Goal: Information Seeking & Learning: Learn about a topic

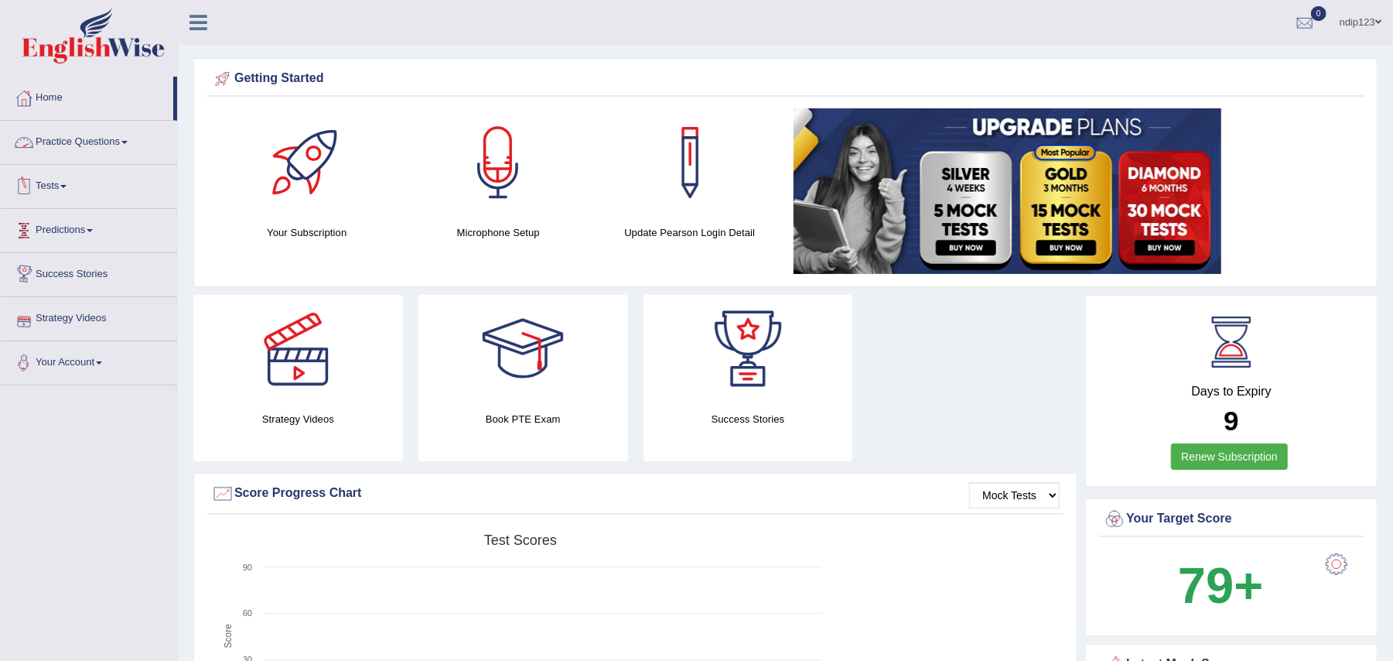
click at [96, 135] on link "Practice Questions" at bounding box center [89, 140] width 176 height 39
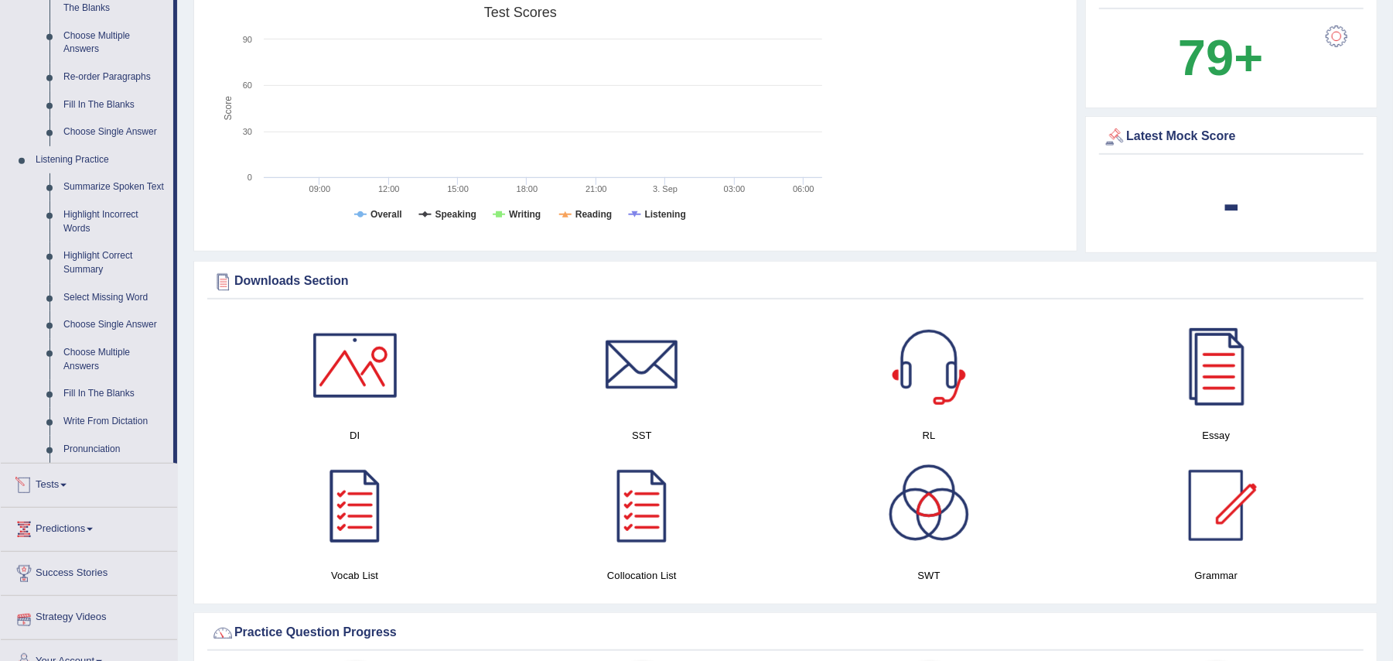
scroll to position [515, 0]
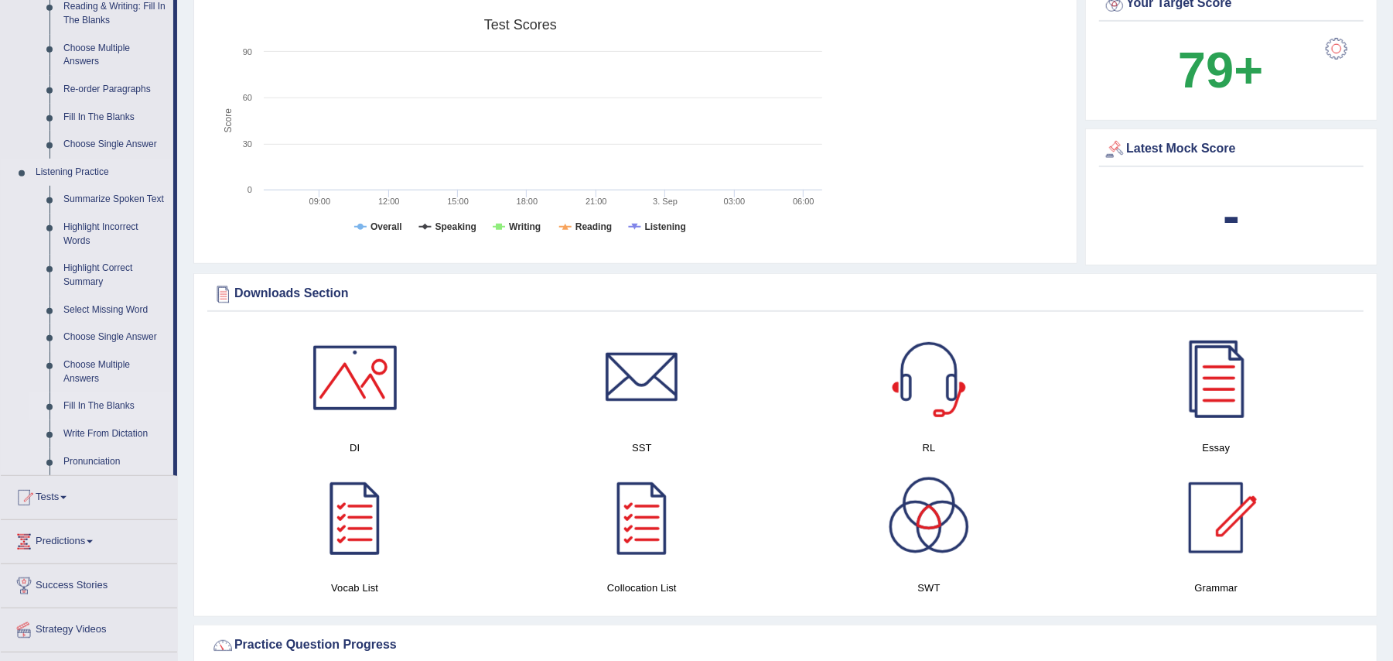
click at [76, 403] on link "Fill In The Blanks" at bounding box center [114, 406] width 117 height 28
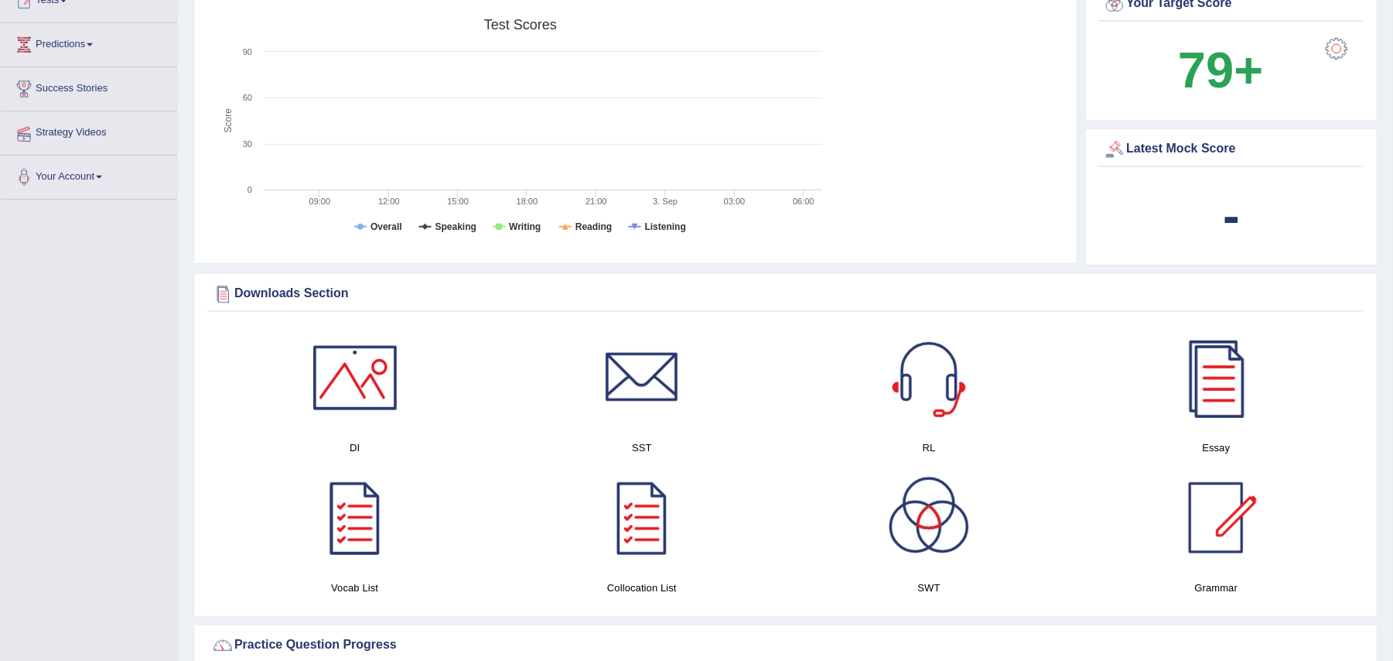
scroll to position [369, 0]
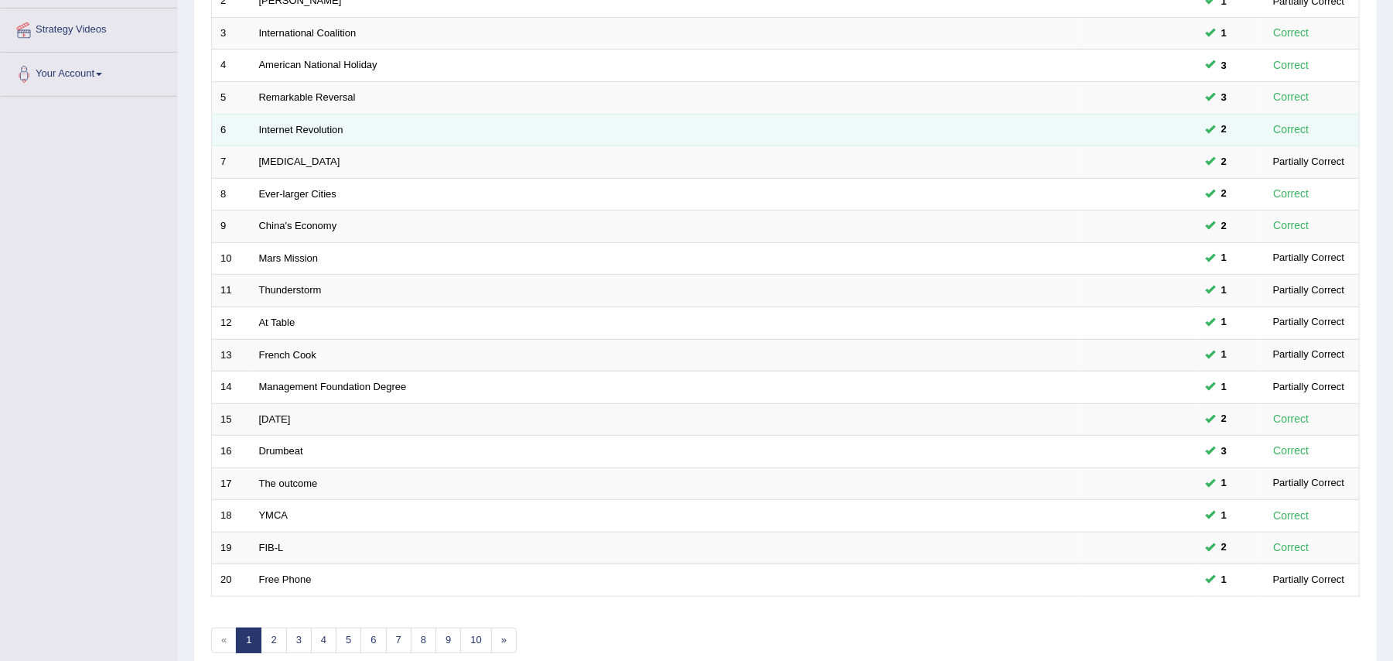
scroll to position [309, 0]
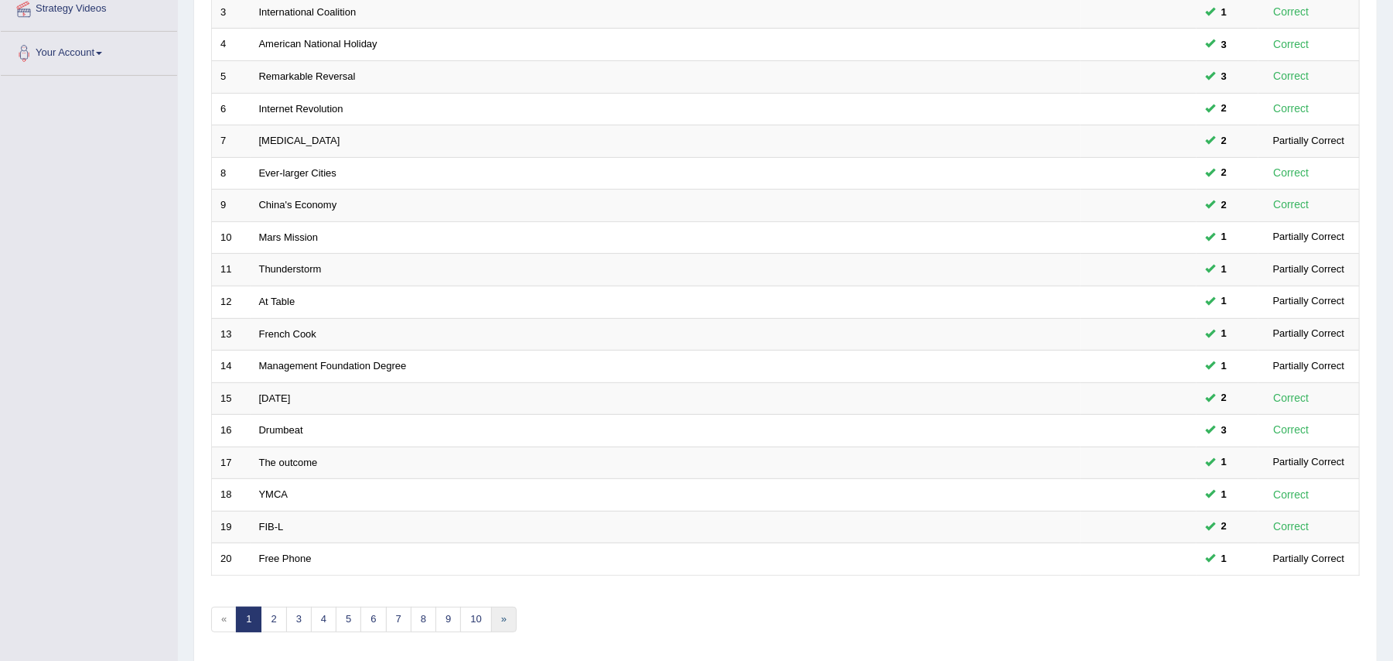
click at [511, 628] on link "»" at bounding box center [504, 619] width 26 height 26
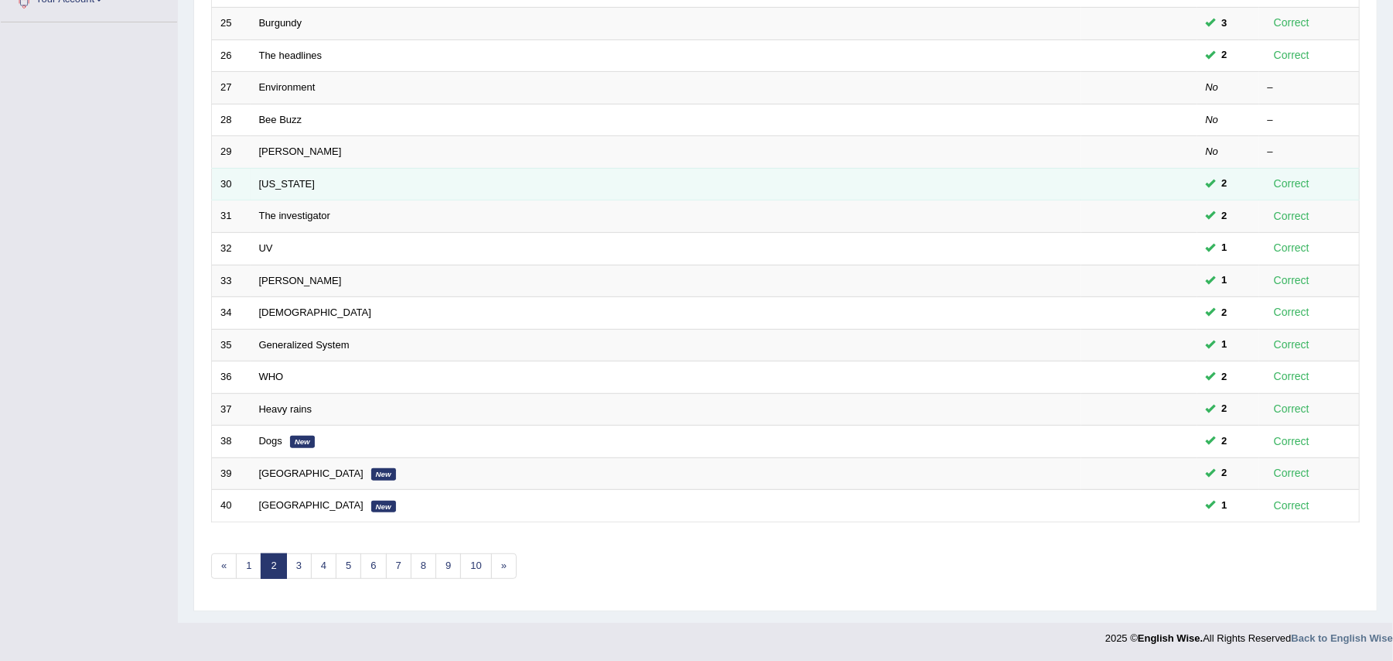
scroll to position [370, 0]
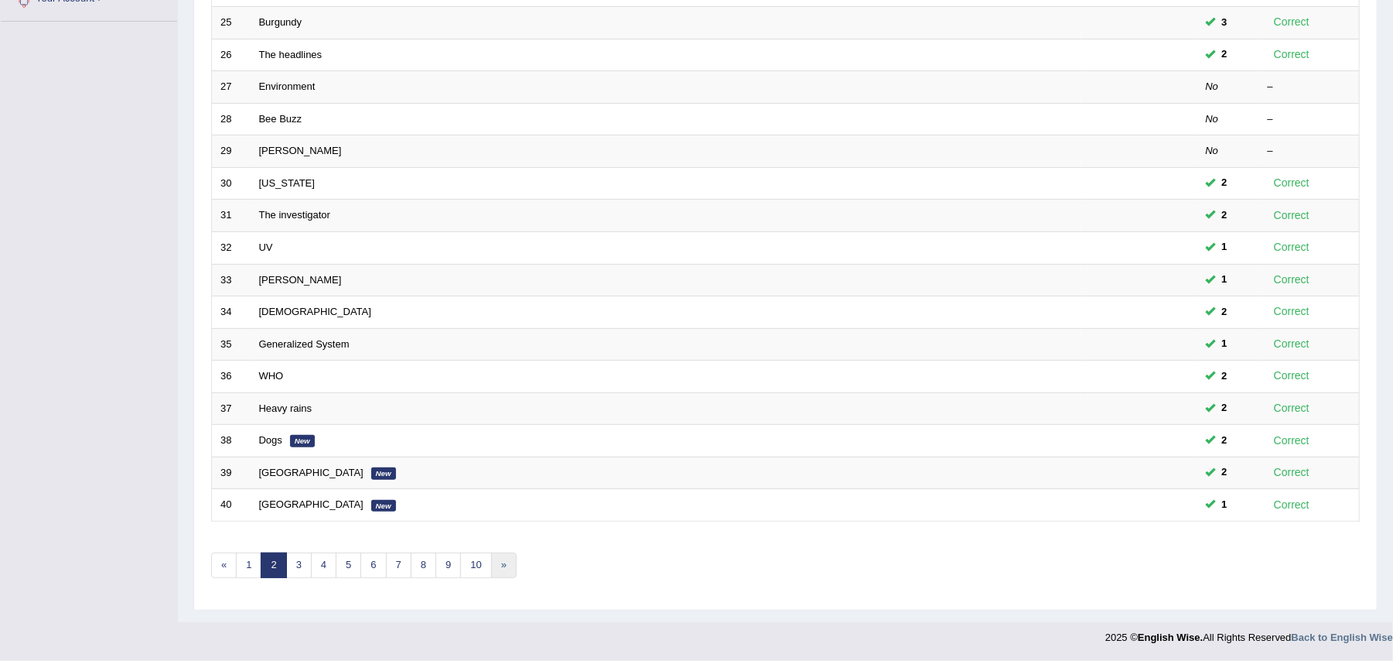
click at [507, 562] on link "»" at bounding box center [504, 565] width 26 height 26
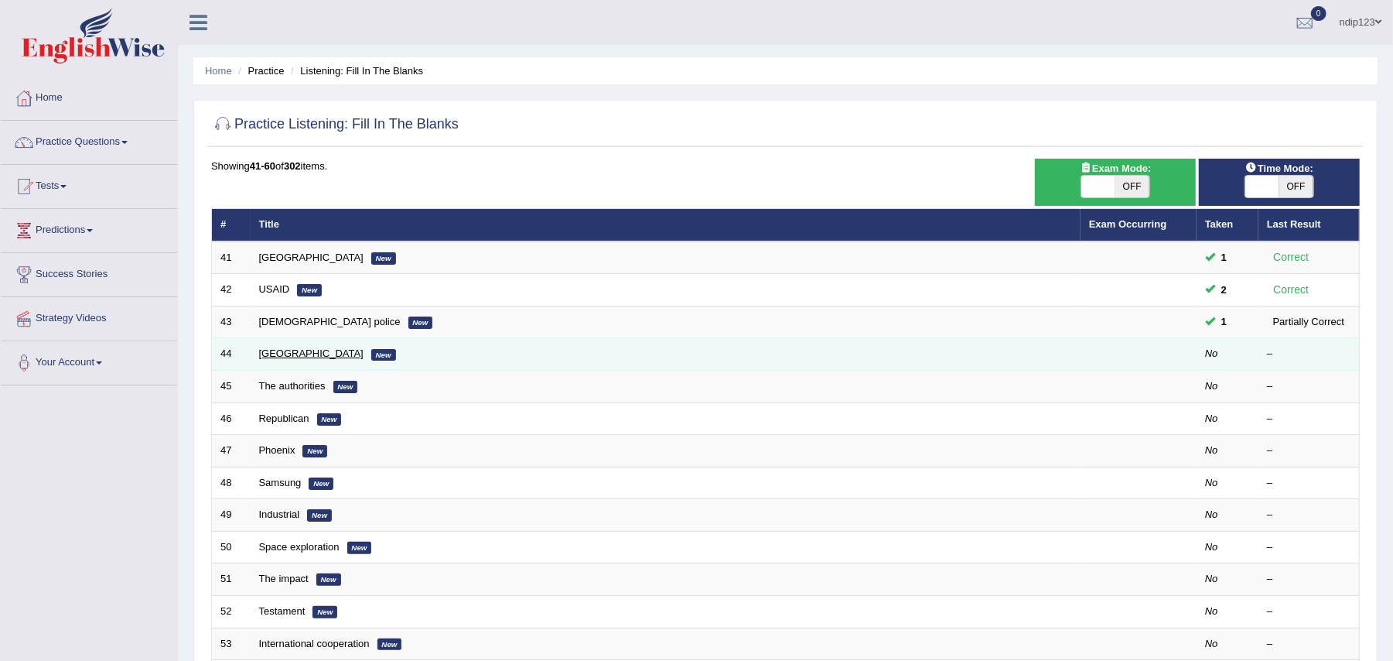
click at [288, 354] on link "Catalonia" at bounding box center [311, 353] width 104 height 12
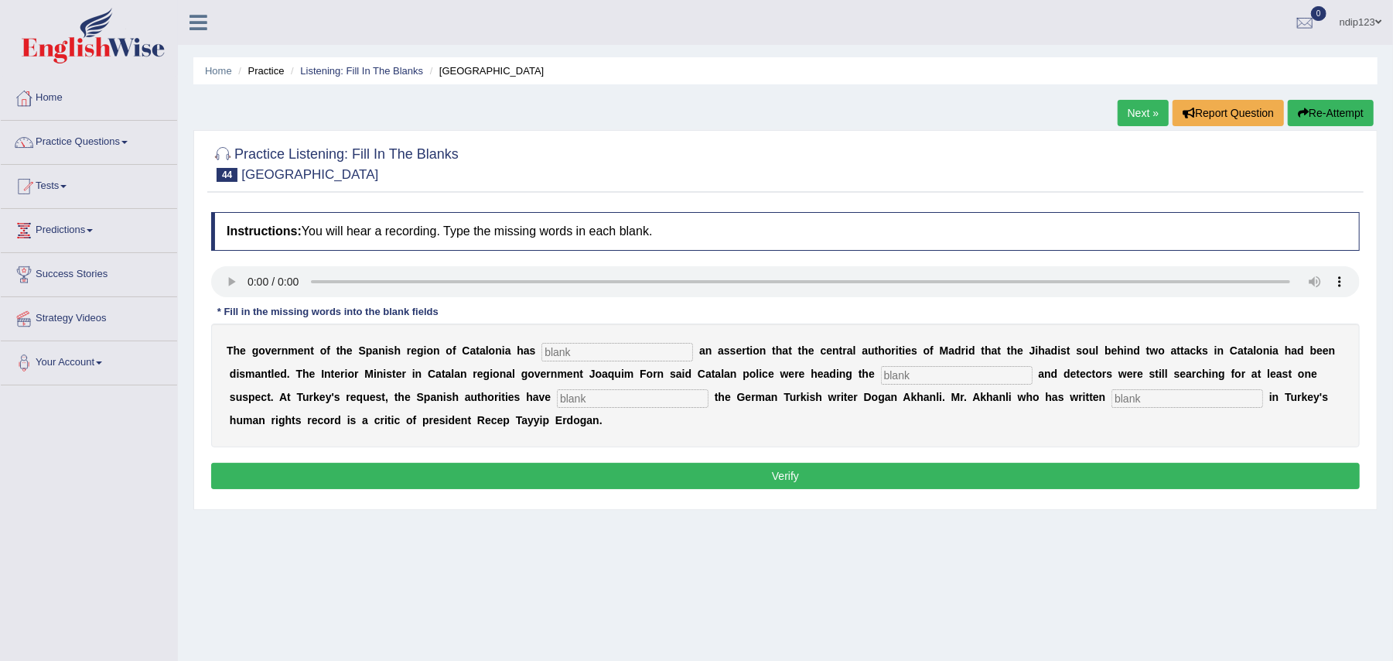
click at [606, 356] on input "text" at bounding box center [617, 352] width 152 height 19
type input "contradicted"
click at [938, 373] on input "text" at bounding box center [957, 375] width 152 height 19
type input "inquirt"
click at [606, 401] on input "text" at bounding box center [633, 398] width 152 height 19
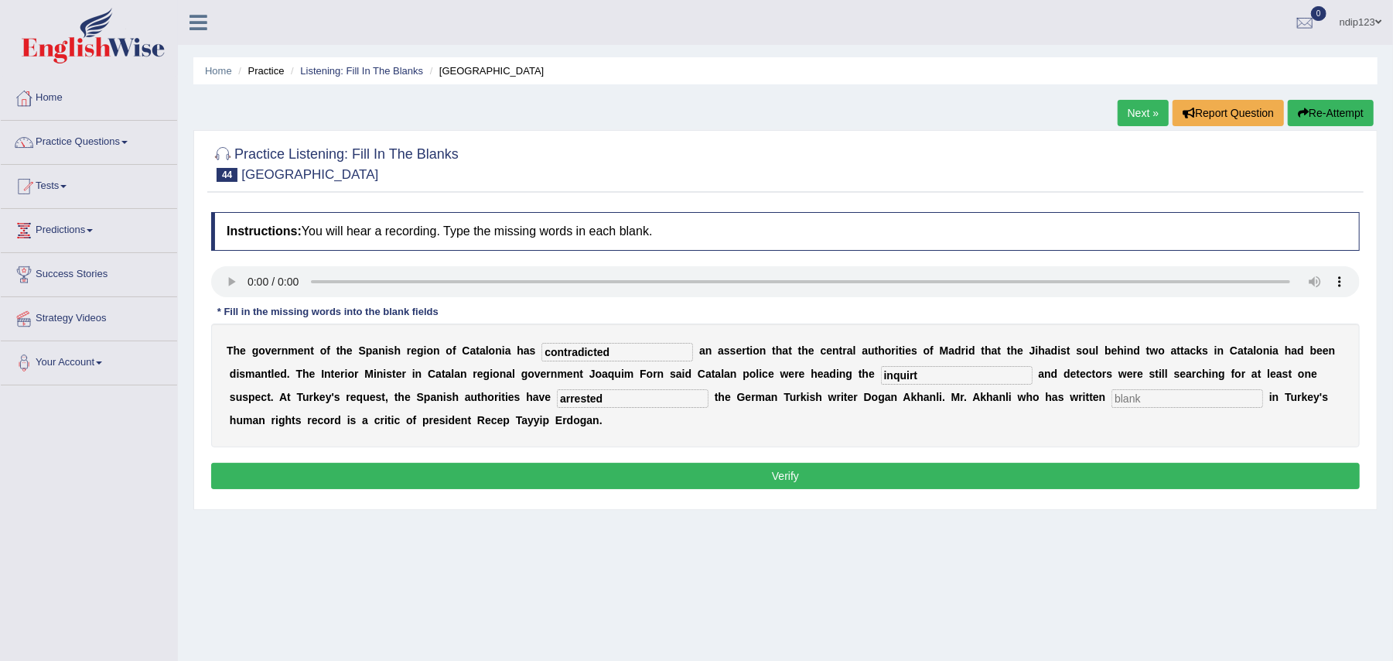
type input "arrested"
click at [1139, 398] on input "text" at bounding box center [1188, 398] width 152 height 19
type input "extensively"
click at [922, 370] on input "inquirt" at bounding box center [957, 375] width 152 height 19
type input "inquiry"
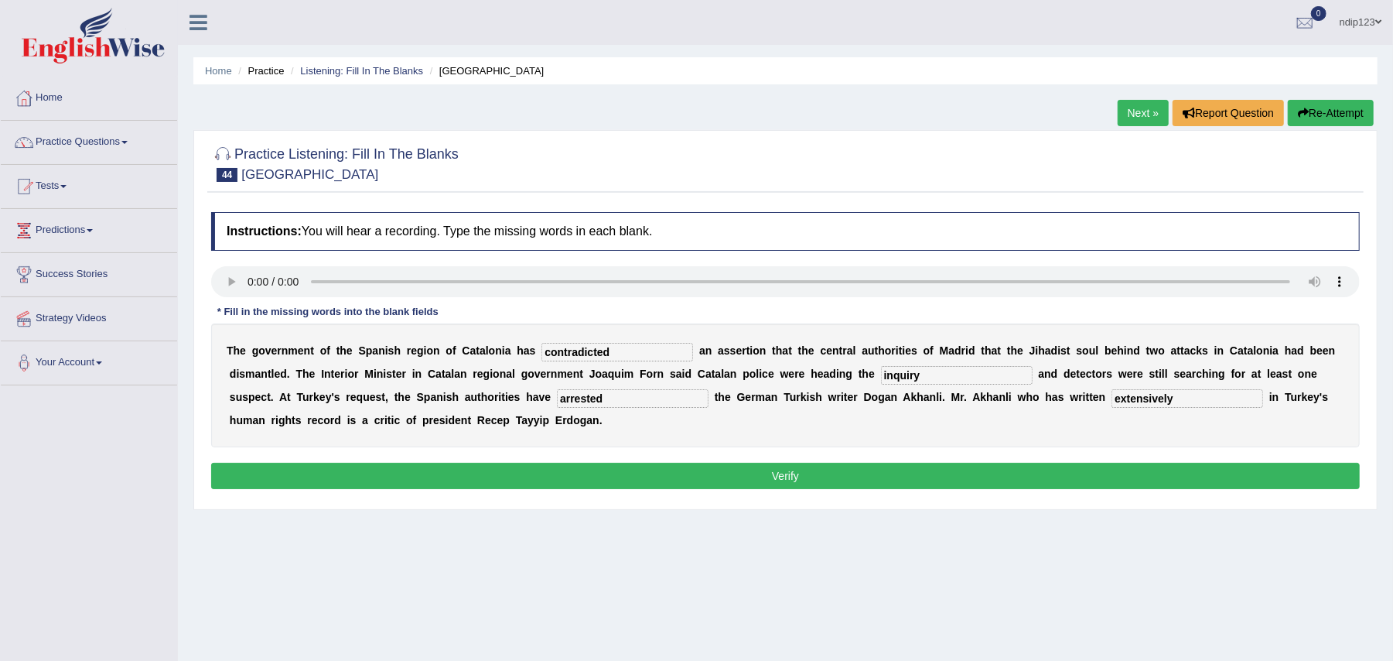
click at [792, 472] on button "Verify" at bounding box center [785, 476] width 1149 height 26
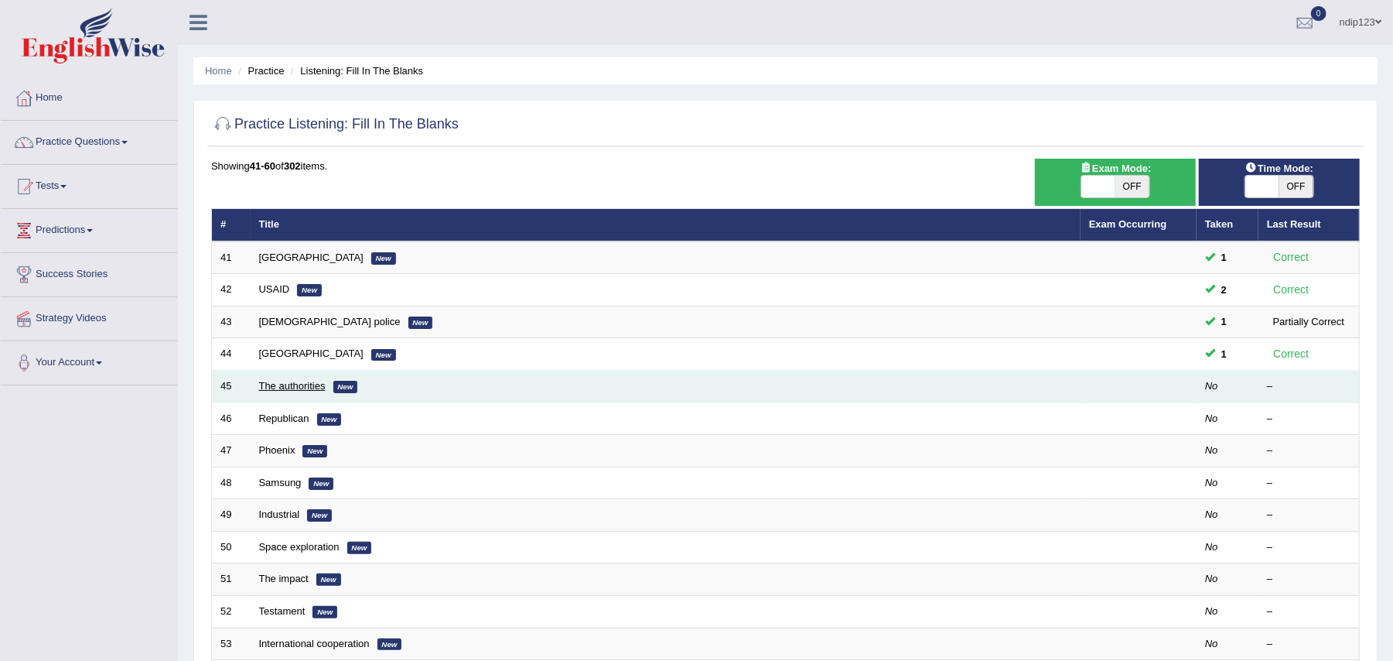
click at [308, 385] on link "The authorities" at bounding box center [292, 386] width 67 height 12
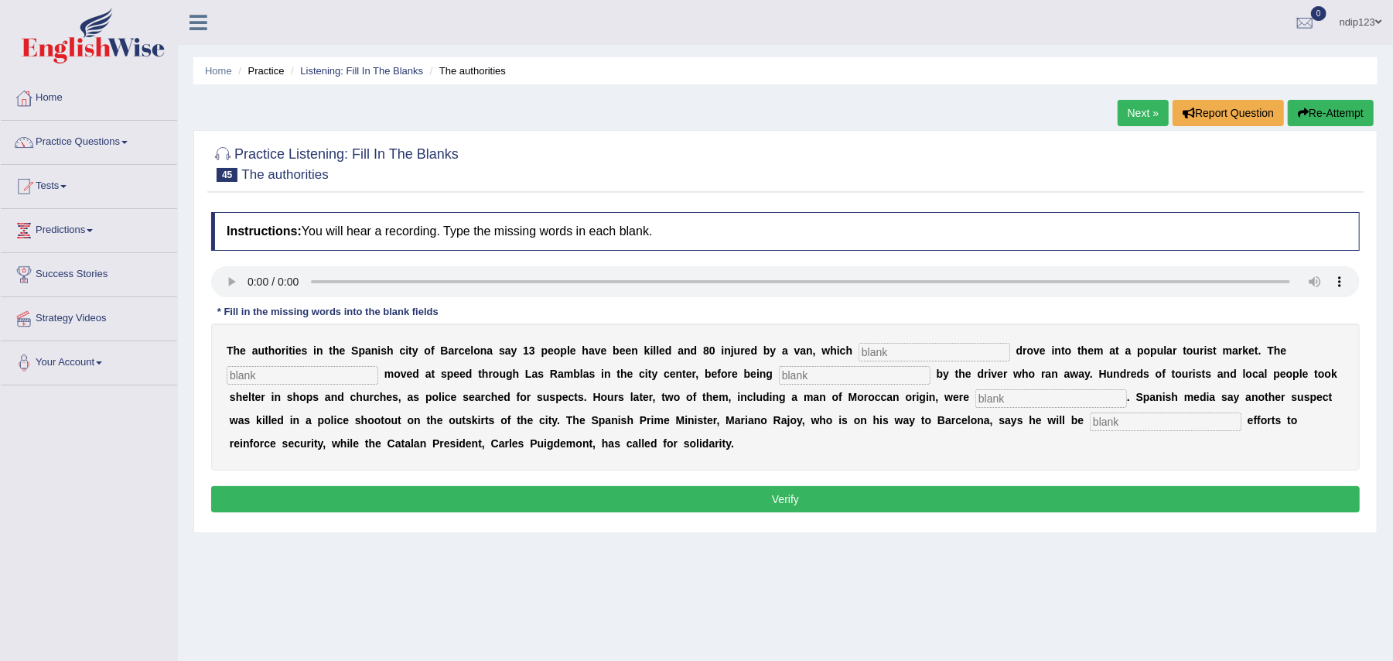
click at [888, 354] on input "text" at bounding box center [935, 352] width 152 height 19
type input "delivered"
click at [869, 381] on input "text" at bounding box center [855, 375] width 152 height 19
click at [326, 376] on input "text" at bounding box center [303, 375] width 152 height 19
type input "vehicle"
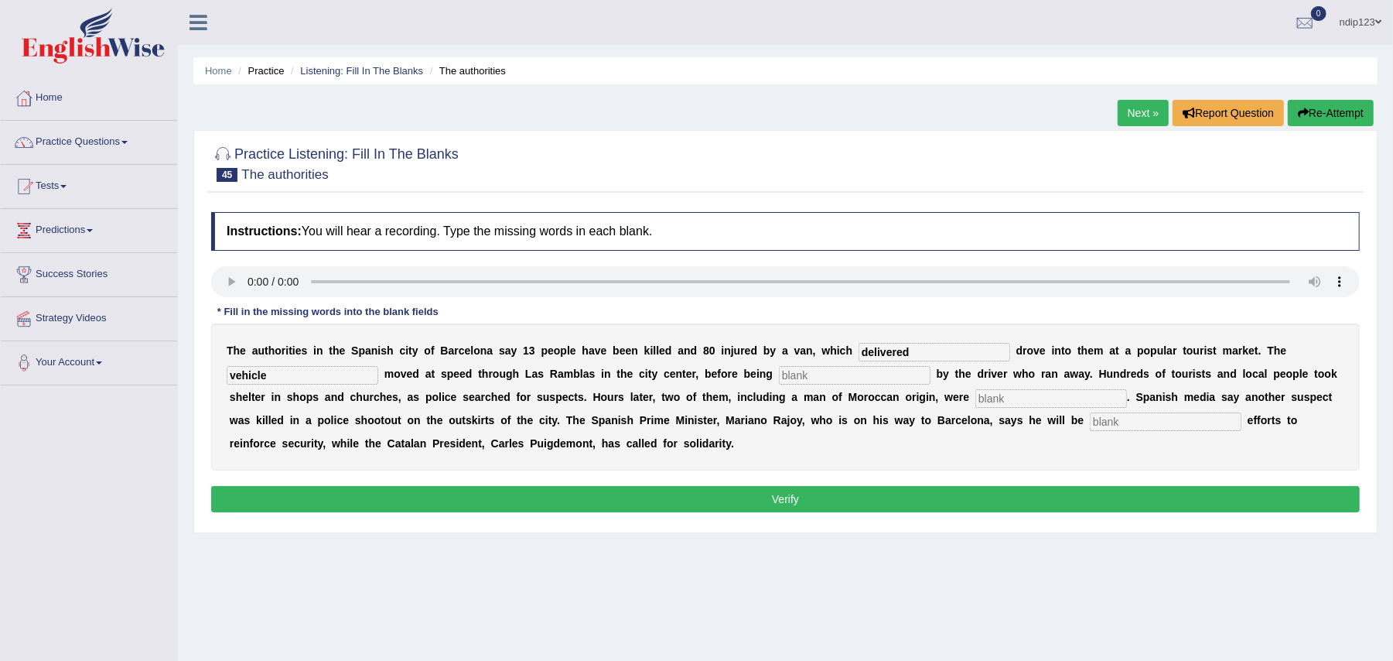
click at [883, 378] on input "text" at bounding box center [855, 375] width 152 height 19
type input "abandoned"
click at [1000, 393] on input "text" at bounding box center [1051, 398] width 152 height 19
type input "arrested"
click at [1137, 421] on input "text" at bounding box center [1166, 421] width 152 height 19
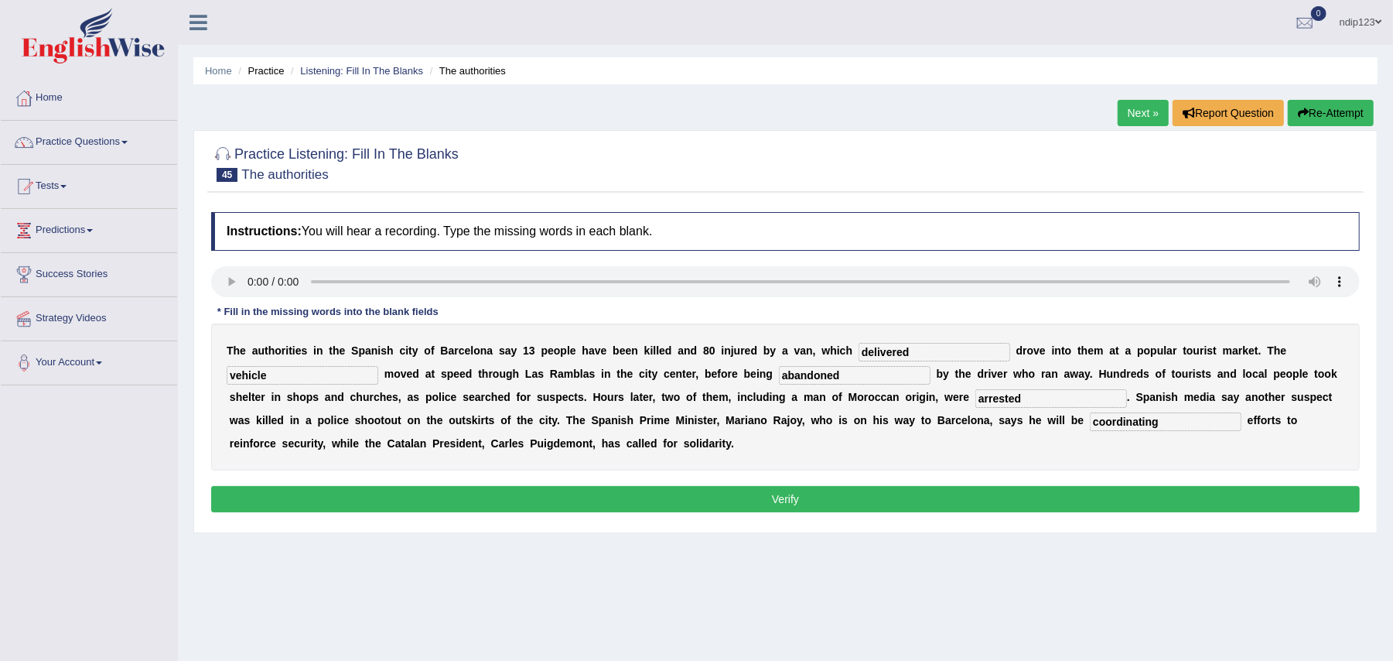
click at [1106, 422] on input "coordinating" at bounding box center [1166, 421] width 152 height 19
click at [1098, 425] on input "cordinating" at bounding box center [1166, 421] width 152 height 19
type input "coordinating"
click at [786, 499] on button "Verify" at bounding box center [785, 499] width 1149 height 26
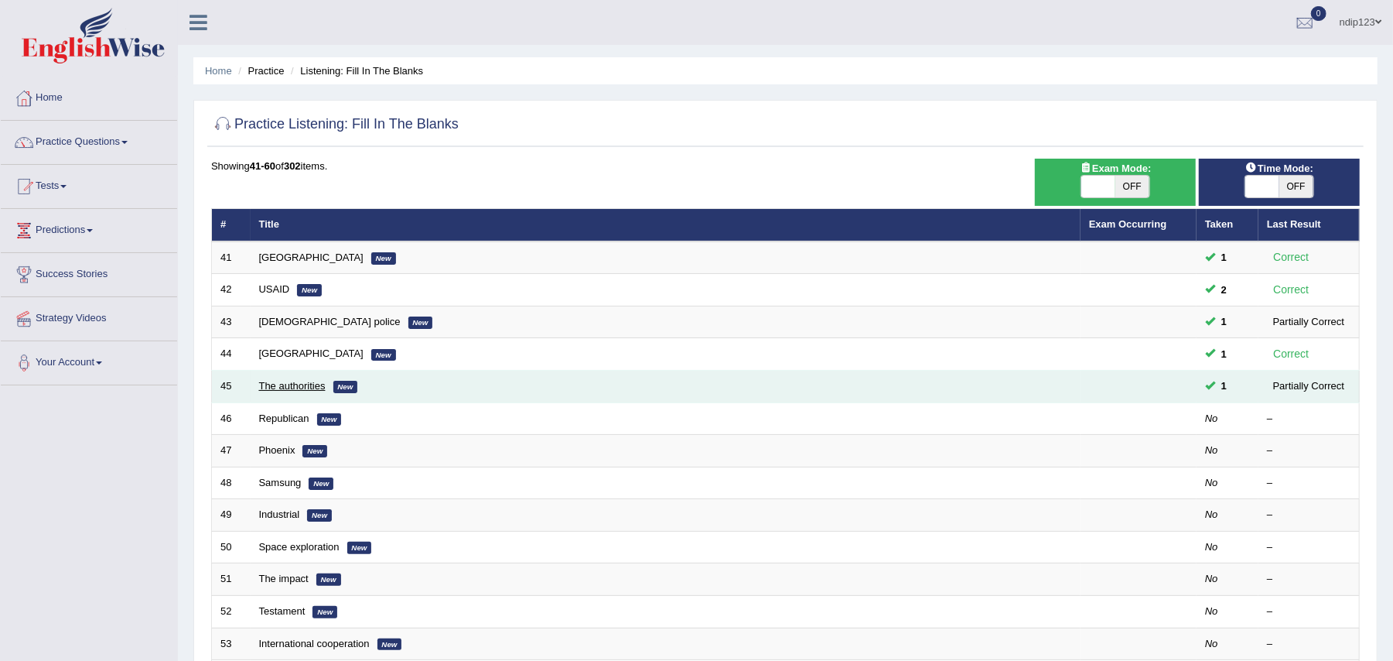
click at [297, 385] on link "The authorities" at bounding box center [292, 386] width 67 height 12
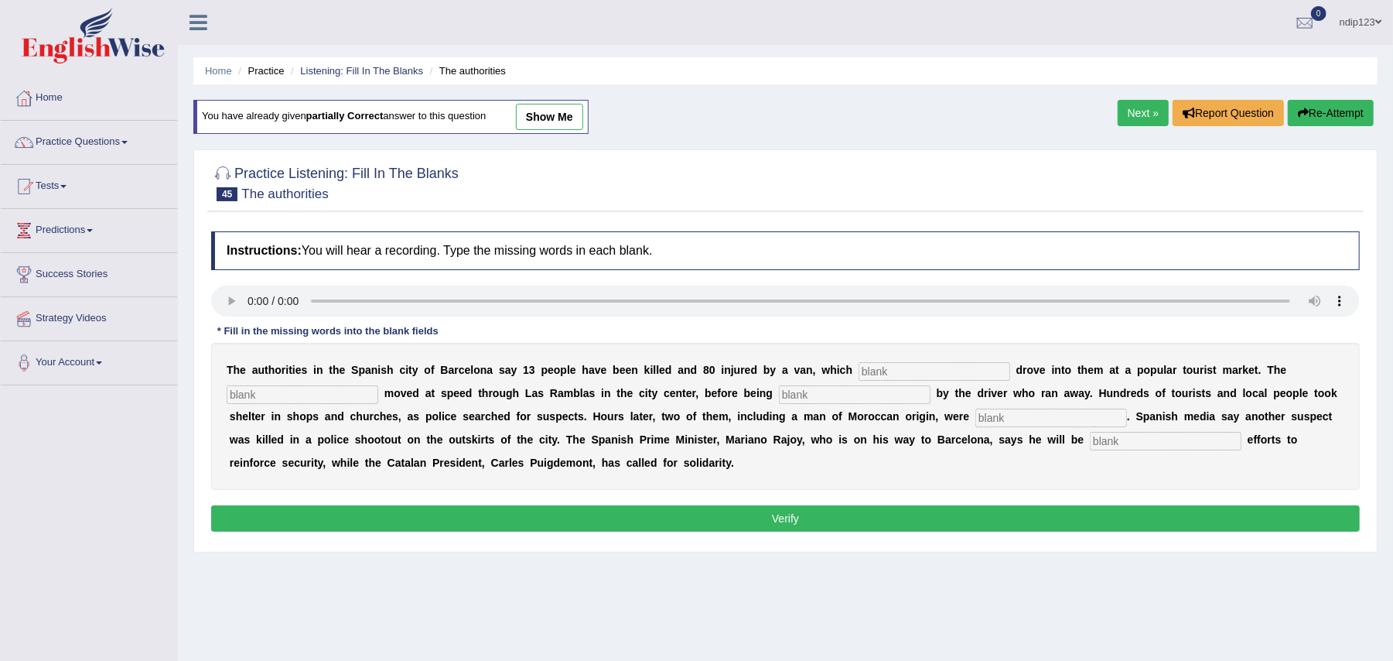
click at [876, 370] on input "text" at bounding box center [935, 371] width 152 height 19
type input "delibrately"
click at [337, 391] on input "text" at bounding box center [303, 394] width 152 height 19
type input "vehicle"
click at [870, 396] on input "text" at bounding box center [855, 394] width 152 height 19
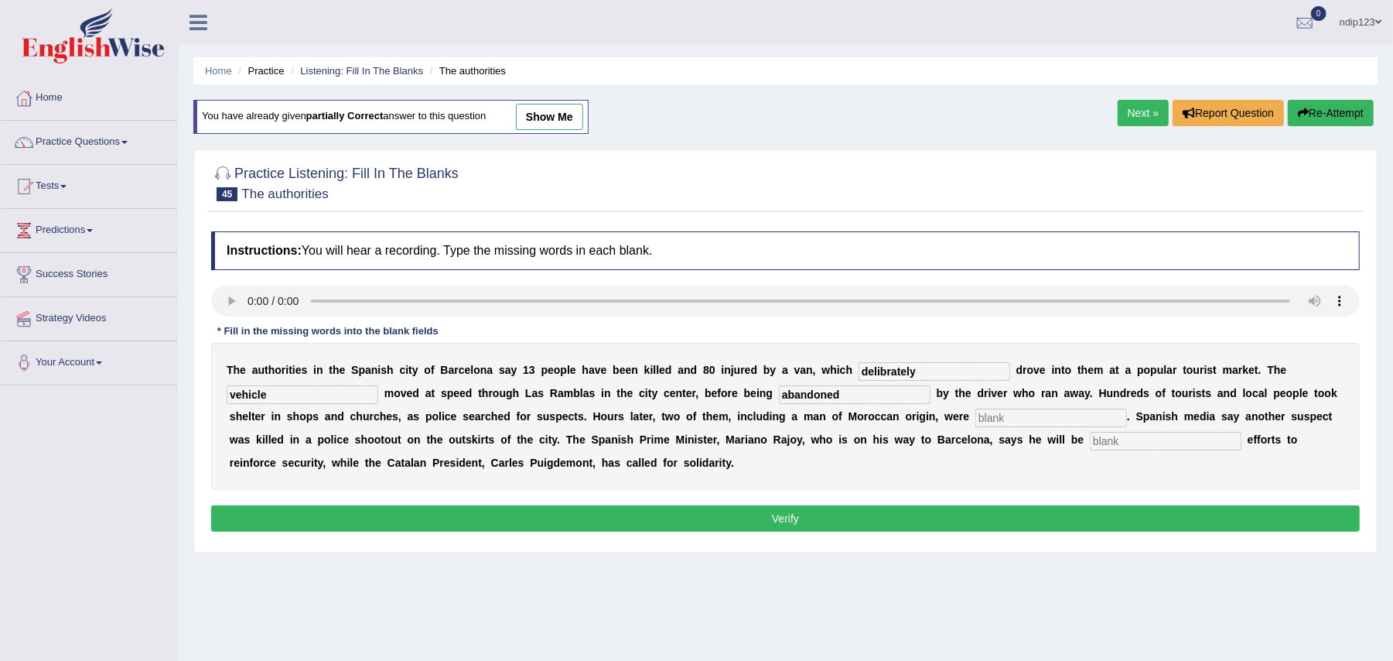
type input "abandoned"
click at [994, 424] on input "text" at bounding box center [1051, 417] width 152 height 19
type input "arrested"
click at [1127, 442] on input "text" at bounding box center [1166, 441] width 152 height 19
type input "coordinating"
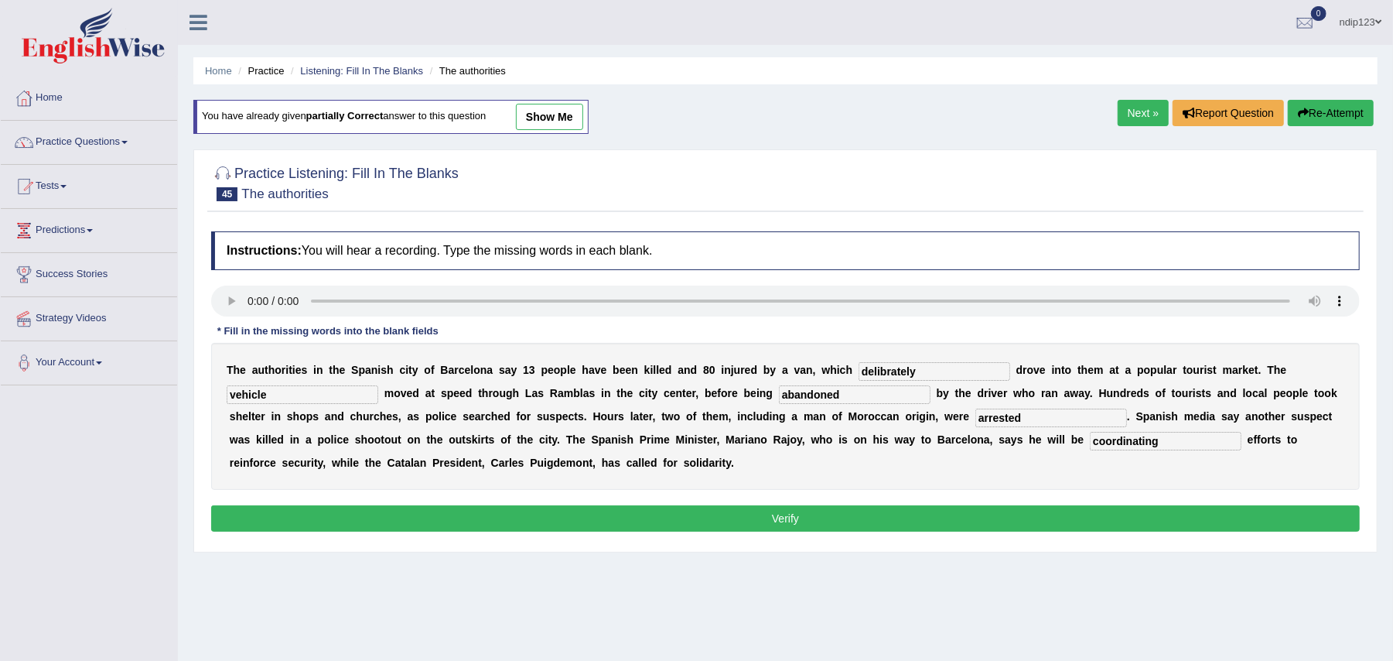
click at [793, 520] on button "Verify" at bounding box center [785, 518] width 1149 height 26
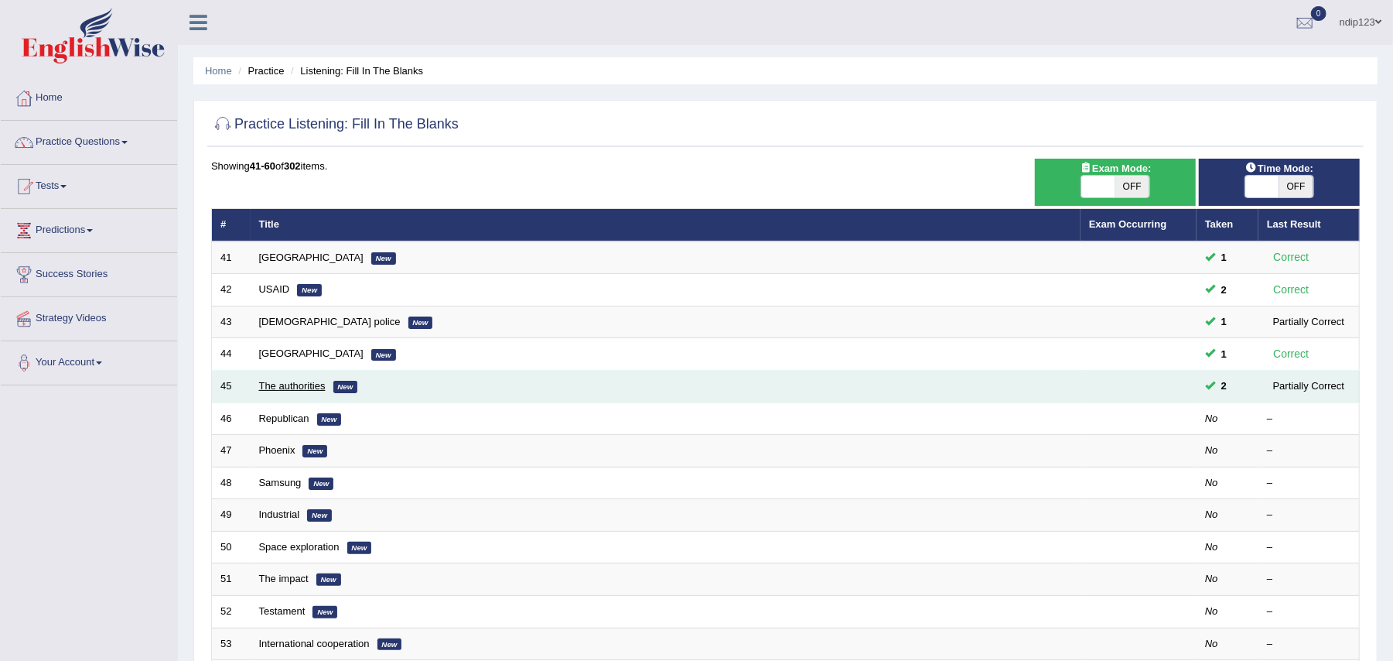
click at [286, 387] on link "The authorities" at bounding box center [292, 386] width 67 height 12
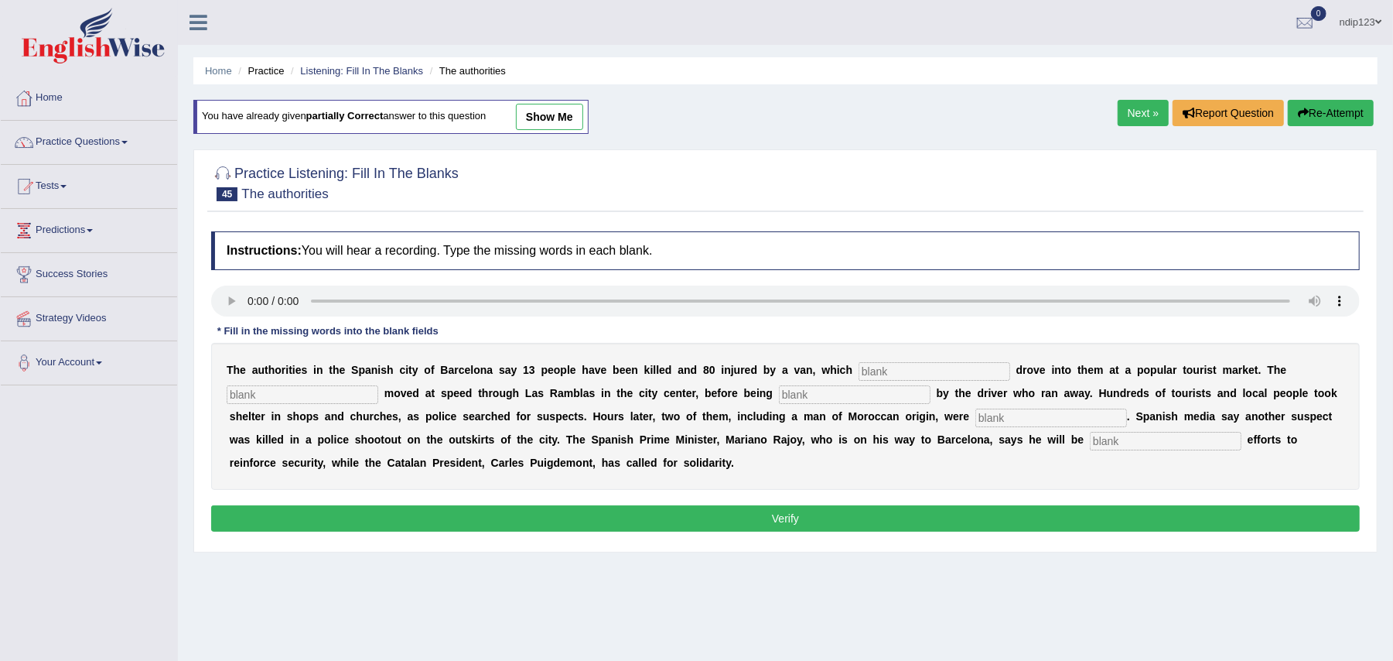
click at [948, 376] on input "text" at bounding box center [935, 371] width 152 height 19
type input "deliberately"
click at [360, 393] on input "text" at bounding box center [303, 394] width 152 height 19
type input "vehicle"
click at [826, 394] on input "text" at bounding box center [855, 394] width 152 height 19
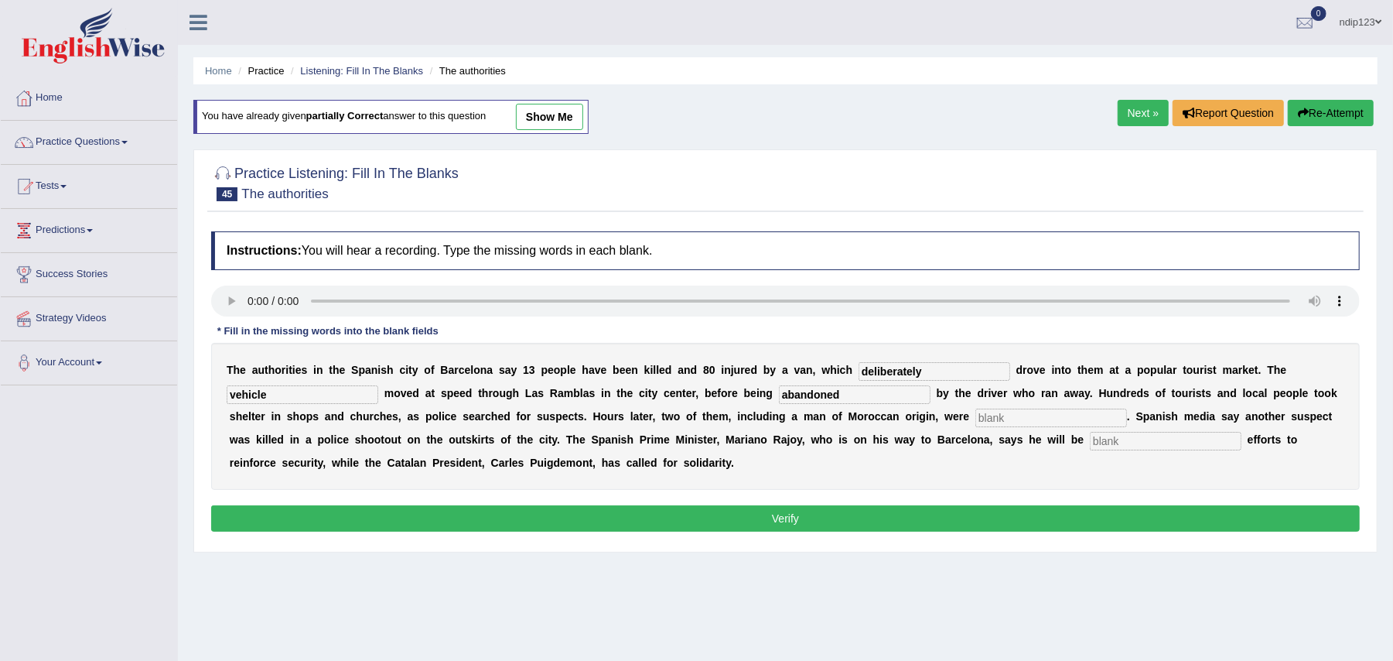
type input "abandoned"
click at [1050, 421] on input "text" at bounding box center [1051, 417] width 152 height 19
type input "arrested"
click at [1146, 446] on input "text" at bounding box center [1166, 441] width 152 height 19
type input "coordinating"
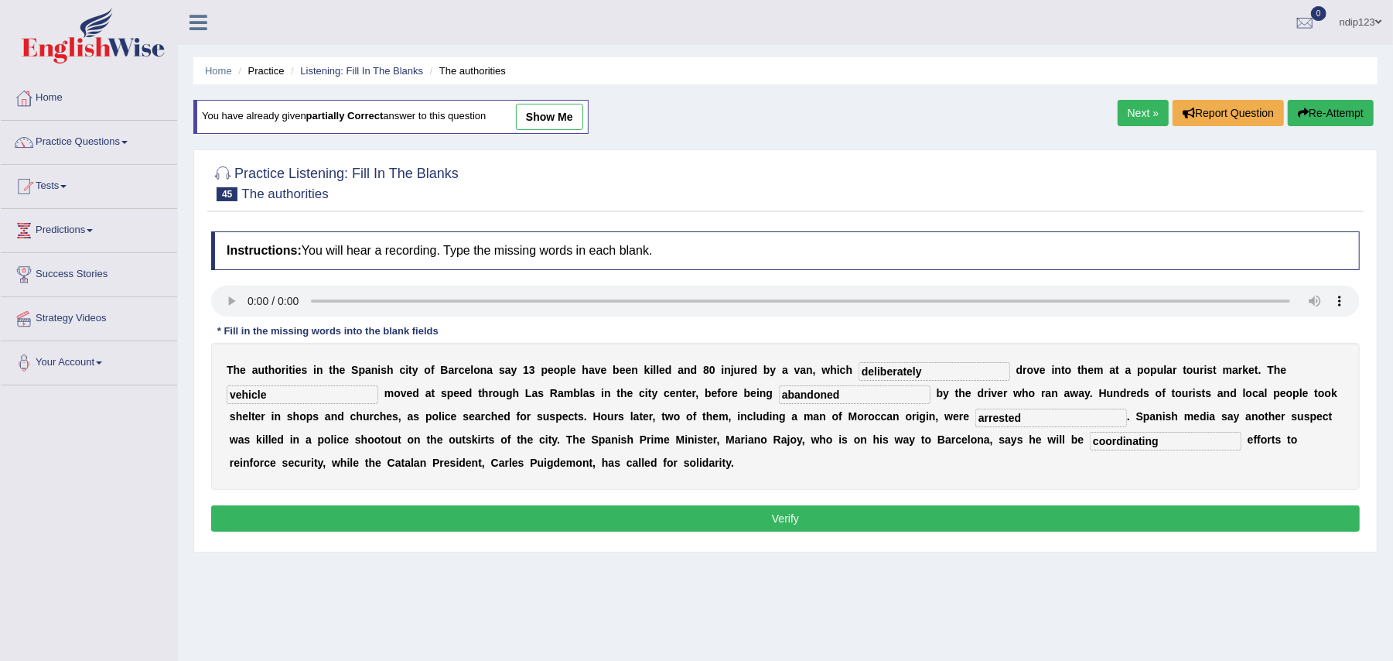
click at [774, 528] on button "Verify" at bounding box center [785, 518] width 1149 height 26
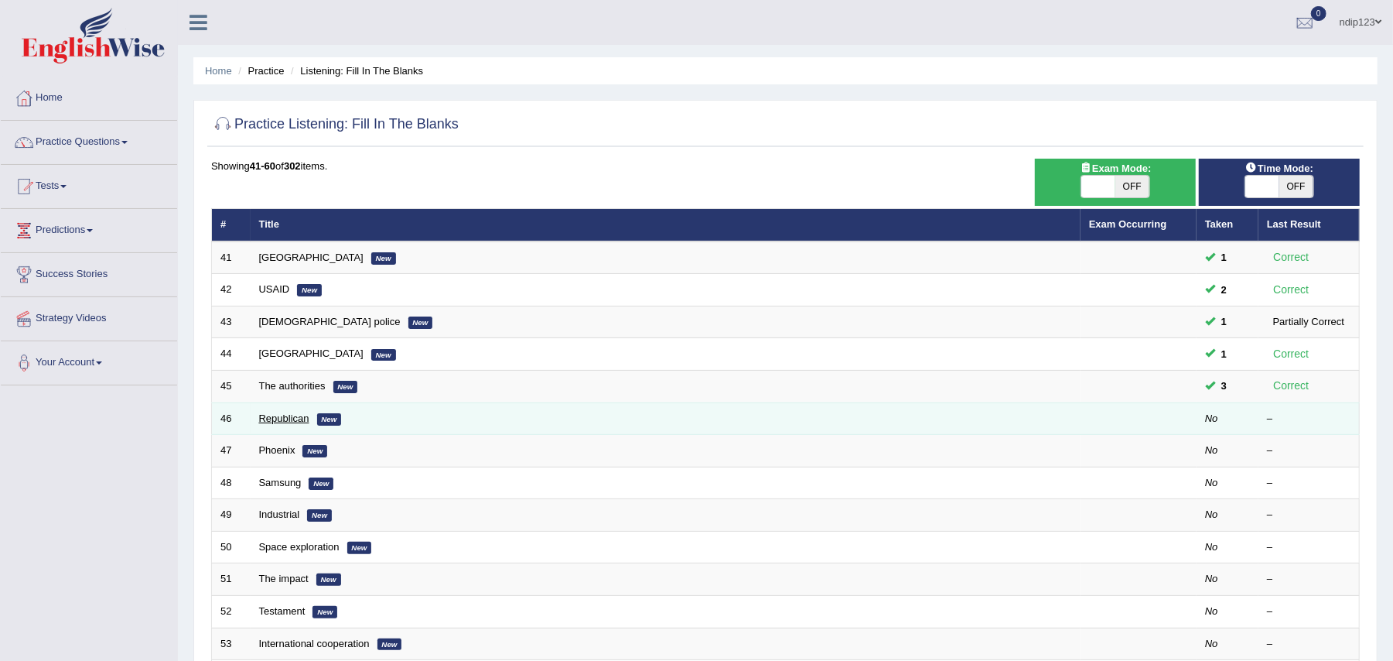
click at [282, 418] on link "Republican" at bounding box center [284, 418] width 50 height 12
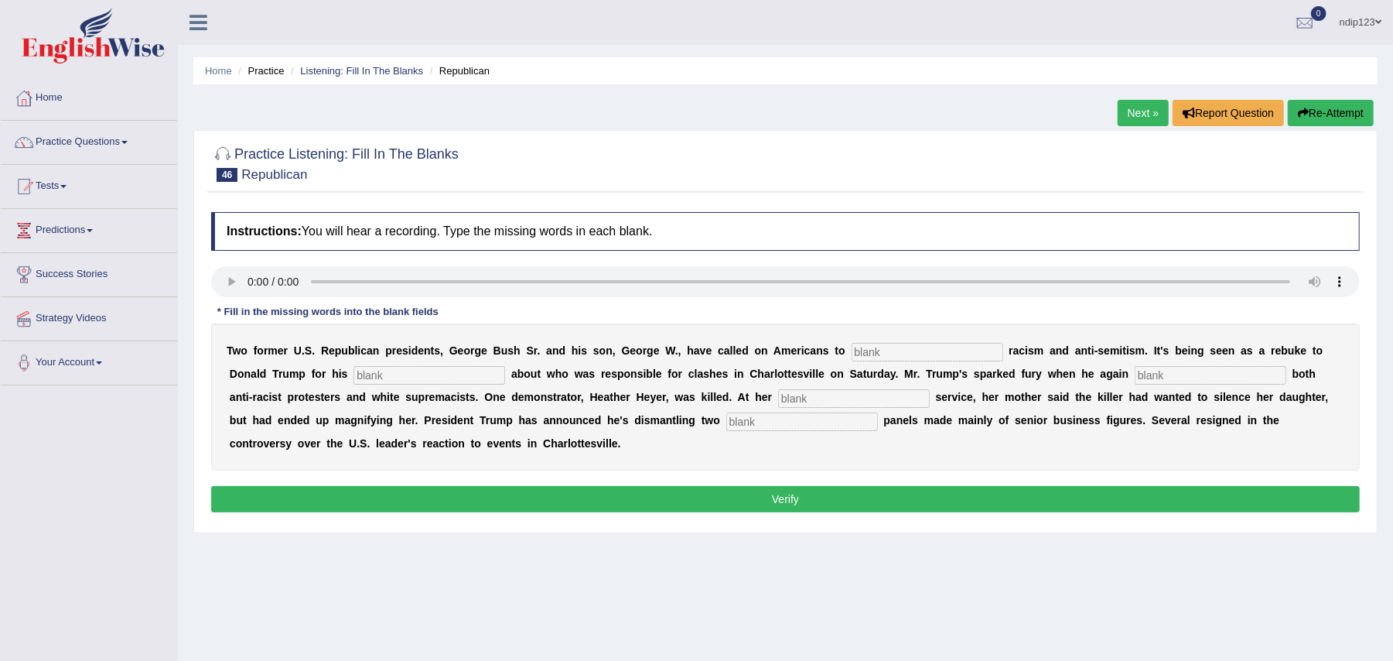
click at [781, 422] on input "text" at bounding box center [802, 421] width 152 height 19
type input "advisory"
click at [904, 354] on input "text" at bounding box center [928, 352] width 152 height 19
type input "reject"
click at [461, 374] on input "text" at bounding box center [430, 375] width 152 height 19
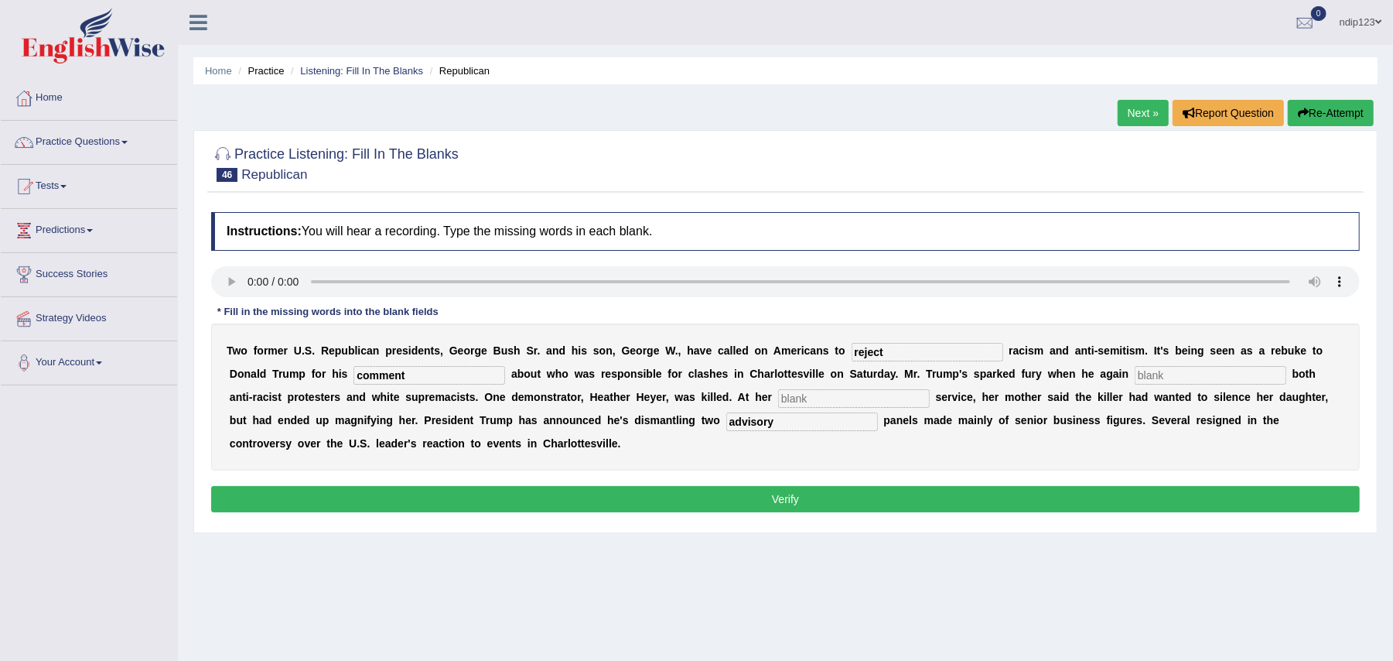
type input "comment"
click at [1164, 378] on input "text" at bounding box center [1211, 375] width 152 height 19
type input "blame"
click at [812, 396] on input "text" at bounding box center [854, 398] width 152 height 19
type input "memorial"
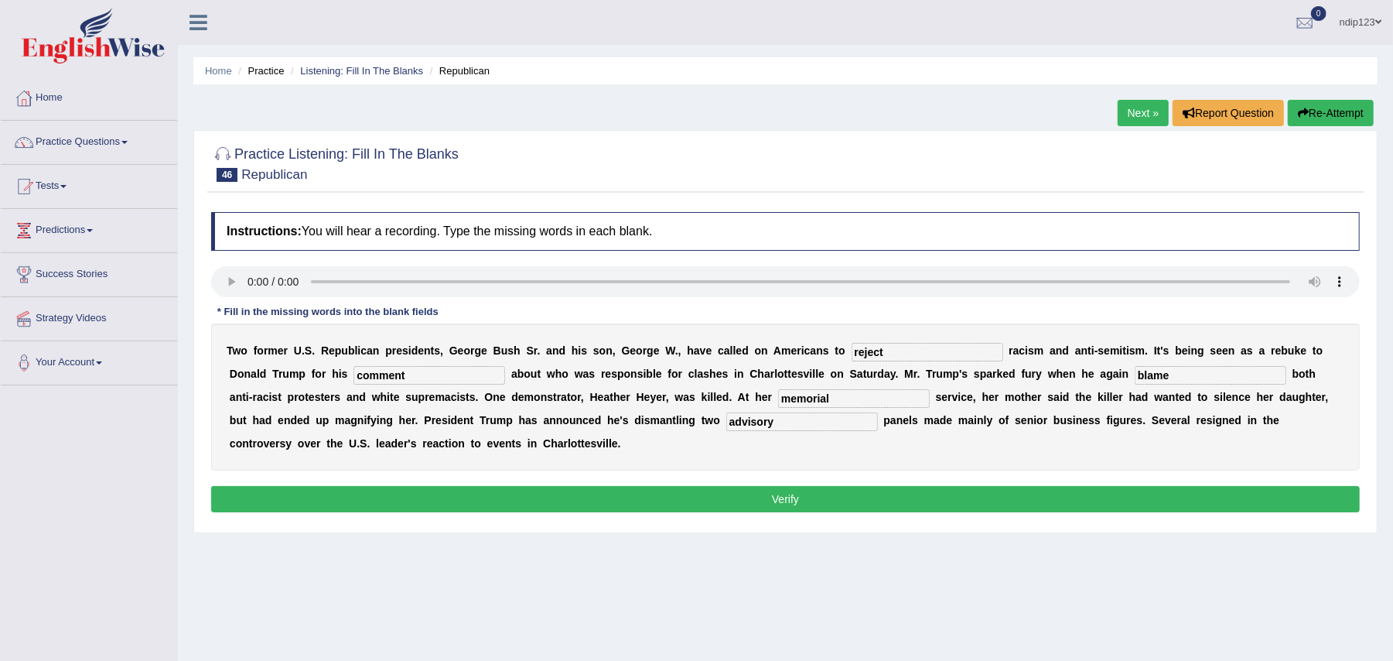
click at [784, 495] on button "Verify" at bounding box center [785, 499] width 1149 height 26
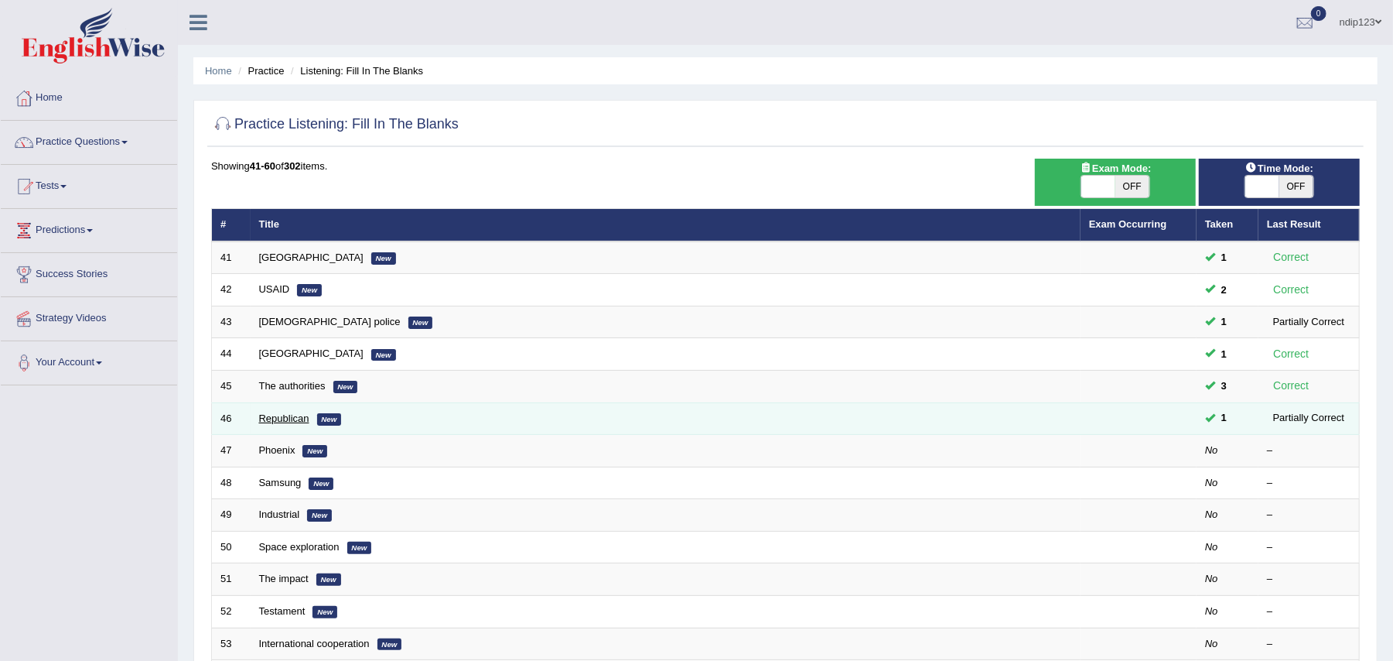
click at [282, 419] on link "Republican" at bounding box center [284, 418] width 50 height 12
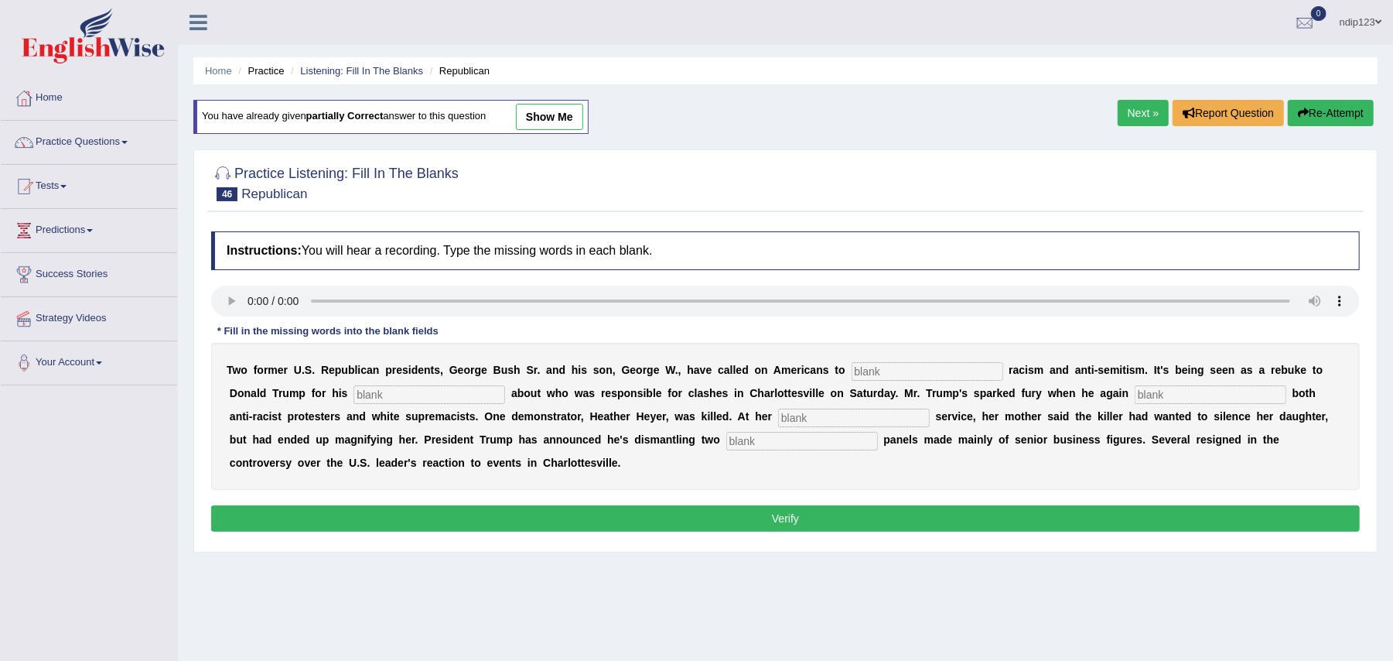
click at [910, 371] on input "text" at bounding box center [928, 371] width 152 height 19
type input "reject"
click at [419, 395] on input "text" at bounding box center [430, 394] width 152 height 19
type input "comments"
click at [1167, 398] on input "text" at bounding box center [1211, 394] width 152 height 19
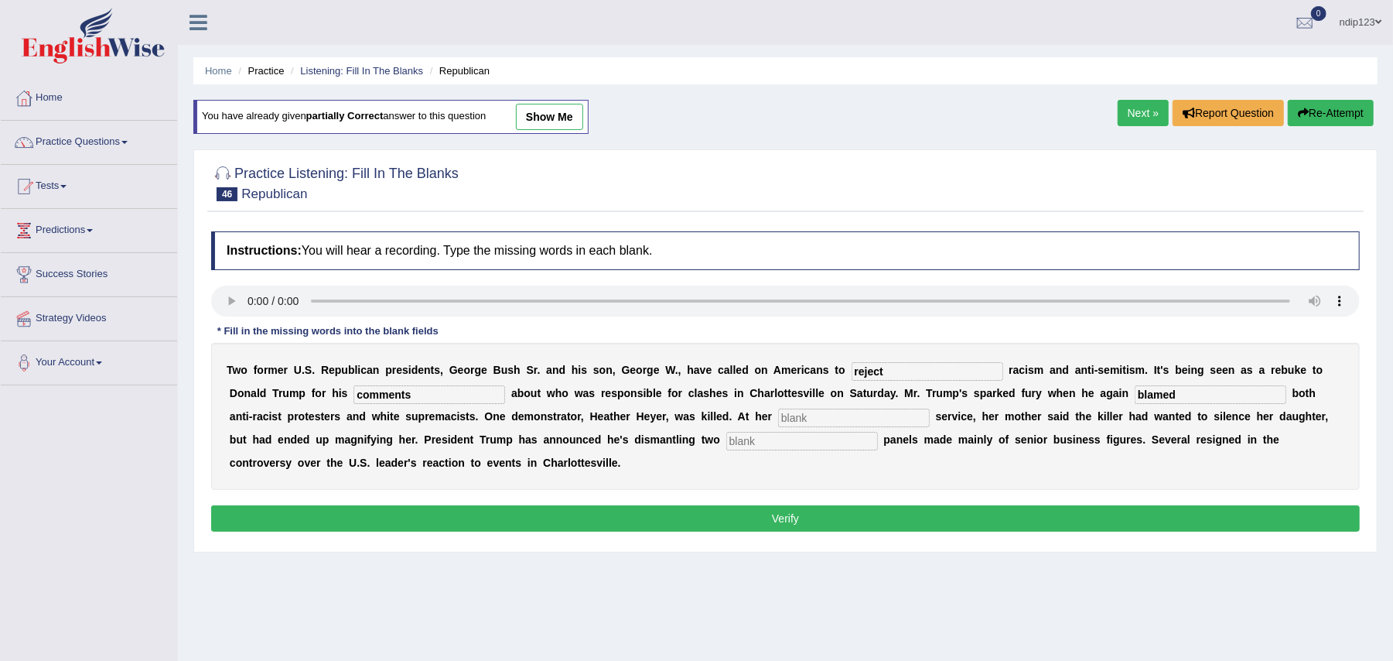
type input "blamed"
click at [830, 422] on input "text" at bounding box center [854, 417] width 152 height 19
type input "memorial"
click at [770, 440] on input "text" at bounding box center [802, 441] width 152 height 19
type input "advisory"
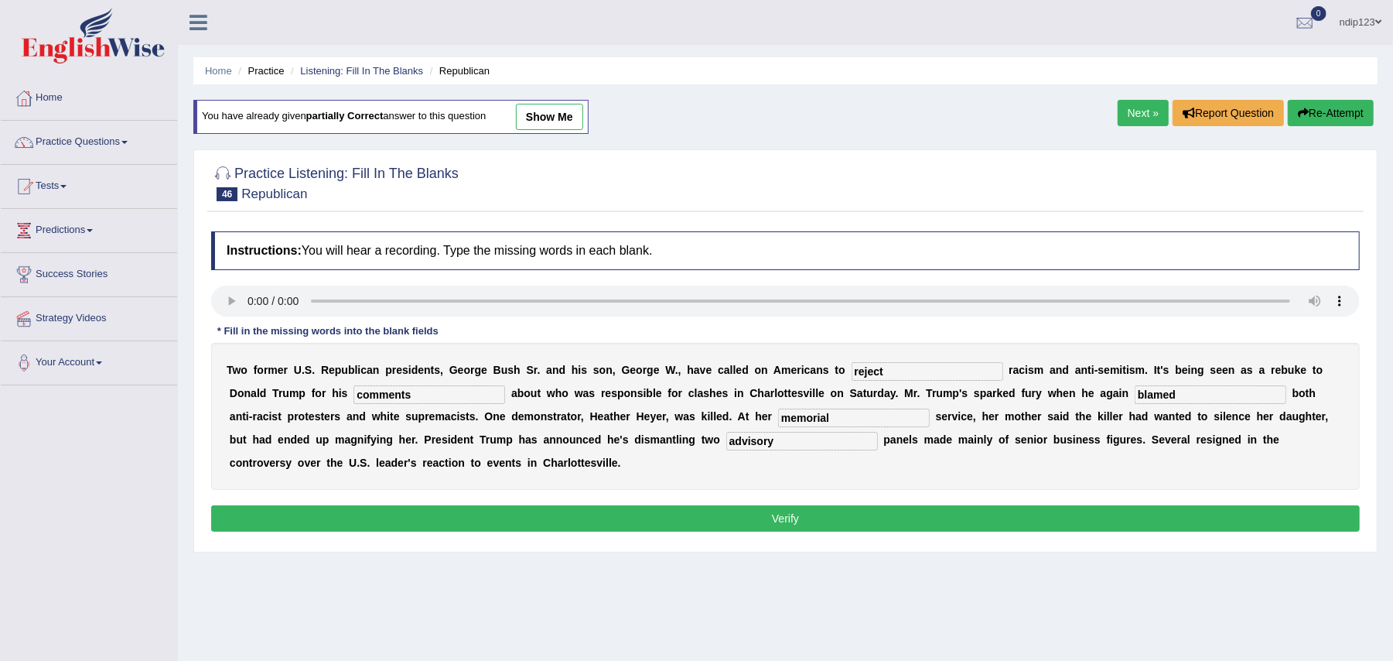
click at [802, 524] on button "Verify" at bounding box center [785, 518] width 1149 height 26
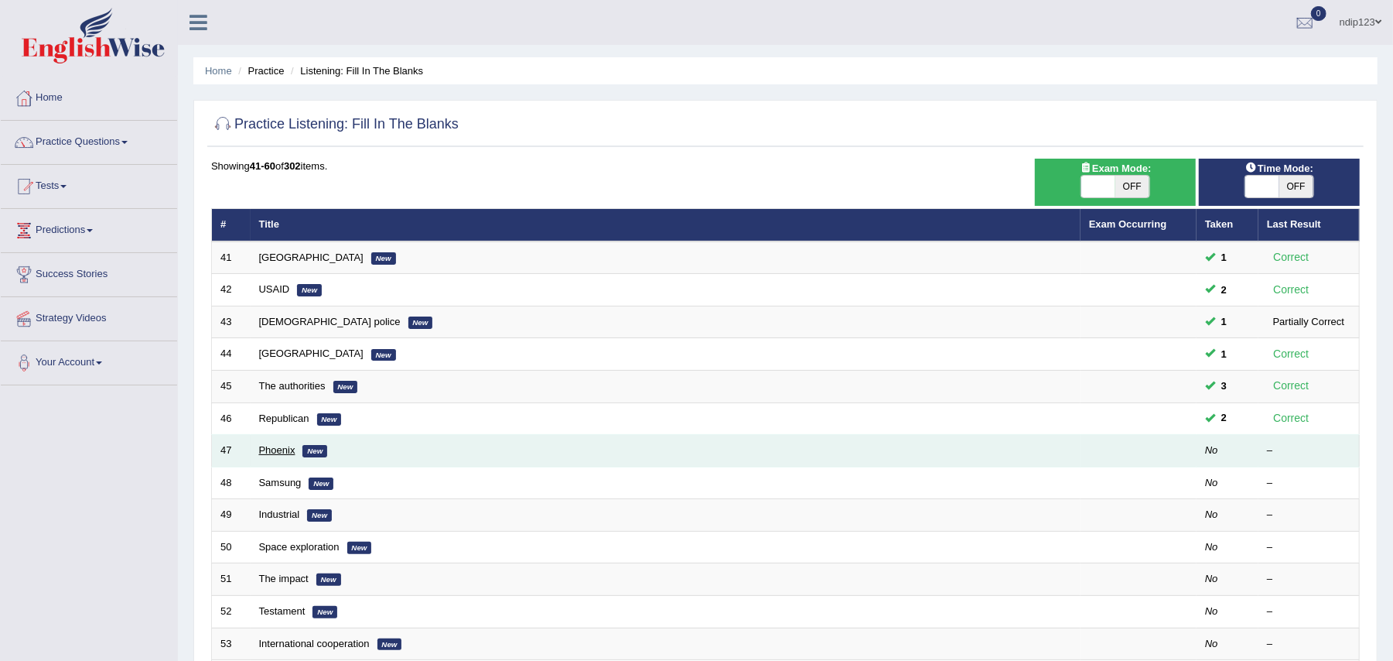
click at [260, 453] on link "Phoenix" at bounding box center [277, 450] width 36 height 12
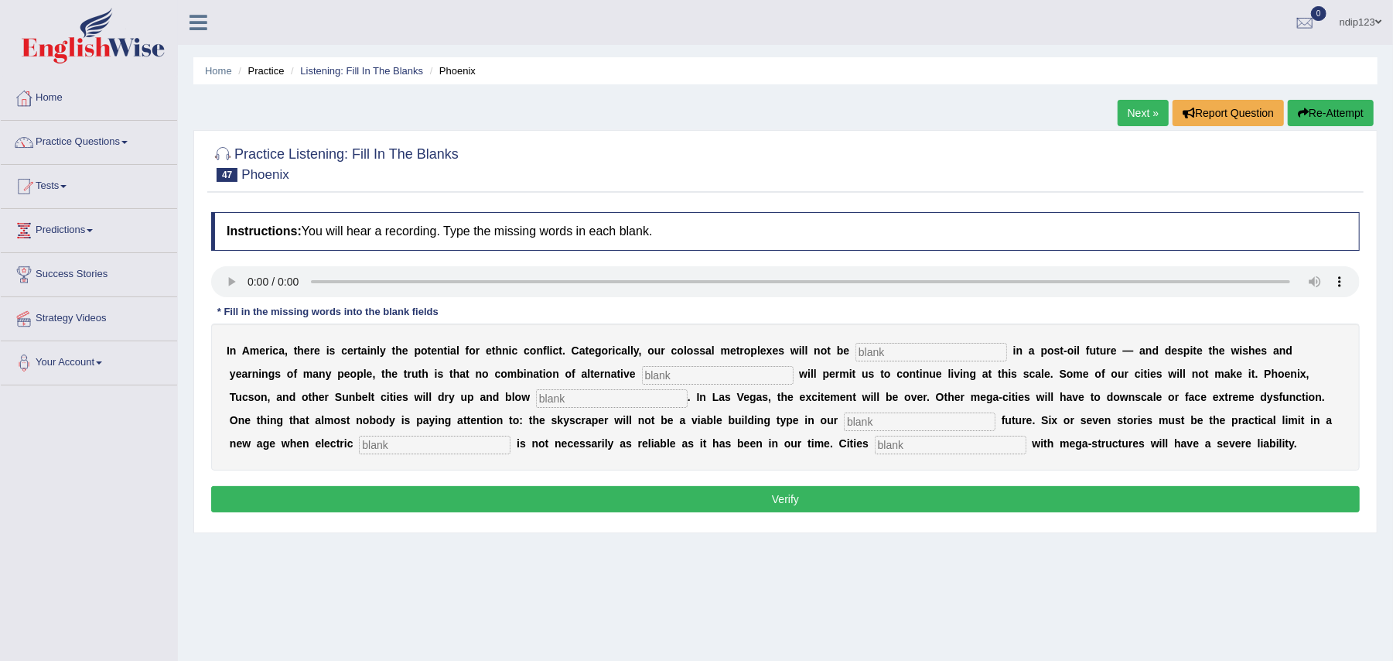
click at [904, 443] on input "text" at bounding box center [951, 445] width 152 height 19
type input "overbibding"
click at [910, 347] on input "text" at bounding box center [932, 352] width 152 height 19
type input "sustainable"
click at [654, 378] on input "text" at bounding box center [718, 375] width 152 height 19
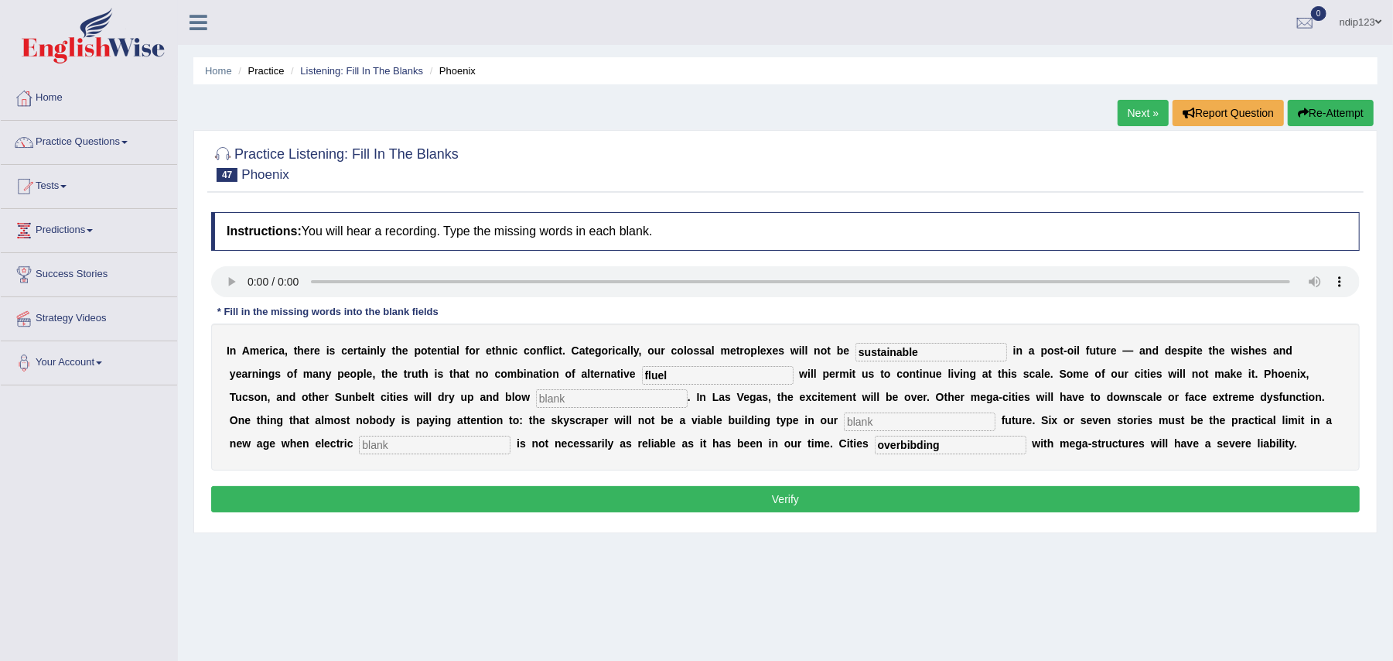
type input "fluel"
click at [606, 402] on input "text" at bounding box center [612, 398] width 152 height 19
type input "away"
click at [901, 425] on input "text" at bounding box center [920, 421] width 152 height 19
type input "energy"
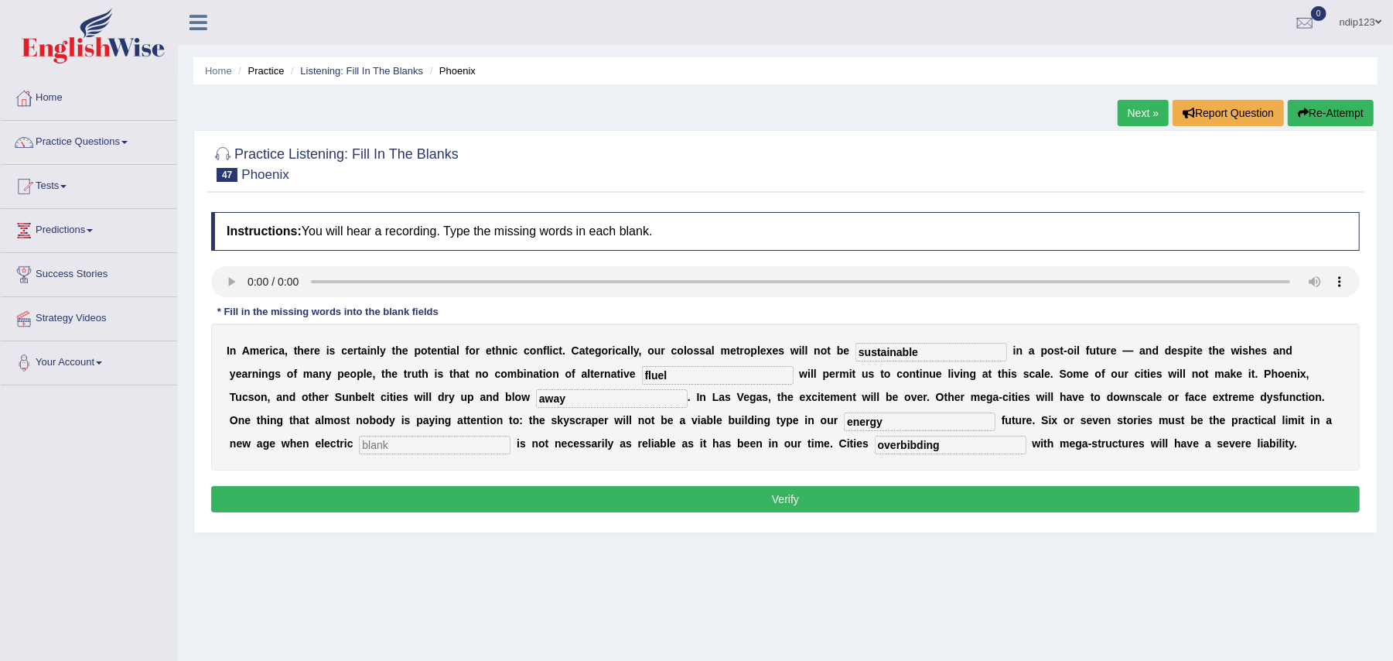
click at [446, 450] on input "text" at bounding box center [435, 445] width 152 height 19
type input "supply"
click at [678, 378] on input "fluel" at bounding box center [718, 375] width 152 height 19
type input "fluels"
click at [954, 447] on input "overbibding" at bounding box center [951, 445] width 152 height 19
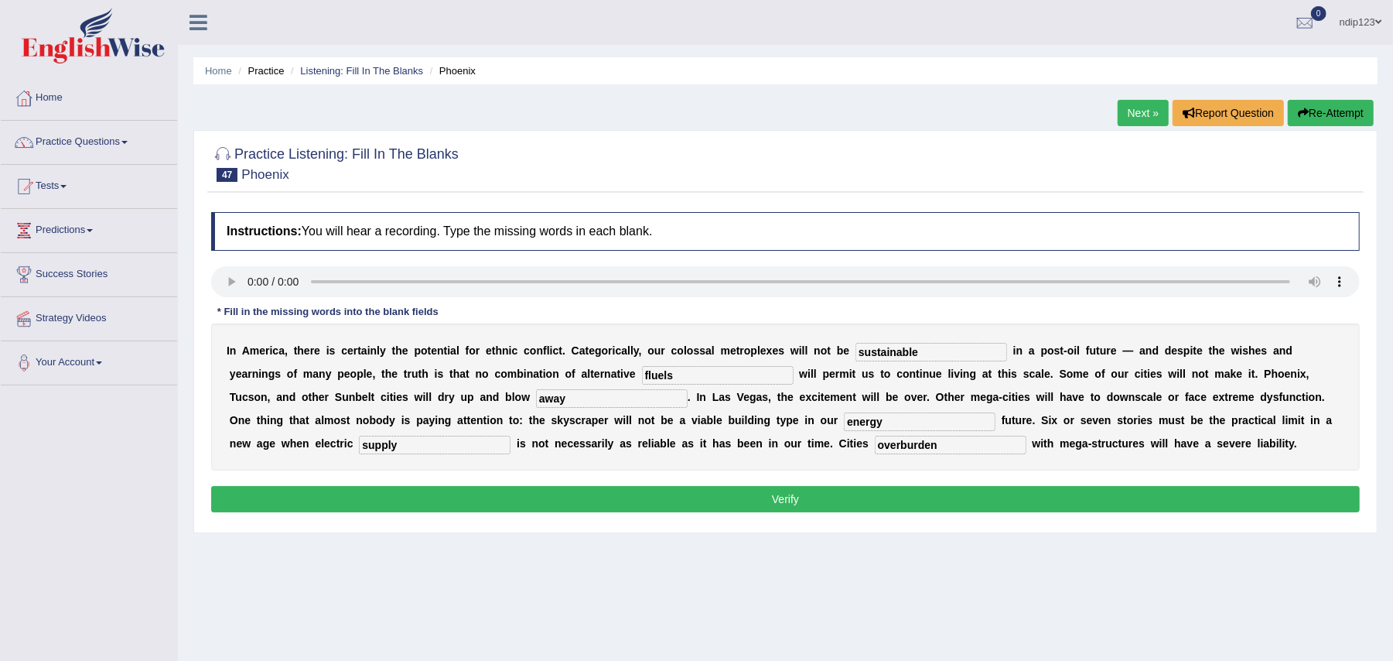
type input "overburden"
click at [787, 504] on button "Verify" at bounding box center [785, 499] width 1149 height 26
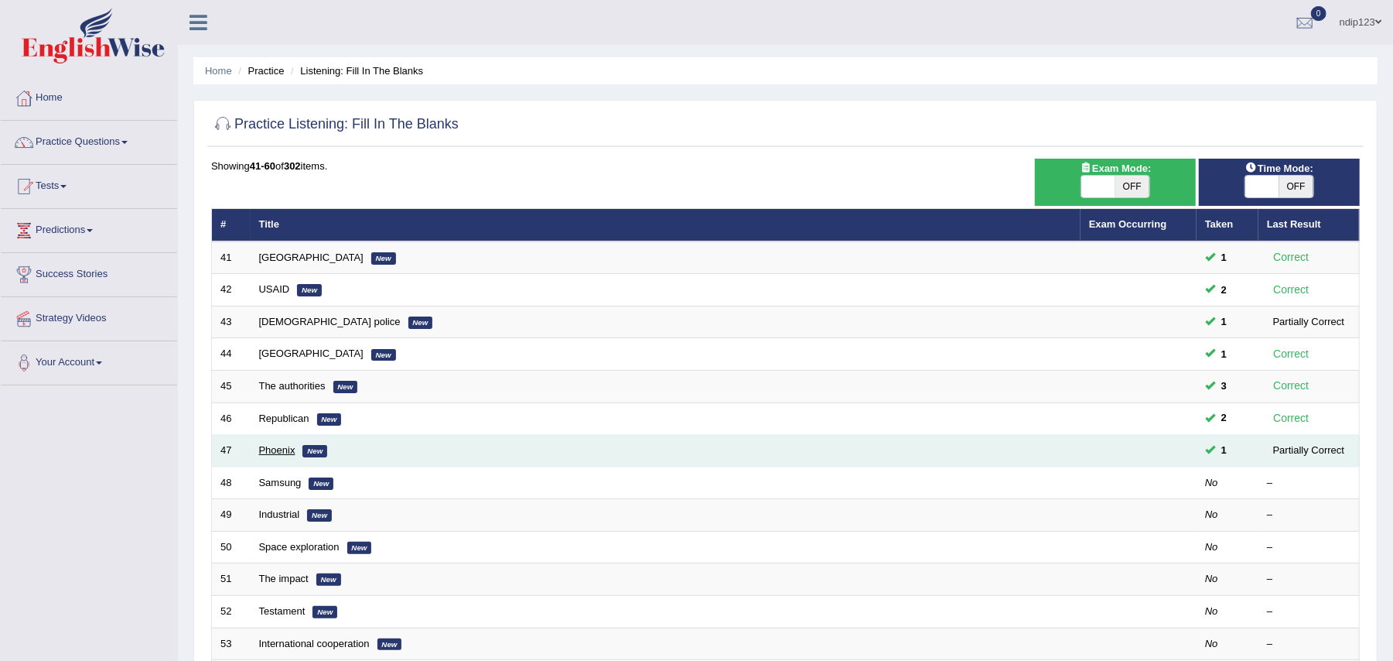
click at [276, 452] on link "Phoenix" at bounding box center [277, 450] width 36 height 12
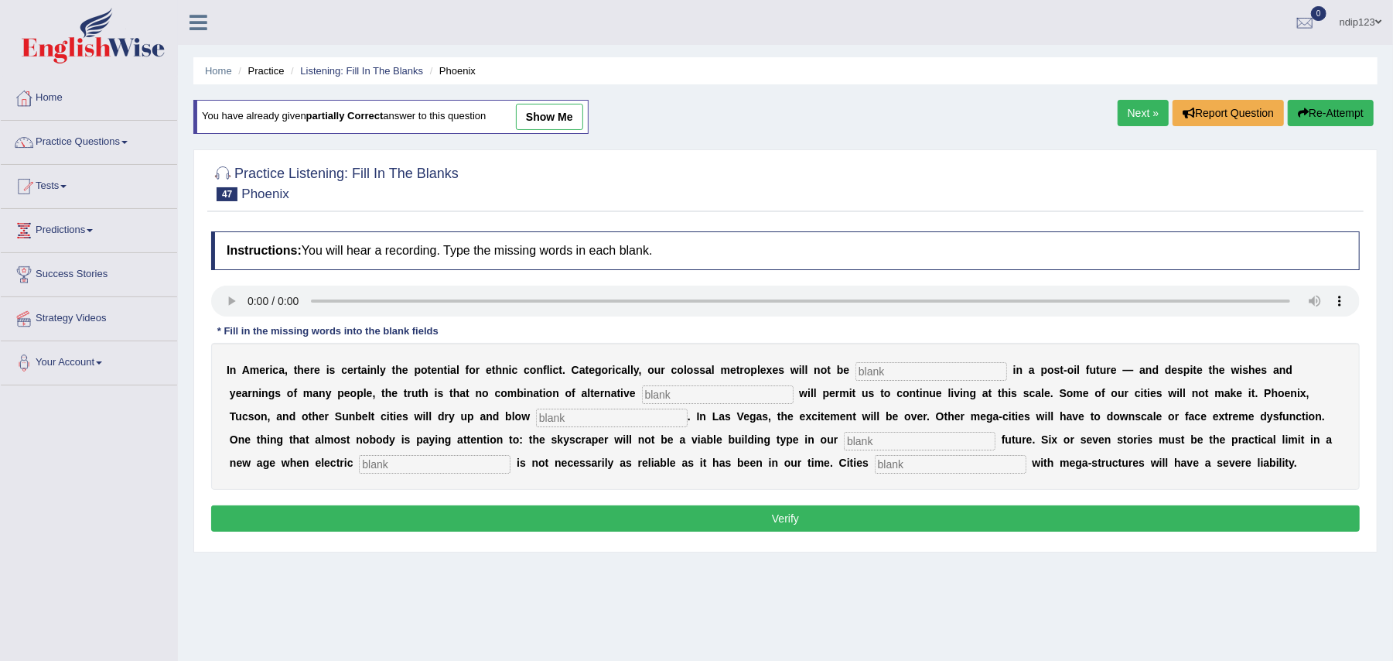
click at [902, 369] on input "text" at bounding box center [932, 371] width 152 height 19
type input "sustainable"
click at [701, 400] on input "text" at bounding box center [718, 394] width 152 height 19
type input "fuels"
click at [604, 419] on input "text" at bounding box center [612, 417] width 152 height 19
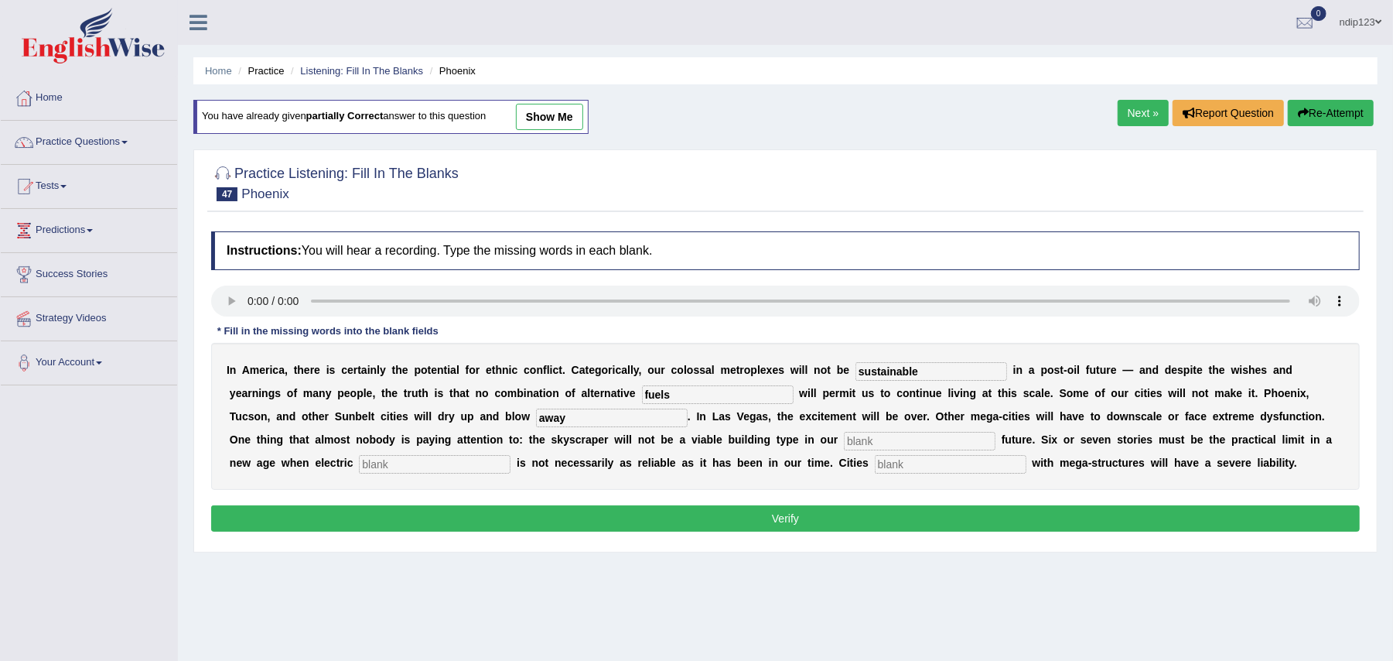
type input "away"
click at [889, 446] on input "text" at bounding box center [920, 441] width 152 height 19
type input "energy-scarce"
click at [395, 466] on input "text" at bounding box center [435, 464] width 152 height 19
type input "supply"
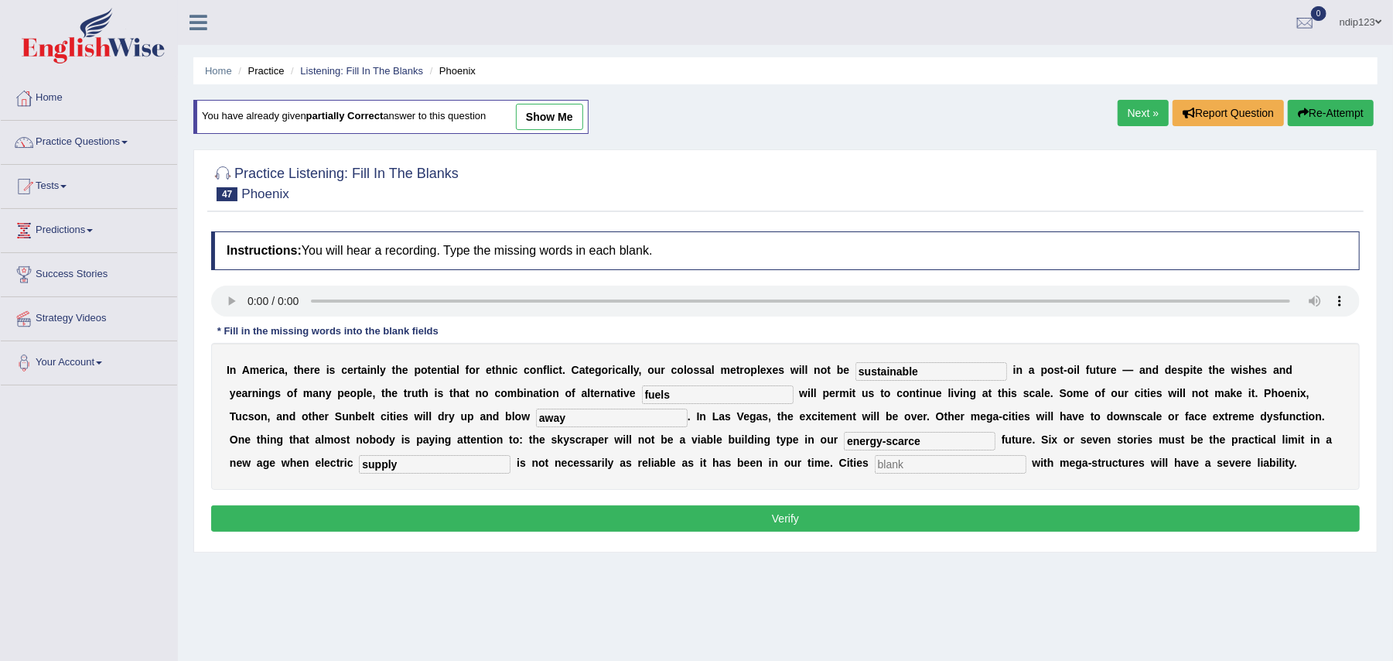
click at [901, 466] on input "text" at bounding box center [951, 464] width 152 height 19
type input "overburdened"
click at [828, 515] on button "Verify" at bounding box center [785, 518] width 1149 height 26
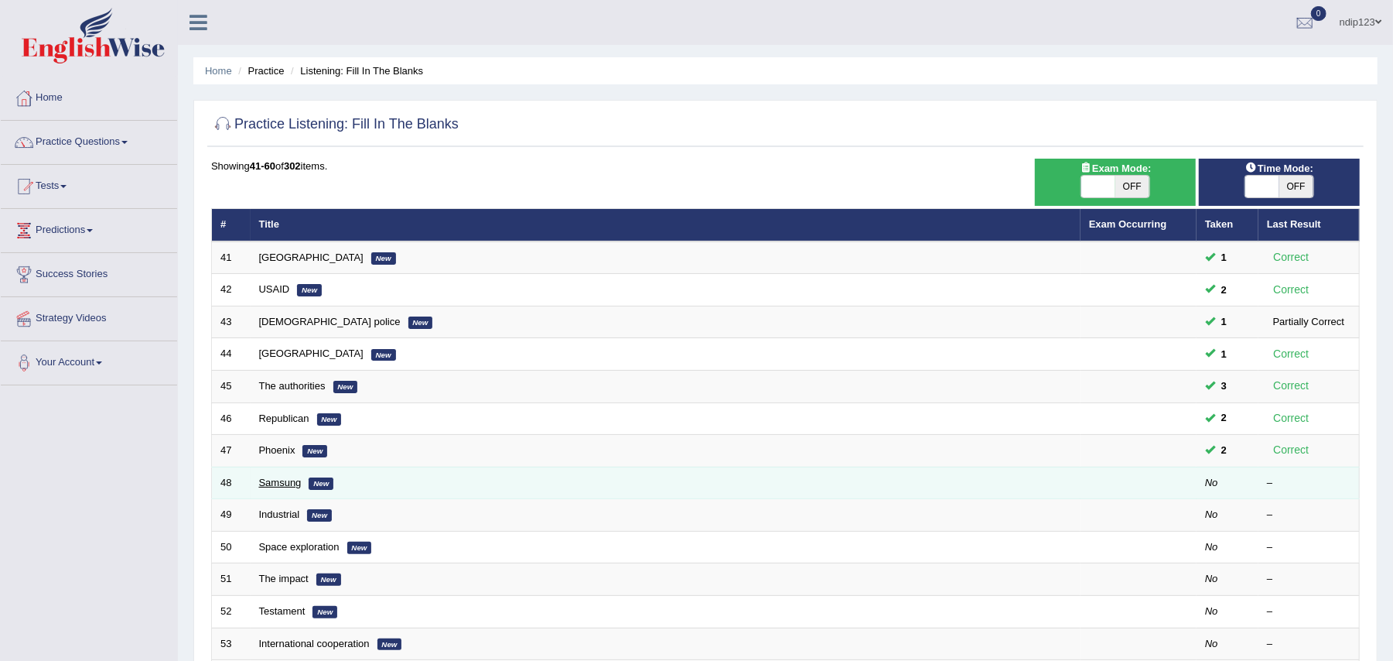
click at [274, 487] on link "Samsung" at bounding box center [280, 483] width 43 height 12
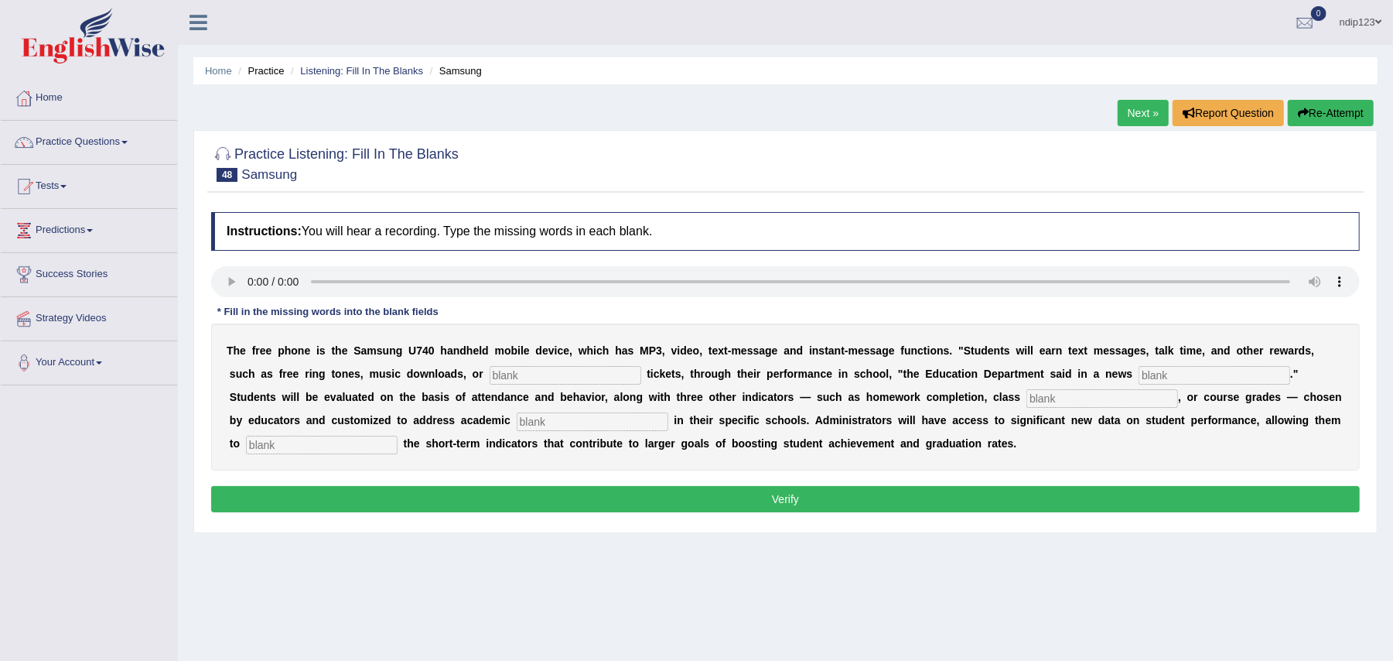
click at [517, 375] on input "text" at bounding box center [566, 375] width 152 height 19
type input "event"
click at [1191, 372] on input "text" at bounding box center [1215, 375] width 152 height 19
type input "released"
click at [1057, 403] on input "text" at bounding box center [1103, 398] width 152 height 19
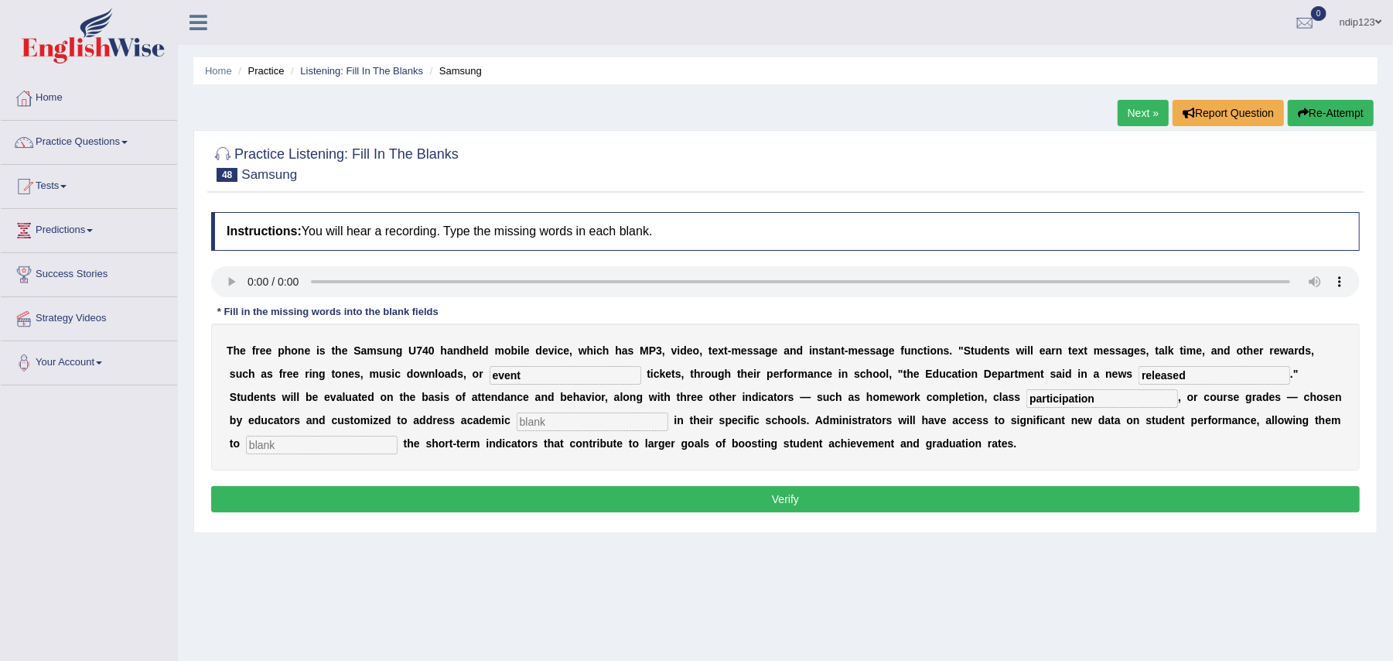
type input "participation"
click at [606, 424] on input "text" at bounding box center [593, 421] width 152 height 19
type input "priorities"
click at [388, 439] on input "text" at bounding box center [322, 445] width 152 height 19
type input "track"
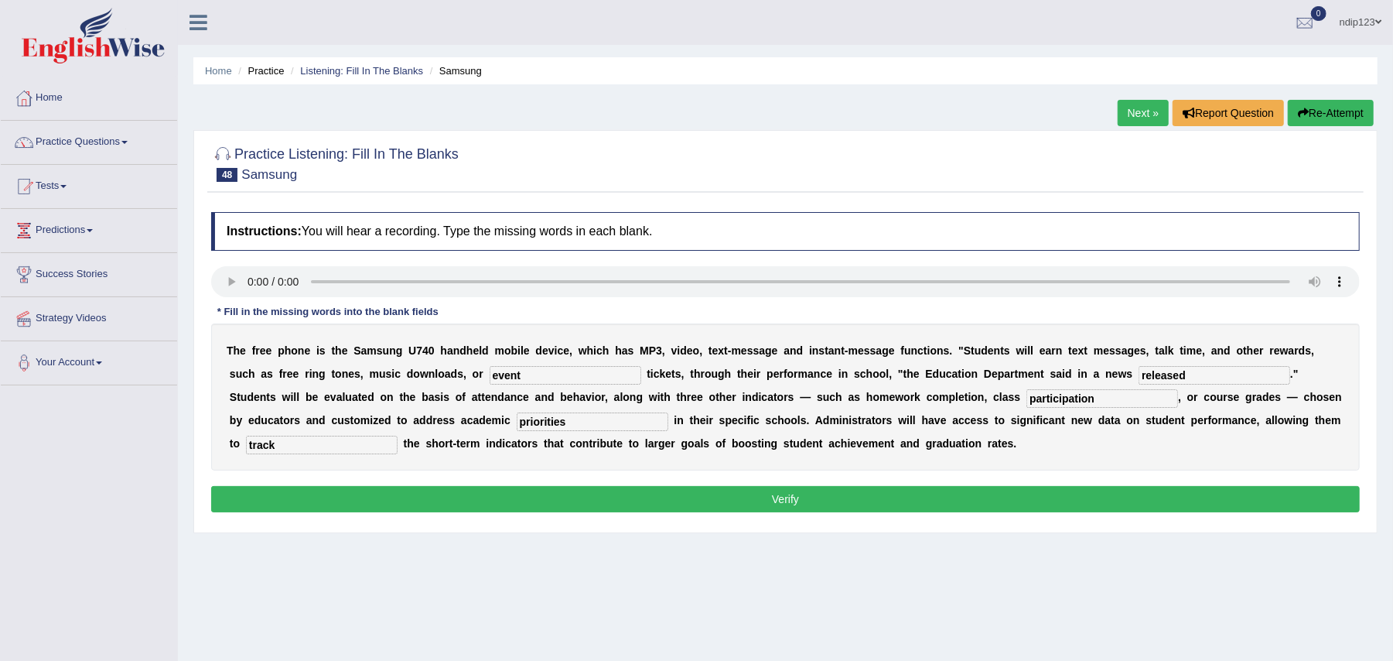
click at [778, 507] on button "Verify" at bounding box center [785, 499] width 1149 height 26
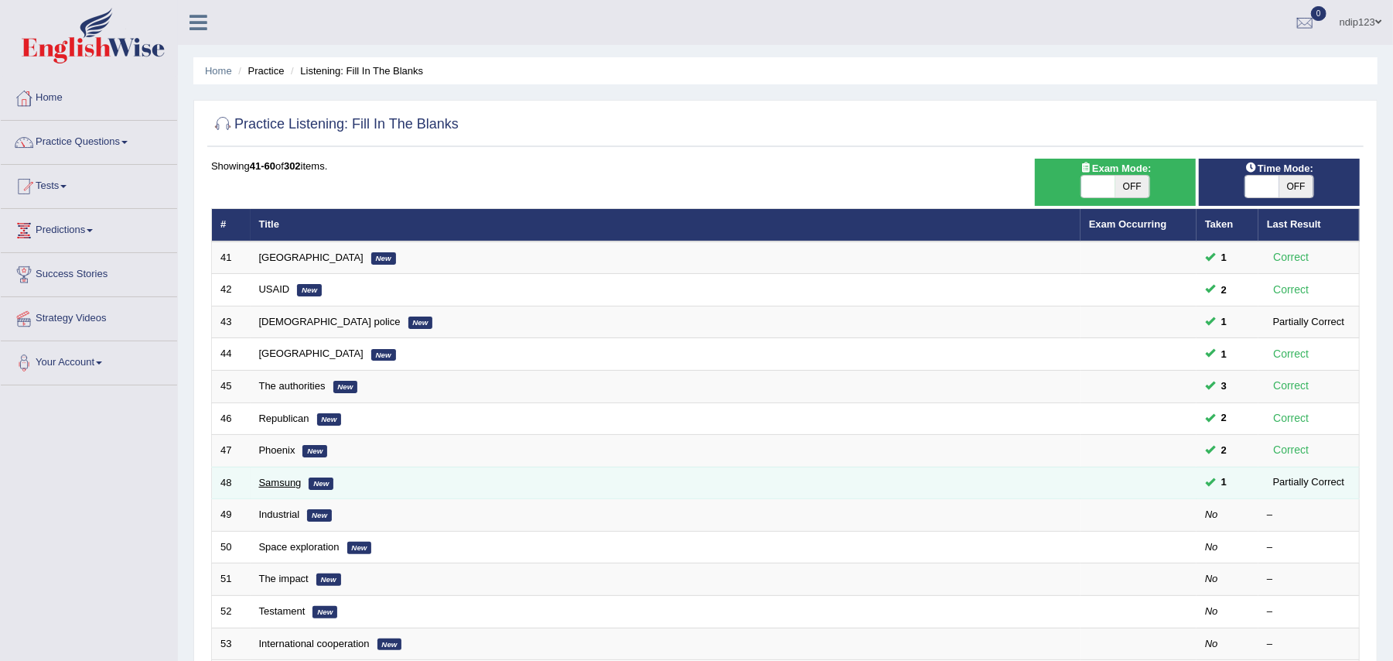
click at [279, 481] on link "Samsung" at bounding box center [280, 483] width 43 height 12
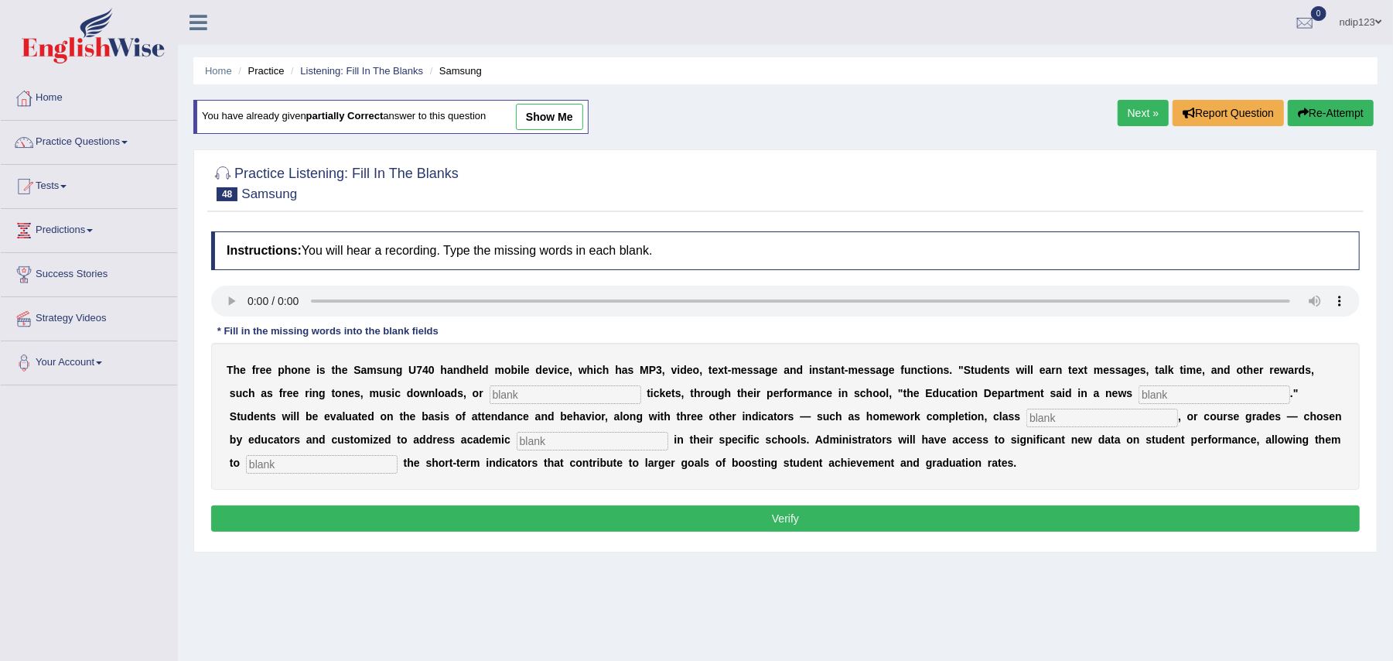
click at [598, 391] on input "text" at bounding box center [566, 394] width 152 height 19
type input "event"
click at [1189, 397] on input "text" at bounding box center [1215, 394] width 152 height 19
type input "release"
click at [1065, 422] on input "text" at bounding box center [1103, 417] width 152 height 19
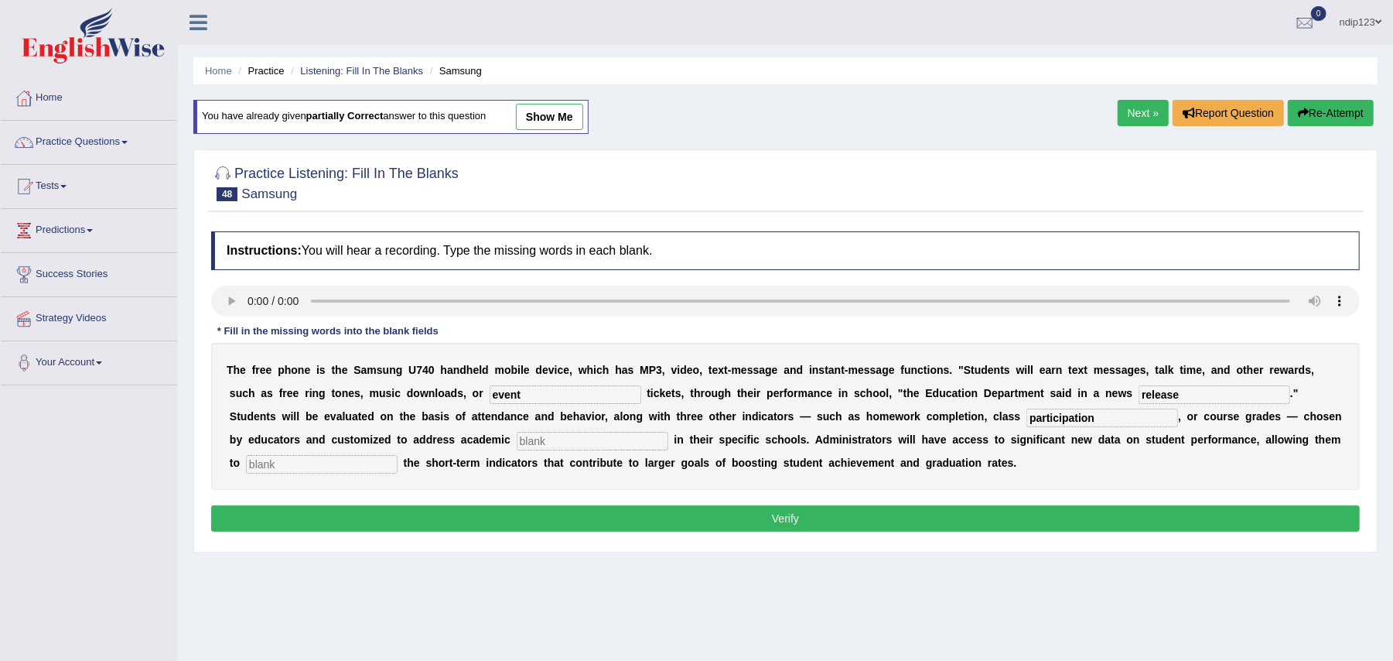
type input "participation"
click at [628, 436] on input "text" at bounding box center [593, 441] width 152 height 19
type input "priorities"
click at [398, 467] on input "text" at bounding box center [322, 464] width 152 height 19
type input "track"
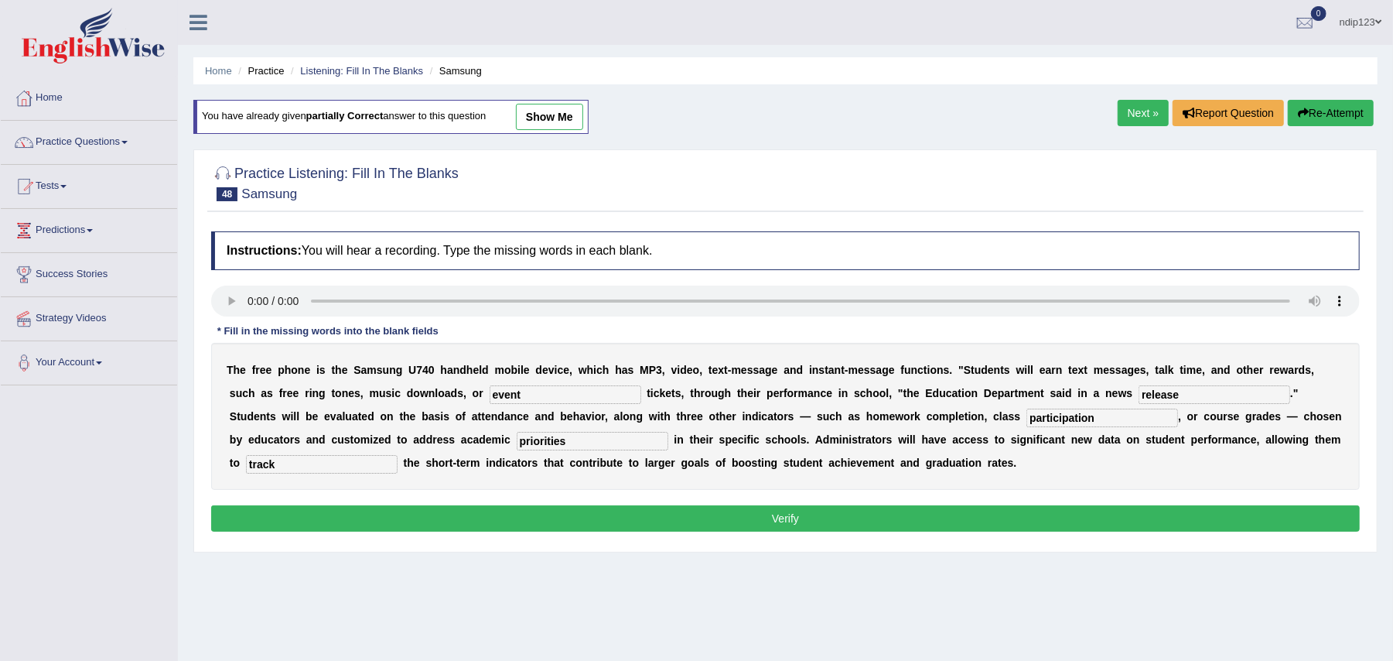
click at [808, 515] on button "Verify" at bounding box center [785, 518] width 1149 height 26
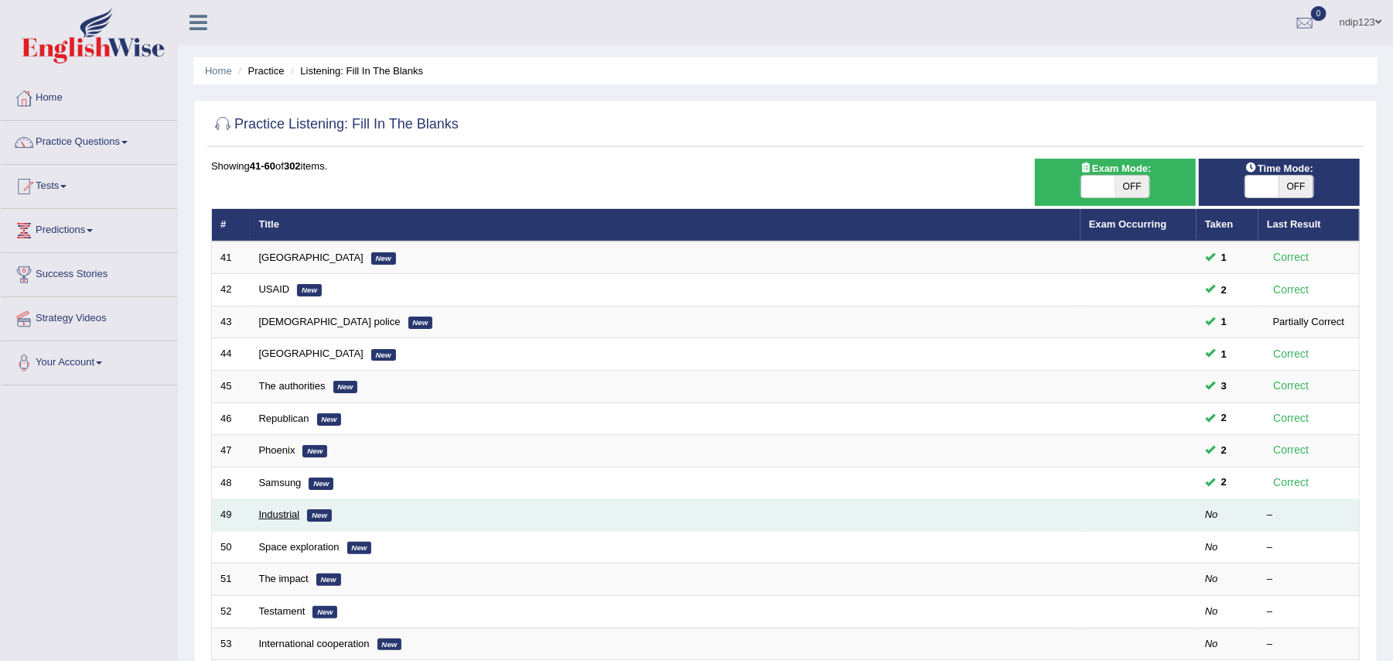
click at [280, 515] on link "Industrial" at bounding box center [279, 514] width 41 height 12
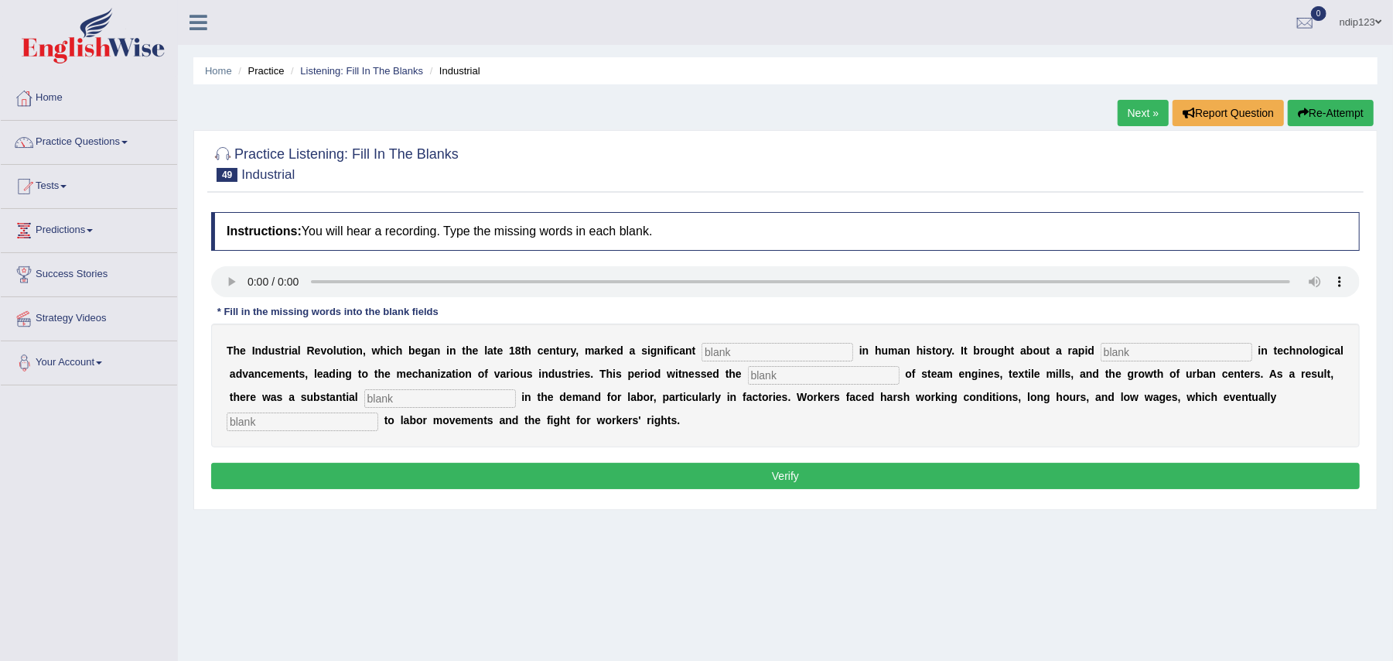
click at [772, 350] on input "text" at bounding box center [778, 352] width 152 height 19
type input "breakthrough"
click at [1142, 356] on input "text" at bounding box center [1177, 352] width 152 height 19
type input "revolution"
click at [873, 371] on input "text" at bounding box center [824, 375] width 152 height 19
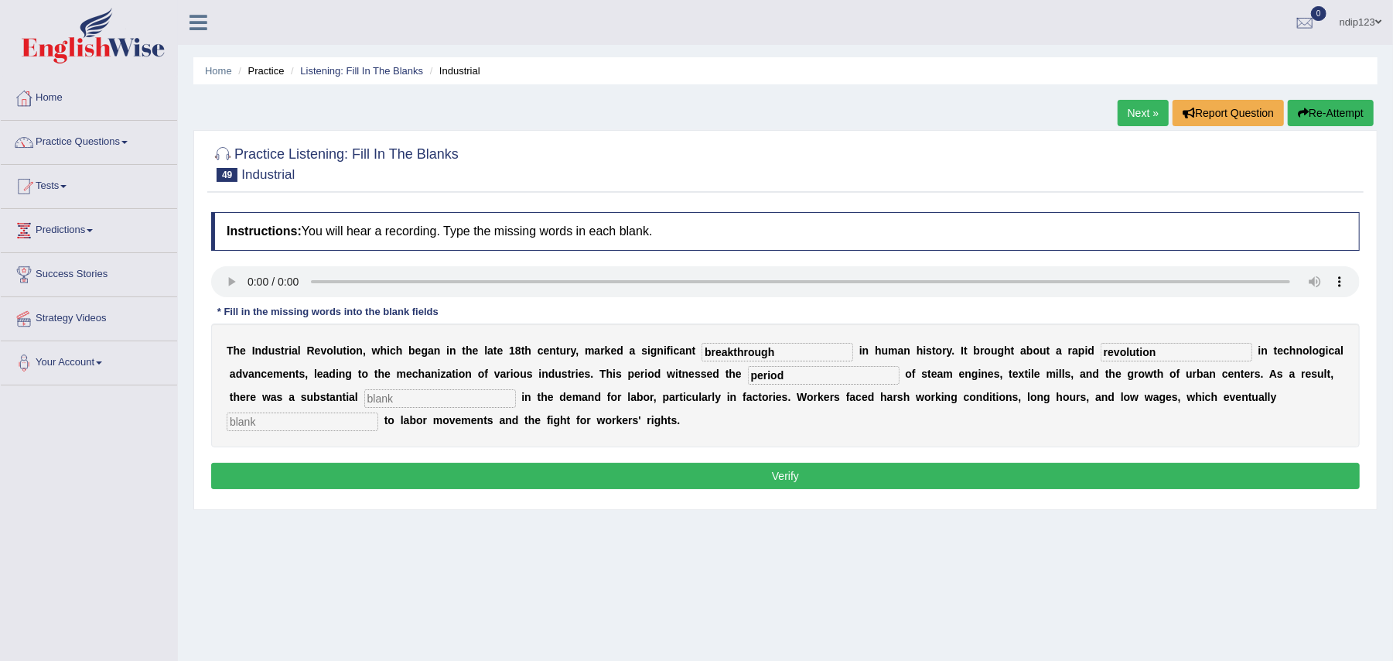
type input "period"
click at [511, 400] on input "text" at bounding box center [440, 398] width 152 height 19
type input "de"
click at [378, 422] on input "text" at bounding box center [303, 421] width 152 height 19
type input "contribution"
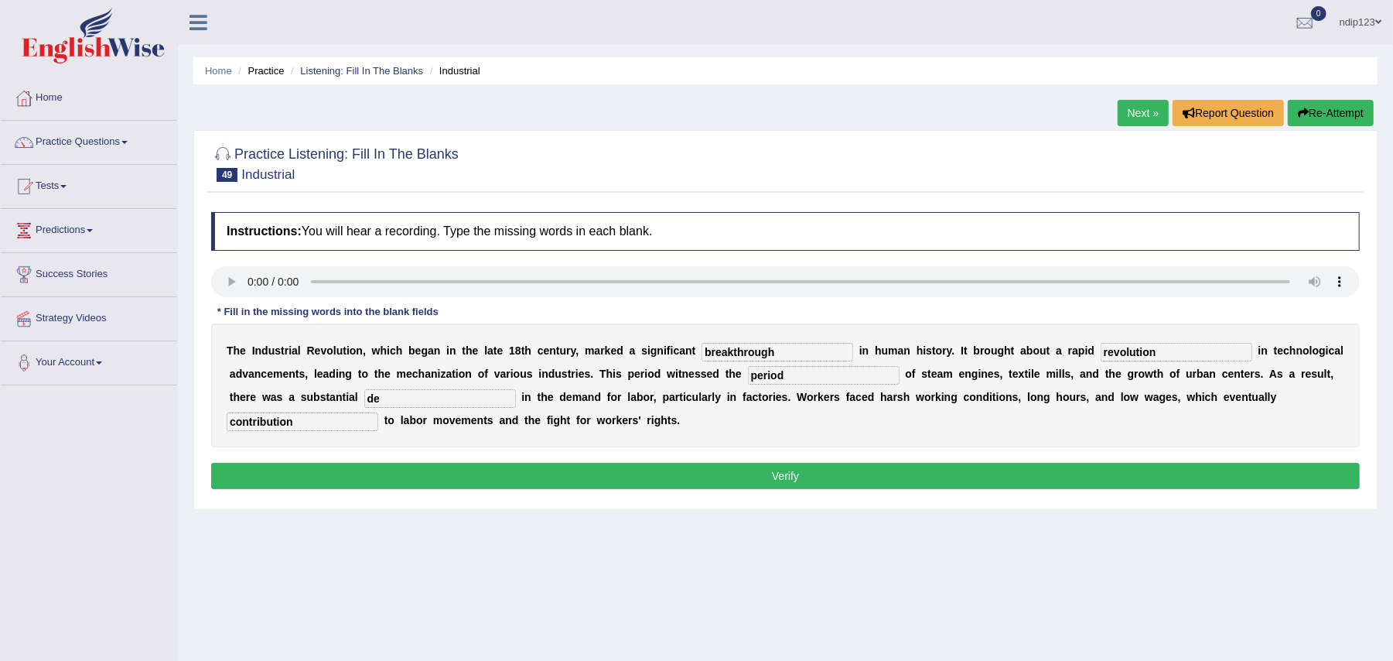
drag, startPoint x: 864, startPoint y: 374, endPoint x: 828, endPoint y: 373, distance: 36.4
click at [828, 373] on input "period" at bounding box center [824, 375] width 152 height 19
type input "emergine"
click at [459, 396] on input "de" at bounding box center [440, 398] width 152 height 19
type input "d"
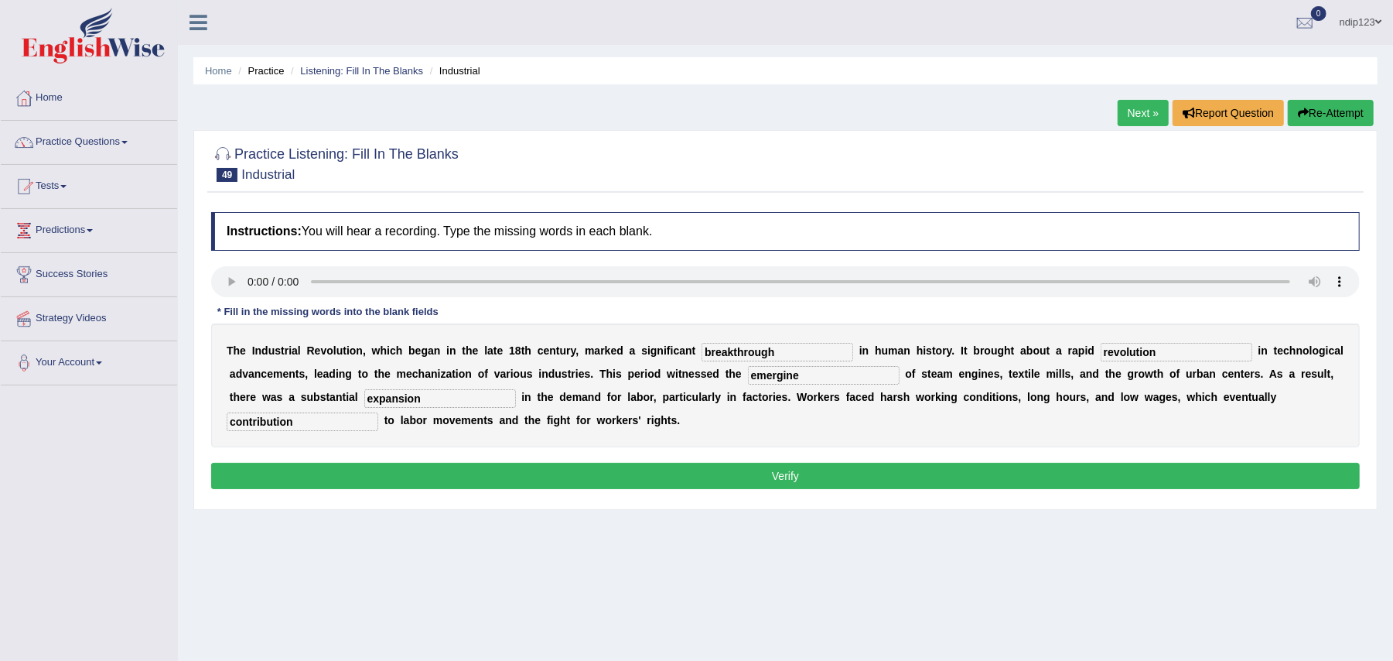
type input "expansion"
click at [887, 378] on input "emergine" at bounding box center [824, 375] width 152 height 19
click at [885, 384] on input "emergent" at bounding box center [824, 375] width 152 height 19
type input "emergents"
click at [799, 478] on button "Verify" at bounding box center [785, 476] width 1149 height 26
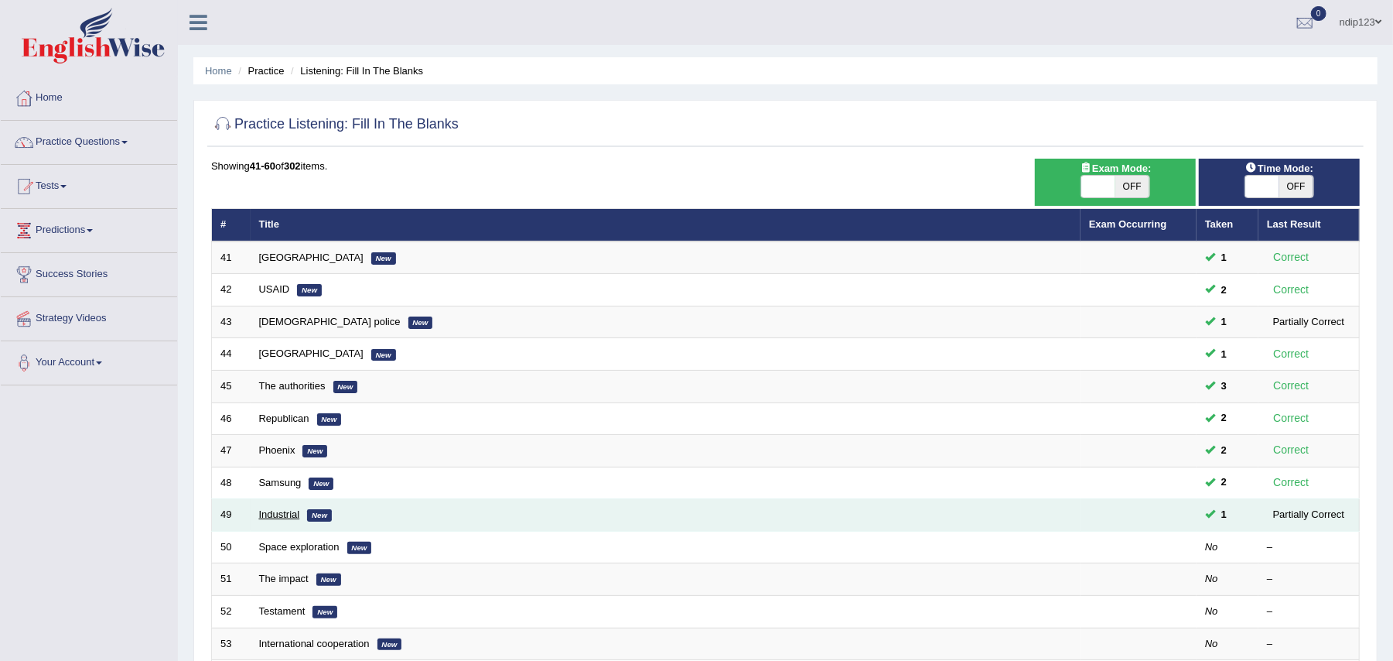
click at [273, 518] on link "Industrial" at bounding box center [279, 514] width 41 height 12
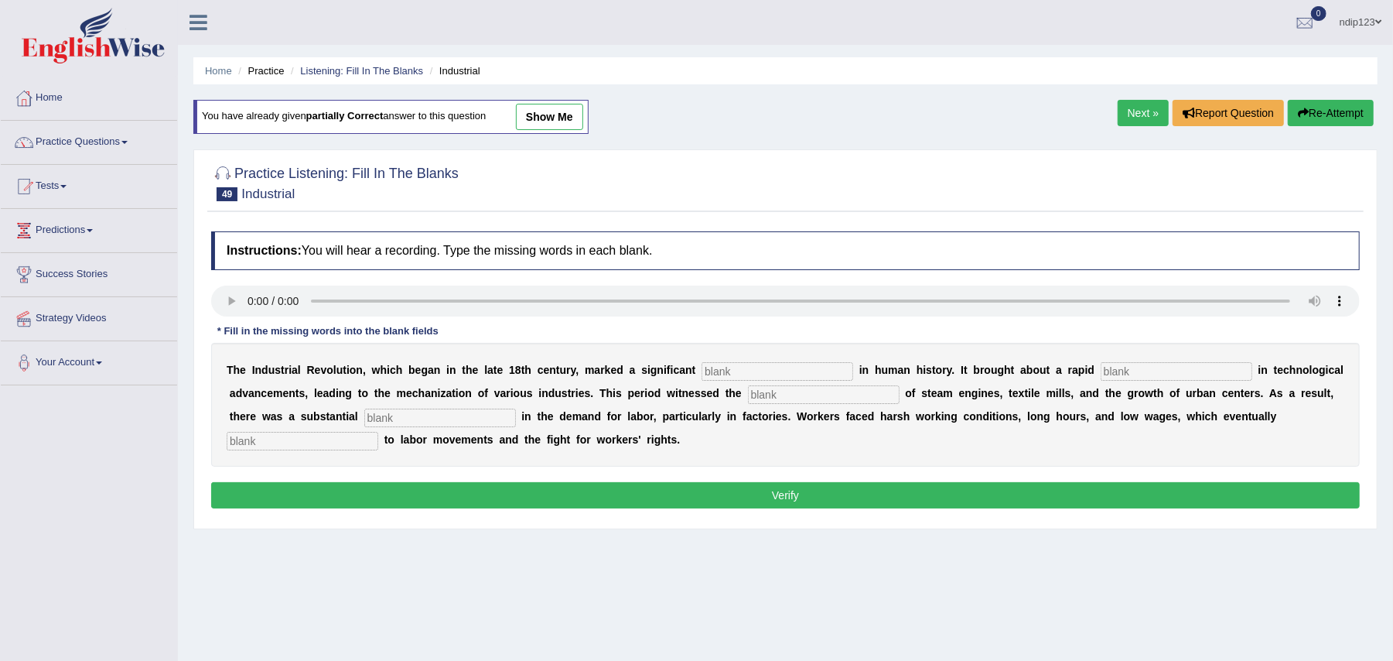
click at [775, 376] on input "text" at bounding box center [778, 371] width 152 height 19
type input "breakthrough"
click at [1139, 374] on input "text" at bounding box center [1177, 371] width 152 height 19
type input "revolution"
click at [855, 399] on input "text" at bounding box center [824, 394] width 152 height 19
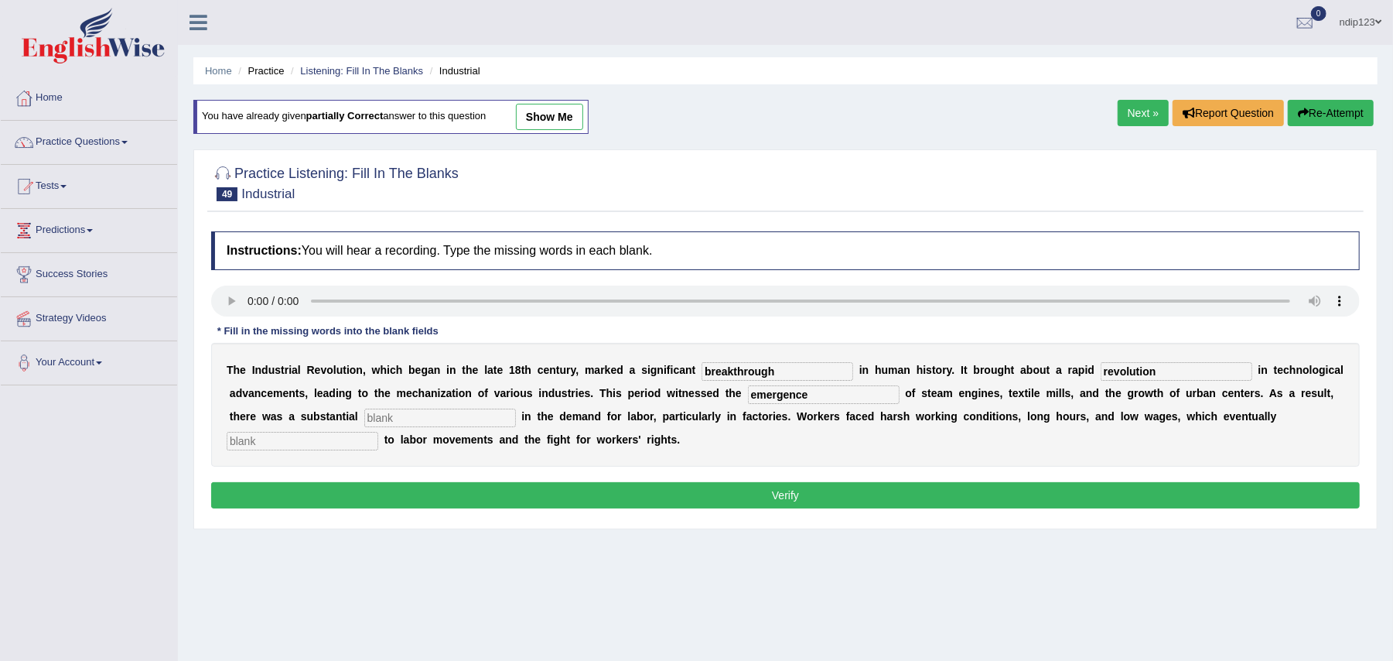
type input "emergence"
click at [467, 421] on input "text" at bounding box center [440, 417] width 152 height 19
type input "expansion"
click at [319, 437] on input "text" at bounding box center [303, 441] width 152 height 19
type input "contributed"
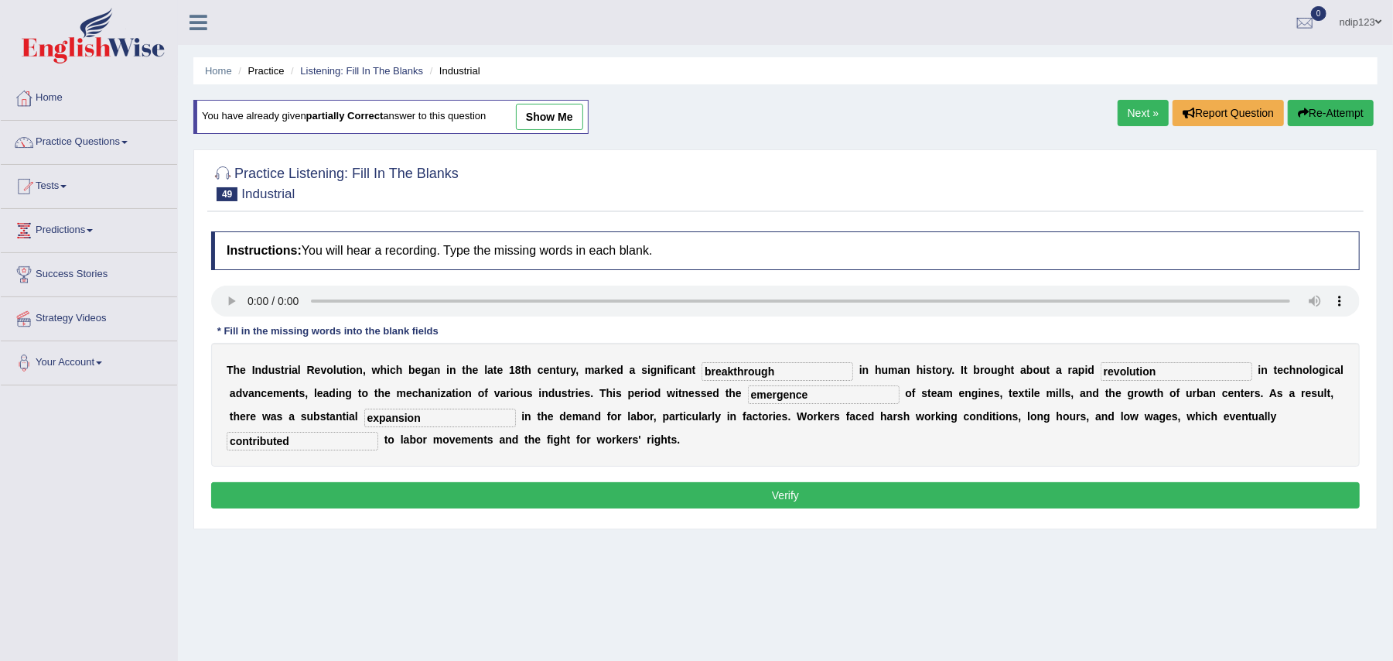
click at [795, 496] on button "Verify" at bounding box center [785, 495] width 1149 height 26
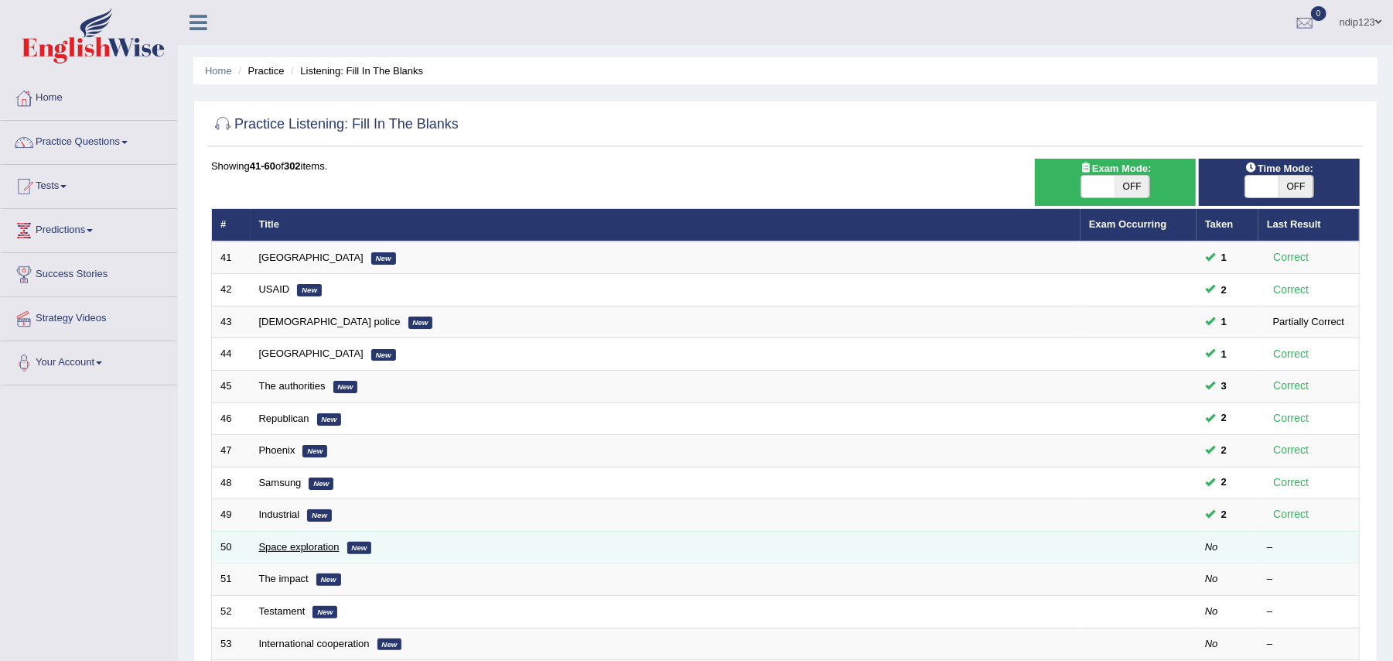
click at [317, 552] on link "Space exploration" at bounding box center [299, 547] width 80 height 12
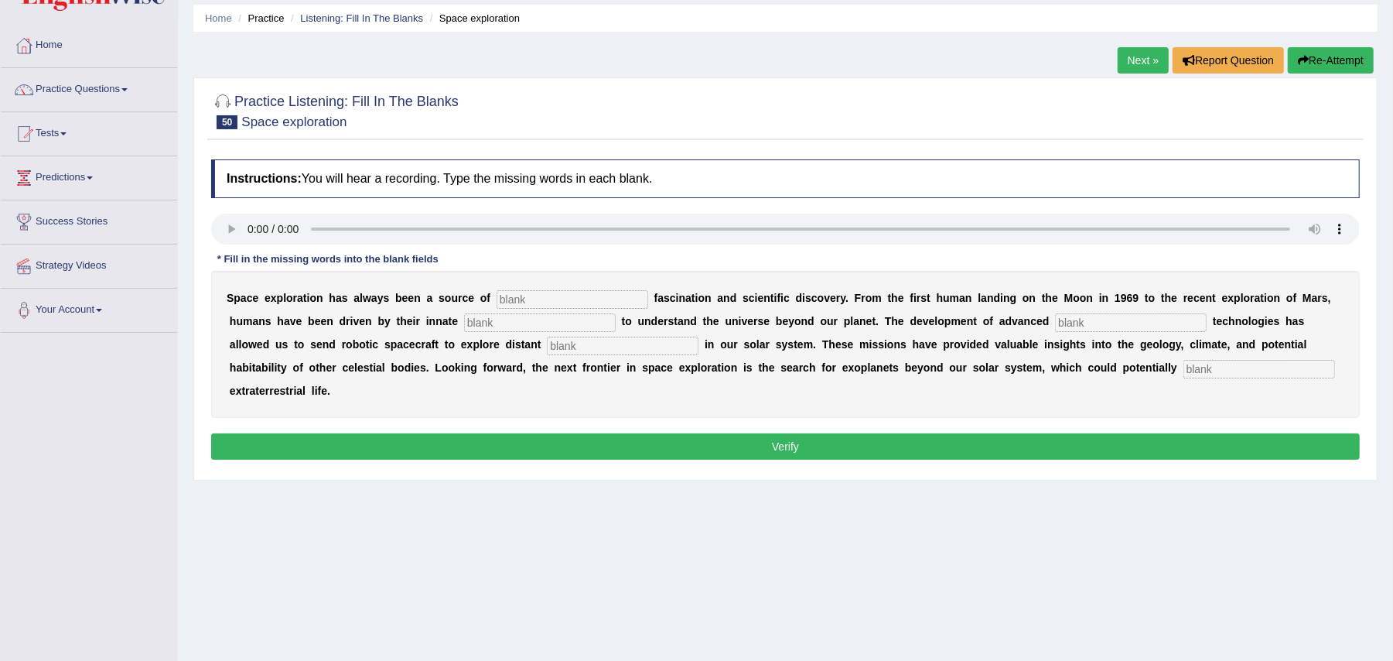
scroll to position [103, 0]
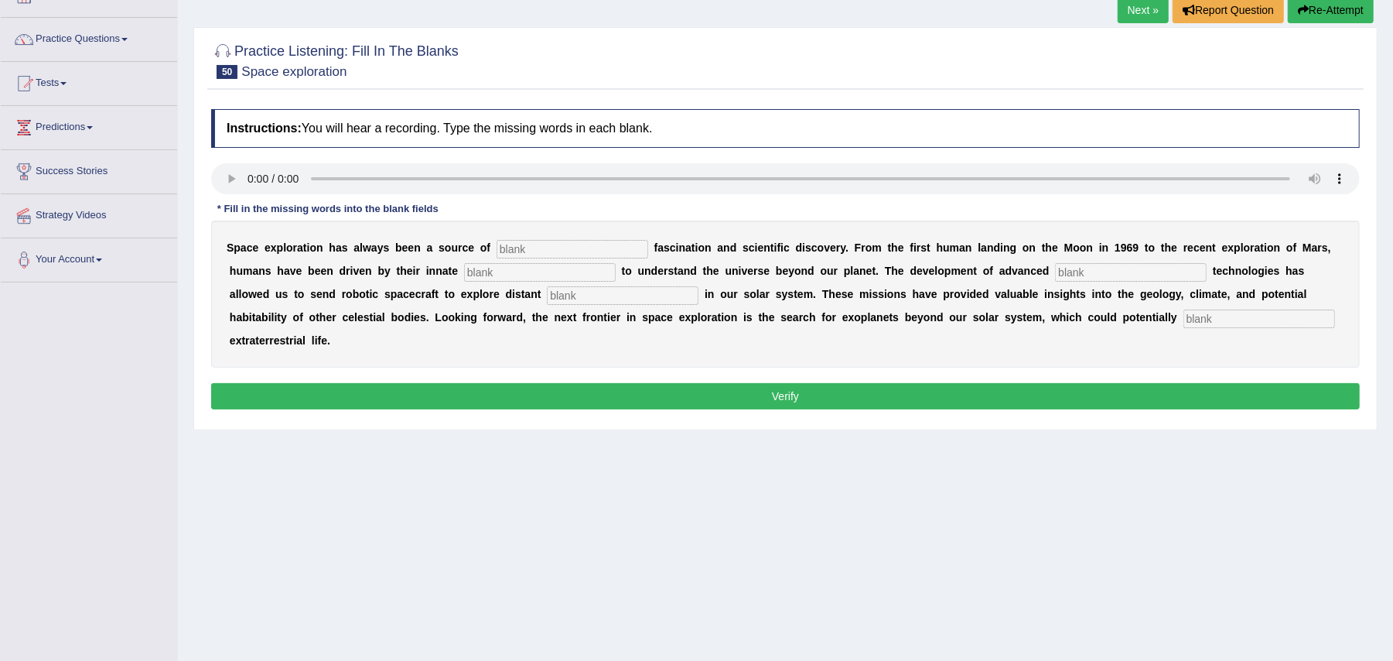
click at [1201, 319] on input "text" at bounding box center [1260, 318] width 152 height 19
type input "harbor"
click at [552, 246] on input "text" at bounding box center [573, 249] width 152 height 19
type input "endless"
click at [564, 277] on input "text" at bounding box center [540, 272] width 152 height 19
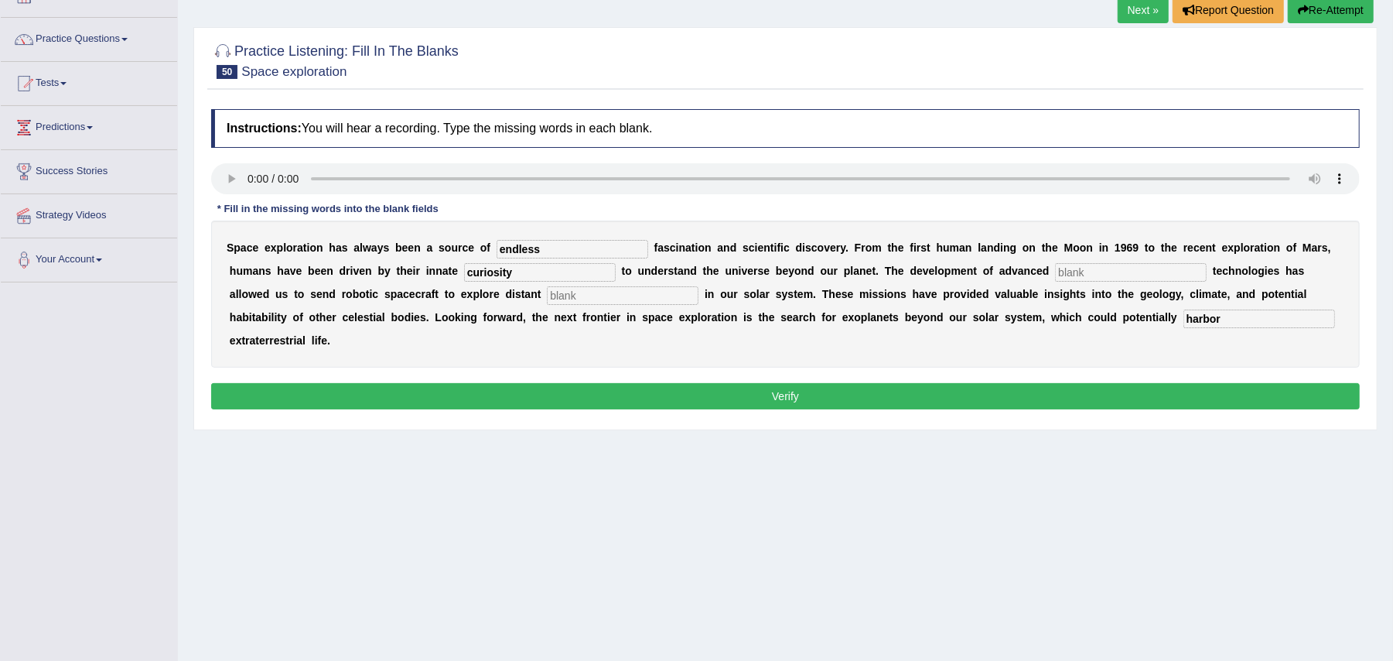
click at [489, 273] on input "curiosity" at bounding box center [540, 272] width 152 height 19
click at [492, 274] on input "curiosity" at bounding box center [540, 272] width 152 height 19
type input "curiosity"
click at [1093, 271] on input "text" at bounding box center [1131, 272] width 152 height 19
type input "proportion"
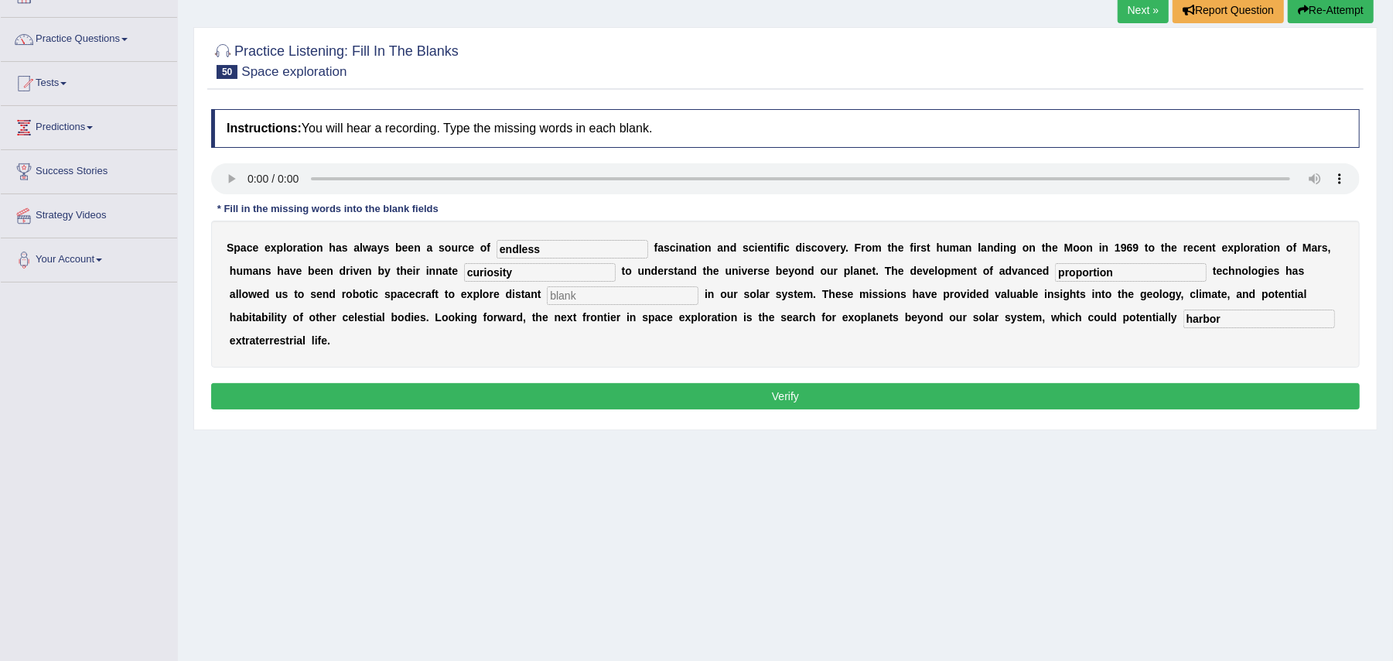
click at [620, 292] on input "text" at bounding box center [623, 295] width 152 height 19
type input "world"
click at [803, 396] on button "Verify" at bounding box center [785, 396] width 1149 height 26
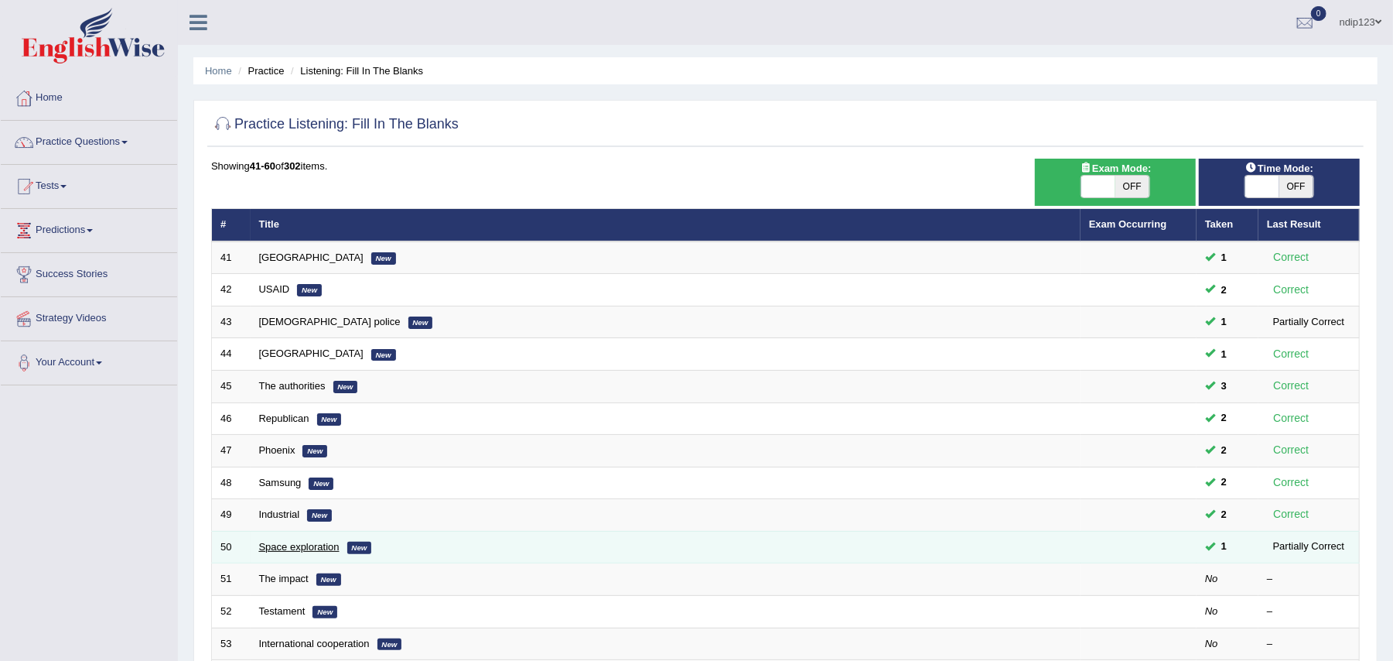
click at [311, 545] on link "Space exploration" at bounding box center [299, 547] width 80 height 12
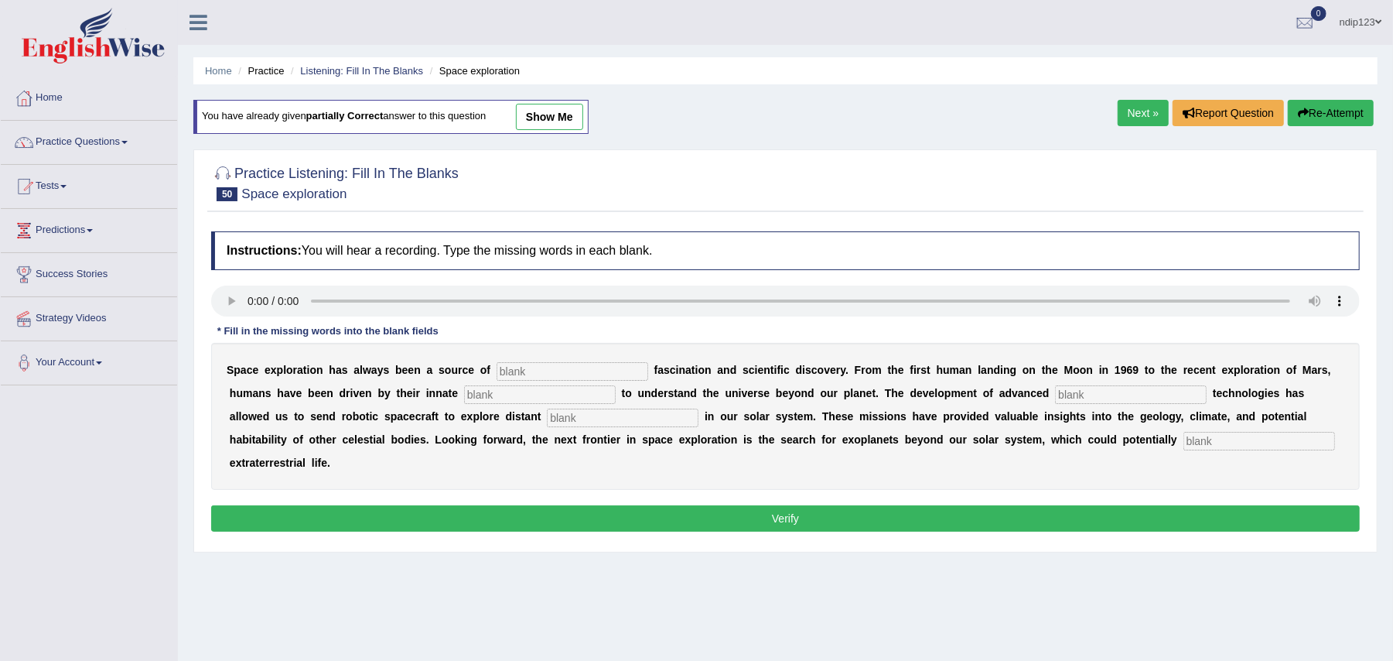
click at [563, 373] on input "text" at bounding box center [573, 371] width 152 height 19
type input "endless"
click at [487, 395] on input "text" at bounding box center [540, 394] width 152 height 19
type input "curiosity"
click at [1084, 393] on input "text" at bounding box center [1131, 394] width 152 height 19
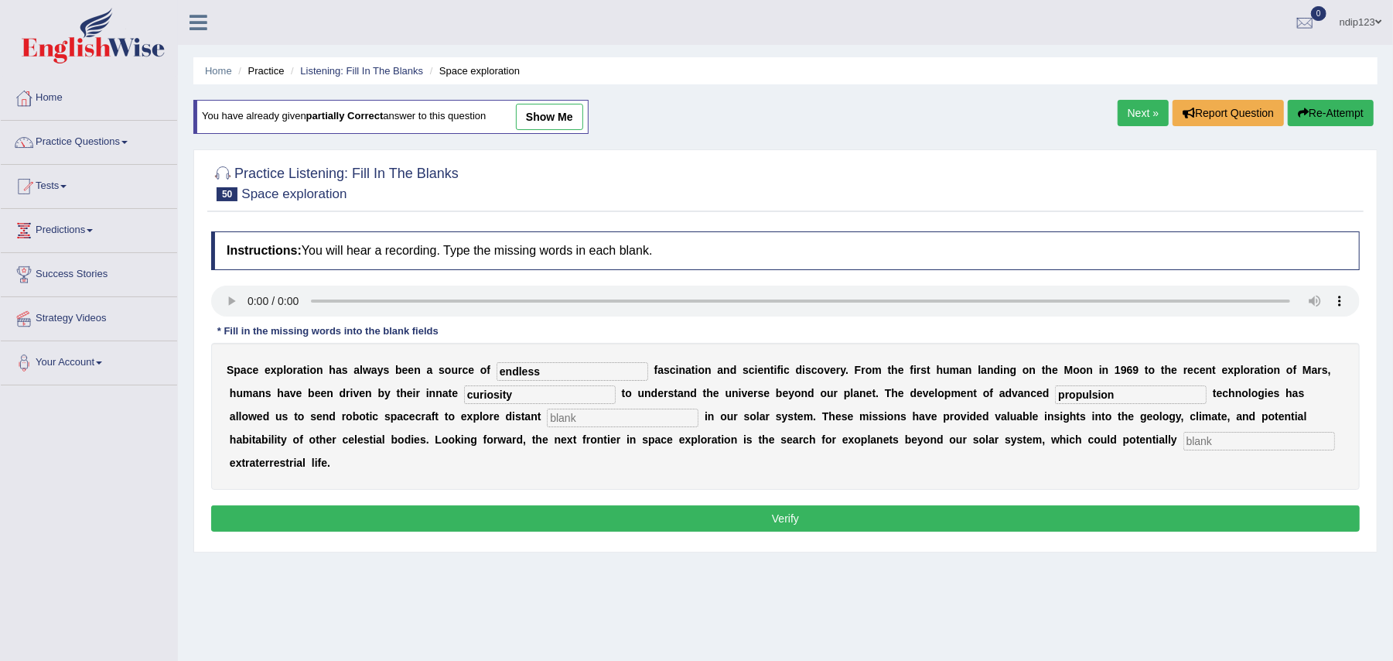
type input "propulsion"
click at [607, 421] on input "text" at bounding box center [623, 417] width 152 height 19
type input "worlds"
click at [1199, 442] on input "text" at bounding box center [1260, 441] width 152 height 19
type input "harbor"
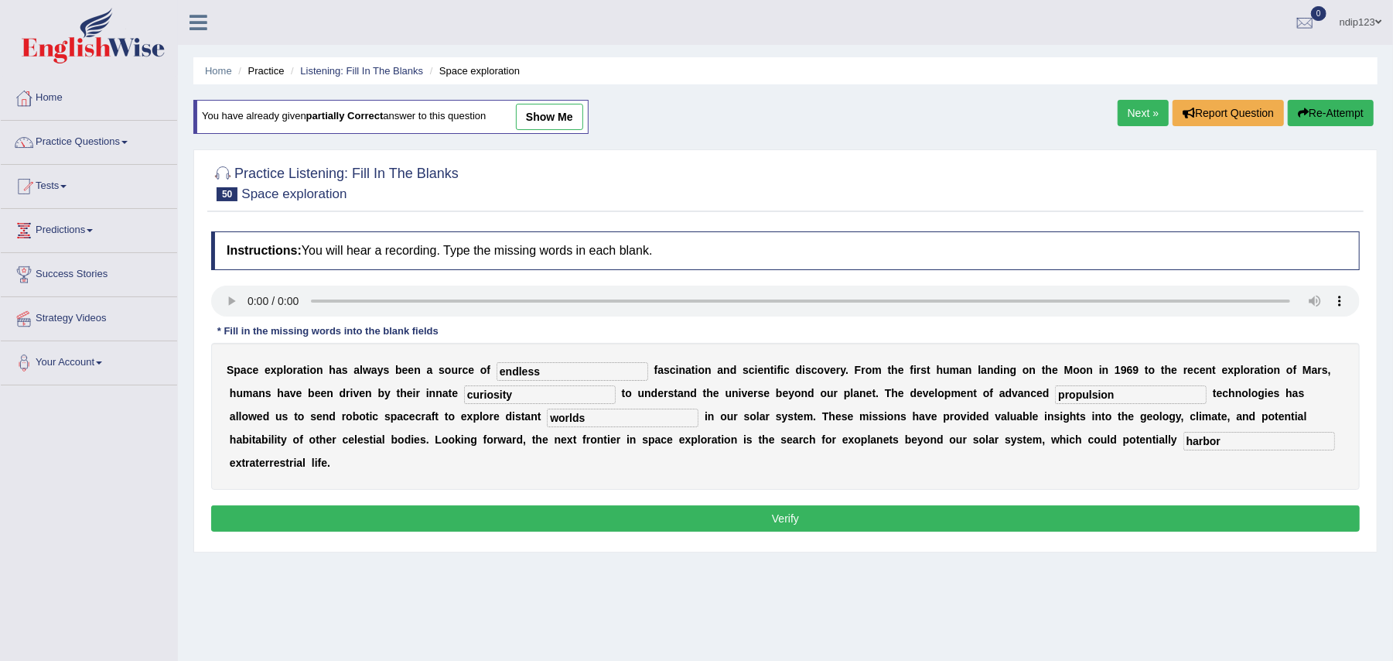
click at [802, 521] on button "Verify" at bounding box center [785, 518] width 1149 height 26
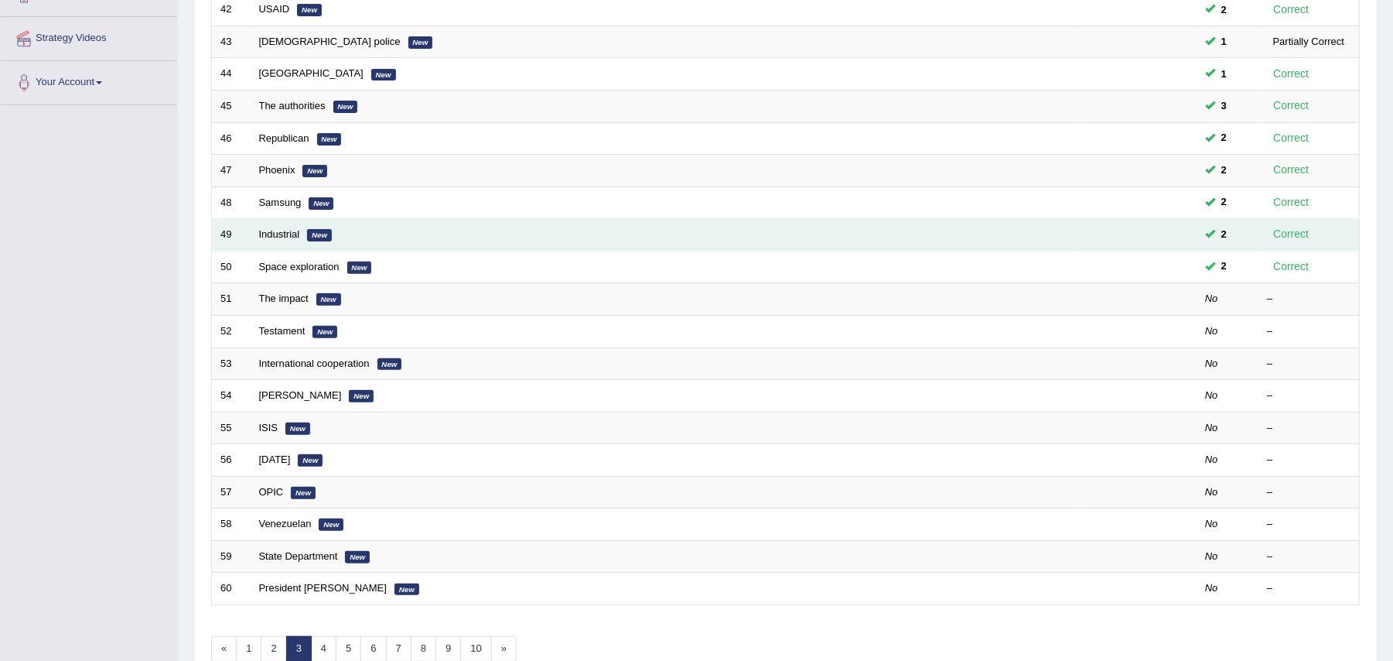
scroll to position [309, 0]
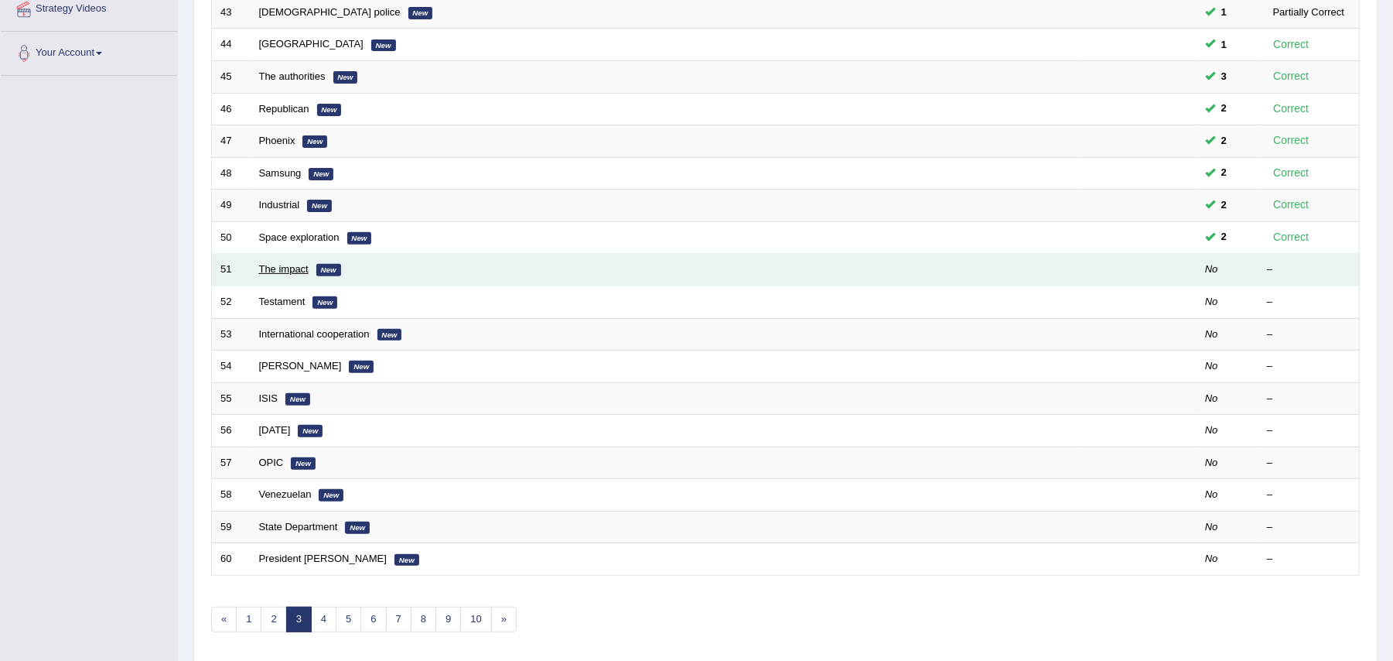
click at [282, 272] on link "The impact" at bounding box center [284, 269] width 50 height 12
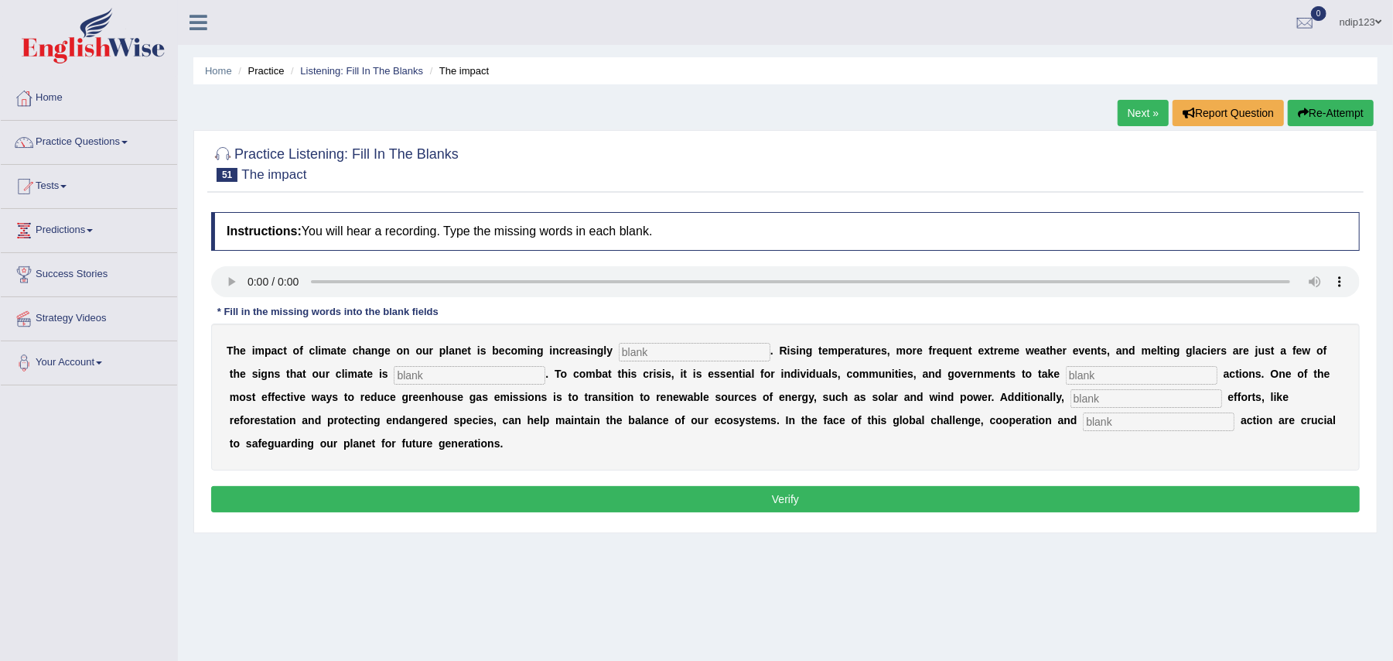
click at [1157, 425] on input "text" at bounding box center [1159, 421] width 152 height 19
type input "collective"
click at [1120, 404] on input "text" at bounding box center [1147, 398] width 152 height 19
type input "conservation"
click at [678, 357] on input "text" at bounding box center [695, 352] width 152 height 19
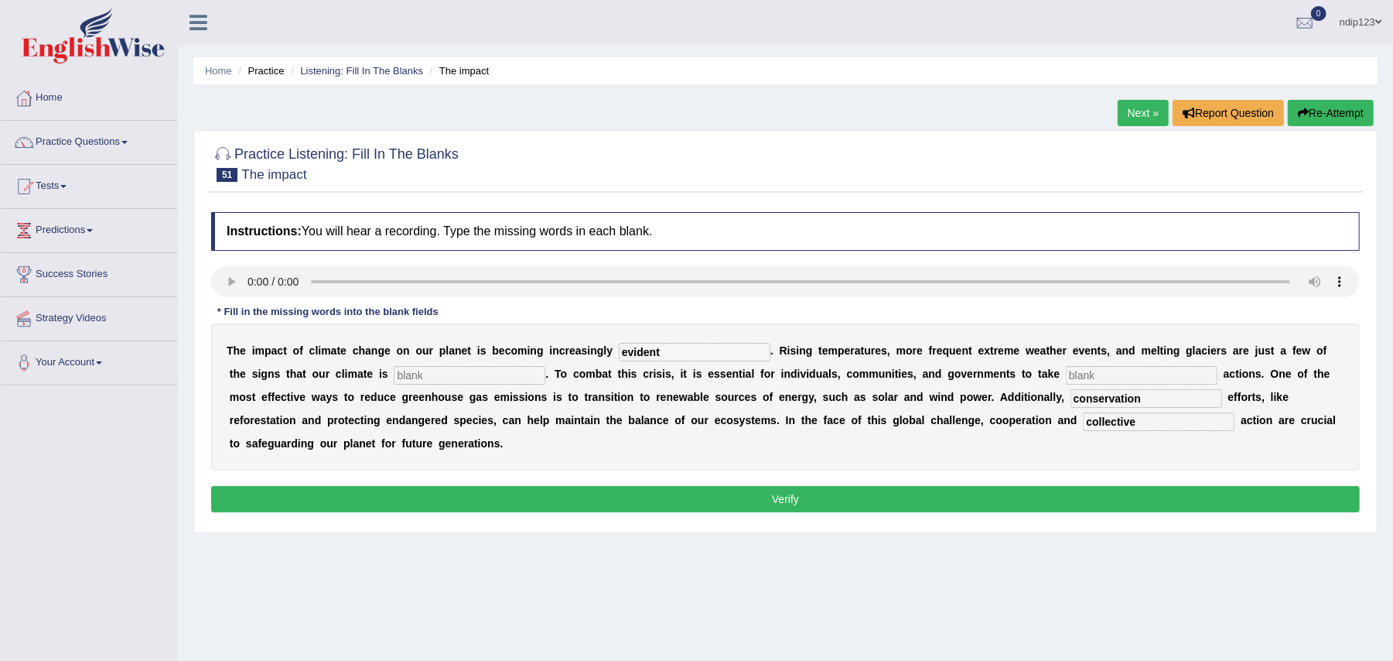
type input "evident"
click at [459, 378] on input "text" at bounding box center [470, 375] width 152 height 19
type input "changing"
click at [1112, 384] on input "text" at bounding box center [1142, 375] width 152 height 19
type input "proactive"
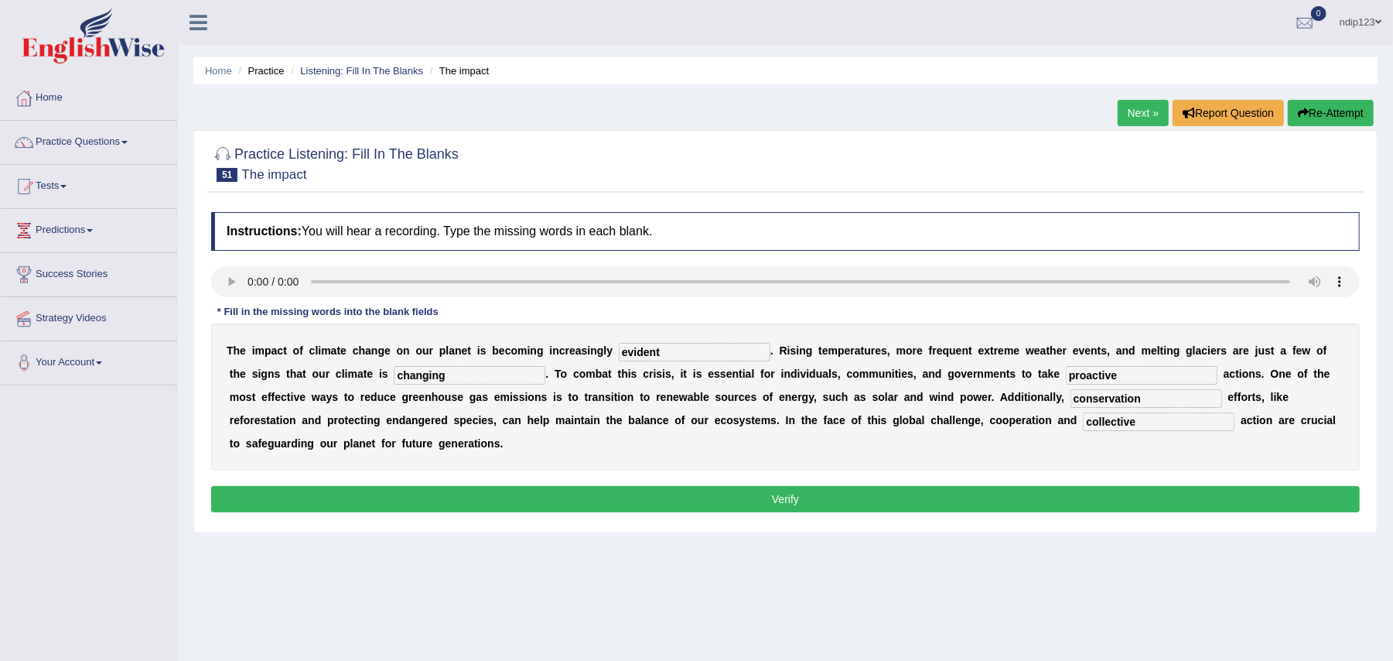
click at [777, 504] on button "Verify" at bounding box center [785, 499] width 1149 height 26
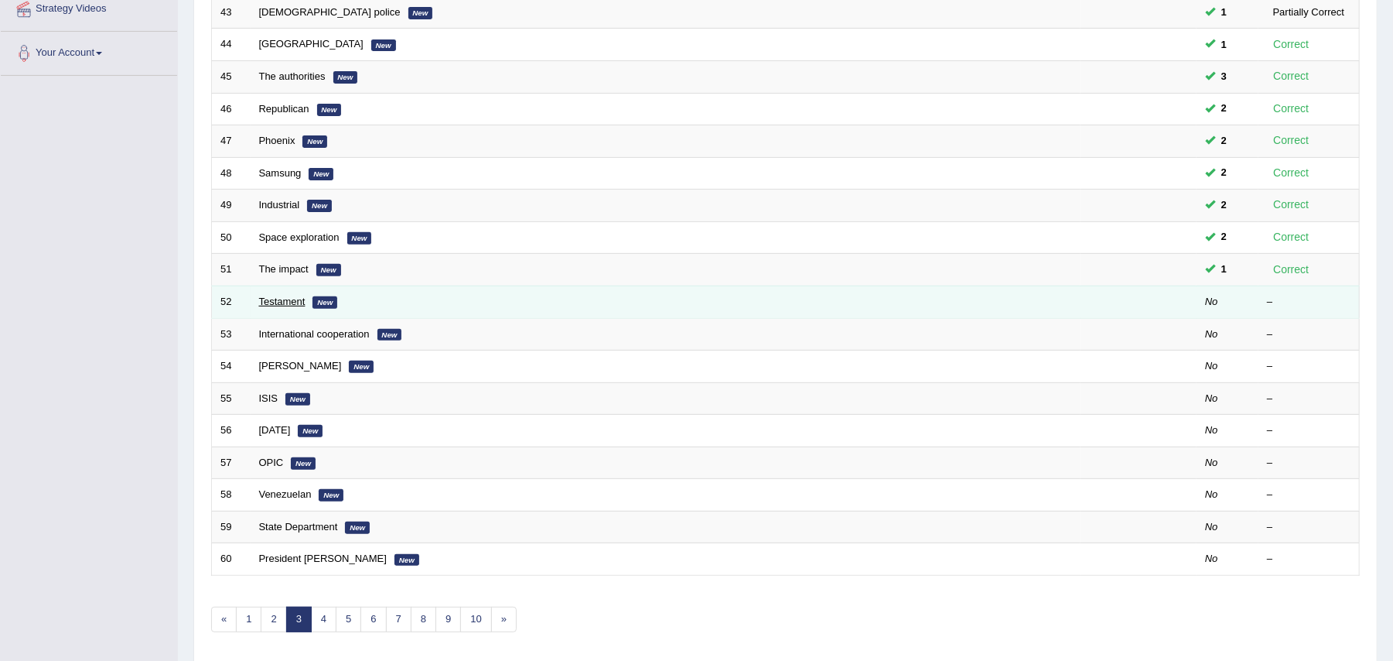
click at [269, 299] on link "Testament" at bounding box center [282, 302] width 46 height 12
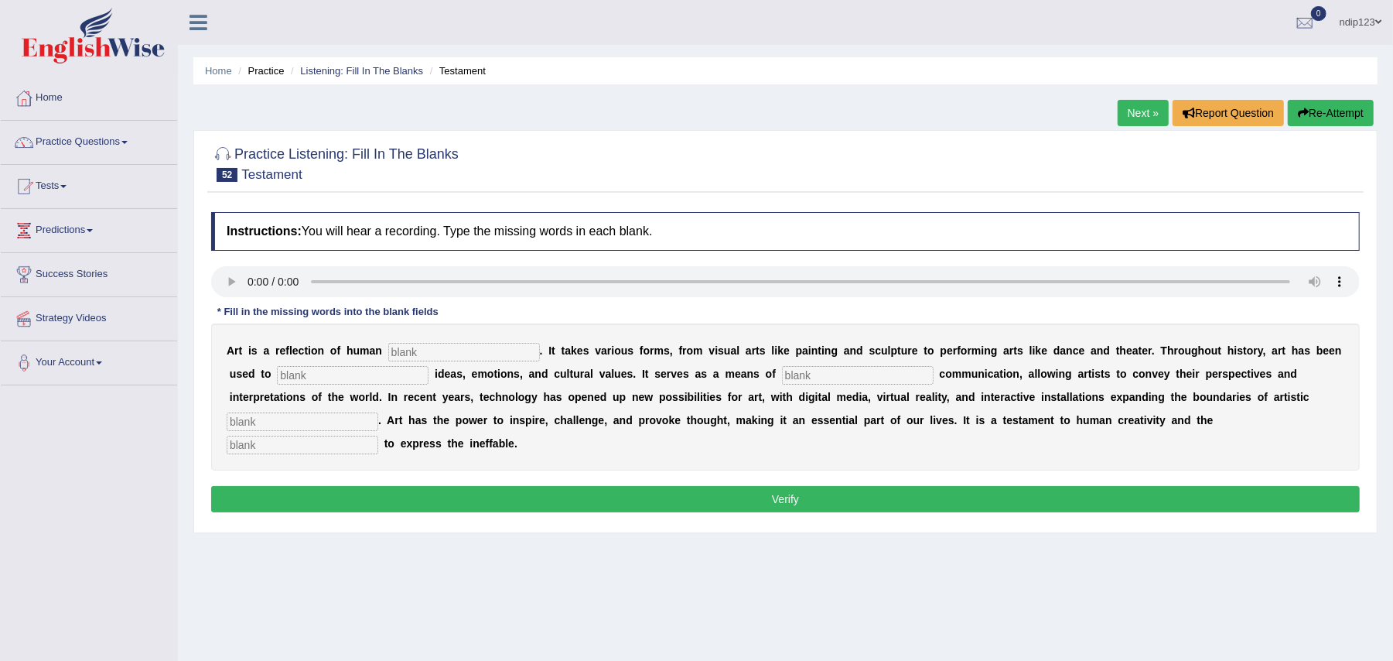
click at [436, 357] on input "text" at bounding box center [464, 352] width 152 height 19
type input "r"
type input "expression"
click at [357, 374] on input "text" at bounding box center [353, 375] width 152 height 19
type input "communicate"
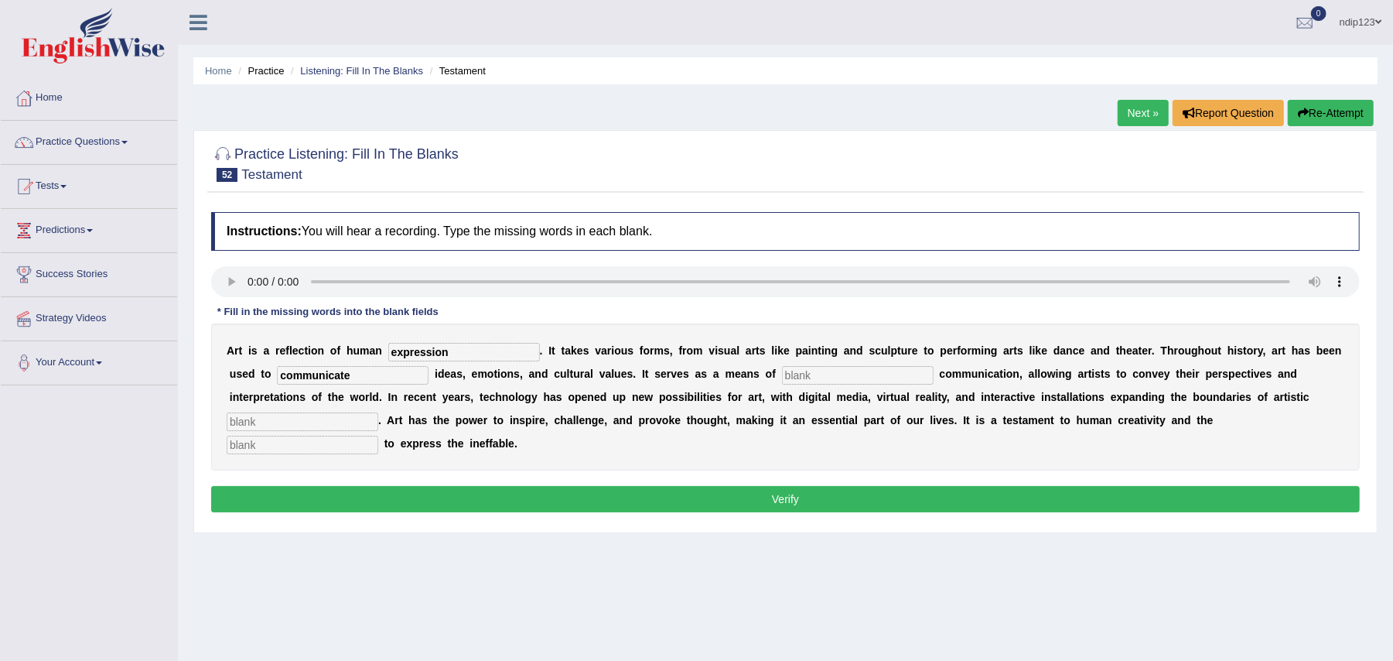
click at [846, 378] on input "text" at bounding box center [858, 375] width 152 height 19
type input "creative"
click at [311, 416] on input "text" at bounding box center [303, 421] width 152 height 19
type input "exploration"
click at [307, 446] on input "text" at bounding box center [303, 445] width 152 height 19
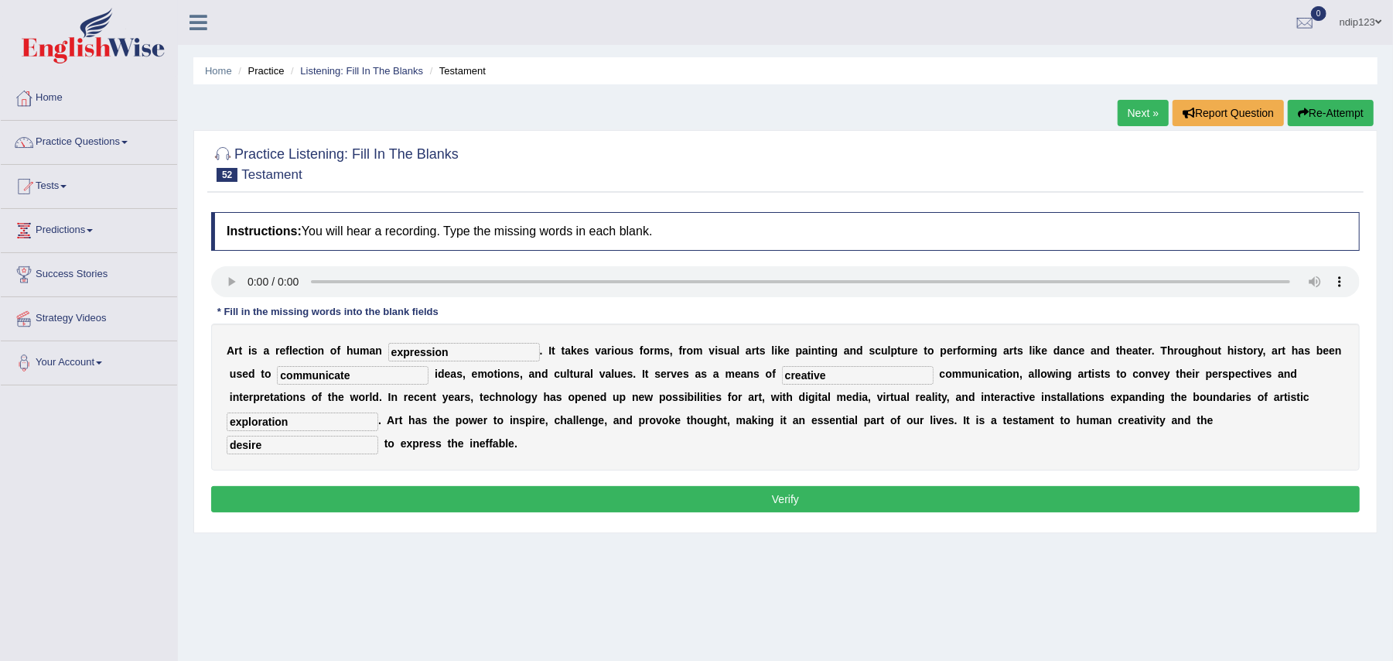
type input "desire"
click at [795, 499] on button "Verify" at bounding box center [785, 499] width 1149 height 26
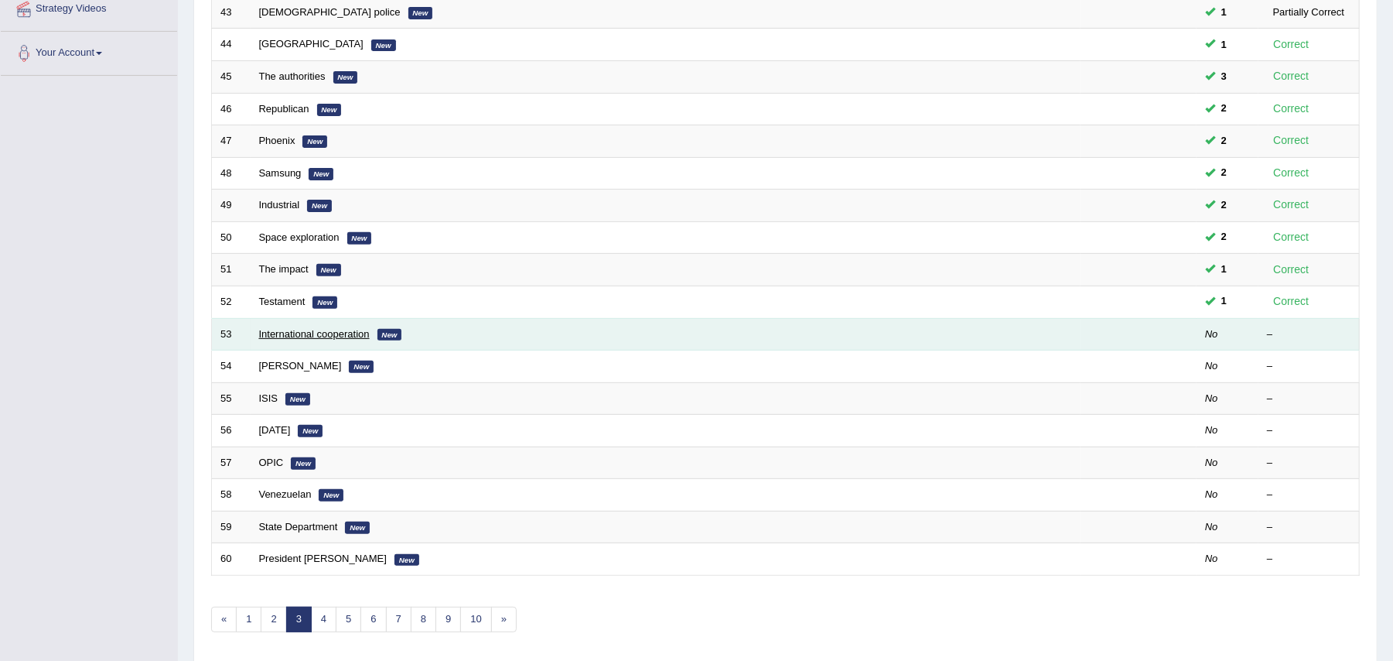
click at [269, 337] on link "International cooperation" at bounding box center [314, 334] width 111 height 12
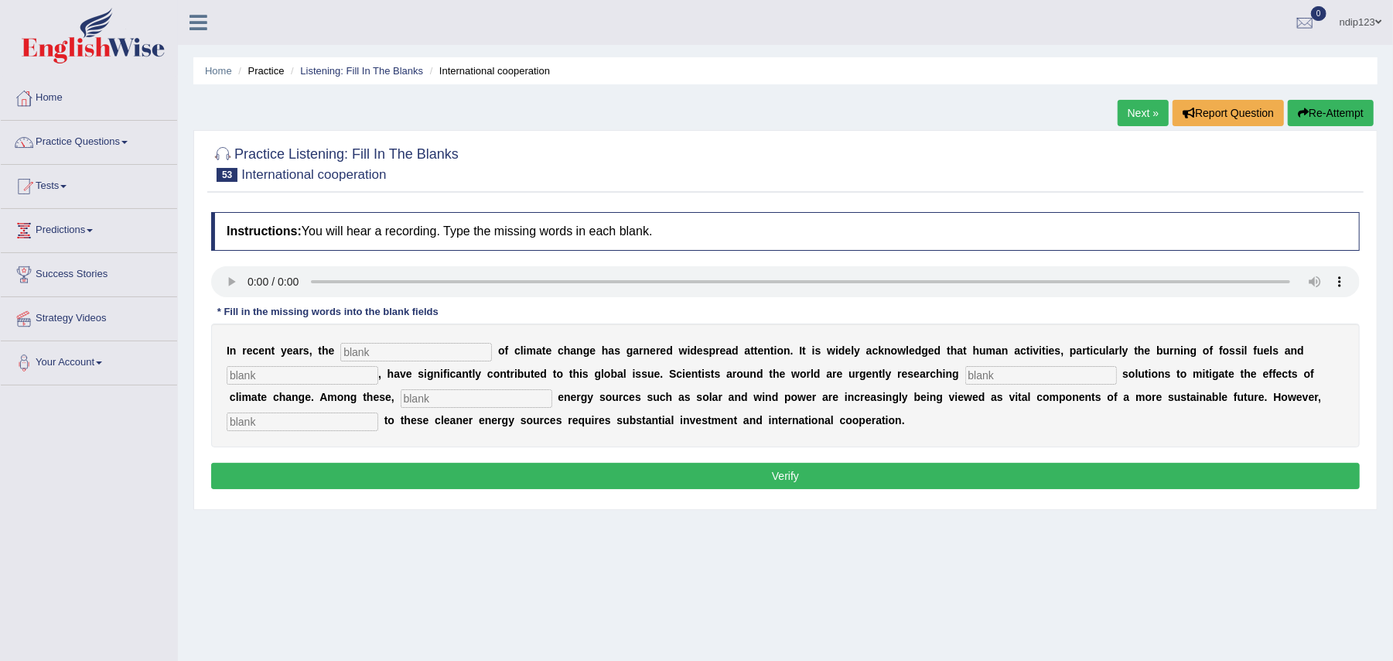
click at [396, 350] on input "text" at bounding box center [416, 352] width 152 height 19
type input "phenomenon"
click at [311, 384] on input "text" at bounding box center [303, 375] width 152 height 19
type input "deforestation"
click at [1030, 372] on input "text" at bounding box center [1041, 375] width 152 height 19
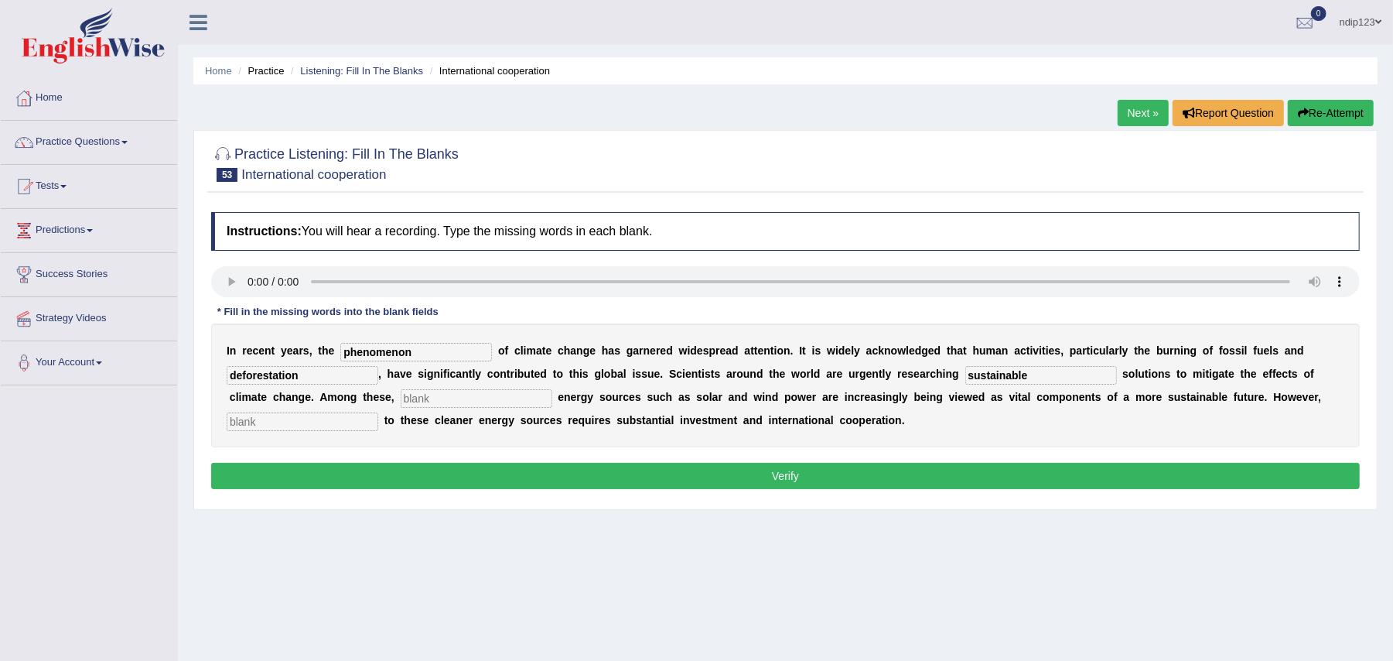
type input "sustainable"
click at [511, 404] on input "text" at bounding box center [477, 398] width 152 height 19
type input "renewable"
click at [317, 422] on input "text" at bounding box center [303, 421] width 152 height 19
type input "transitioning"
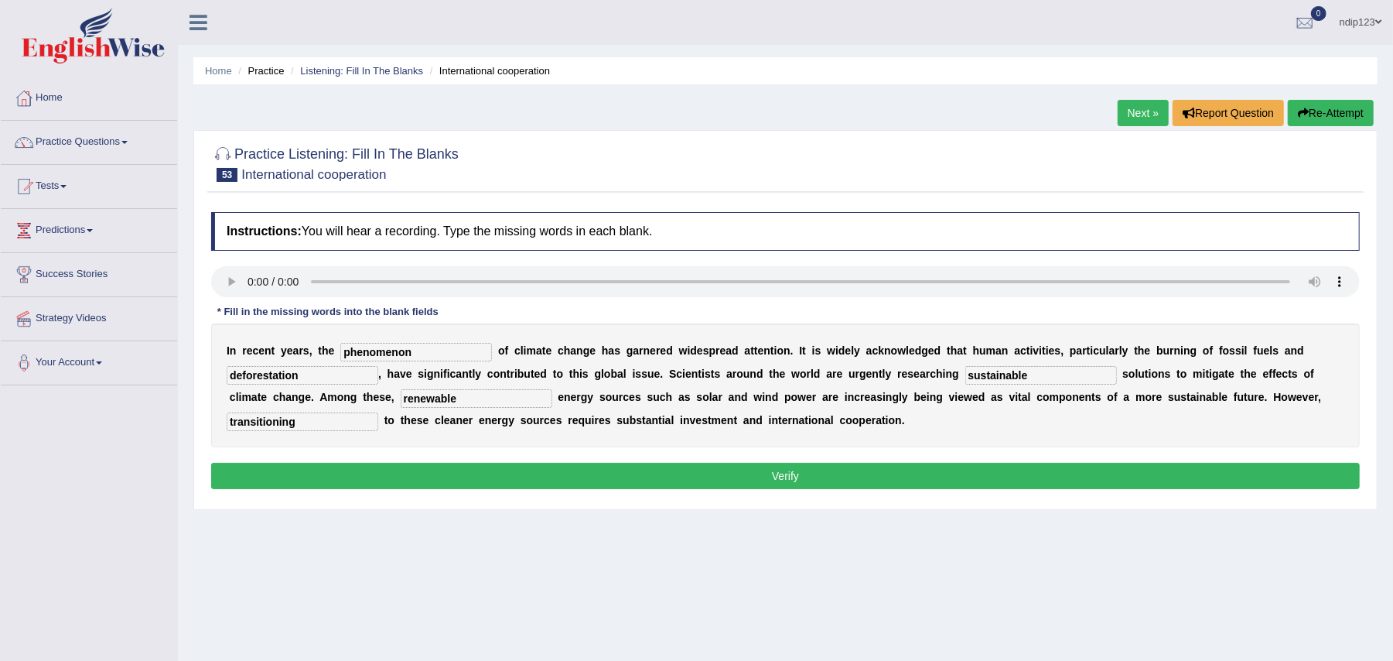
click at [793, 470] on button "Verify" at bounding box center [785, 476] width 1149 height 26
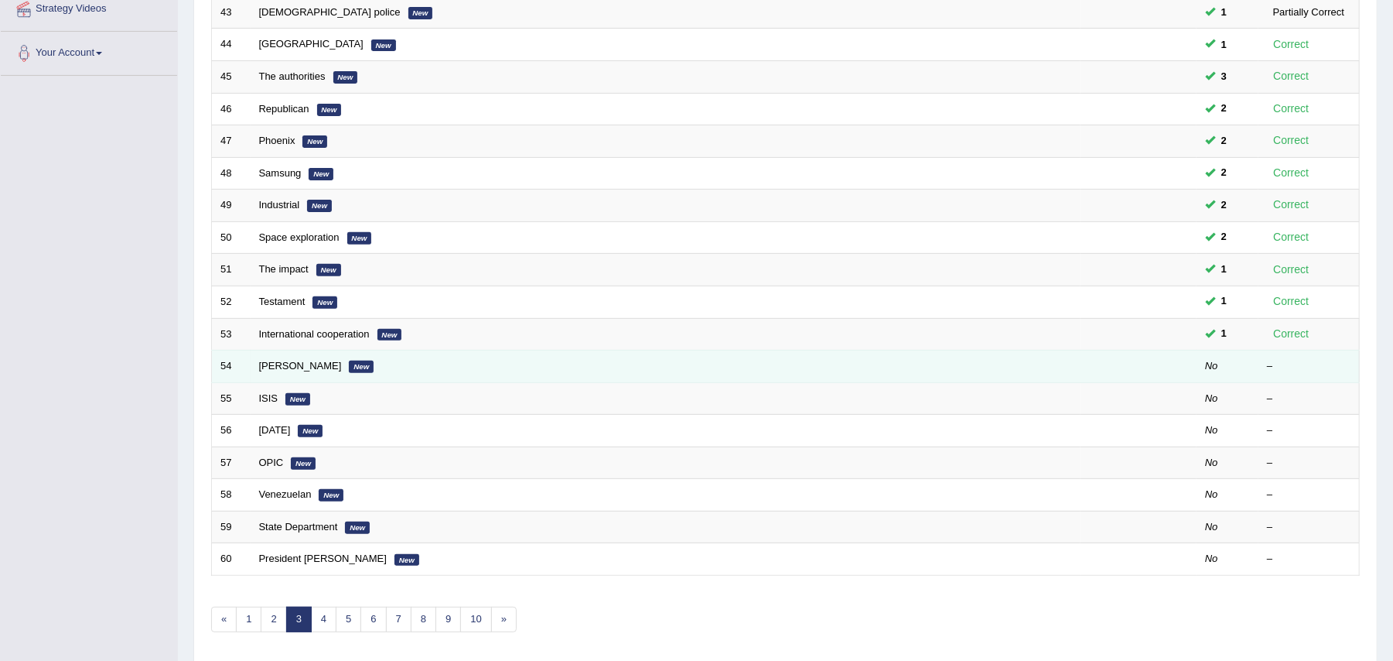
click at [277, 362] on td "[PERSON_NAME] New" at bounding box center [666, 366] width 830 height 32
click at [283, 370] on link "[PERSON_NAME]" at bounding box center [300, 366] width 83 height 12
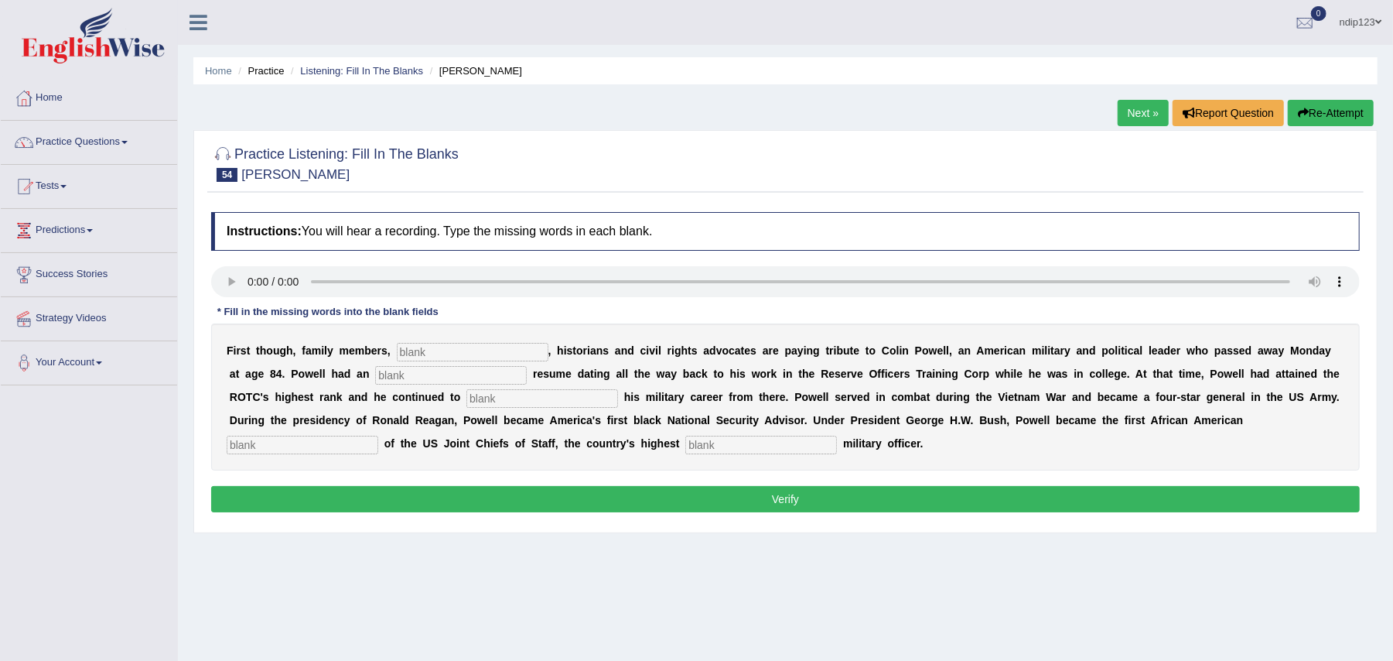
click at [743, 446] on input "text" at bounding box center [761, 445] width 152 height 19
type input "ranking"
click at [314, 440] on input "text" at bounding box center [303, 445] width 152 height 19
type input "chairman"
click at [433, 354] on input "text" at bounding box center [473, 352] width 152 height 19
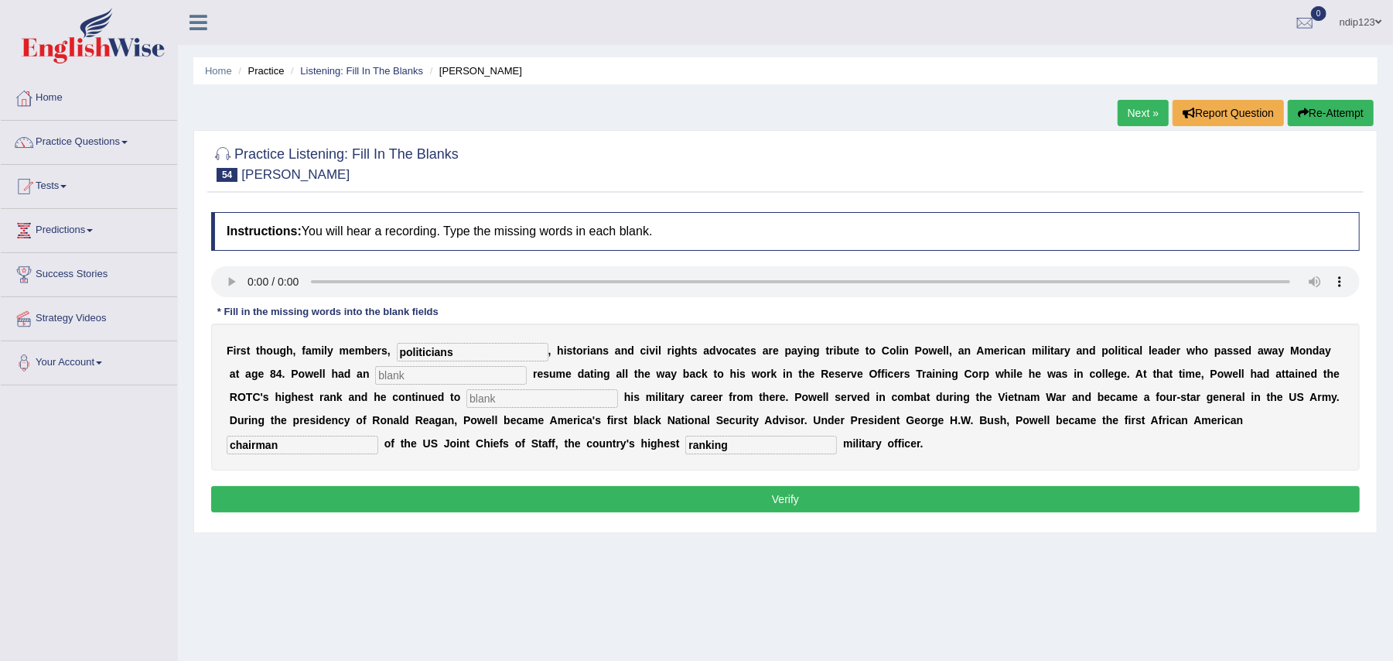
type input "politicians"
click at [425, 374] on input "text" at bounding box center [451, 375] width 152 height 19
type input "extraordinary"
click at [509, 399] on input "text" at bounding box center [542, 398] width 152 height 19
drag, startPoint x: 511, startPoint y: 398, endPoint x: 467, endPoint y: 395, distance: 43.4
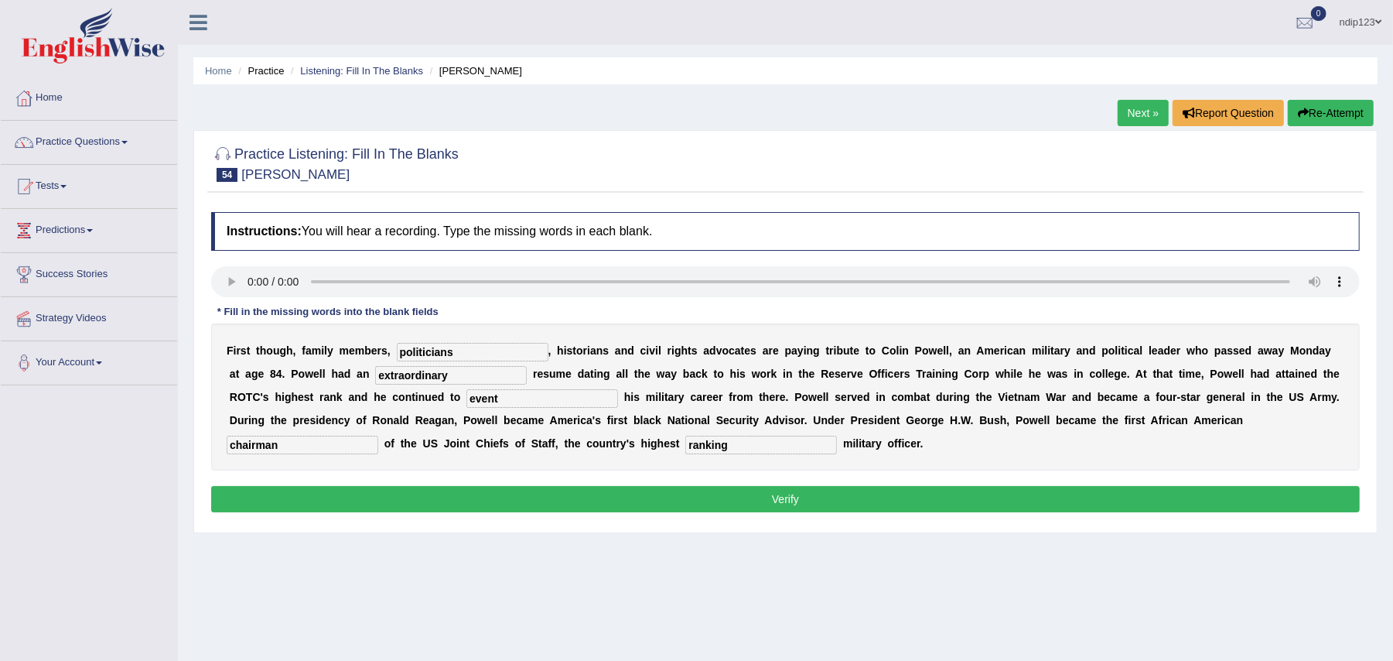
click at [467, 395] on input "event" at bounding box center [542, 398] width 152 height 19
type input "invent"
click at [802, 495] on button "Verify" at bounding box center [785, 499] width 1149 height 26
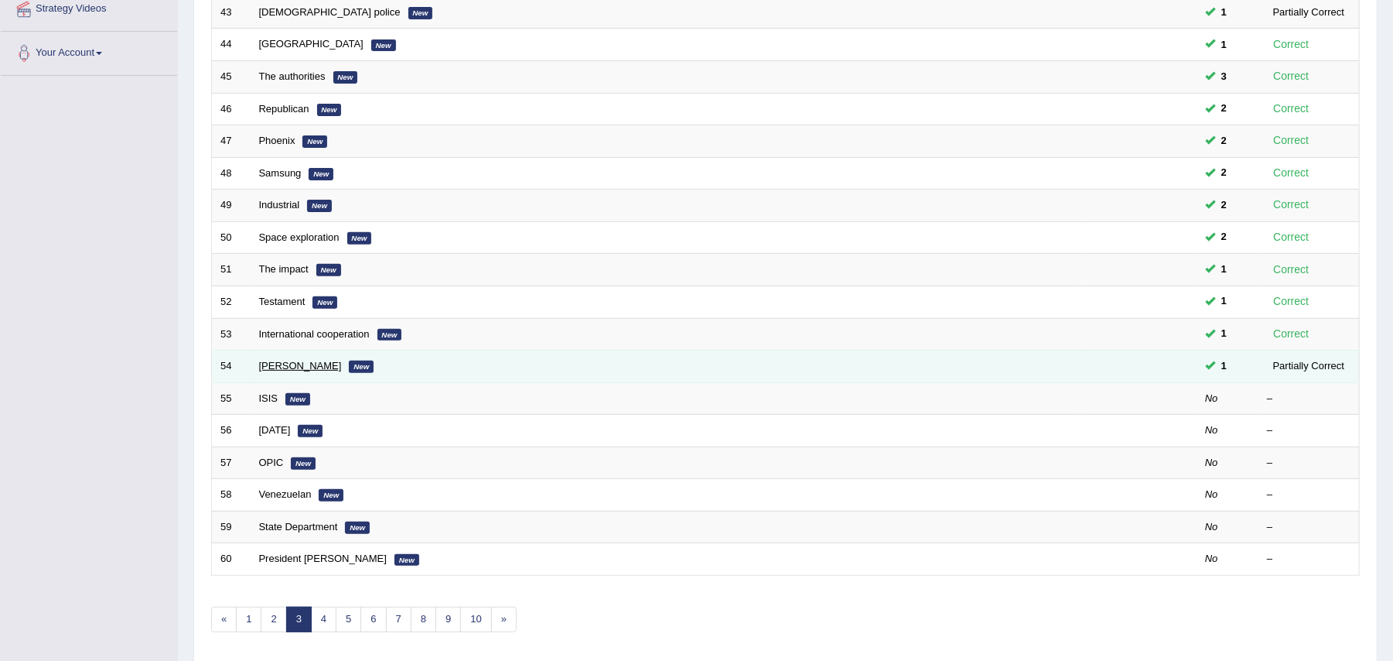
click at [294, 365] on link "[PERSON_NAME]" at bounding box center [300, 366] width 83 height 12
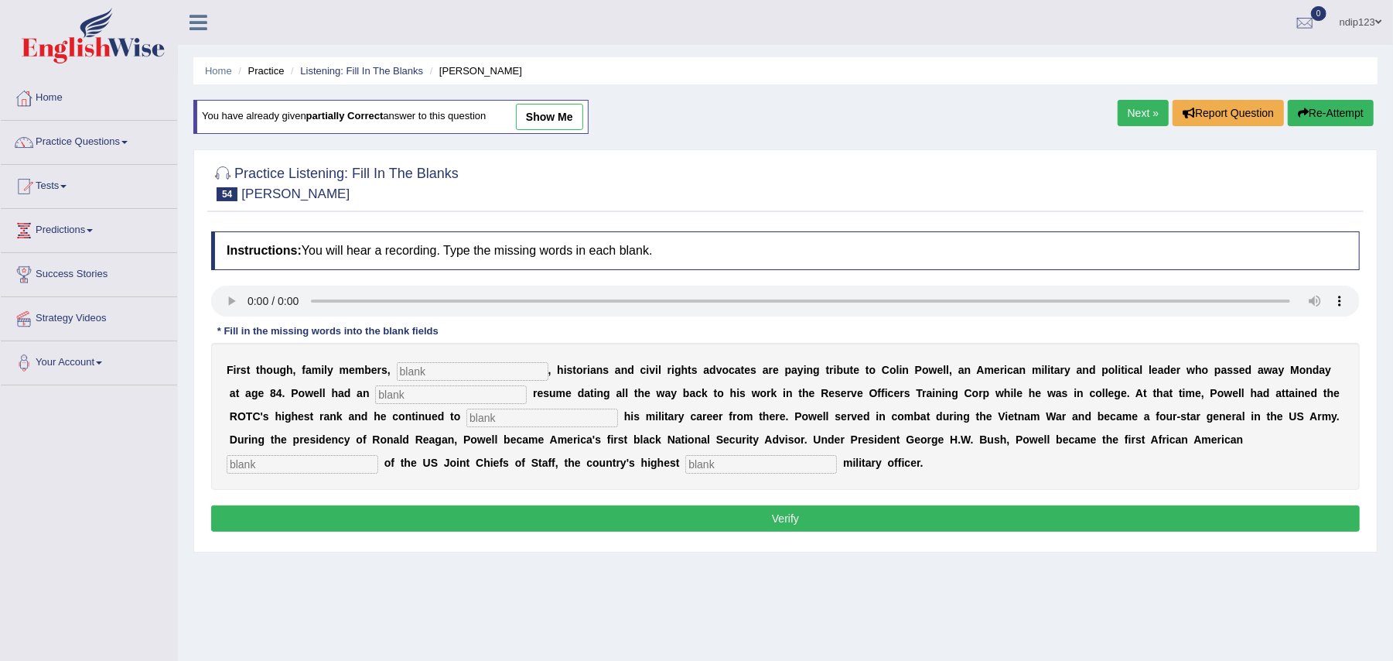
click at [422, 370] on input "text" at bounding box center [473, 371] width 152 height 19
type input "politicians"
click at [412, 399] on input "text" at bounding box center [451, 394] width 152 height 19
type input "extraordinary"
click at [490, 415] on input "text" at bounding box center [542, 417] width 152 height 19
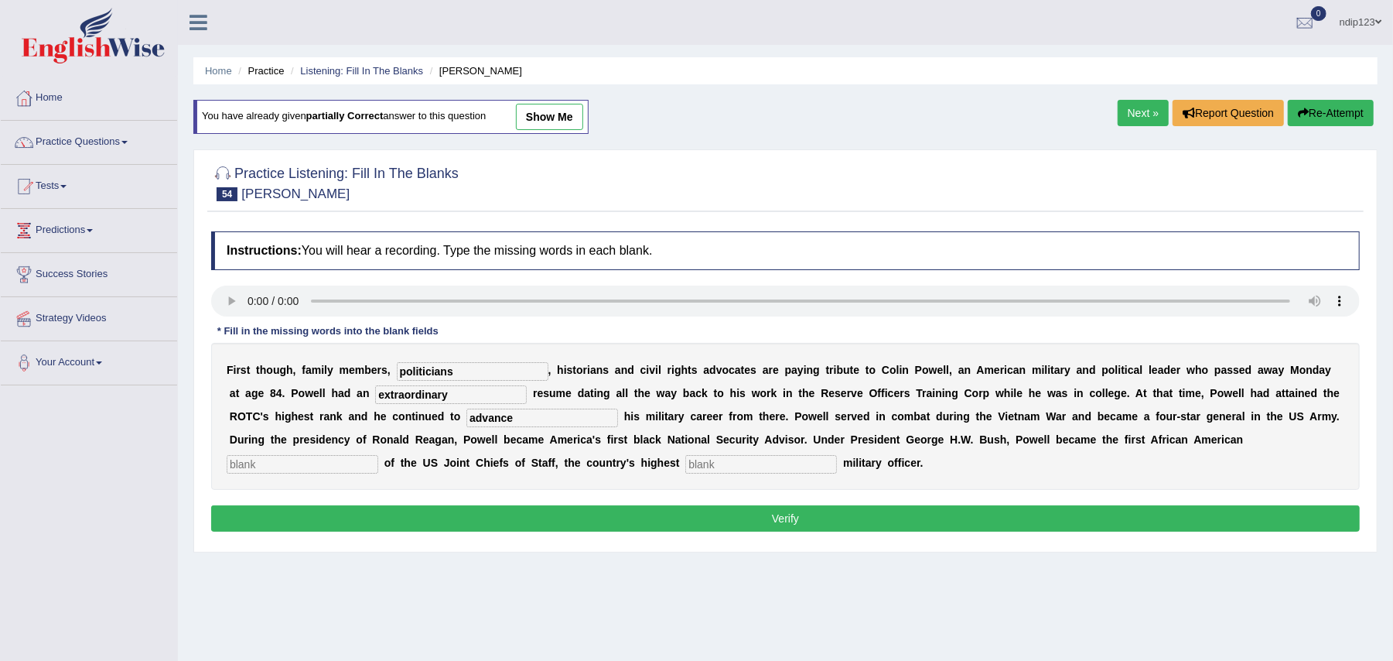
type input "advance"
click at [343, 467] on input "text" at bounding box center [303, 464] width 152 height 19
type input "chairman"
click at [740, 464] on input "text" at bounding box center [761, 464] width 152 height 19
type input "ranking"
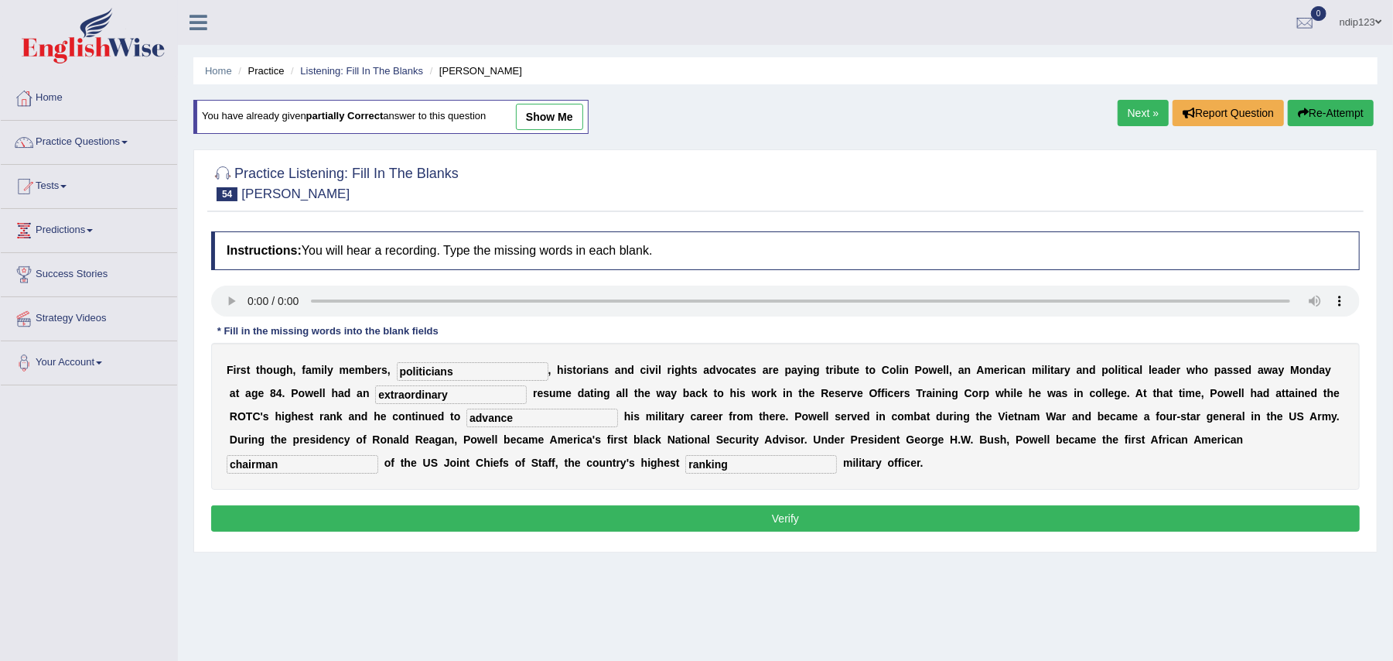
click at [787, 526] on button "Verify" at bounding box center [785, 518] width 1149 height 26
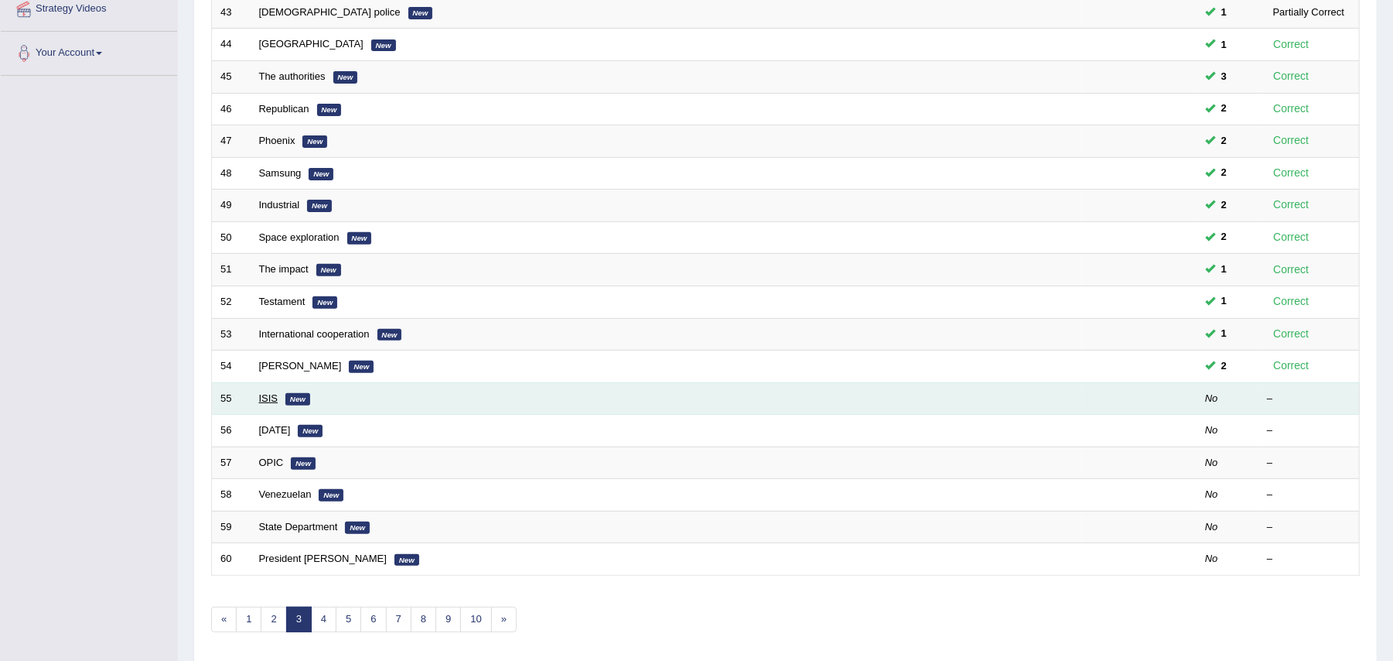
click at [277, 397] on link "ISIS" at bounding box center [268, 398] width 19 height 12
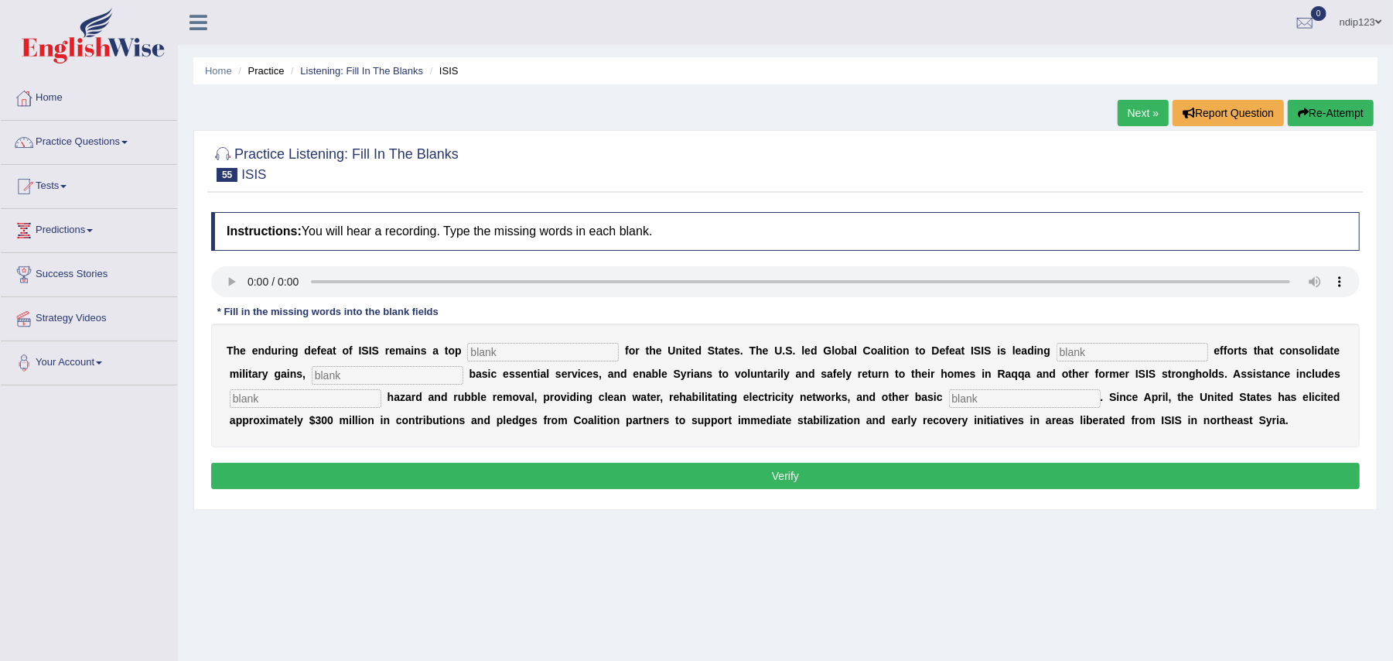
click at [514, 354] on input "text" at bounding box center [543, 352] width 152 height 19
type input "priority"
click at [1105, 354] on input "text" at bounding box center [1133, 352] width 152 height 19
type input "stabilization"
click at [374, 381] on input "text" at bounding box center [388, 375] width 152 height 19
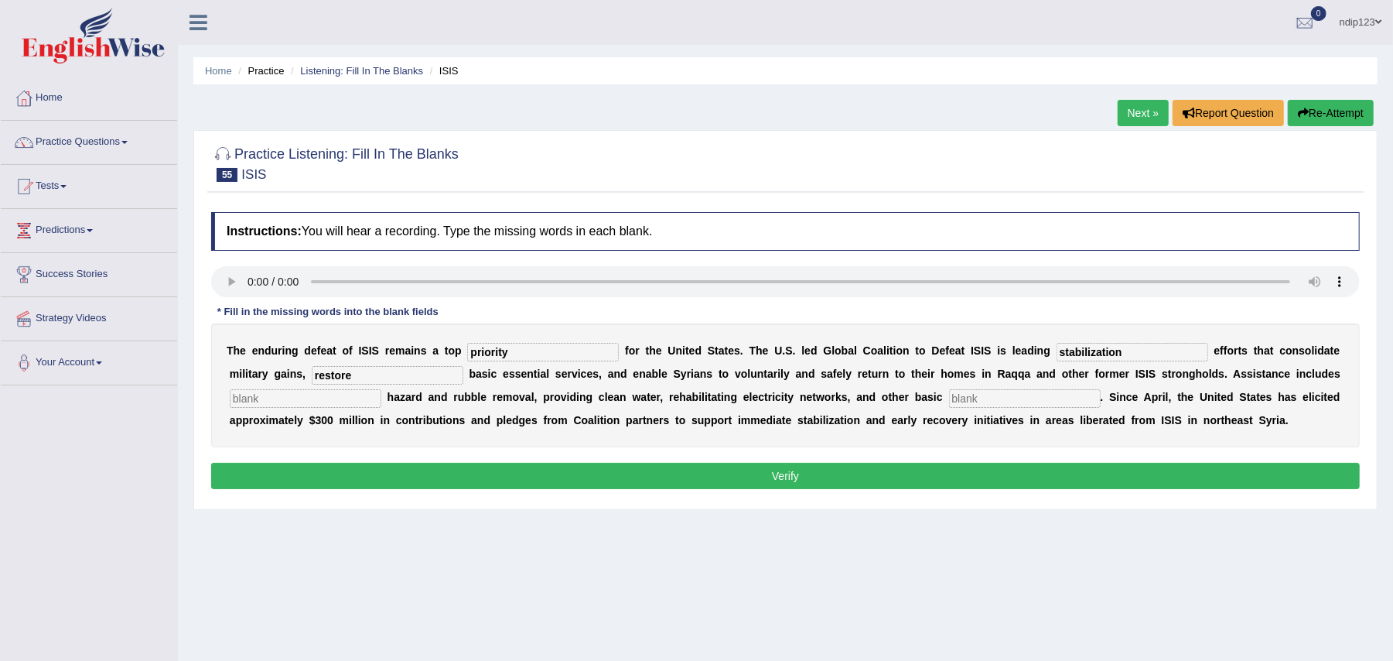
type input "restore"
click at [988, 399] on input "text" at bounding box center [1025, 398] width 152 height 19
type input "necessities"
click at [391, 376] on input "restore" at bounding box center [388, 375] width 152 height 19
type input "restore"
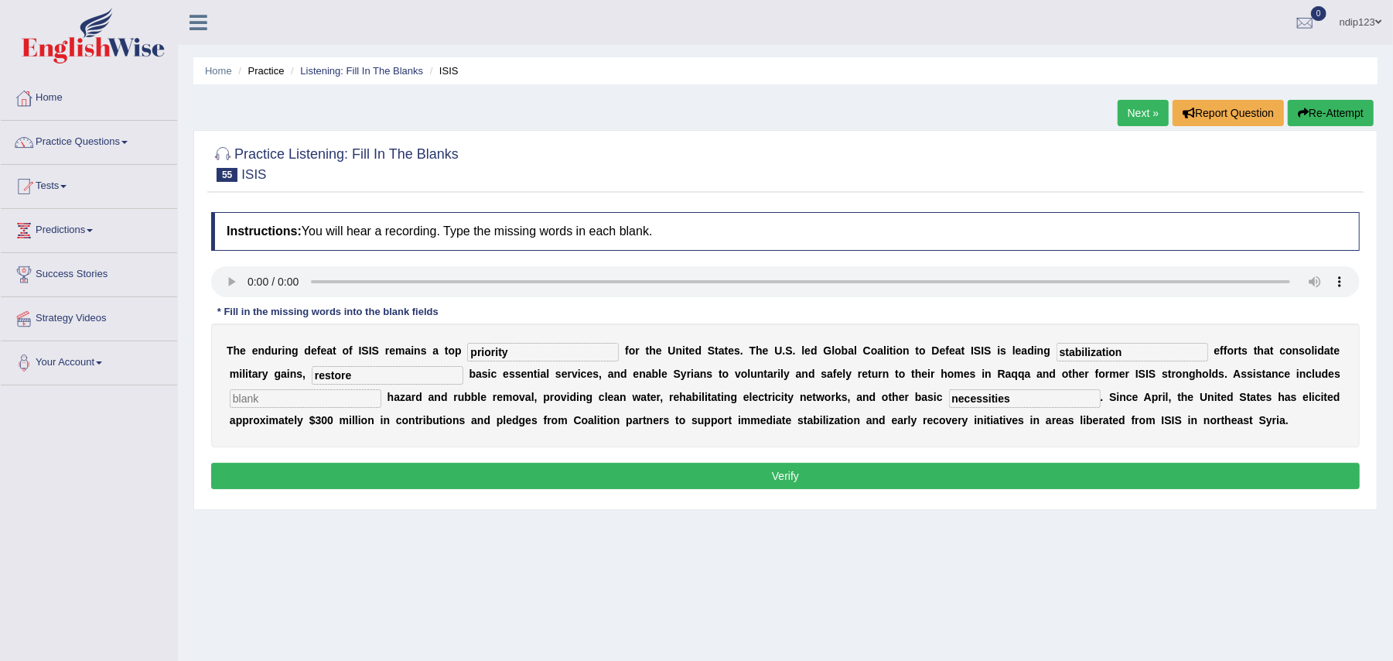
click at [294, 402] on input "text" at bounding box center [306, 398] width 152 height 19
type input "explosives"
click at [794, 486] on button "Verify" at bounding box center [785, 476] width 1149 height 26
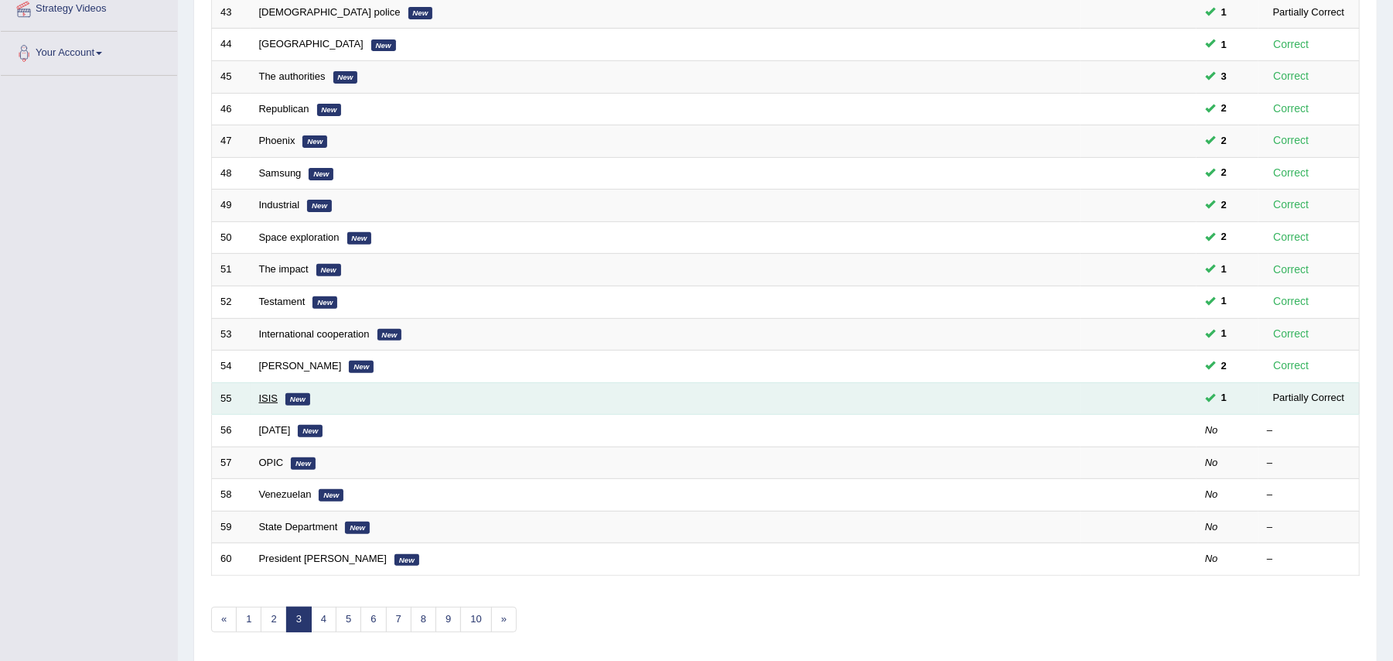
click at [266, 399] on link "ISIS" at bounding box center [268, 398] width 19 height 12
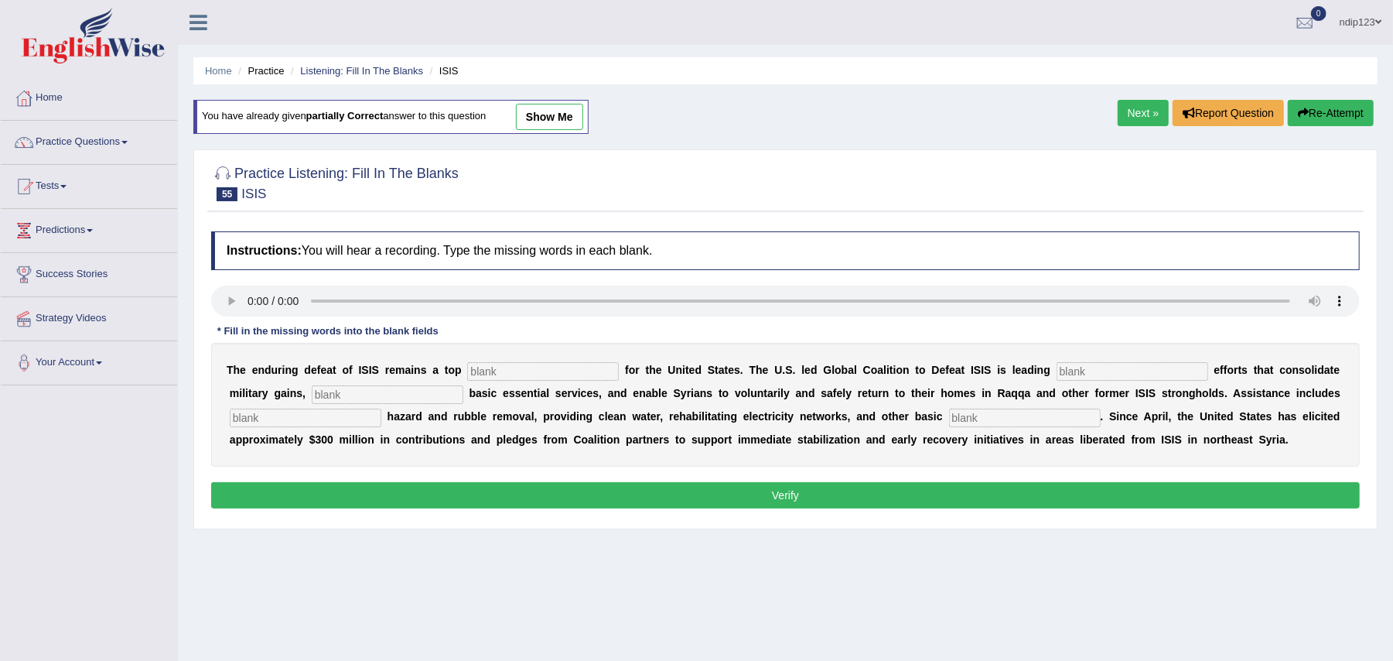
click at [521, 375] on input "text" at bounding box center [543, 371] width 152 height 19
type input "priority"
click at [1167, 374] on input "text" at bounding box center [1133, 371] width 152 height 19
type input "stabilization"
click at [391, 391] on input "text" at bounding box center [388, 394] width 152 height 19
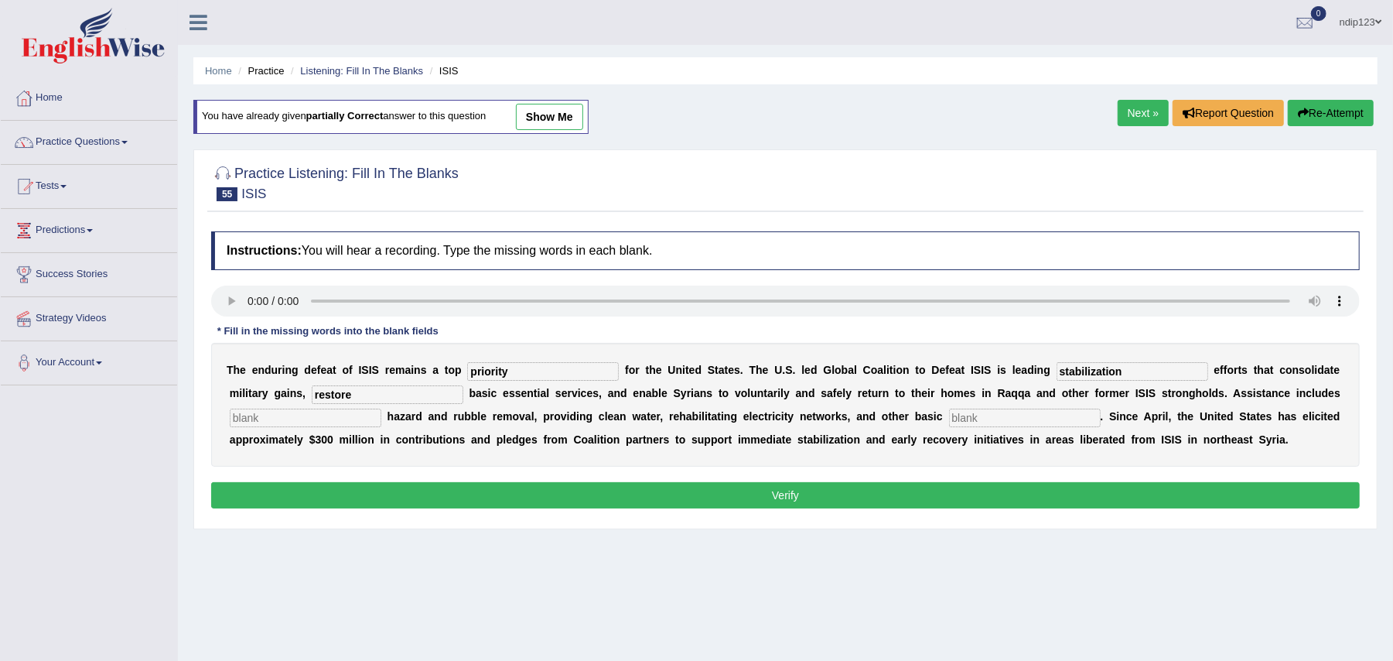
type input "restore"
click at [344, 422] on input "text" at bounding box center [306, 417] width 152 height 19
type input "explosive"
click at [970, 421] on input "text" at bounding box center [1025, 417] width 152 height 19
type input "necessities"
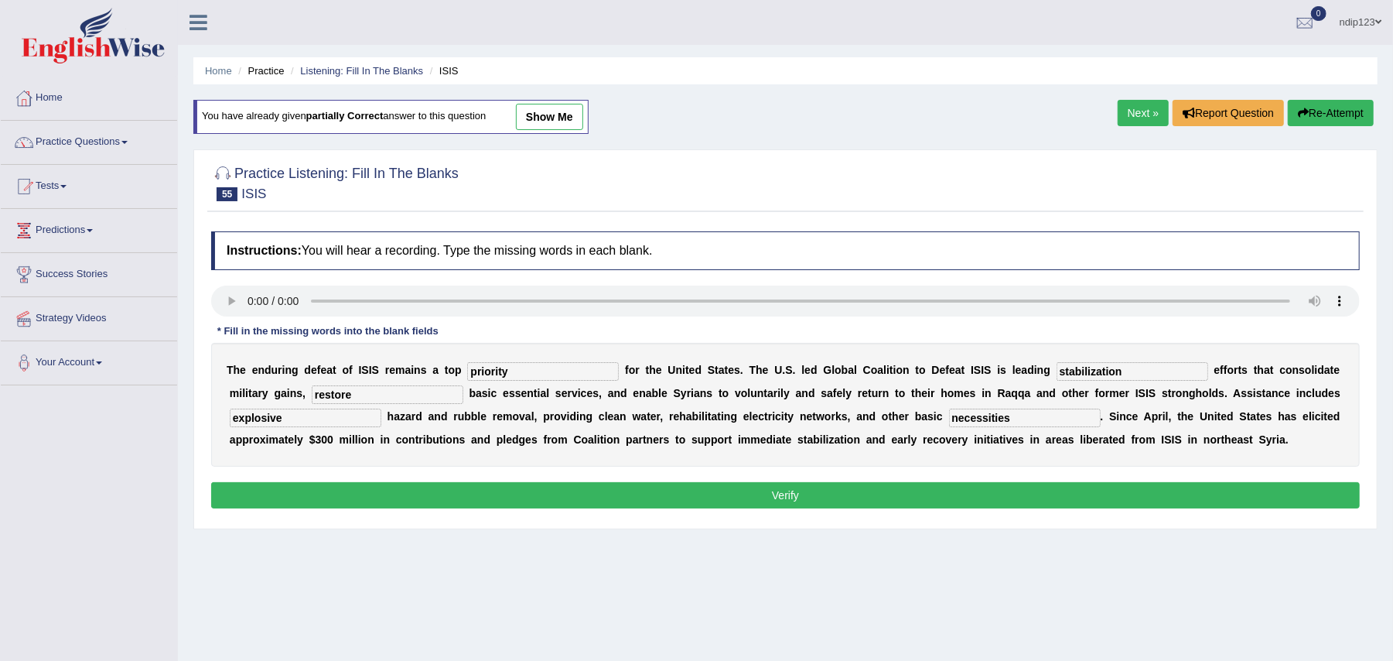
click at [808, 495] on button "Verify" at bounding box center [785, 495] width 1149 height 26
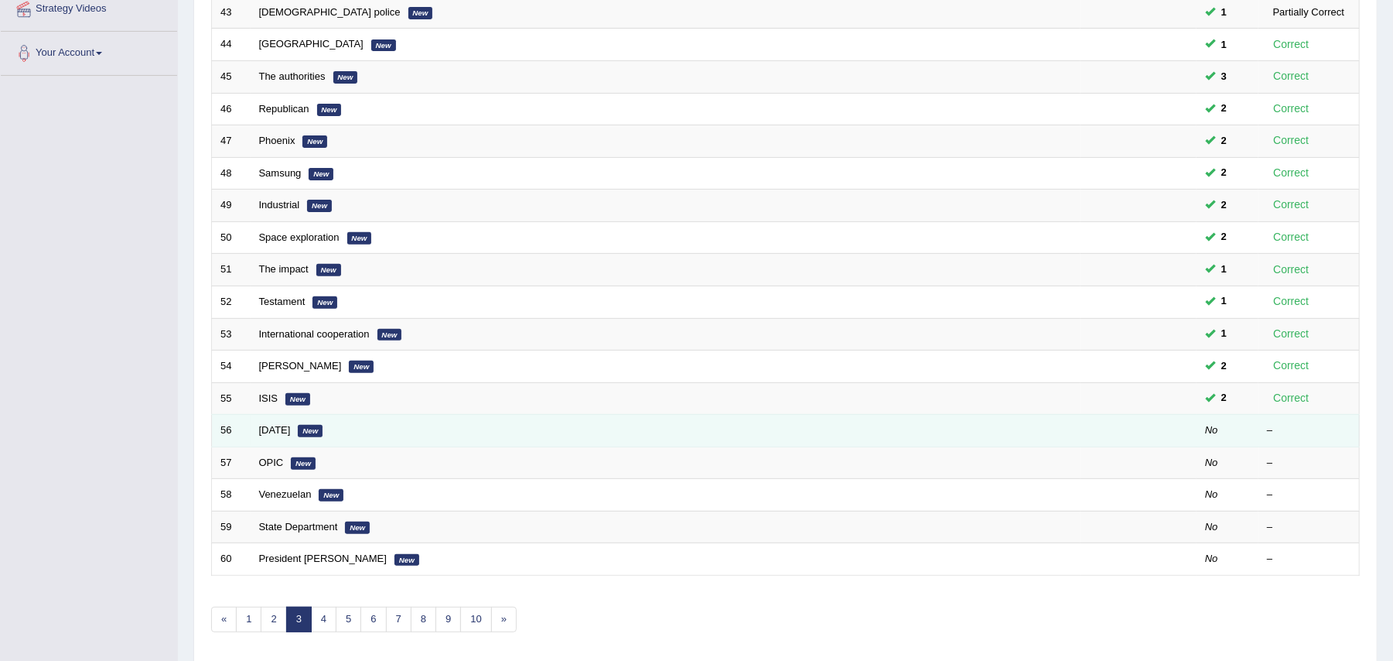
click at [278, 440] on td "[DATE] New" at bounding box center [666, 431] width 830 height 32
click at [279, 431] on link "[DATE]" at bounding box center [275, 430] width 32 height 12
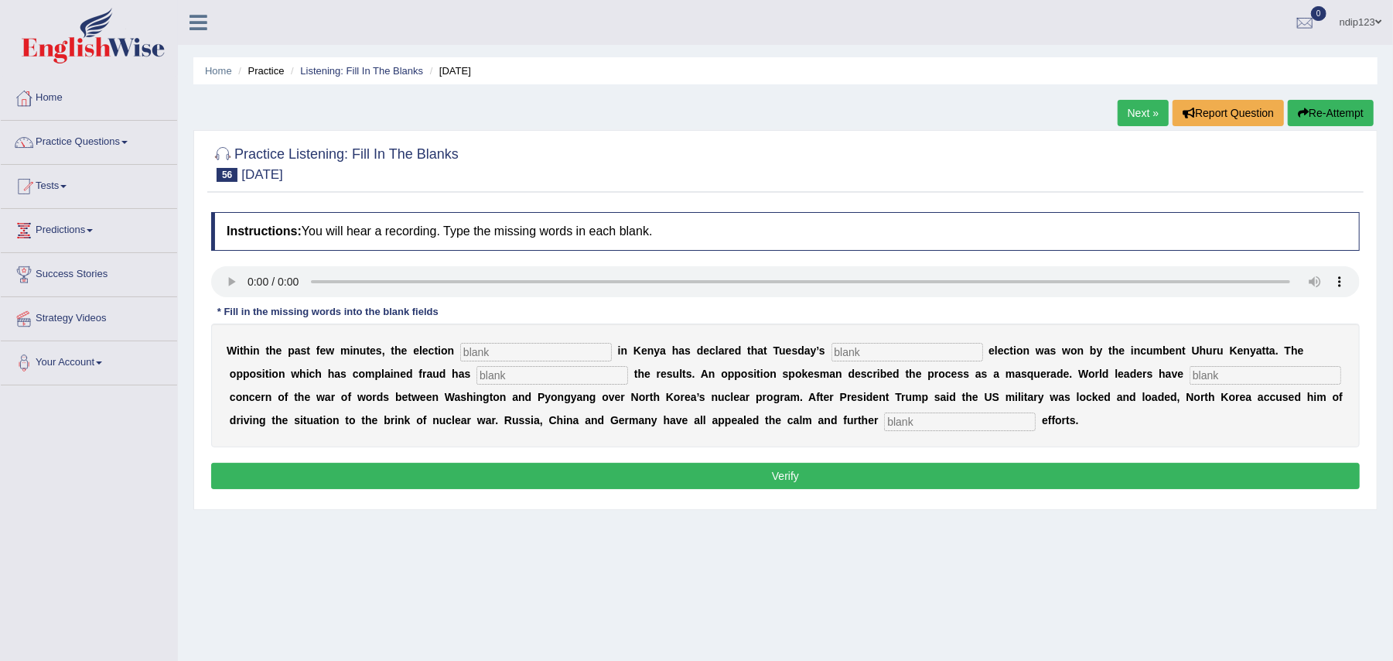
click at [1036, 425] on input "text" at bounding box center [960, 421] width 152 height 19
type input "diplomatic"
click at [538, 356] on input "text" at bounding box center [536, 352] width 152 height 19
type input "commission"
click at [882, 351] on input "text" at bounding box center [908, 352] width 152 height 19
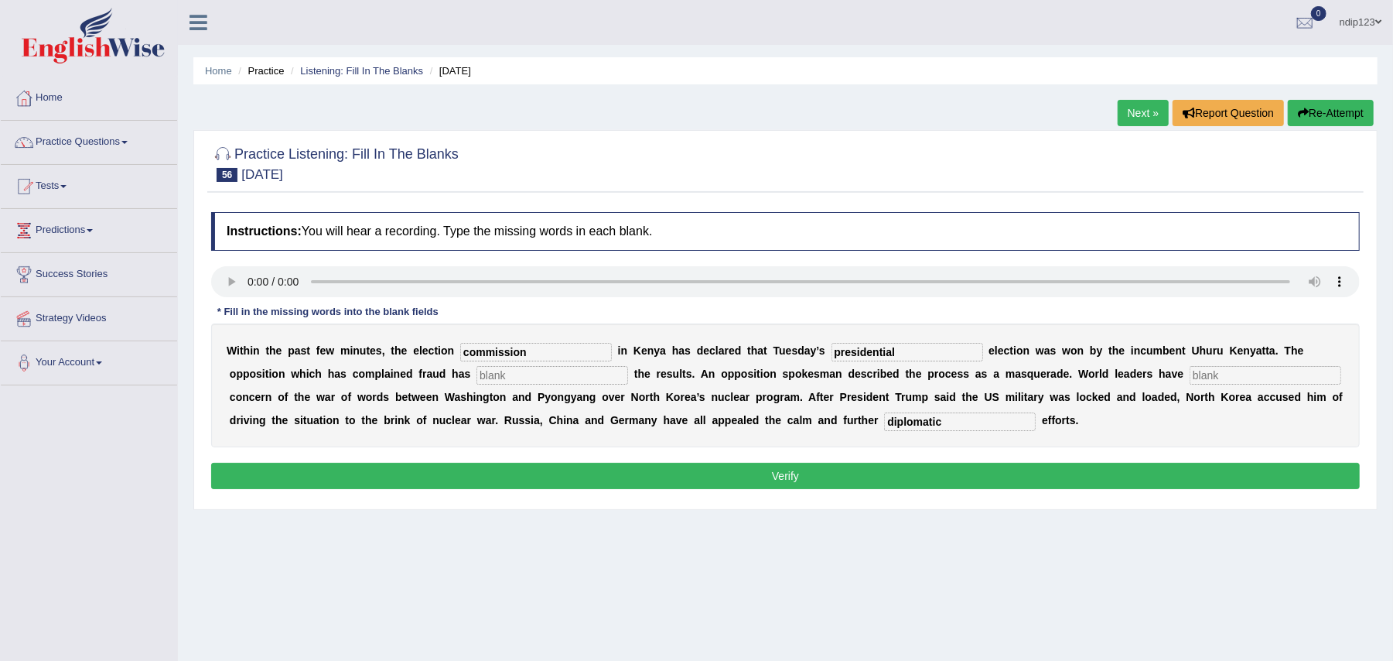
type input "presidential"
click at [574, 372] on input "text" at bounding box center [553, 375] width 152 height 19
type input "rejected"
click at [1190, 384] on input "text" at bounding box center [1266, 375] width 152 height 19
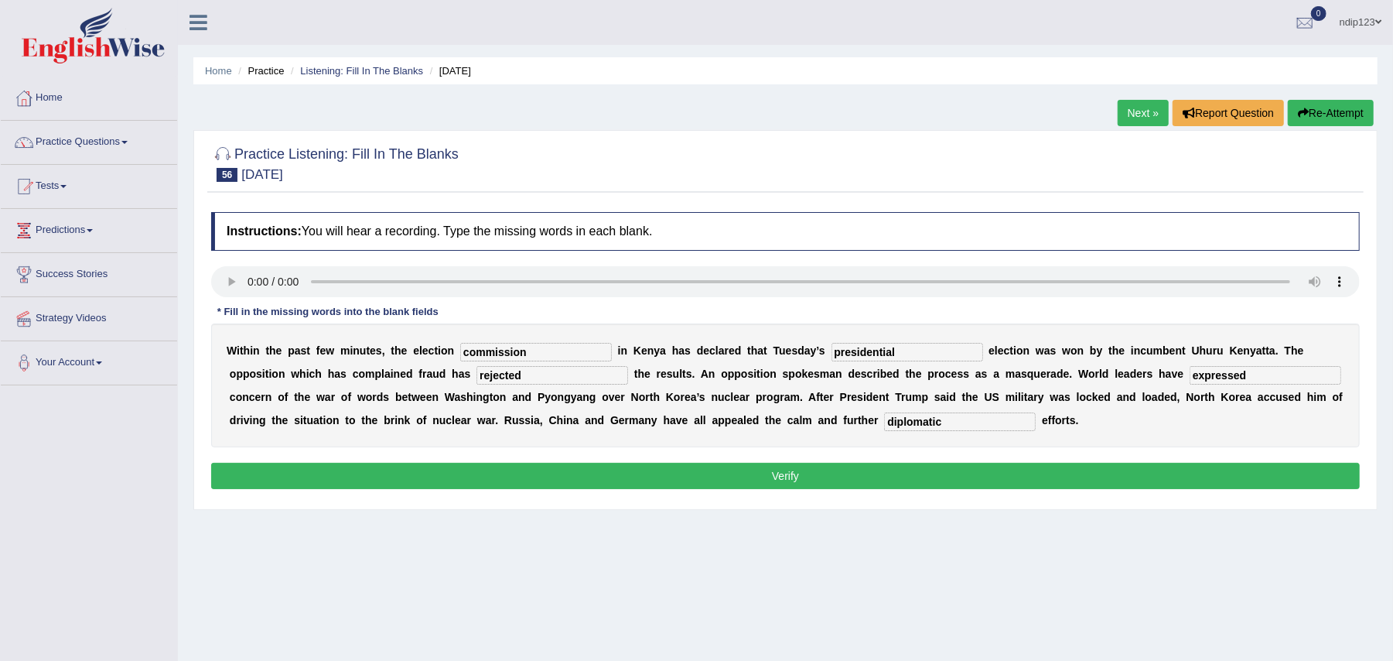
type input "expressed"
click at [792, 474] on button "Verify" at bounding box center [785, 476] width 1149 height 26
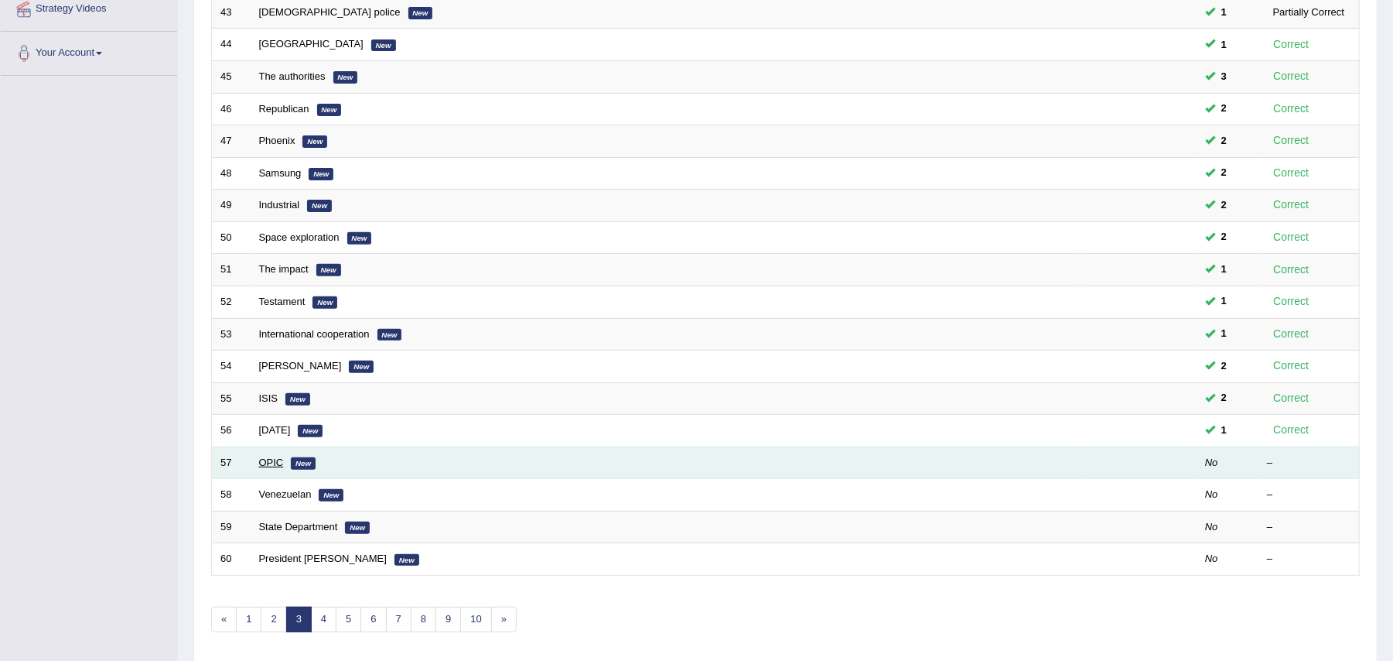
click at [259, 468] on link "OPIC" at bounding box center [271, 462] width 25 height 12
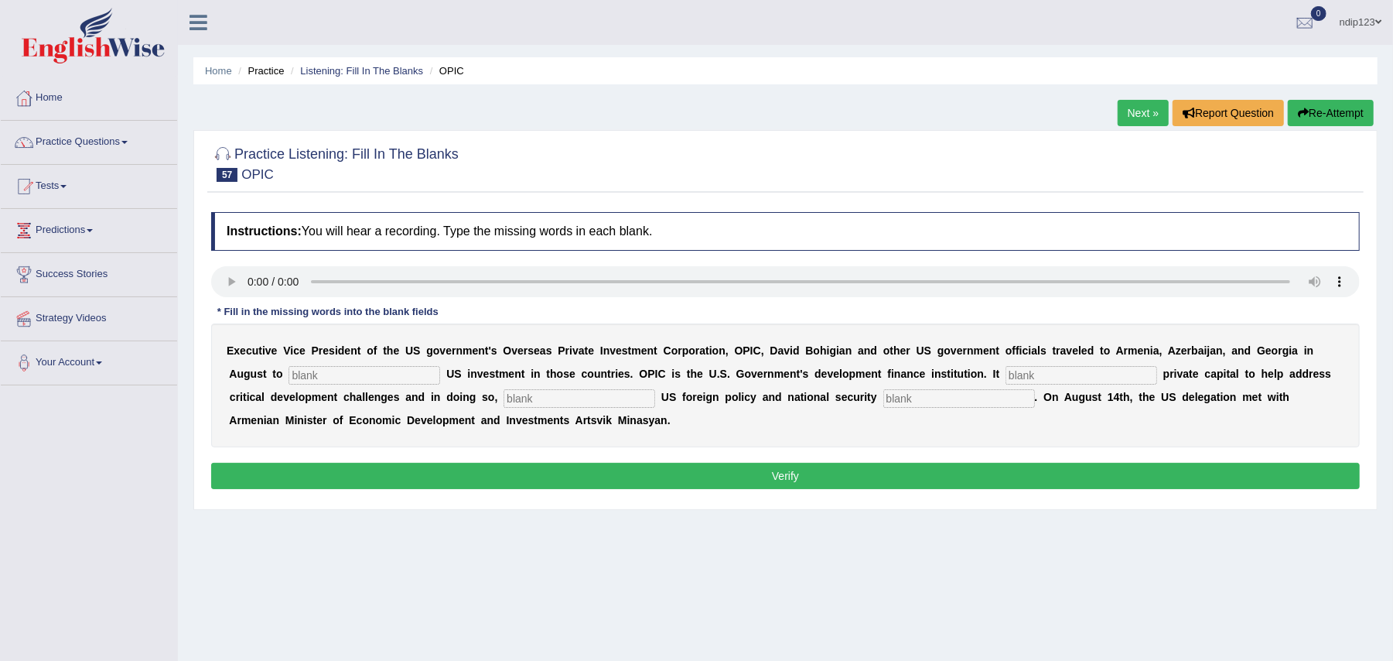
click at [374, 369] on input "text" at bounding box center [365, 375] width 152 height 19
type input "promote"
click at [1047, 379] on input "text" at bounding box center [1082, 375] width 152 height 19
type input "mobilizes"
click at [562, 403] on input "text" at bounding box center [580, 398] width 152 height 19
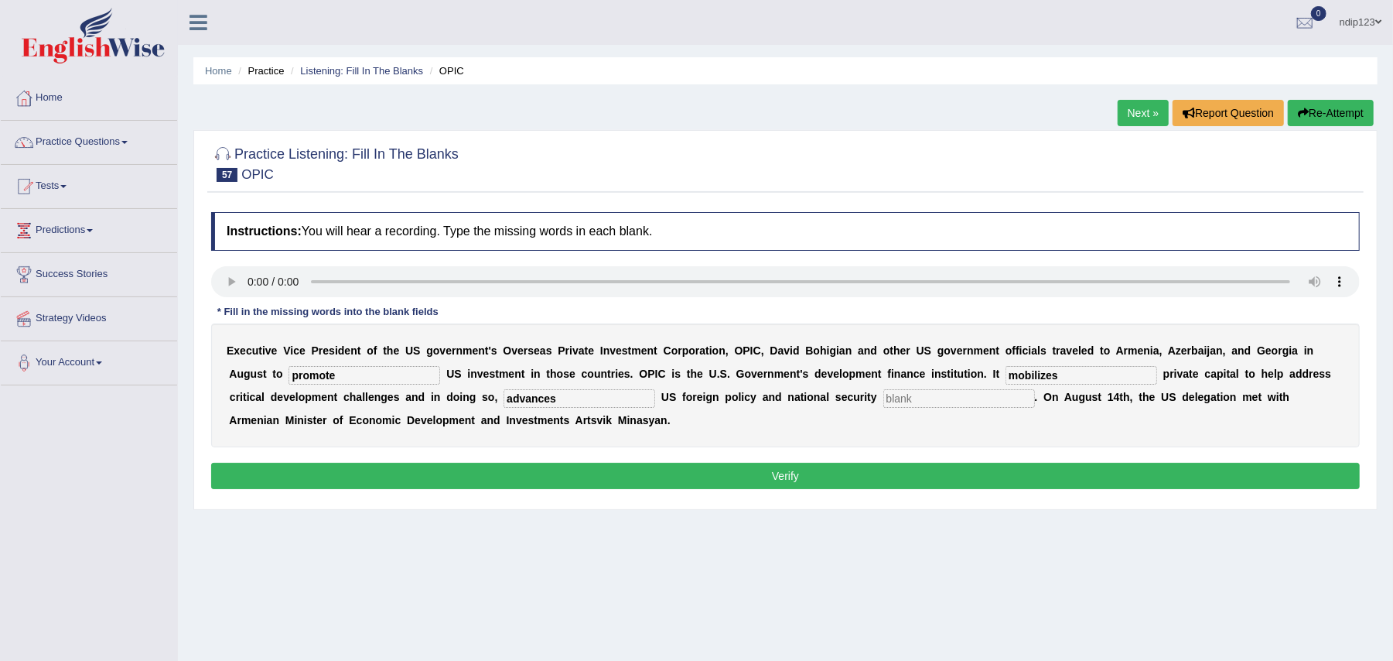
type input "advances"
click at [924, 401] on input "text" at bounding box center [959, 398] width 152 height 19
type input "policies"
click at [793, 480] on button "Verify" at bounding box center [785, 476] width 1149 height 26
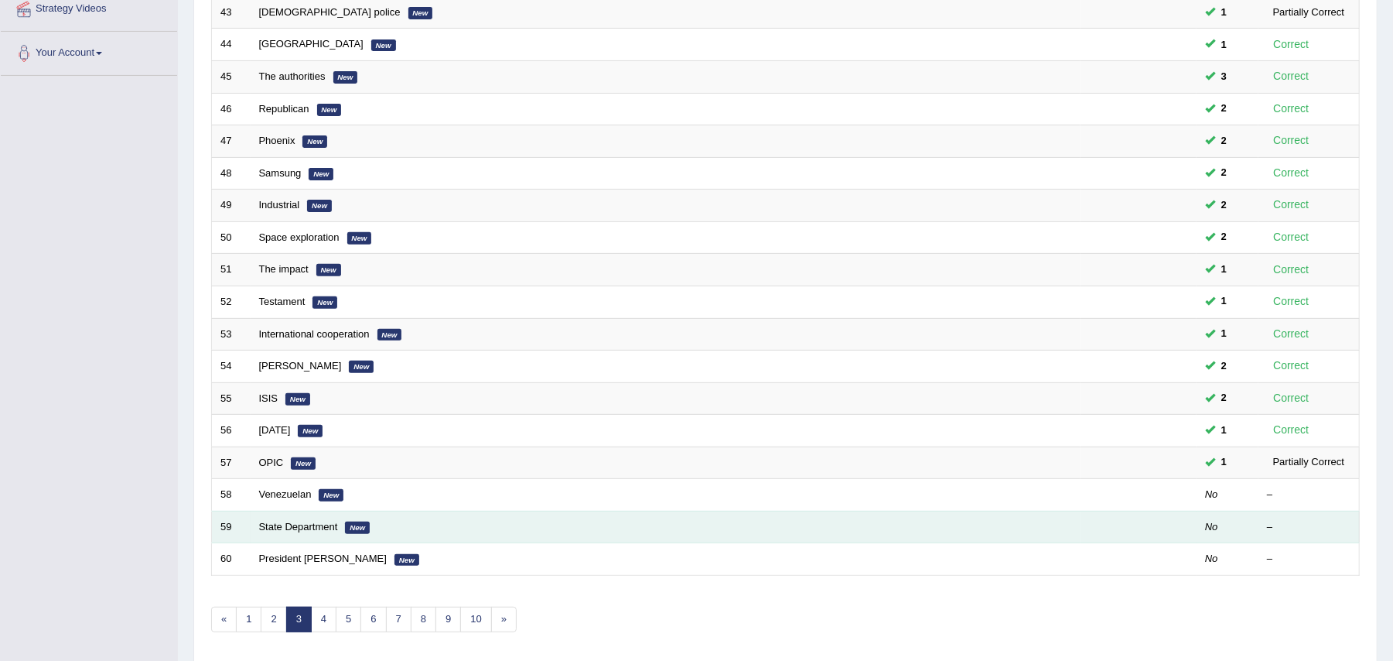
scroll to position [309, 0]
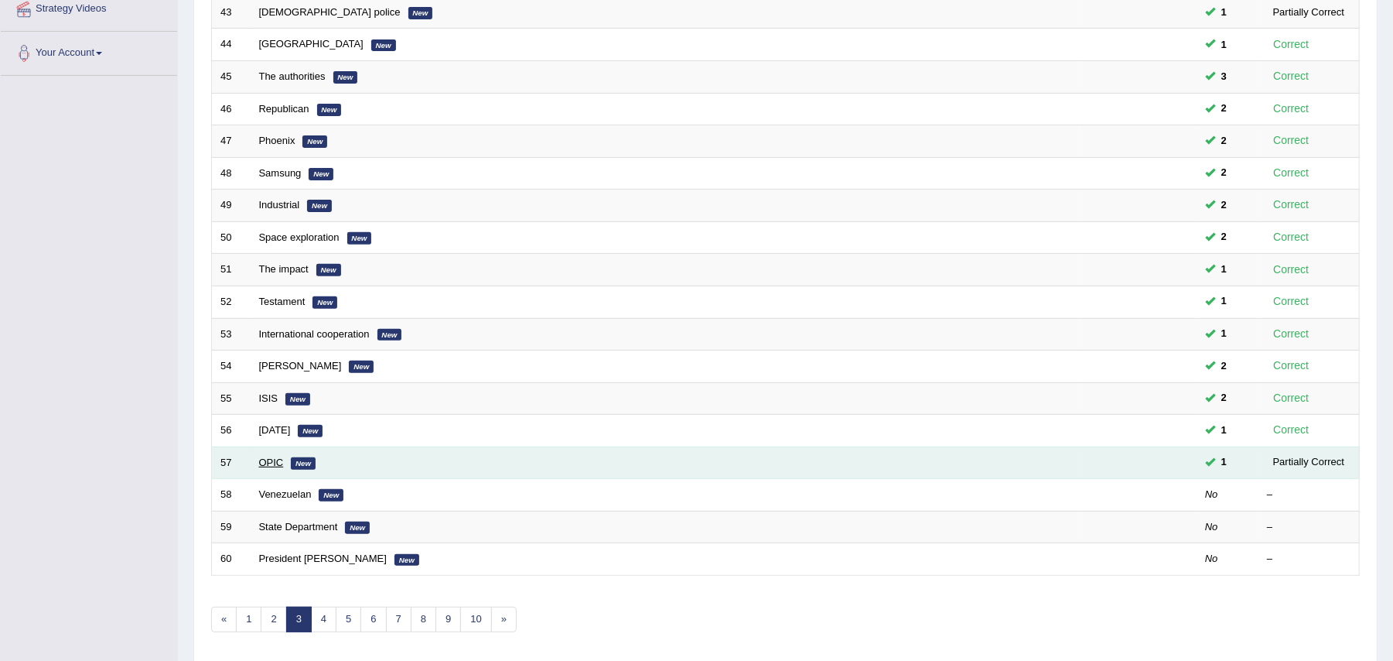
click at [264, 468] on link "OPIC" at bounding box center [271, 462] width 25 height 12
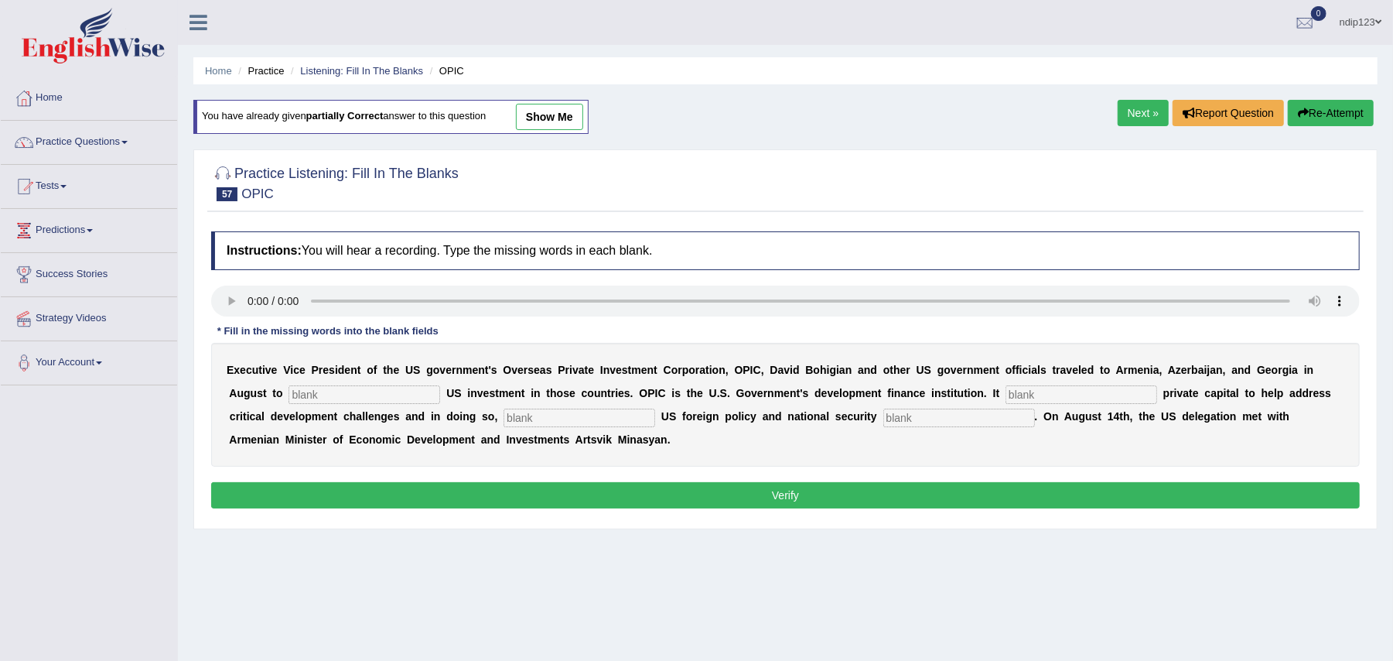
click at [306, 398] on input "text" at bounding box center [365, 394] width 152 height 19
type input "promote"
click at [1043, 397] on input "text" at bounding box center [1082, 394] width 152 height 19
type input "mobilizes"
click at [576, 413] on input "text" at bounding box center [580, 417] width 152 height 19
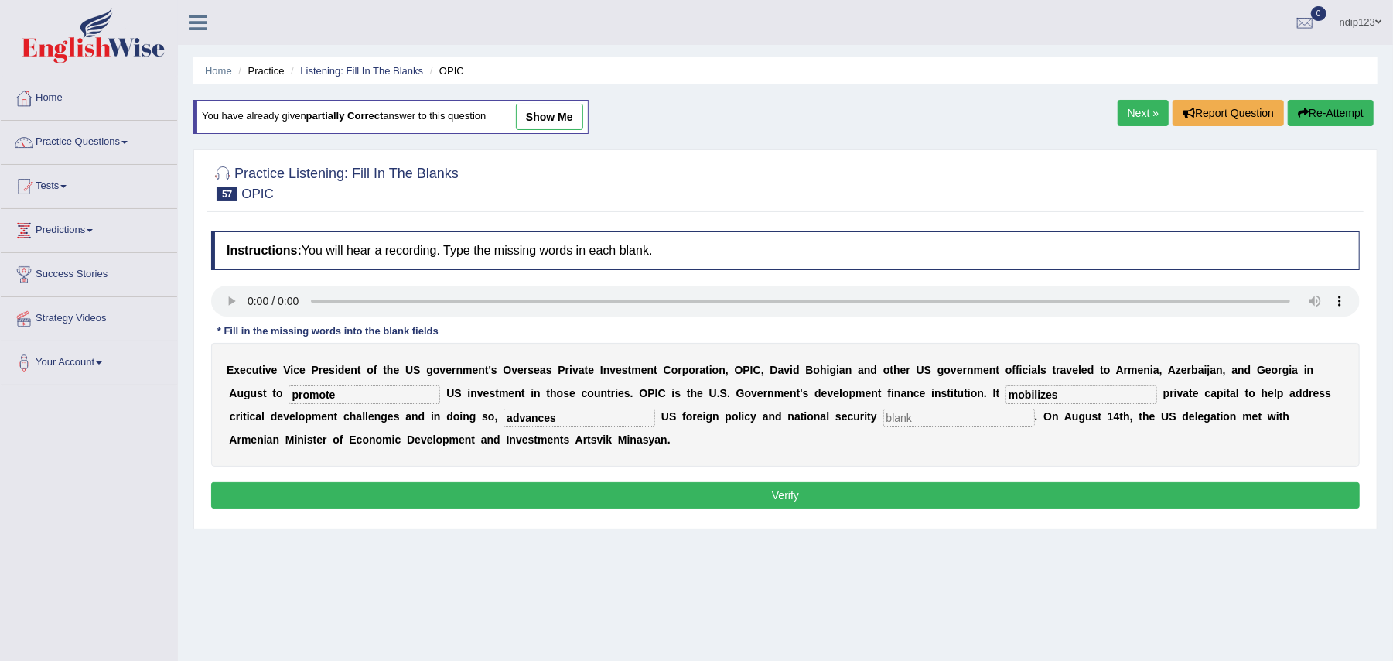
type input "advances"
click at [907, 424] on input "text" at bounding box center [959, 417] width 152 height 19
type input "priorities"
click at [795, 500] on button "Verify" at bounding box center [785, 495] width 1149 height 26
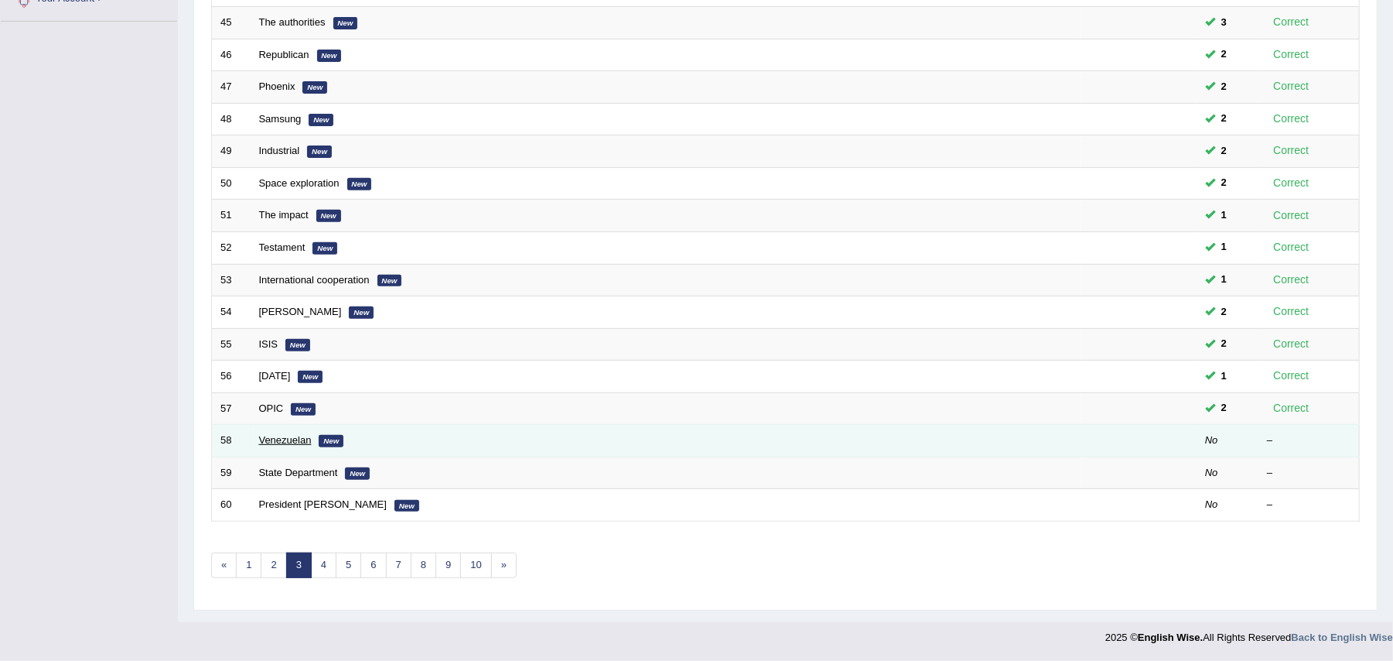
click at [274, 446] on link "Venezuelan" at bounding box center [285, 440] width 53 height 12
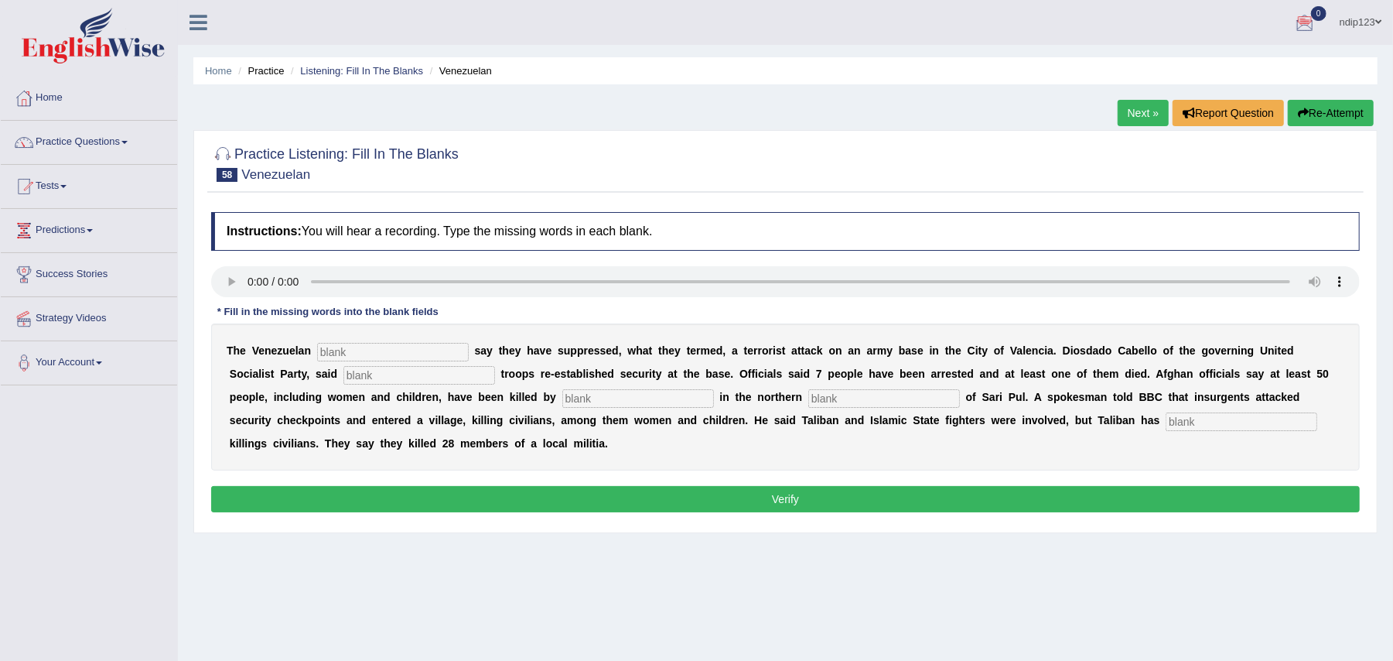
click at [393, 348] on input "text" at bounding box center [393, 352] width 152 height 19
type input "authorities"
click at [446, 372] on input "text" at bounding box center [419, 375] width 152 height 19
type input "loyal"
click at [589, 397] on input "text" at bounding box center [638, 398] width 152 height 19
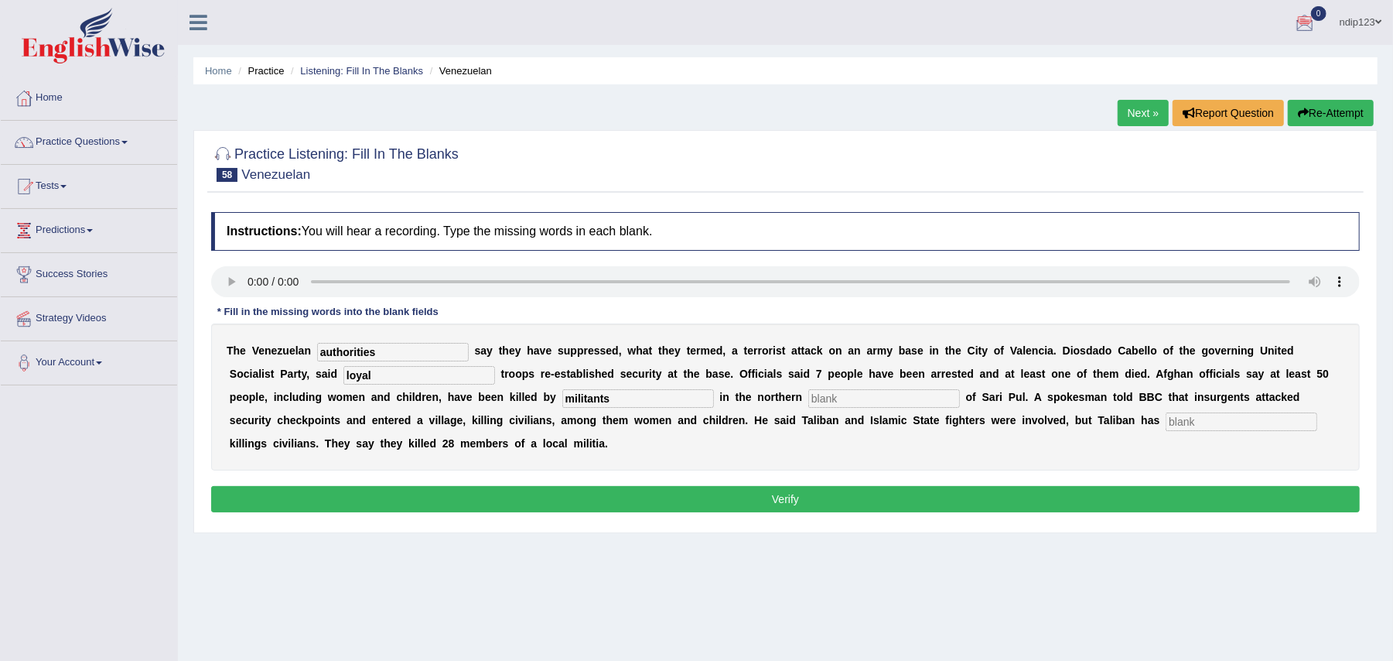
type input "militants"
click at [898, 396] on input "text" at bounding box center [884, 398] width 152 height 19
type input "province"
click at [1201, 424] on input "text" at bounding box center [1242, 421] width 152 height 19
type input "denied"
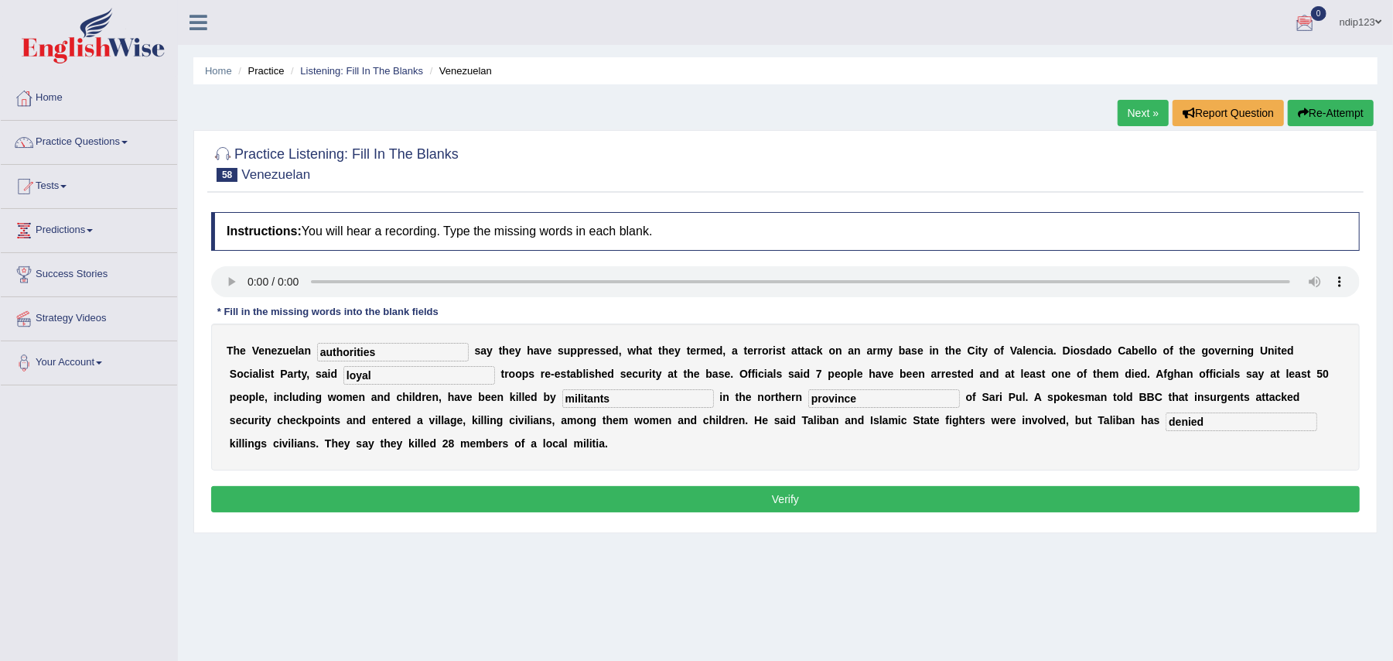
click at [777, 504] on button "Verify" at bounding box center [785, 499] width 1149 height 26
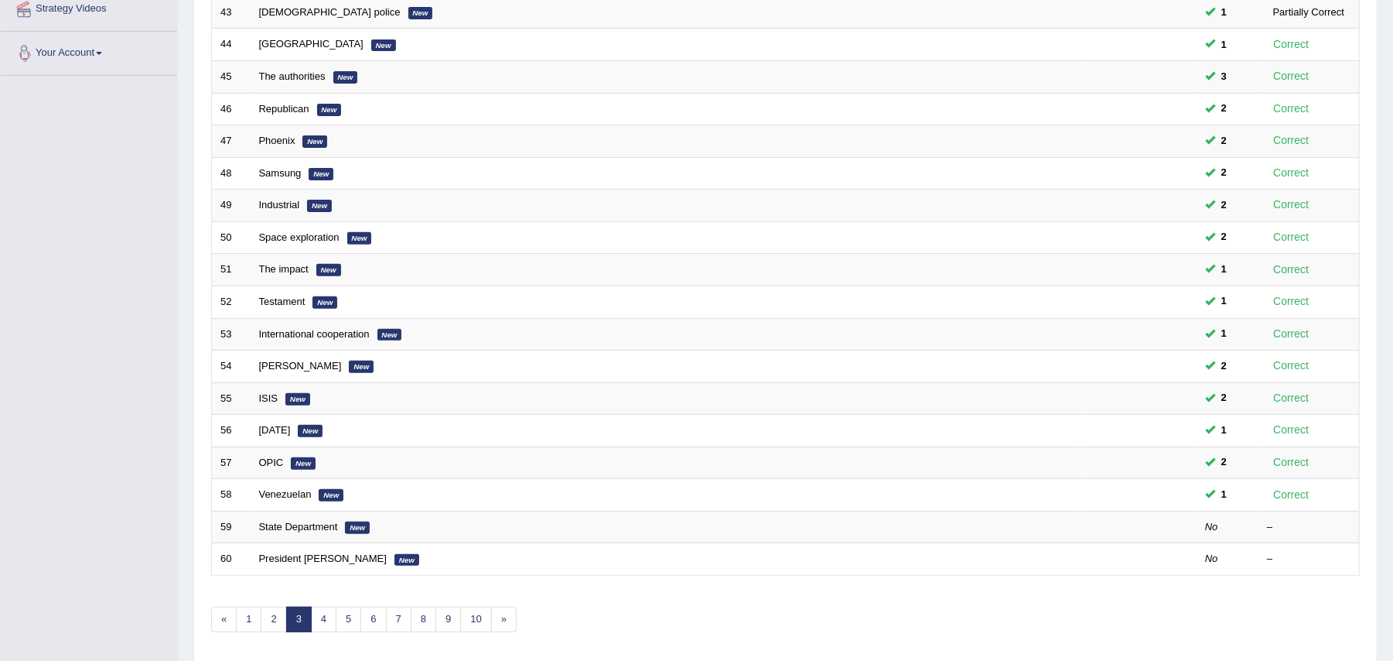
scroll to position [309, 0]
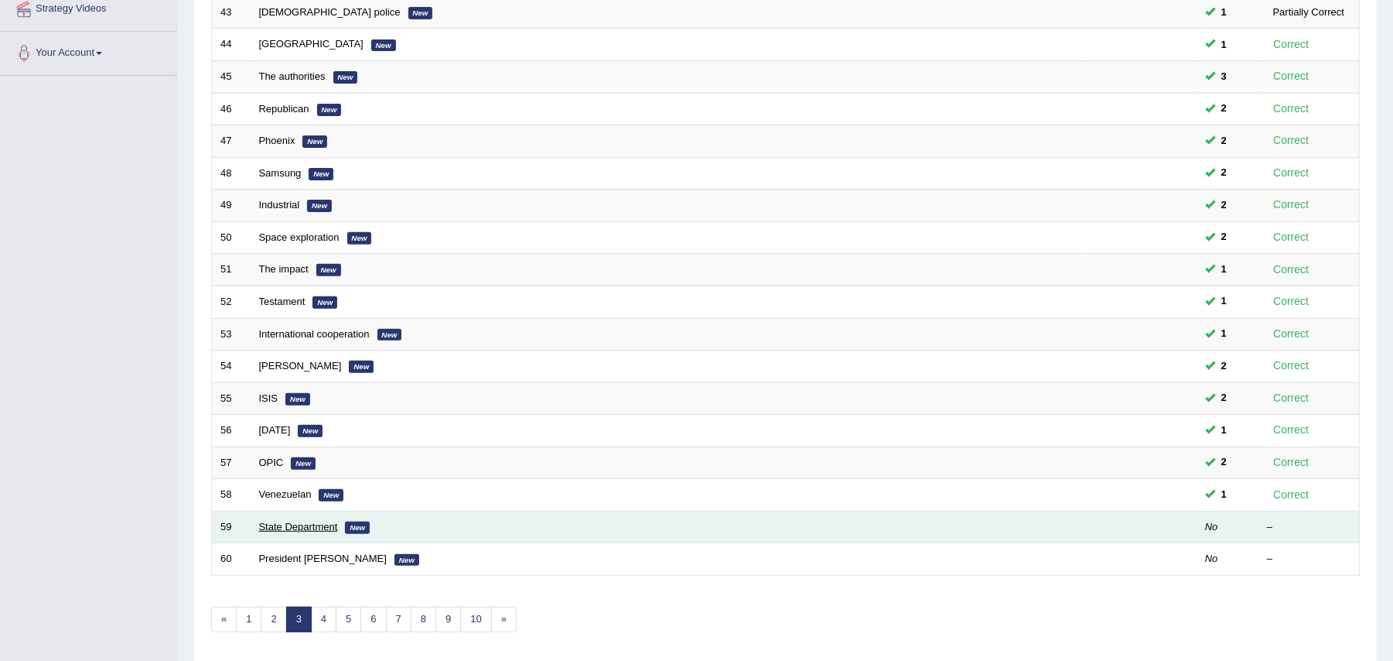
click at [316, 532] on link "State Department" at bounding box center [298, 527] width 79 height 12
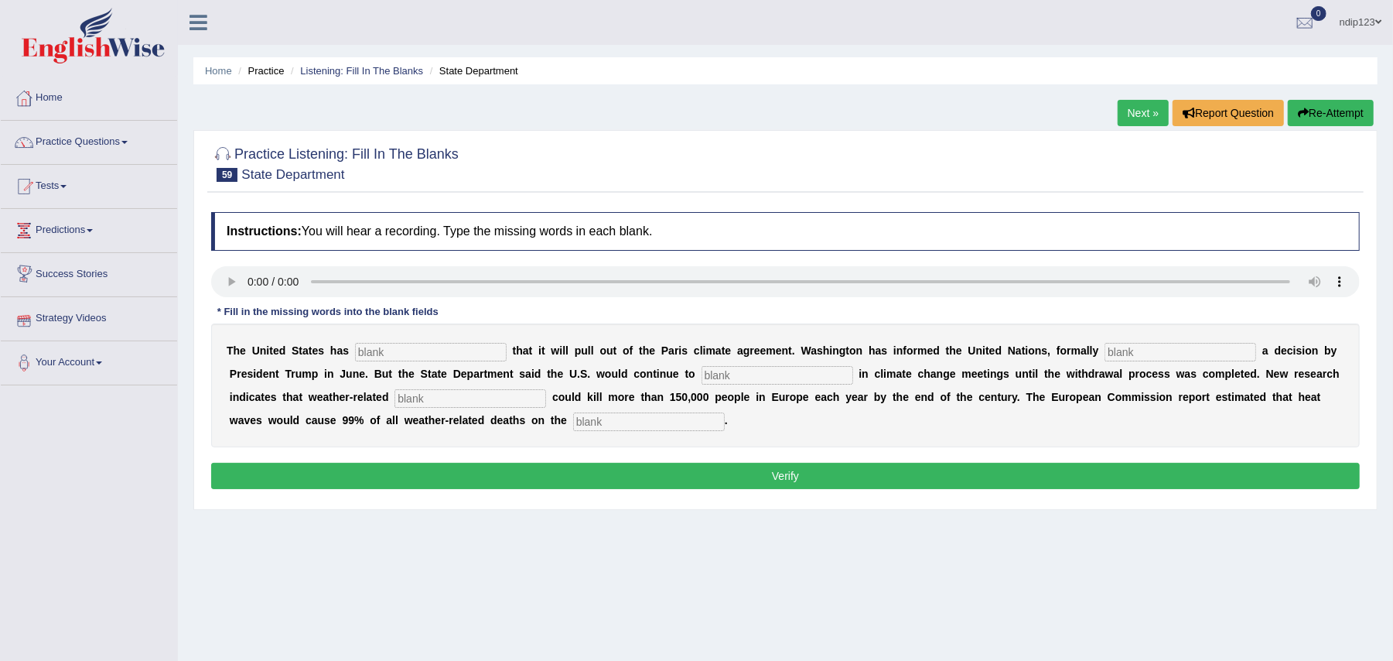
click at [645, 422] on input "text" at bounding box center [649, 421] width 152 height 19
type input "continent"
click at [422, 404] on input "text" at bounding box center [471, 398] width 152 height 19
type input "disaster"
click at [743, 376] on input "text" at bounding box center [778, 375] width 152 height 19
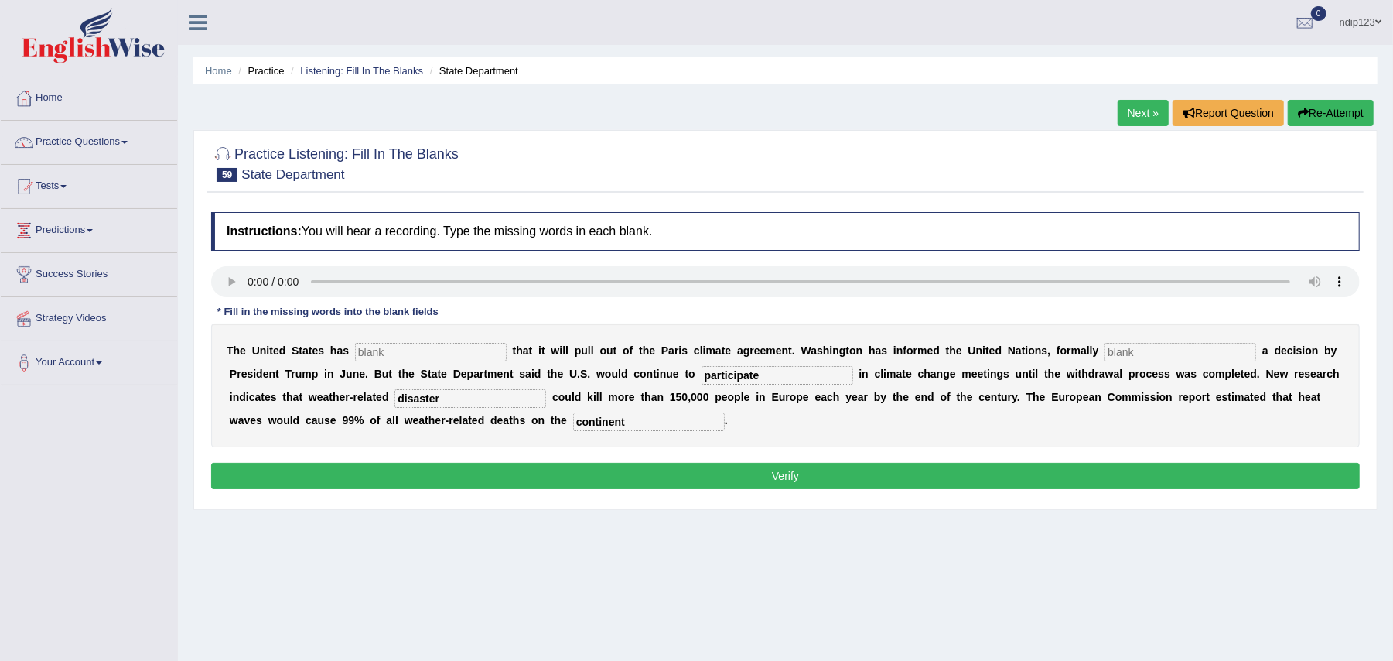
type input "participate"
click at [1137, 347] on input "text" at bounding box center [1181, 352] width 152 height 19
type input "implementing"
click at [465, 356] on input "text" at bounding box center [431, 352] width 152 height 19
type input "confirmed"
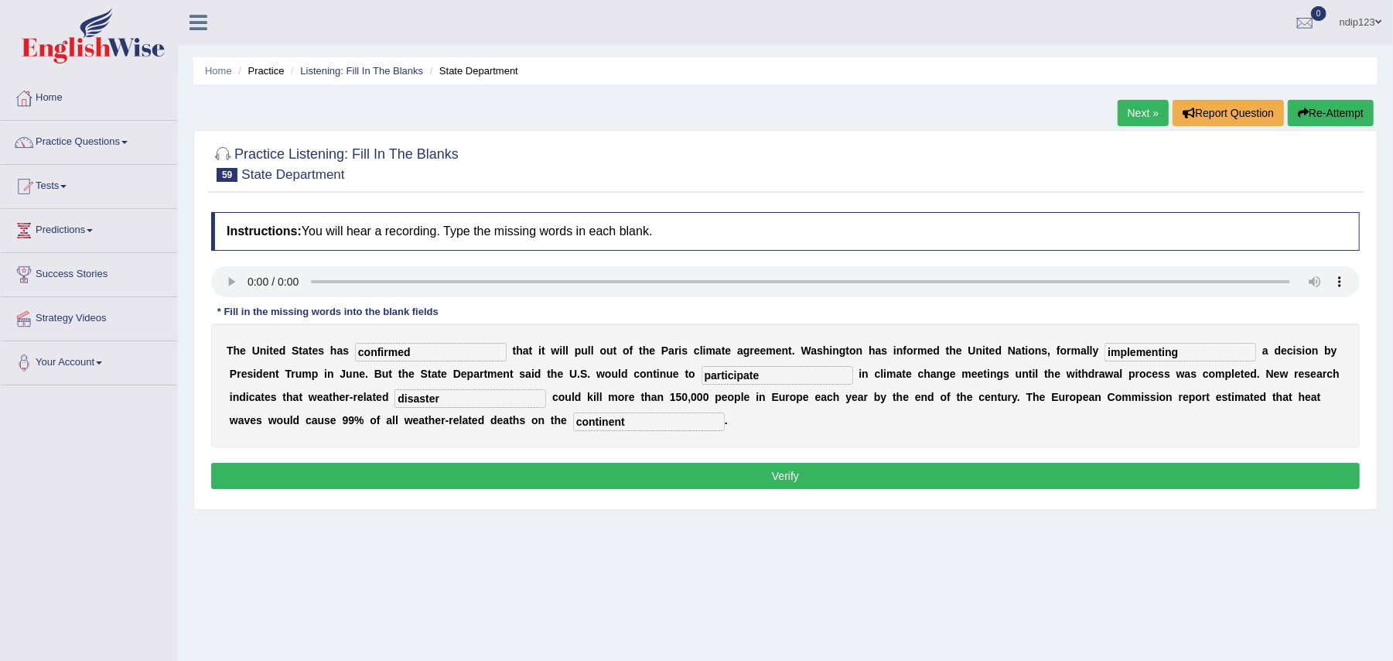
click at [809, 474] on button "Verify" at bounding box center [785, 476] width 1149 height 26
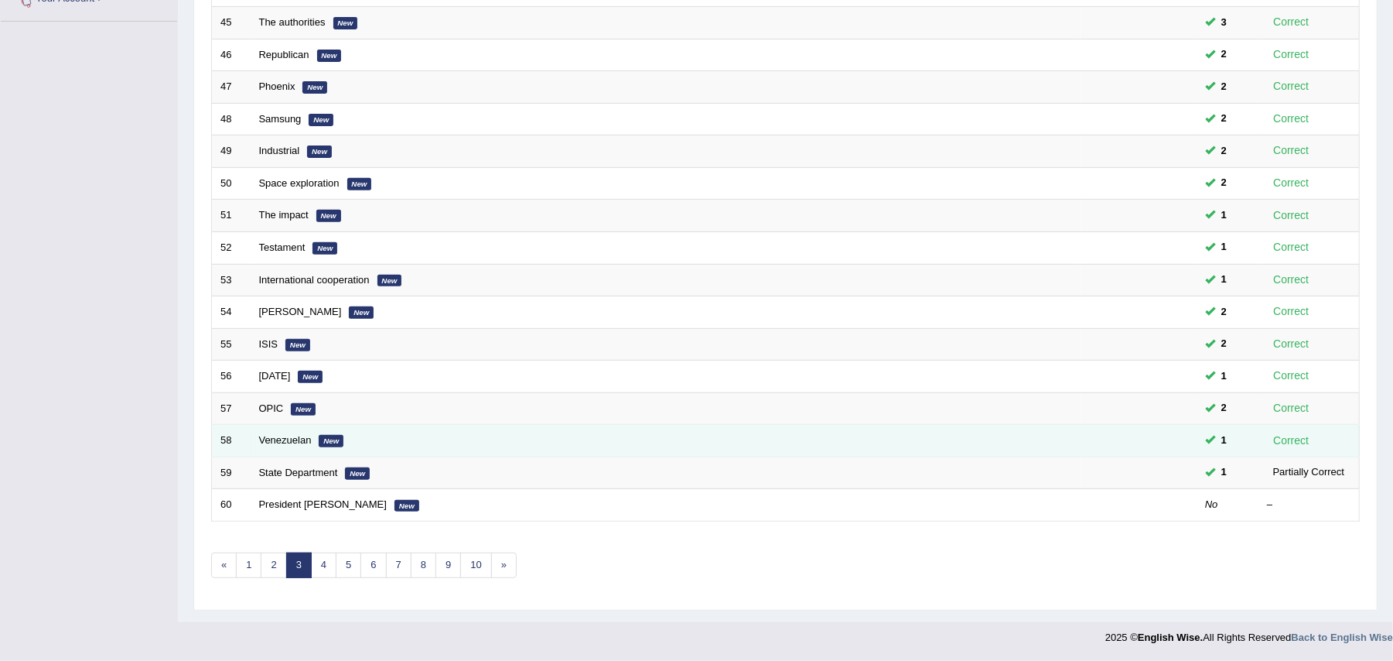
scroll to position [309, 0]
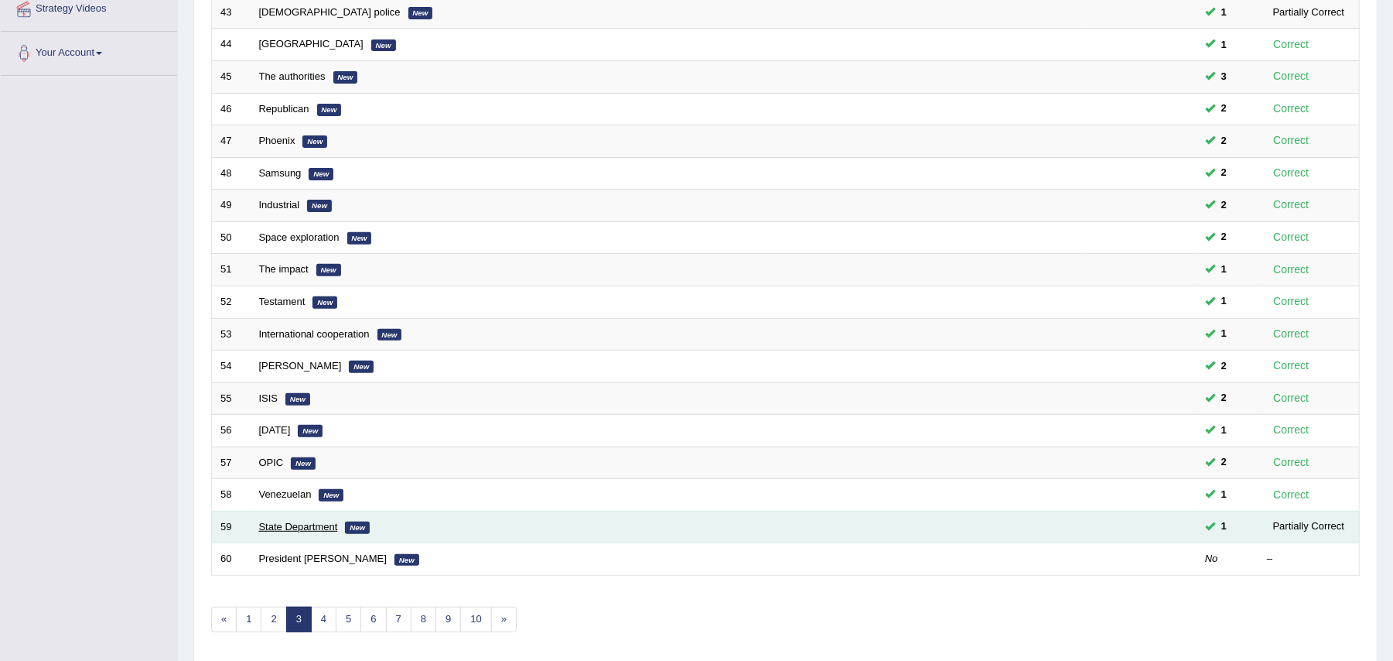
click at [303, 532] on link "State Department" at bounding box center [298, 527] width 79 height 12
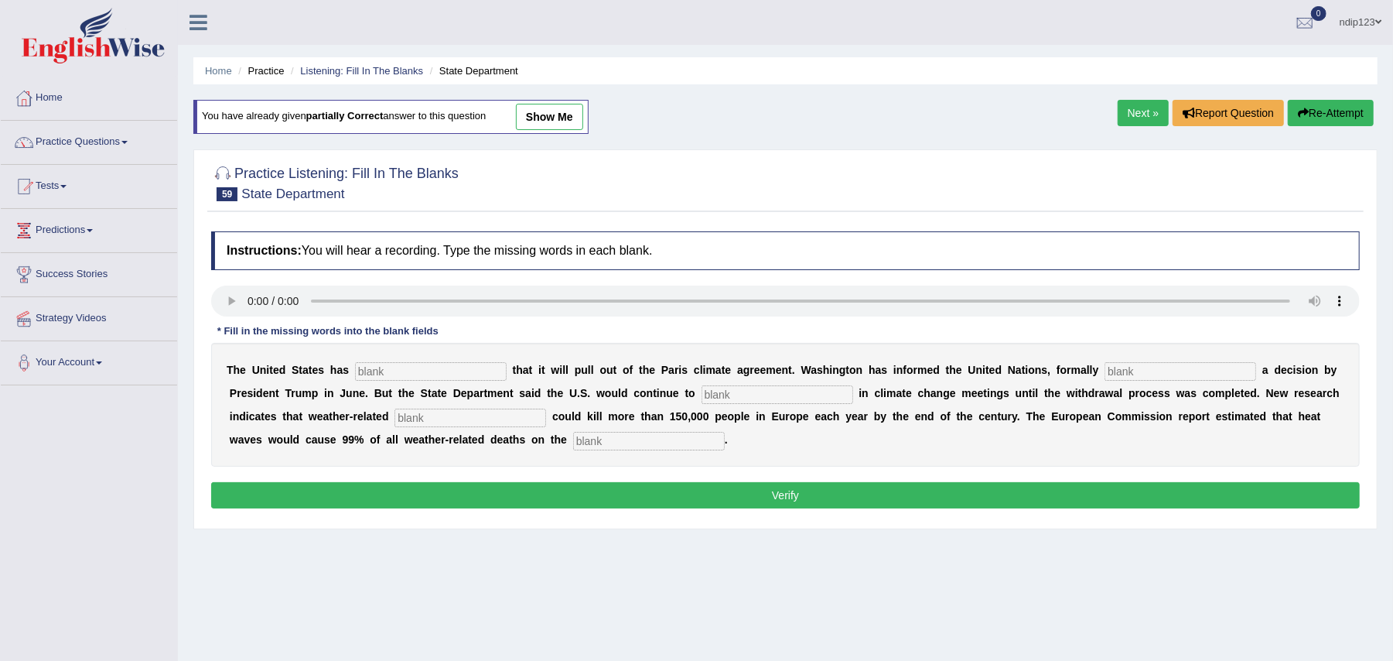
click at [403, 375] on input "text" at bounding box center [431, 371] width 152 height 19
type input "confirmed"
click at [1167, 371] on input "text" at bounding box center [1181, 371] width 152 height 19
type input "implementing"
click at [749, 393] on input "text" at bounding box center [778, 394] width 152 height 19
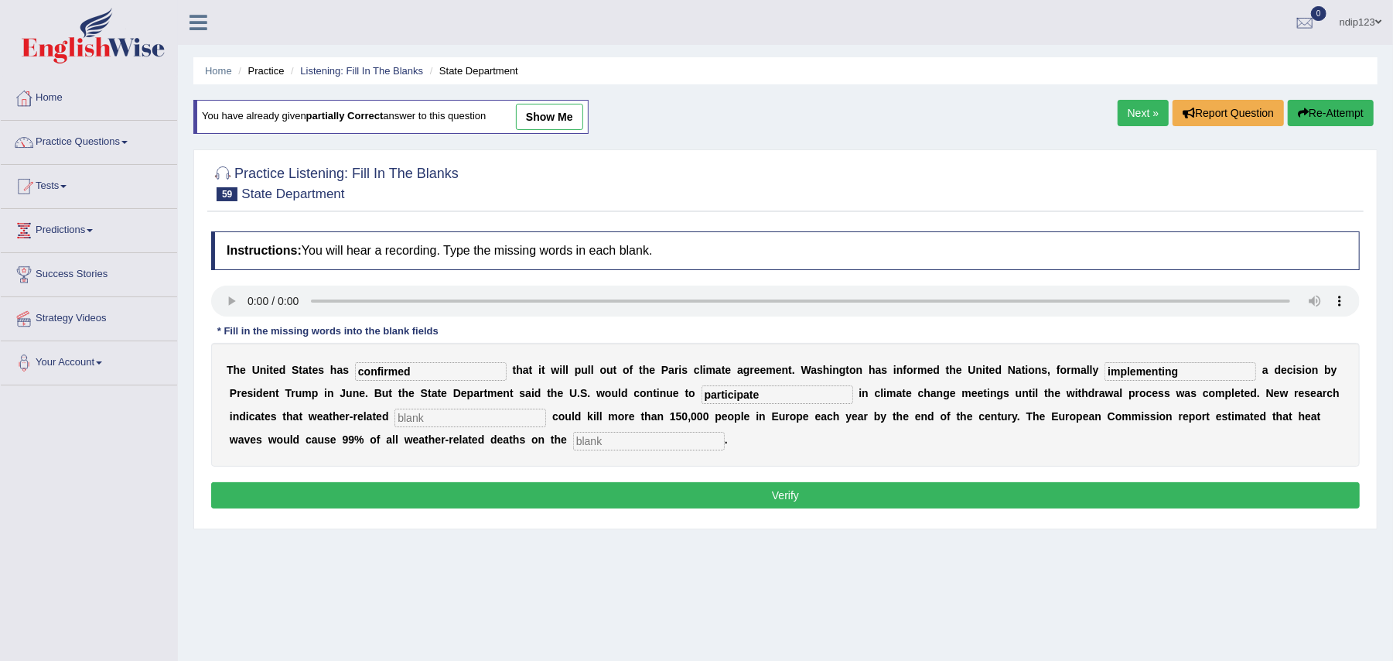
type input "participate"
click at [478, 425] on input "text" at bounding box center [471, 417] width 152 height 19
type input "disasters"
click at [628, 443] on input "text" at bounding box center [649, 441] width 152 height 19
type input "continent"
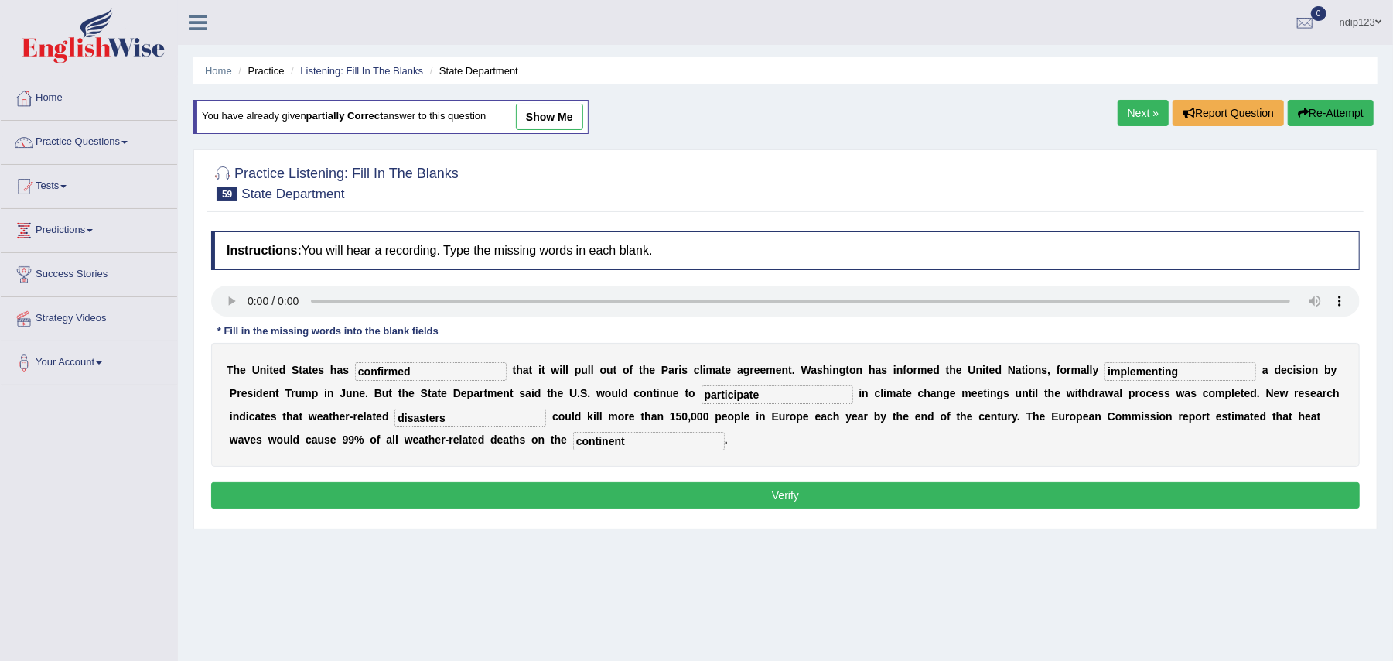
click at [777, 501] on button "Verify" at bounding box center [785, 495] width 1149 height 26
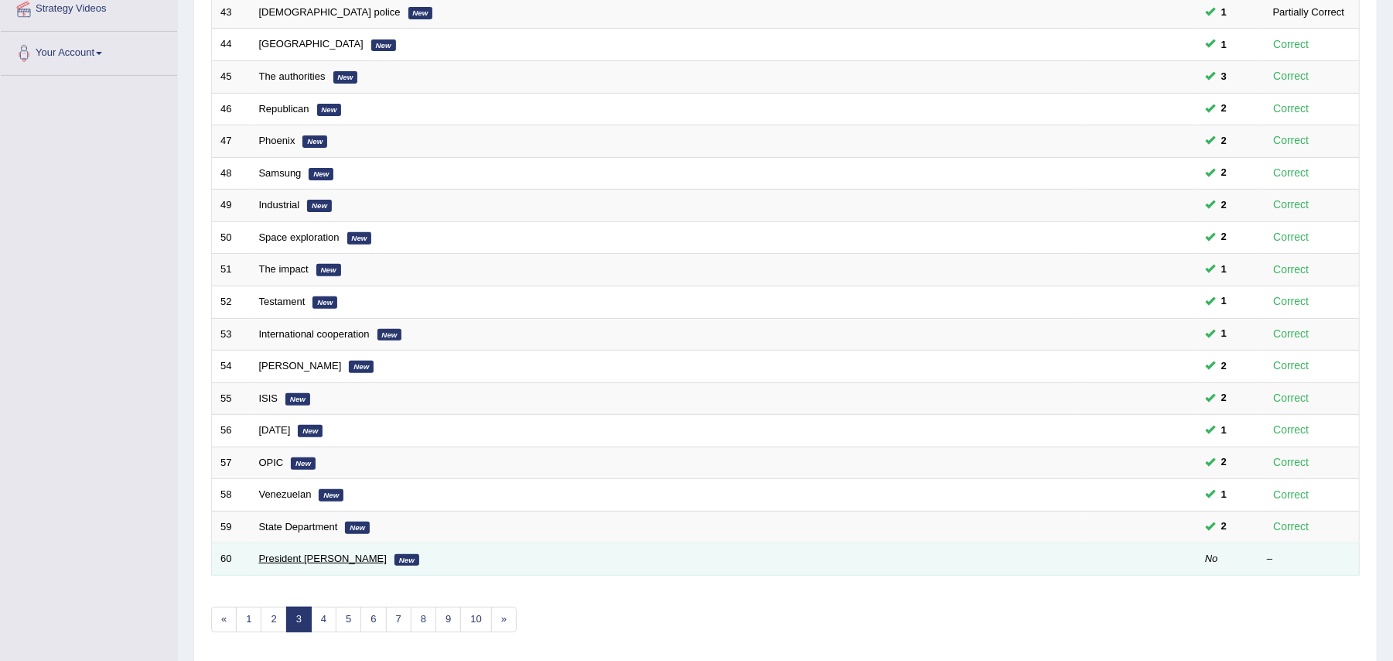
click at [309, 564] on link "President [PERSON_NAME]" at bounding box center [323, 558] width 128 height 12
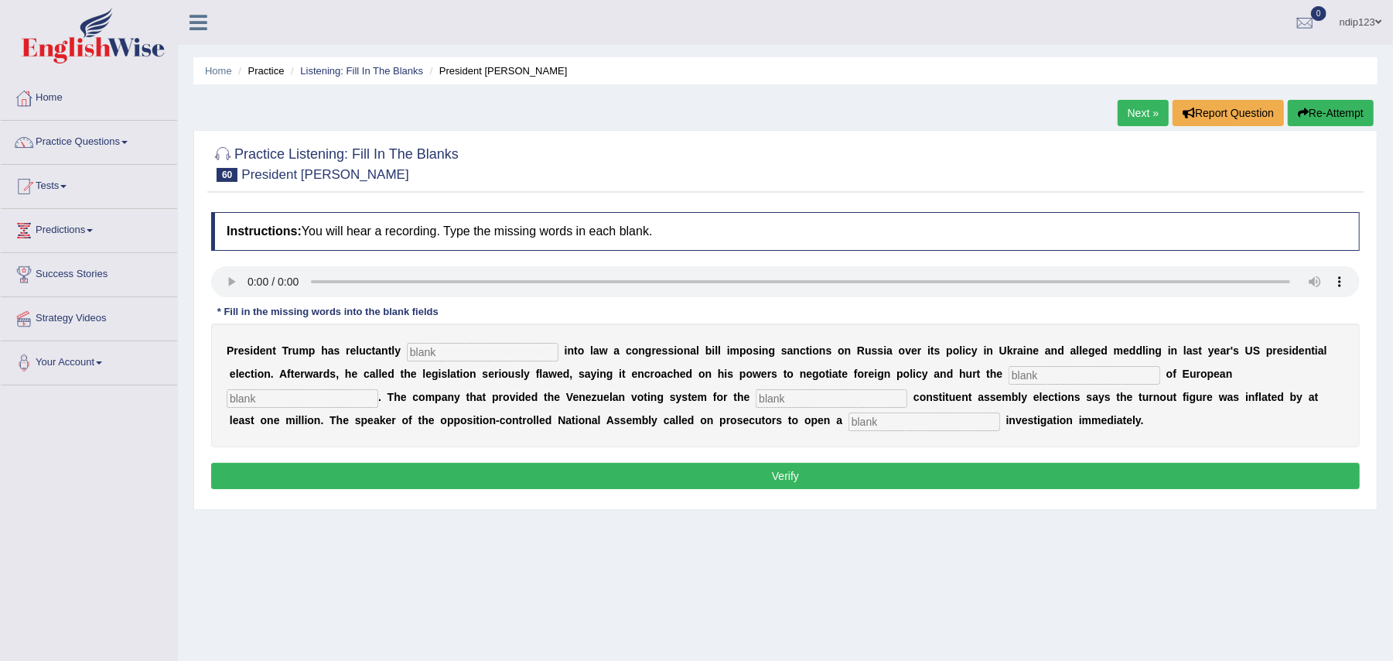
click at [888, 428] on input "text" at bounding box center [925, 421] width 152 height 19
type input "criminal"
click at [815, 403] on input "text" at bounding box center [832, 398] width 152 height 19
type input "controversal"
click at [330, 401] on input "text" at bounding box center [303, 398] width 152 height 19
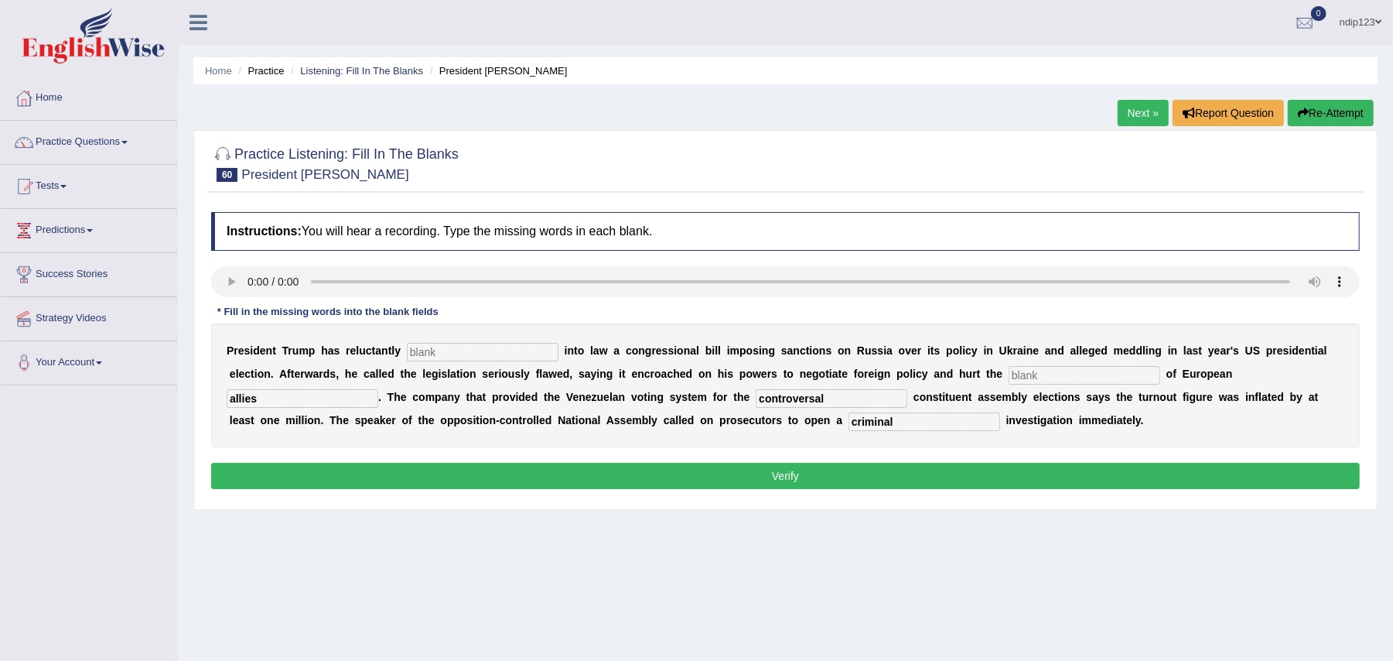
type input "allies"
click at [1047, 373] on input "text" at bounding box center [1085, 375] width 152 height 19
type input "interest"
click at [447, 356] on input "text" at bounding box center [483, 352] width 152 height 19
type input "signed"
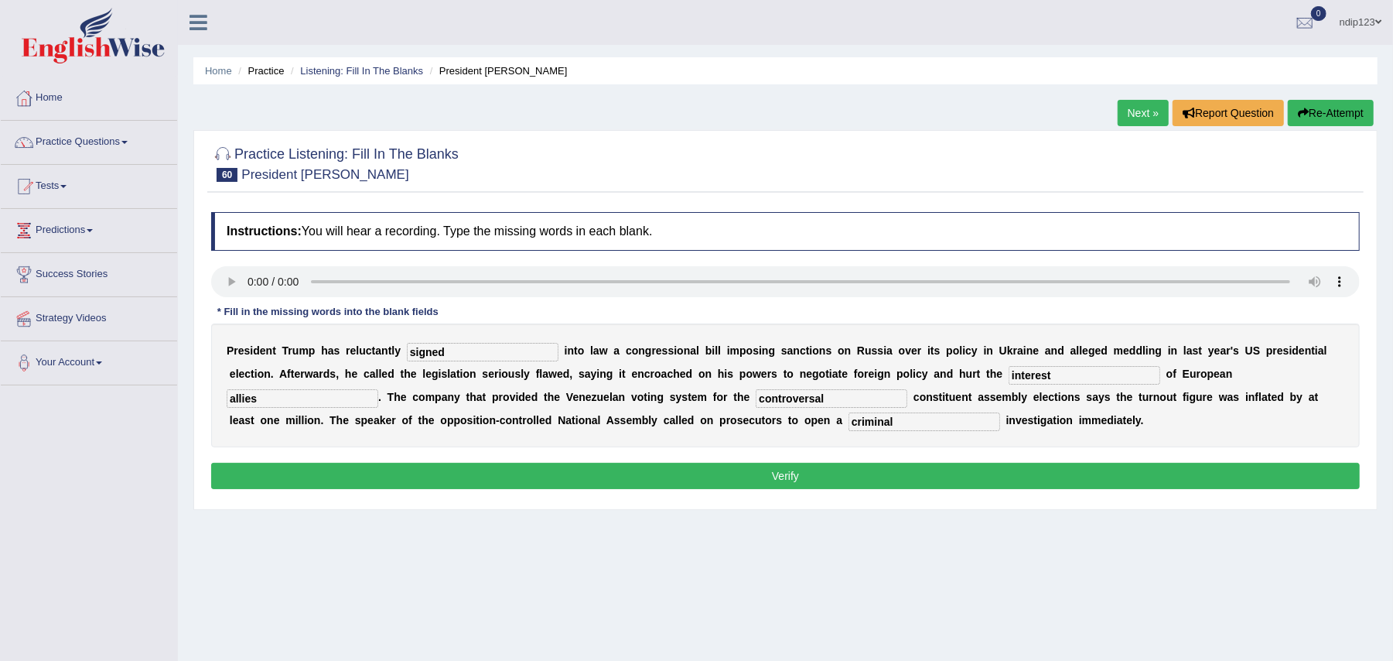
drag, startPoint x: 835, startPoint y: 393, endPoint x: 761, endPoint y: 399, distance: 74.5
click at [761, 399] on input "controversal" at bounding box center [832, 398] width 152 height 19
click at [837, 399] on input "controversal" at bounding box center [832, 398] width 152 height 19
click at [814, 401] on input "controversal" at bounding box center [832, 398] width 152 height 19
type input "controversial"
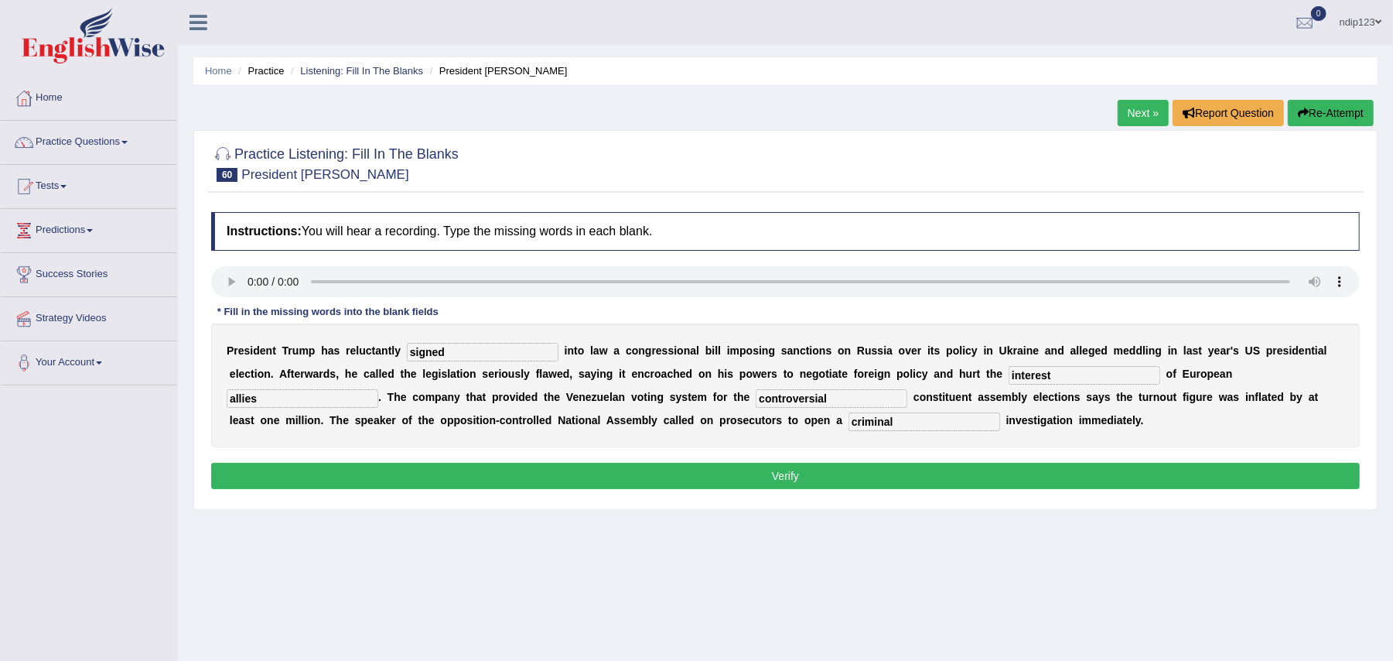
click at [794, 477] on button "Verify" at bounding box center [785, 476] width 1149 height 26
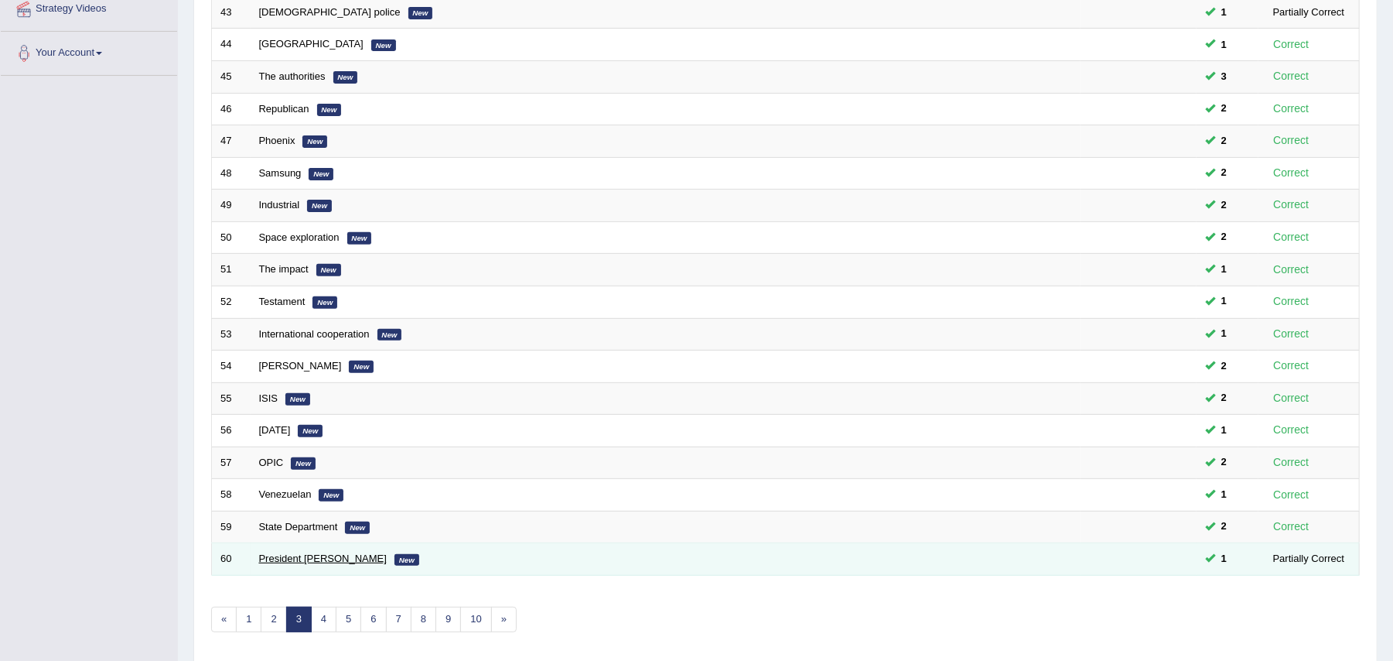
click at [277, 557] on link "President [PERSON_NAME]" at bounding box center [323, 558] width 128 height 12
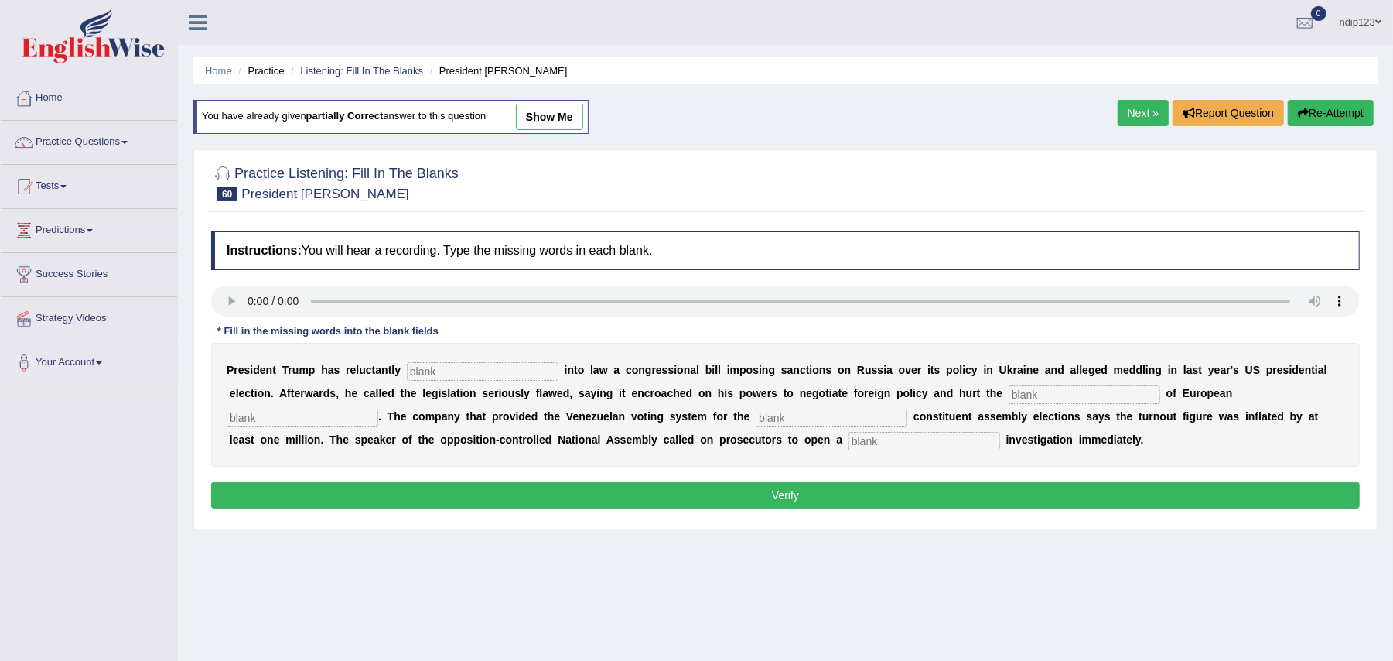
click at [430, 373] on input "text" at bounding box center [483, 371] width 152 height 19
type input "signed"
click at [1035, 390] on input "text" at bounding box center [1085, 394] width 152 height 19
type input "interests"
click at [356, 418] on input "text" at bounding box center [303, 417] width 152 height 19
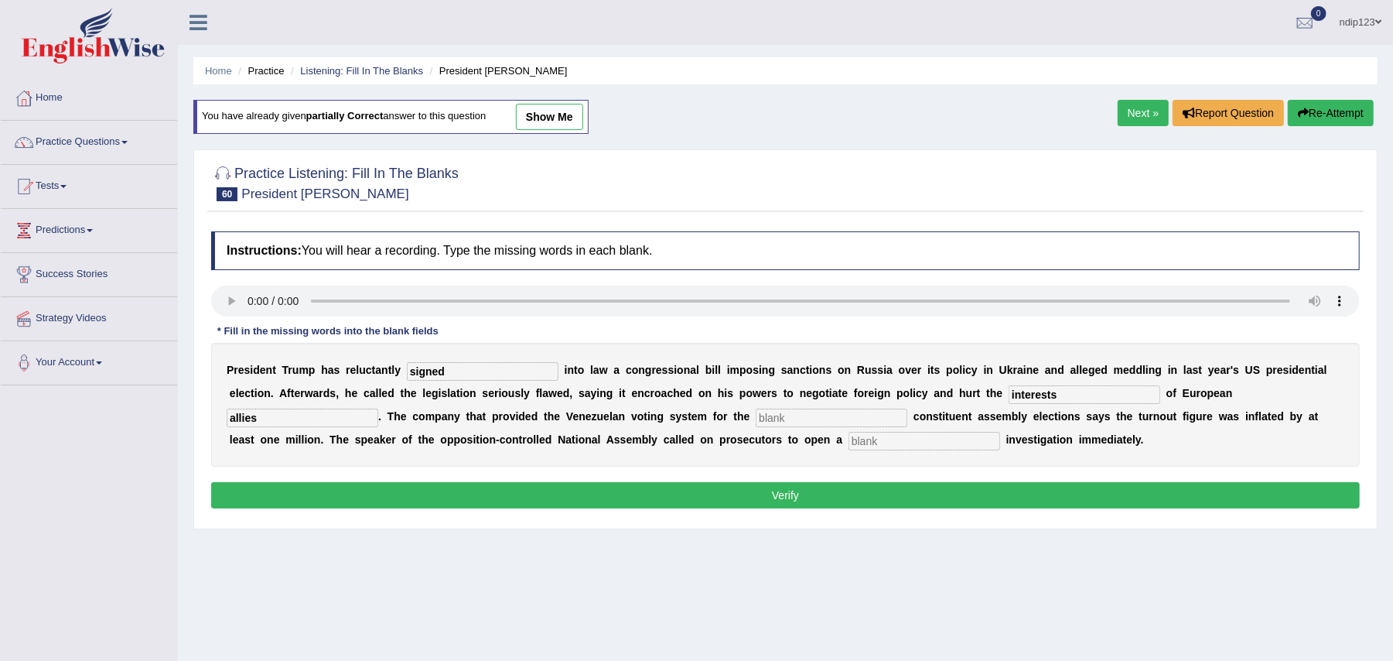
type input "allies"
click at [789, 422] on input "text" at bounding box center [832, 417] width 152 height 19
type input "controversial"
click at [890, 439] on input "text" at bounding box center [925, 441] width 152 height 19
type input "criminal"
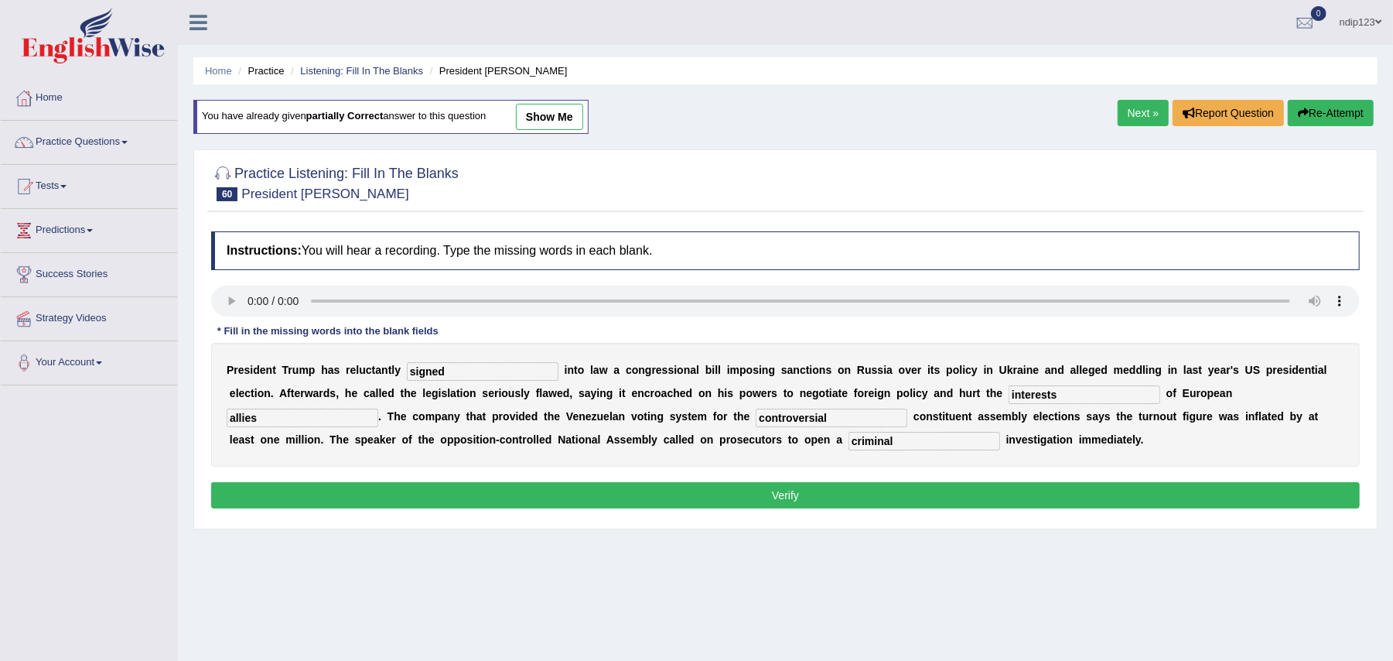
click at [793, 494] on button "Verify" at bounding box center [785, 495] width 1149 height 26
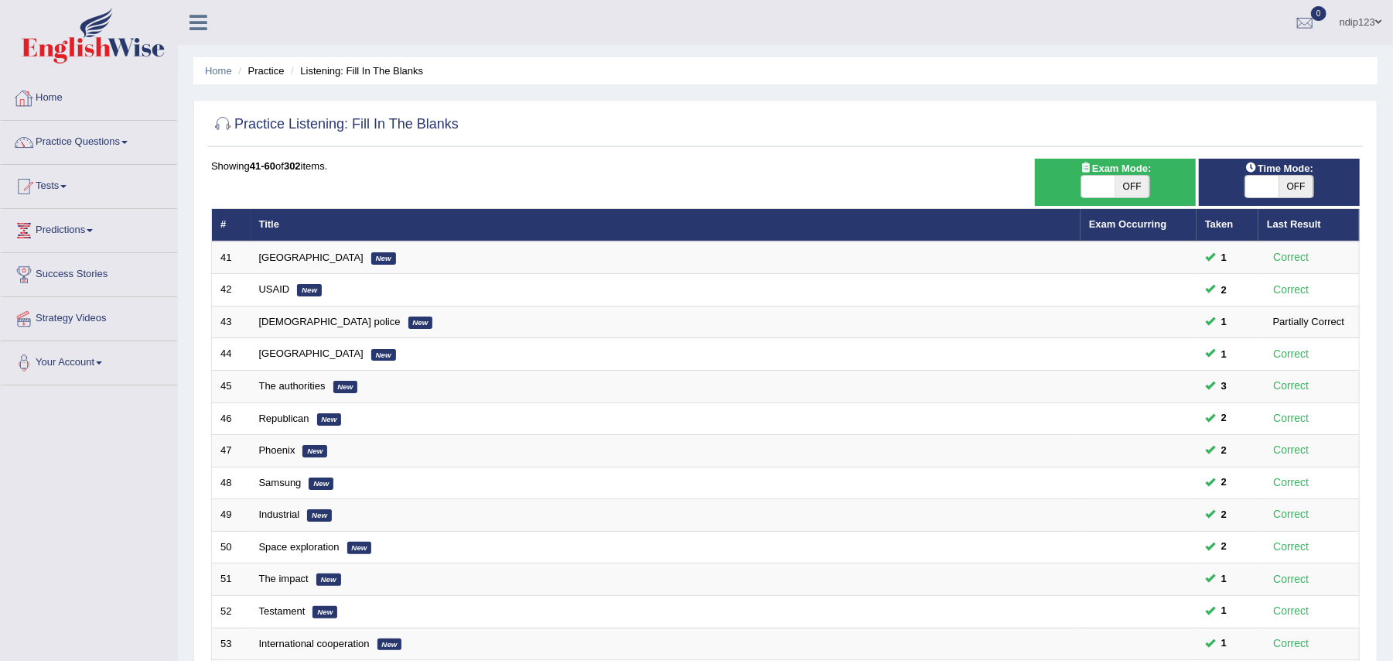
click at [60, 97] on link "Home" at bounding box center [89, 96] width 176 height 39
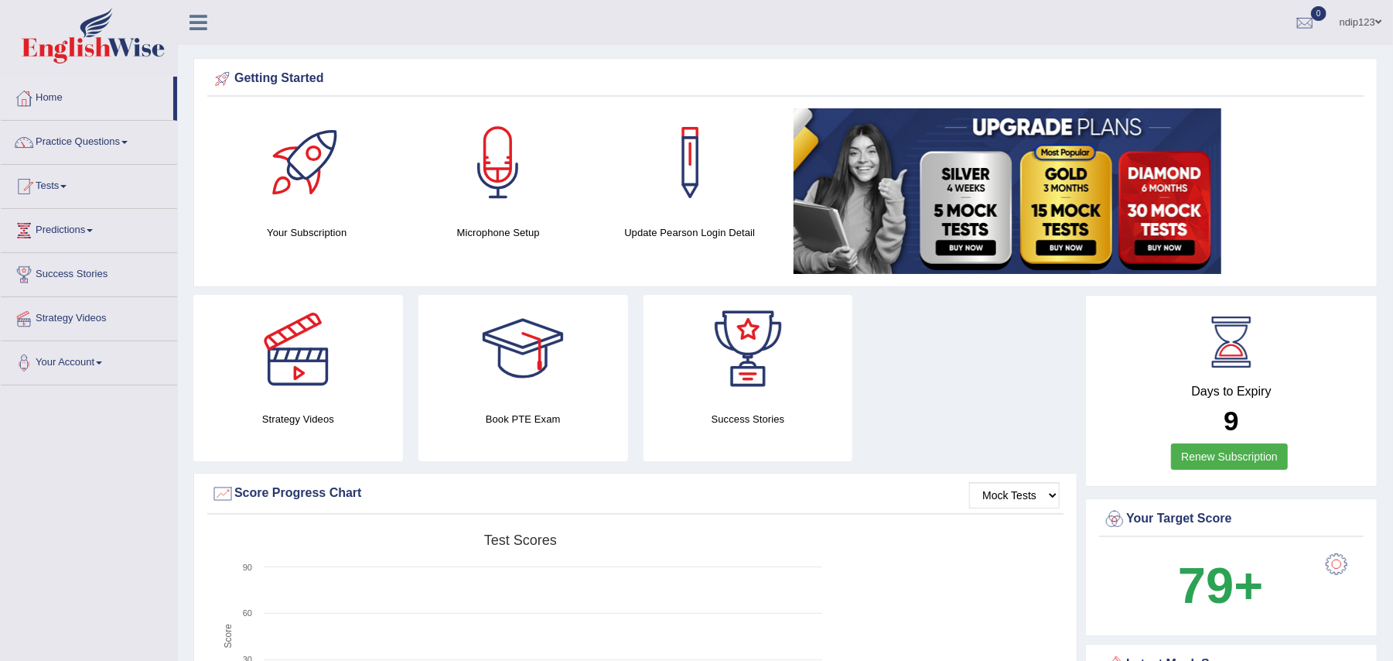
click at [106, 143] on link "Practice Questions" at bounding box center [89, 140] width 176 height 39
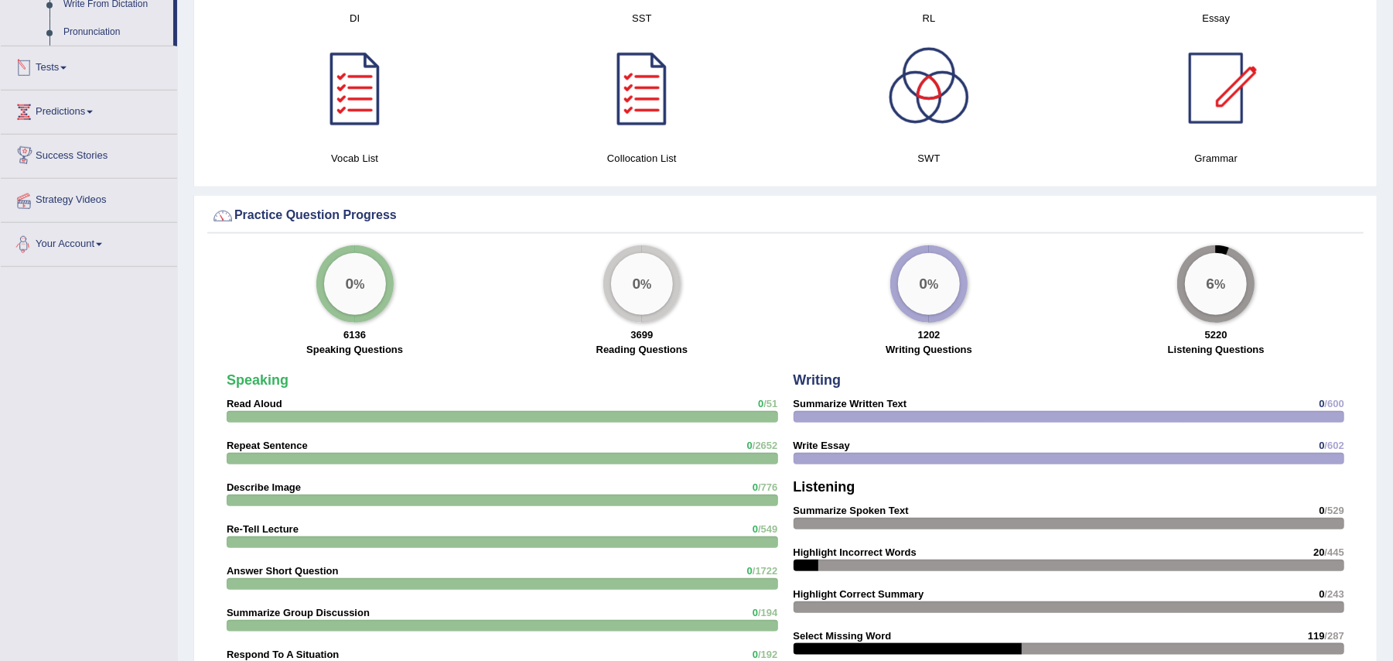
scroll to position [722, 0]
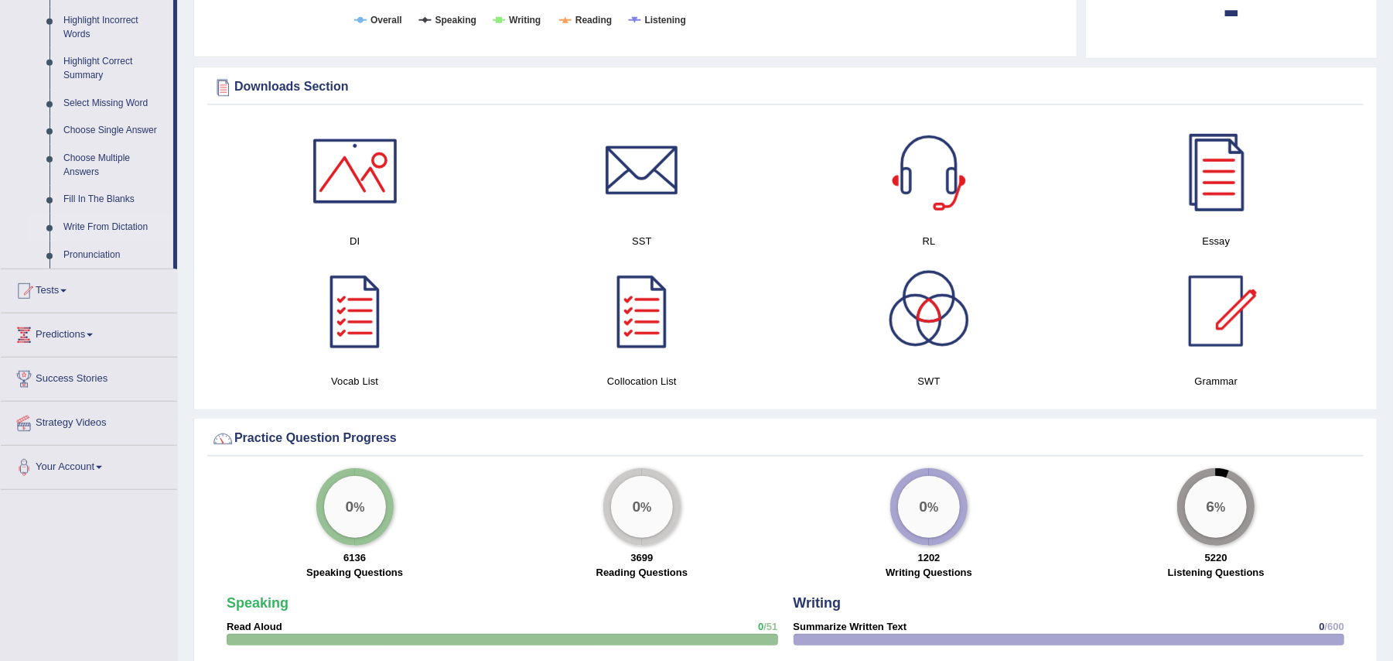
click at [109, 224] on link "Write From Dictation" at bounding box center [114, 228] width 117 height 28
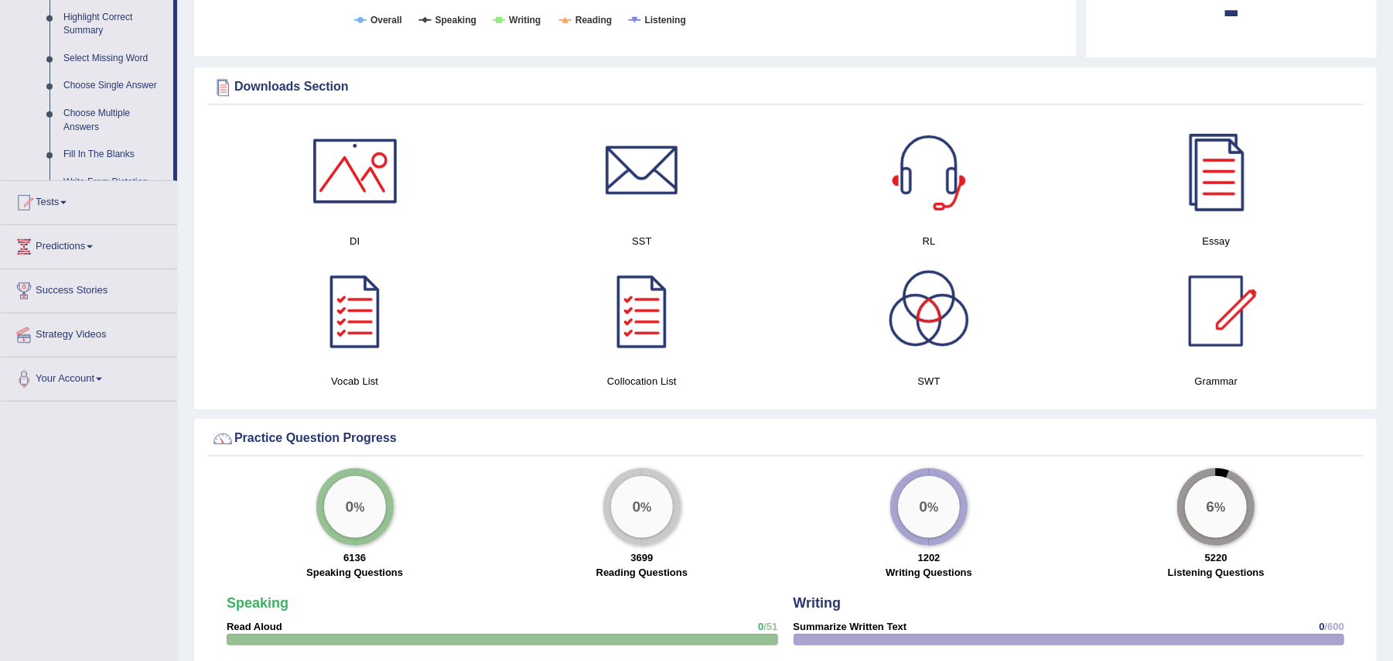
scroll to position [282, 0]
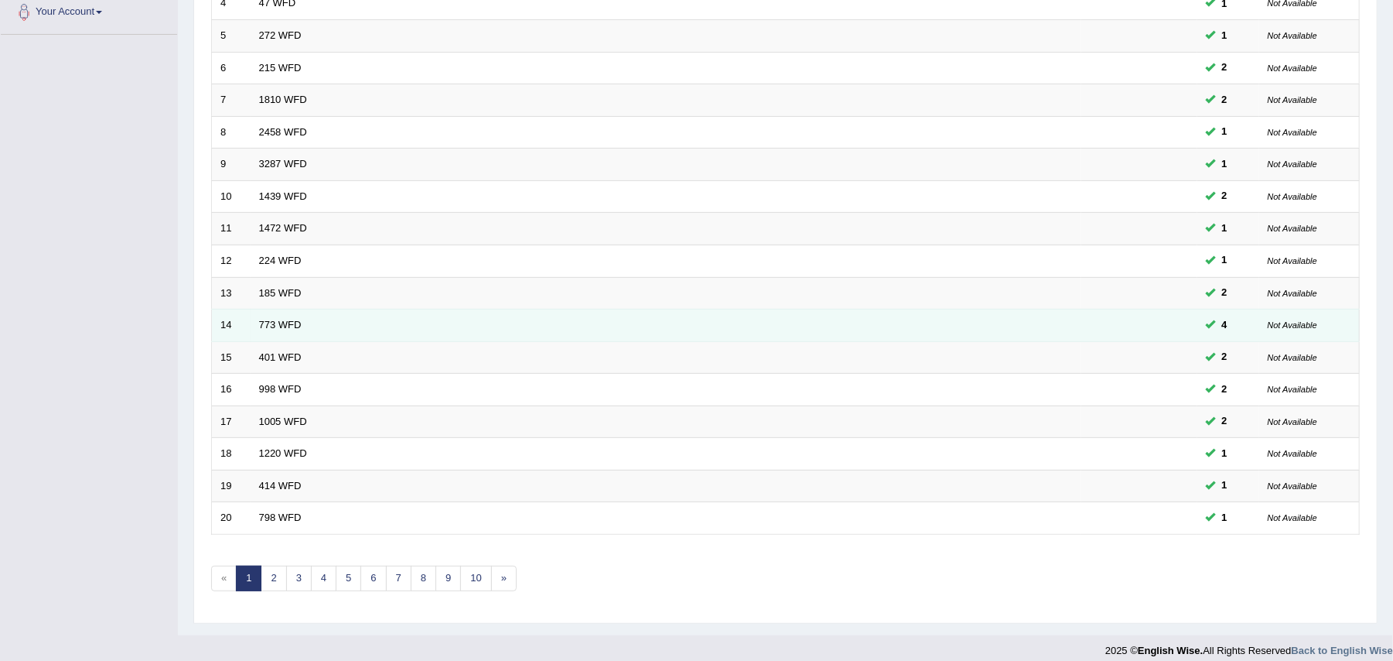
scroll to position [370, 0]
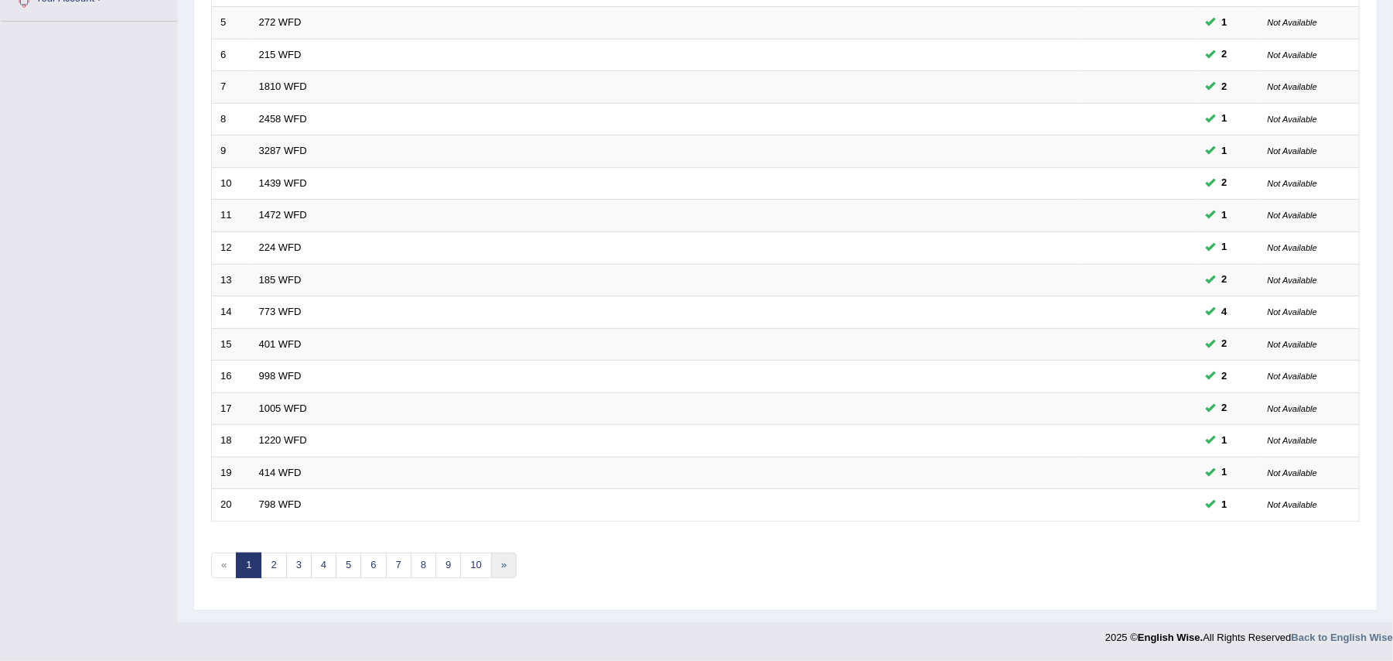
click at [505, 566] on link "»" at bounding box center [504, 565] width 26 height 26
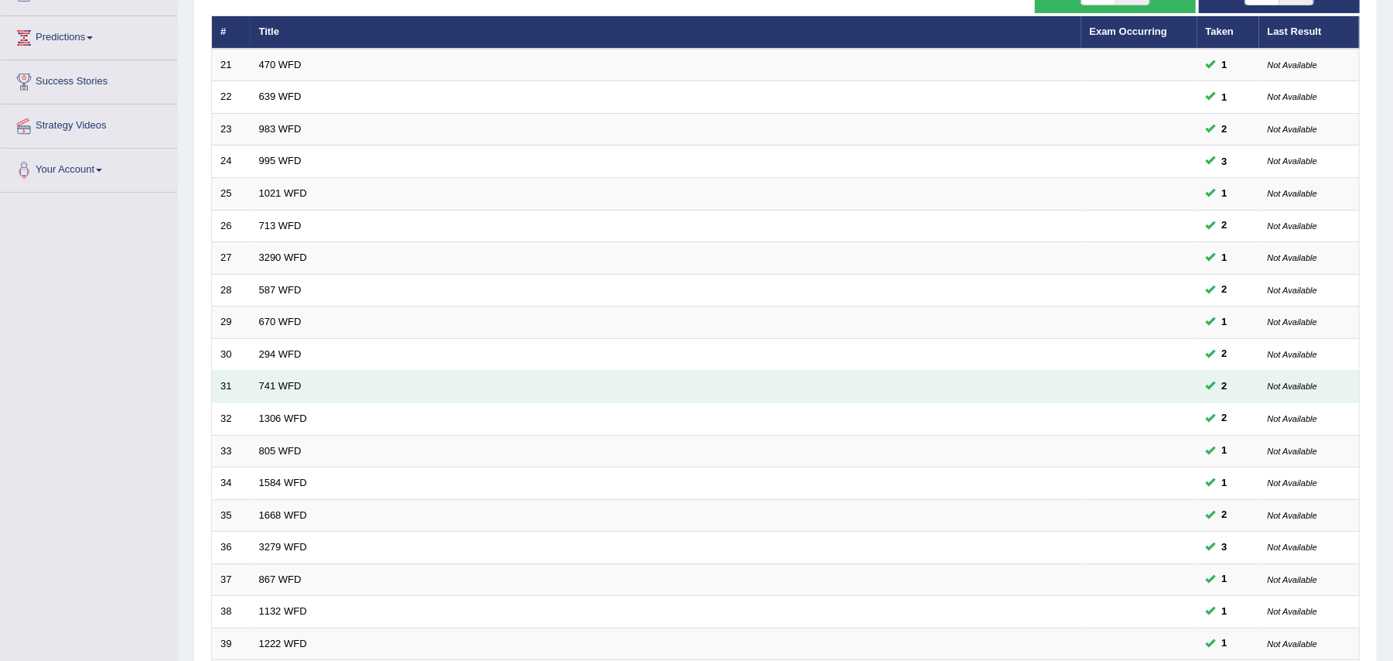
scroll to position [370, 0]
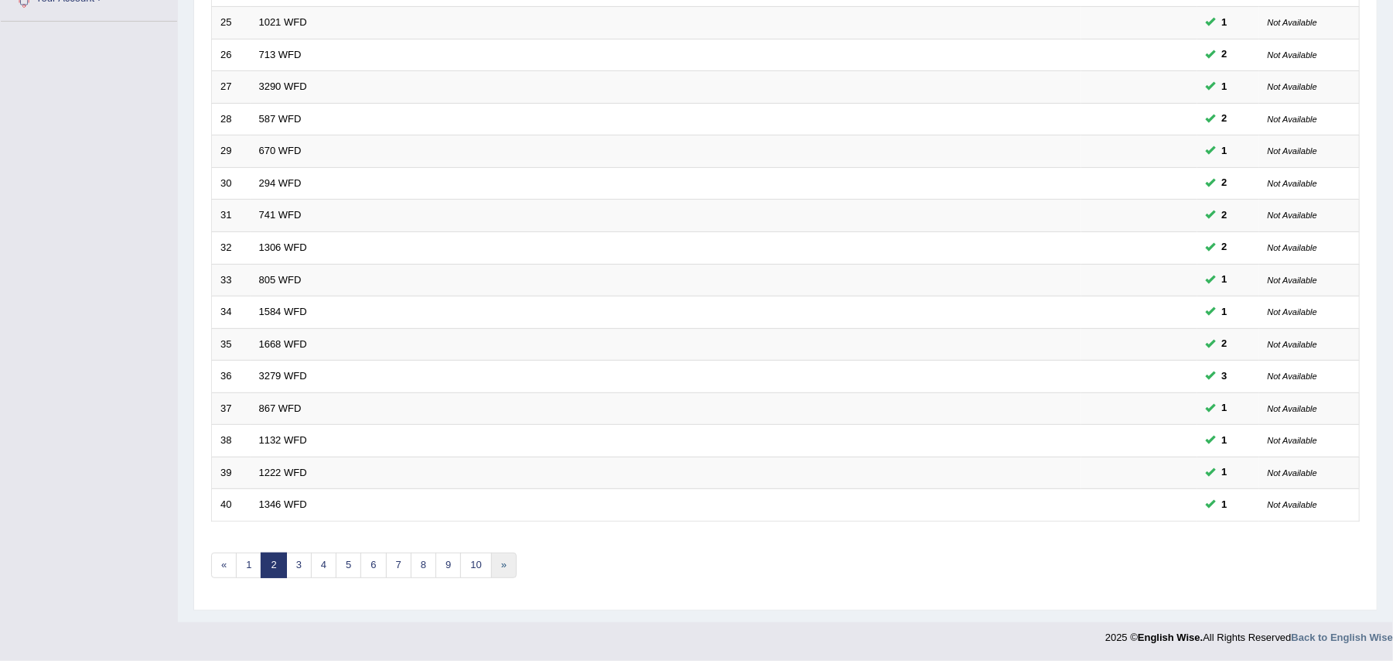
click at [507, 568] on link "»" at bounding box center [504, 565] width 26 height 26
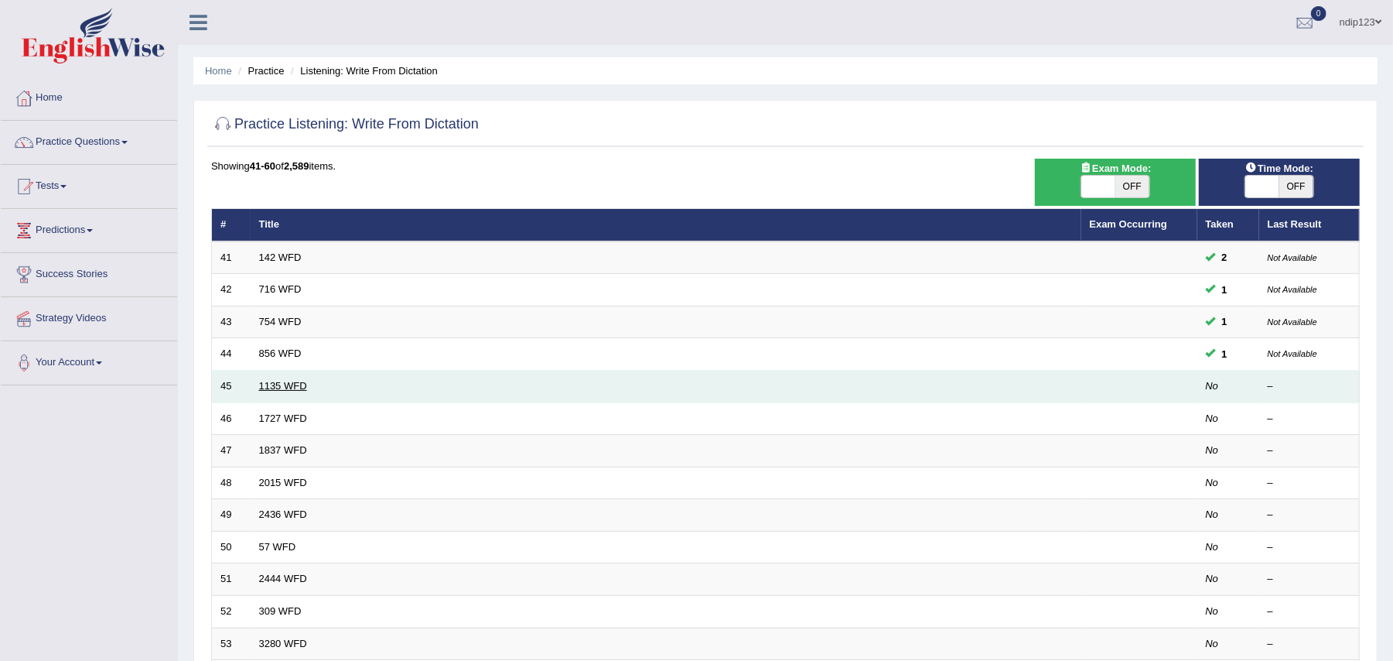
click at [274, 391] on link "1135 WFD" at bounding box center [283, 386] width 48 height 12
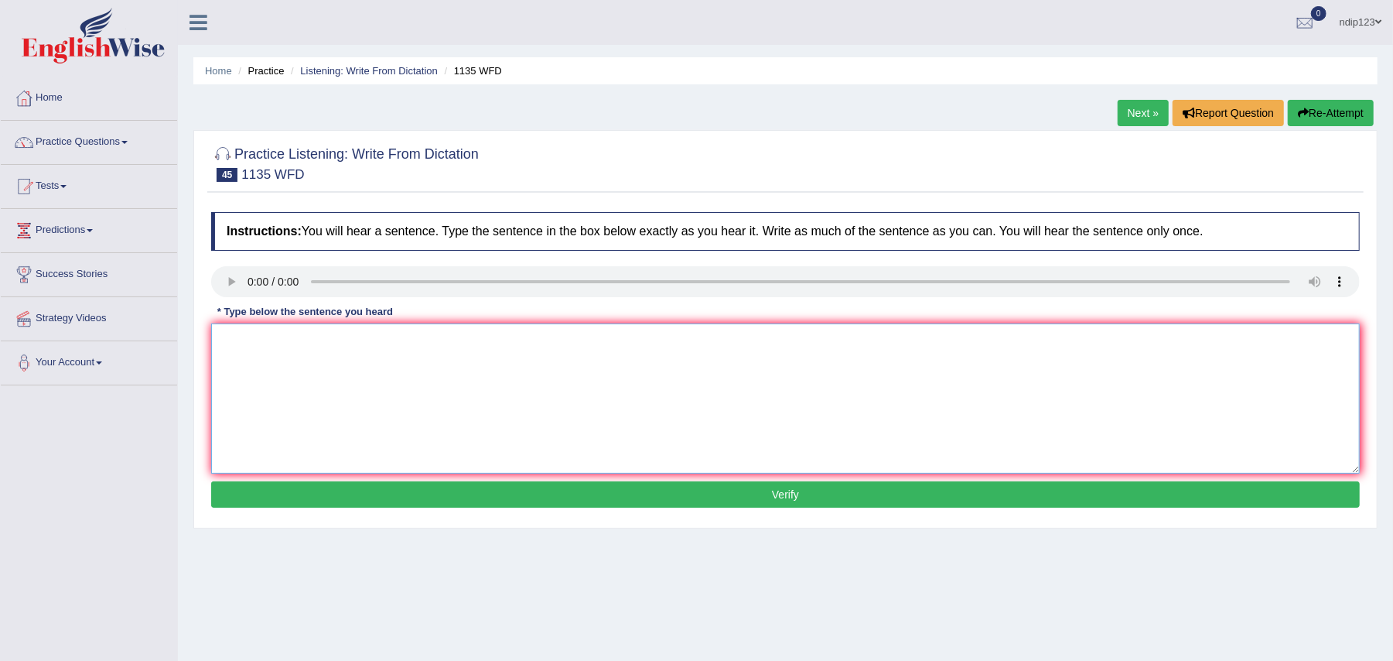
click at [311, 348] on textarea at bounding box center [785, 398] width 1149 height 150
click at [296, 336] on textarea "The lecture will take place in the main hall." at bounding box center [785, 398] width 1149 height 150
type textarea "The lecture will would take place in the main hall."
click at [797, 499] on button "Verify" at bounding box center [785, 494] width 1149 height 26
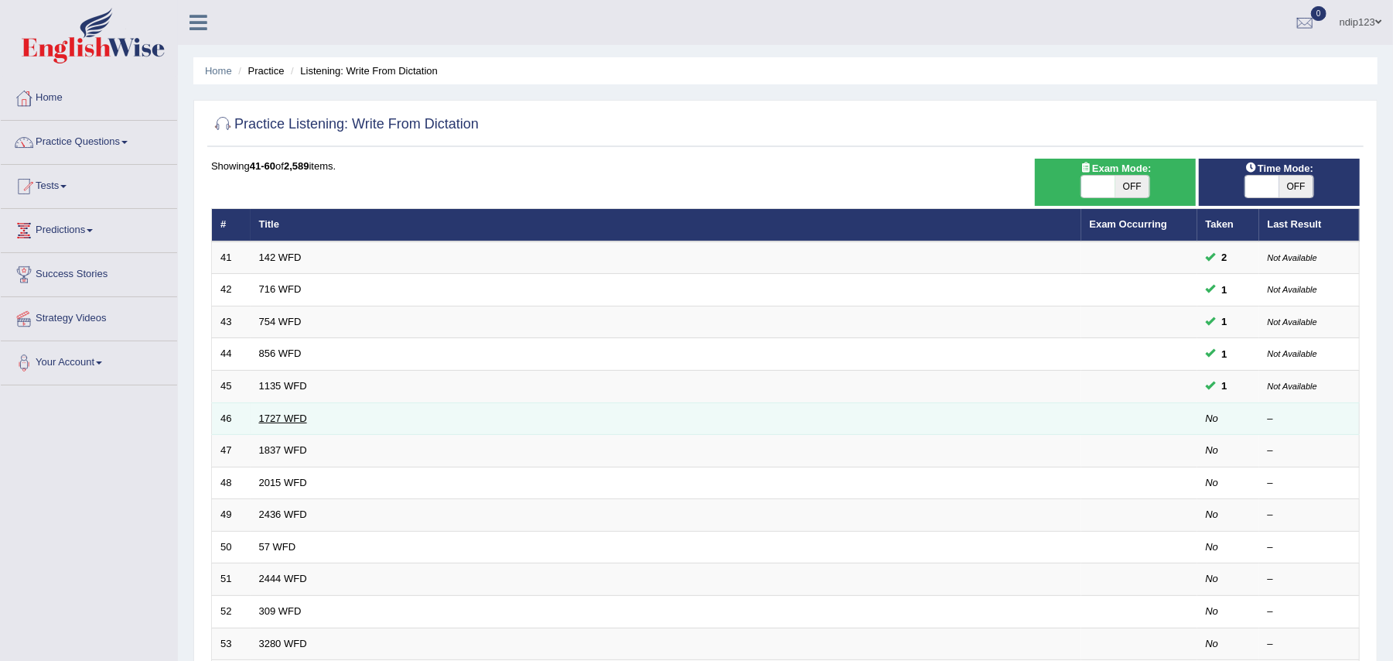
click at [286, 422] on link "1727 WFD" at bounding box center [283, 418] width 48 height 12
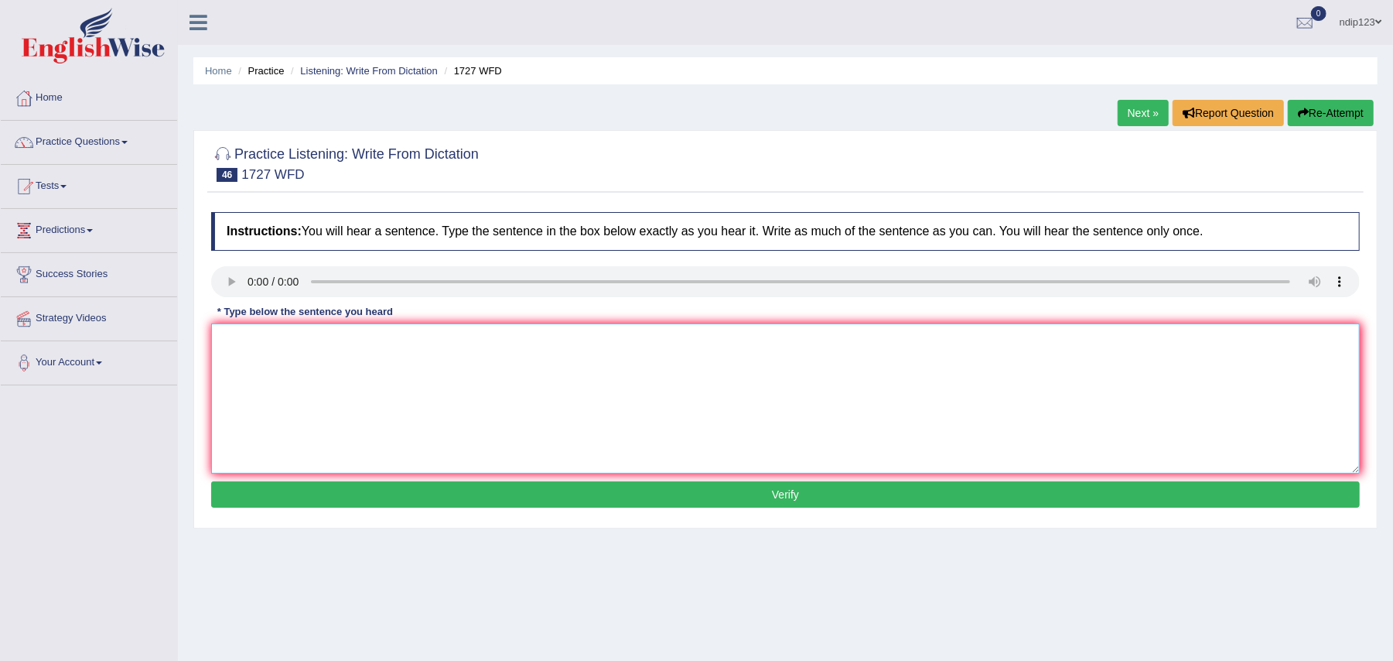
click at [319, 375] on textarea at bounding box center [785, 398] width 1149 height 150
click at [354, 340] on textarea "The university will seize the renovation of the empty theatre." at bounding box center [785, 398] width 1149 height 150
click at [473, 341] on textarea "The university will seize the colosal renovation of the empty theatre." at bounding box center [785, 398] width 1149 height 150
type textarea "The university will seize the colosal renovation of the fiant empty theatre."
click at [789, 494] on button "Verify" at bounding box center [785, 494] width 1149 height 26
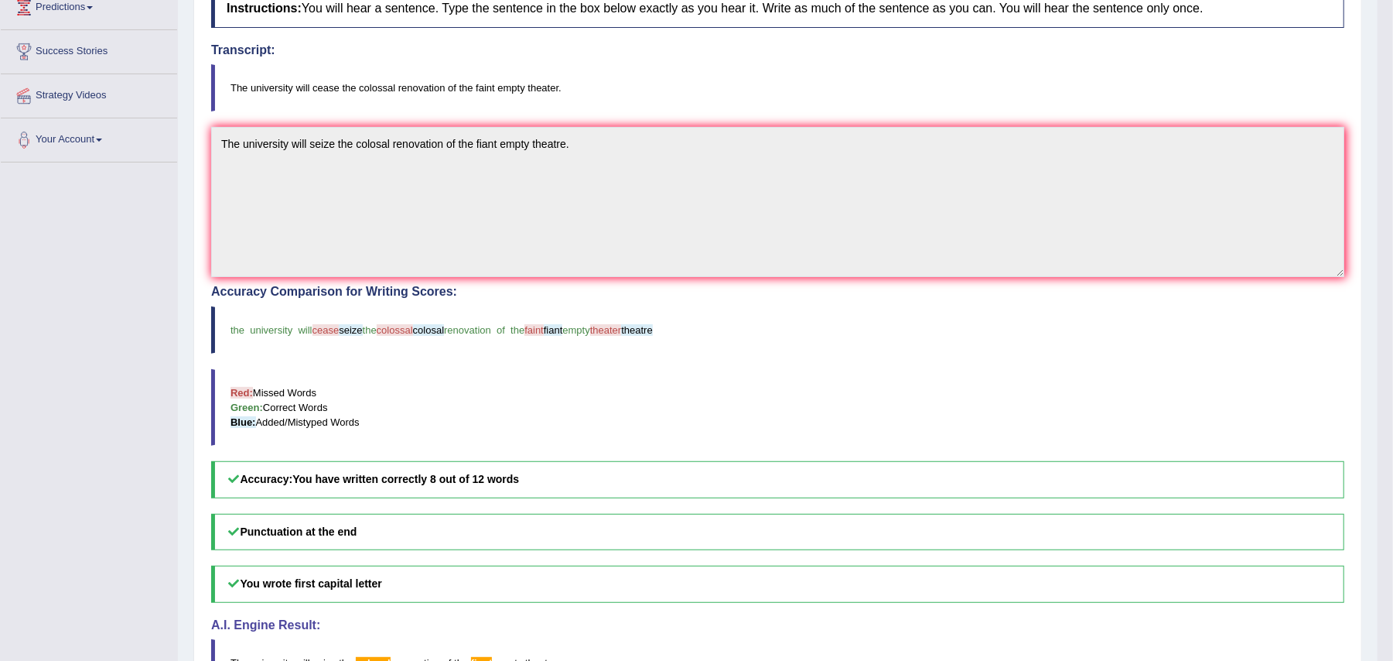
scroll to position [190, 0]
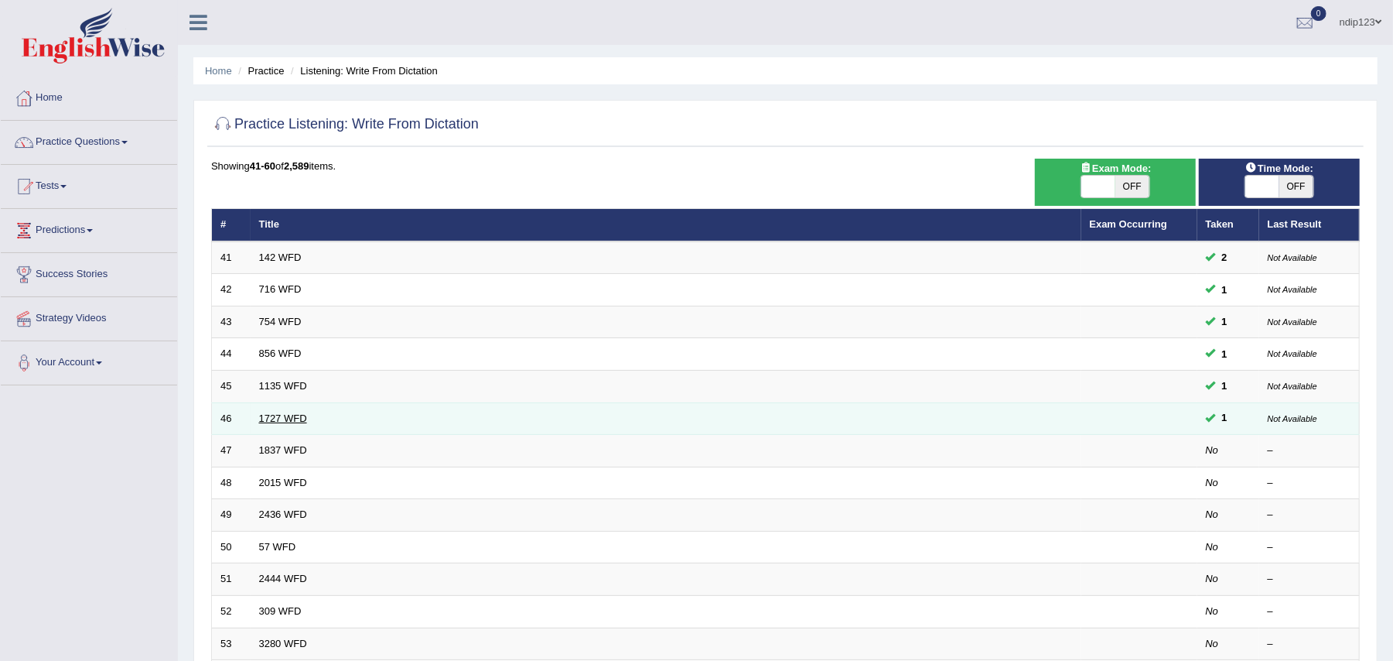
click at [279, 422] on link "1727 WFD" at bounding box center [283, 418] width 48 height 12
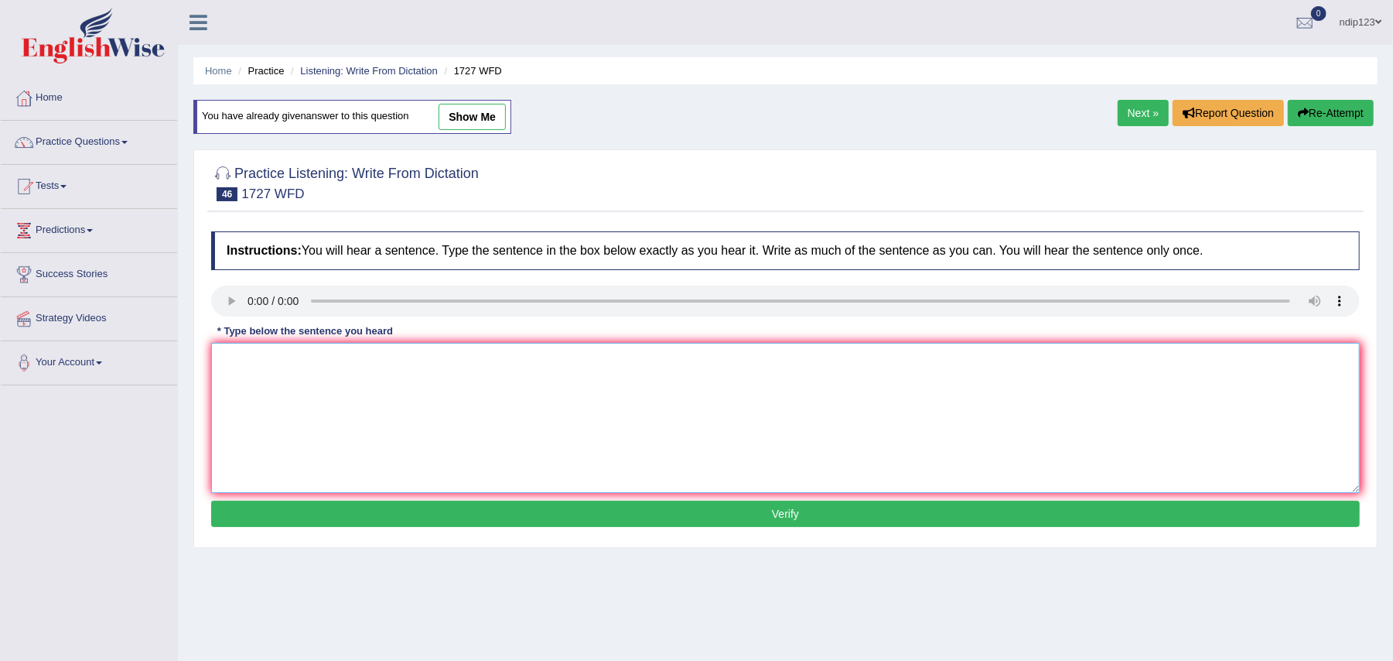
click at [301, 388] on textarea at bounding box center [785, 418] width 1149 height 150
click at [425, 362] on textarea "The university will cease the colossal faint renovation of the empty theater." at bounding box center [785, 418] width 1149 height 150
click at [456, 357] on textarea "The university will cease the colossal renovation of the empty theater." at bounding box center [785, 418] width 1149 height 150
click at [486, 360] on textarea "The university will cease the colossal renovation of the empty theater." at bounding box center [785, 418] width 1149 height 150
type textarea "The university will cease the colossal renovation of the faint empty theater."
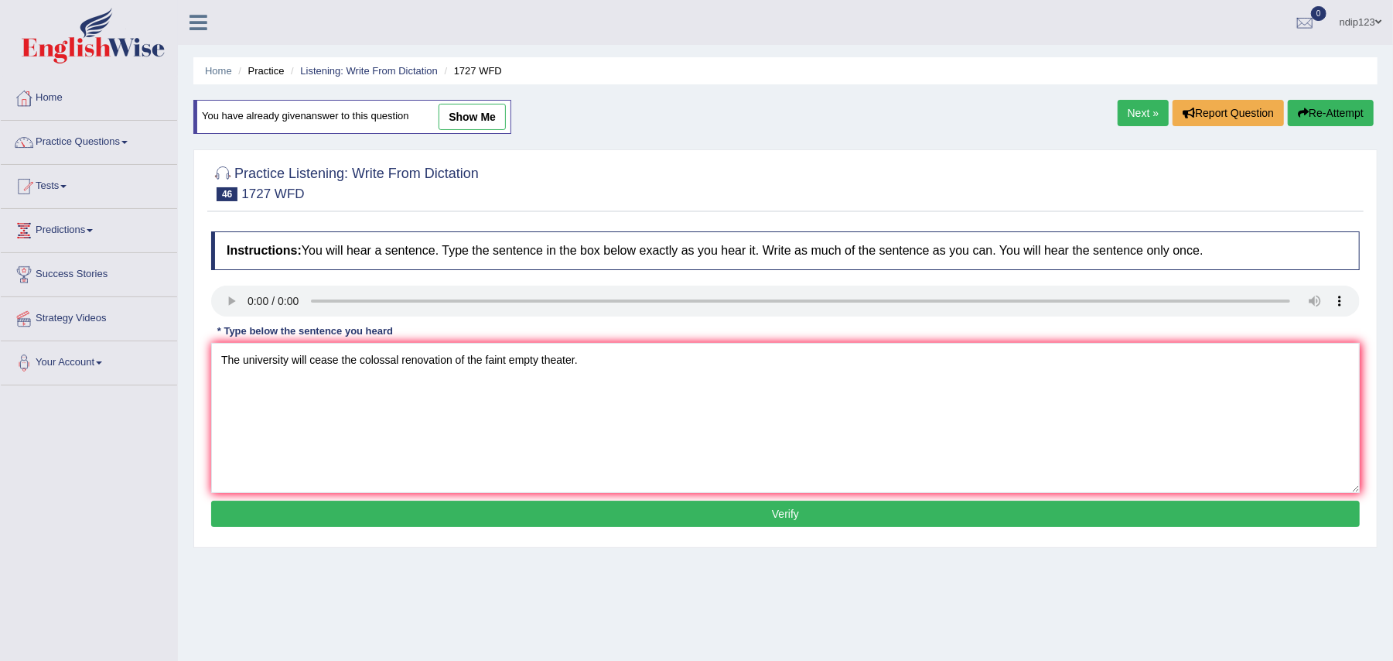
click at [783, 511] on button "Verify" at bounding box center [785, 513] width 1149 height 26
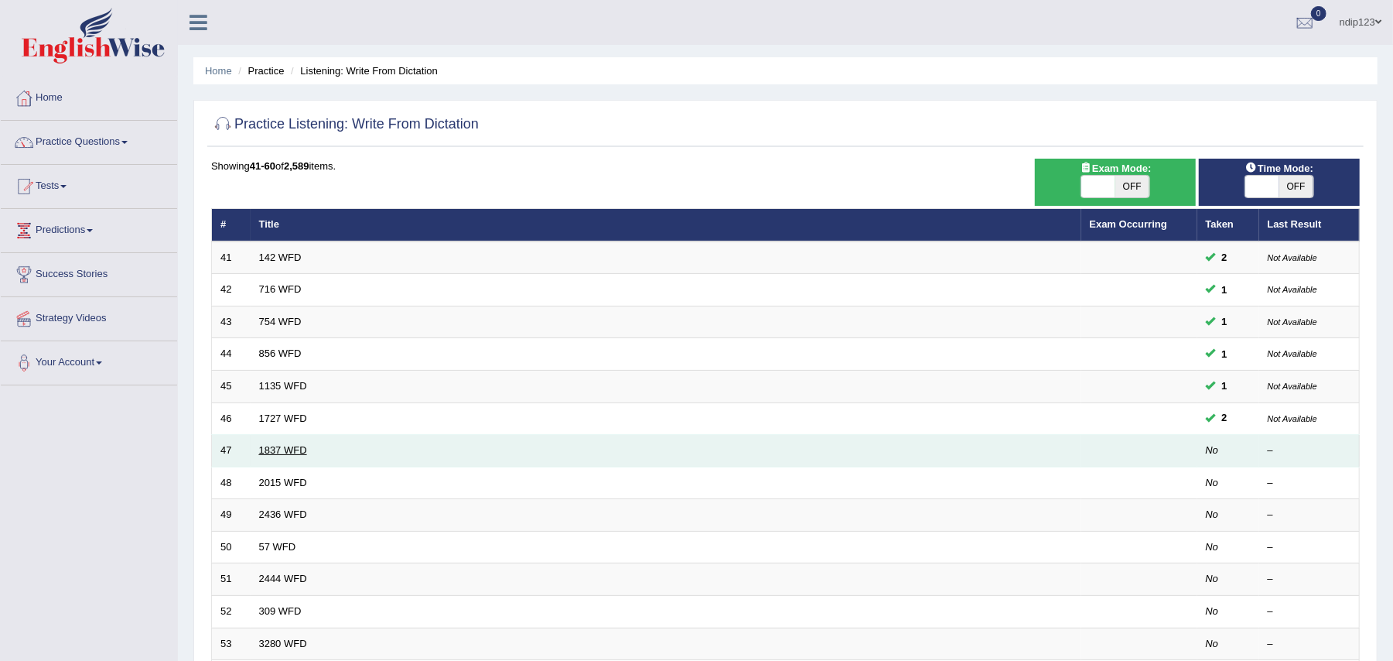
click at [285, 452] on link "1837 WFD" at bounding box center [283, 450] width 48 height 12
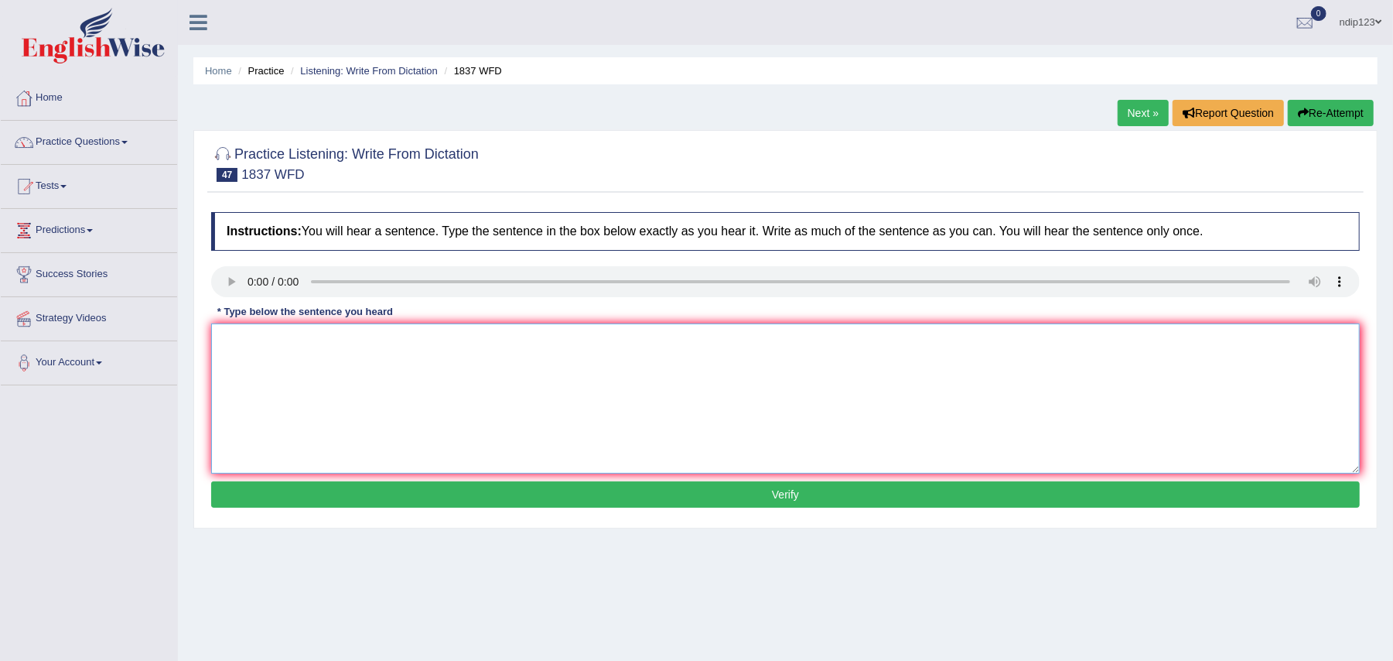
click at [273, 347] on textarea at bounding box center [785, 398] width 1149 height 150
click at [385, 341] on textarea "The university now faces a serious challenge of finance." at bounding box center [785, 398] width 1149 height 150
click at [446, 341] on textarea "The university now faces a series of challenge of finance." at bounding box center [785, 398] width 1149 height 150
type textarea "The university now faces a series of challenges of finance."
click at [800, 496] on button "Verify" at bounding box center [785, 494] width 1149 height 26
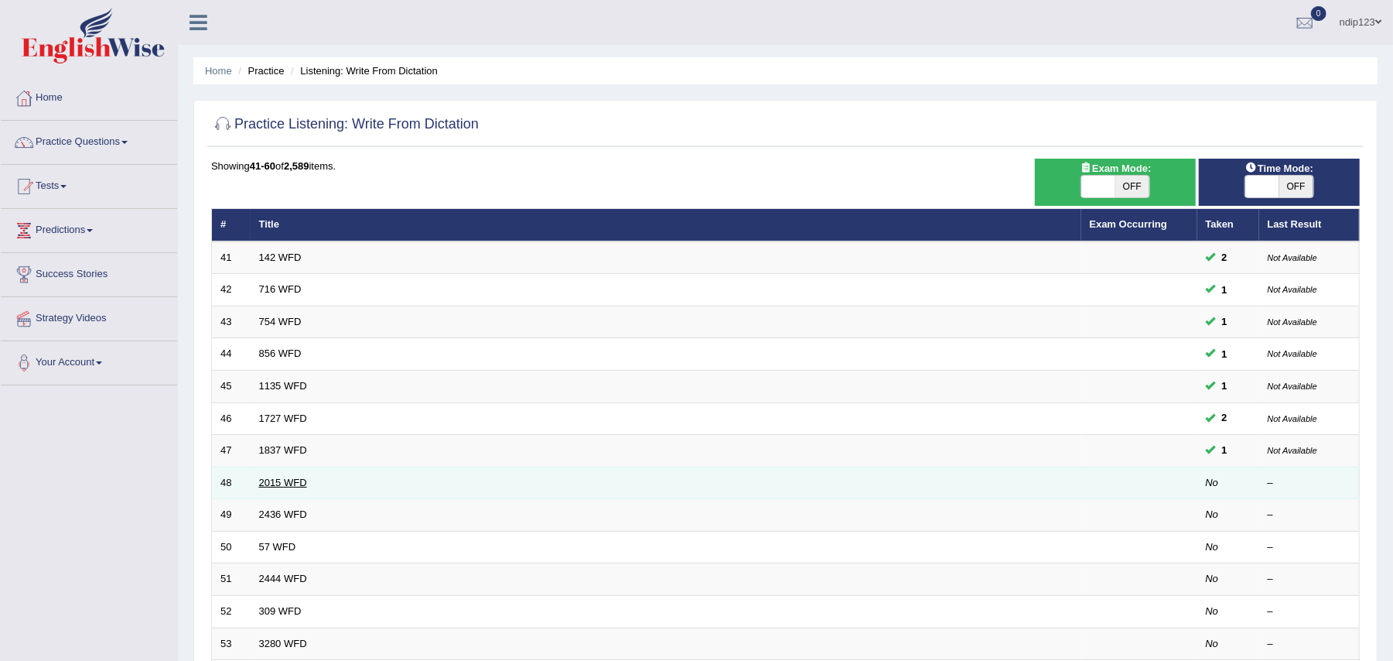
click at [279, 486] on link "2015 WFD" at bounding box center [283, 483] width 48 height 12
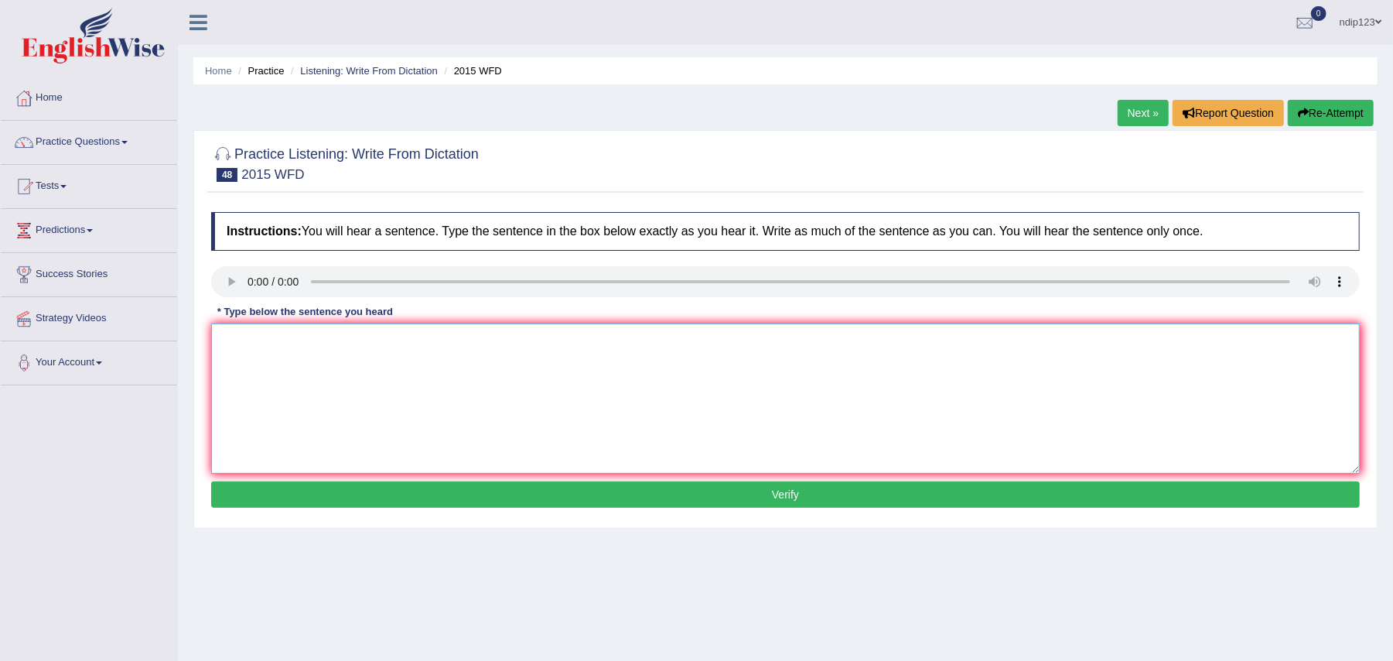
click at [403, 366] on textarea at bounding box center [785, 398] width 1149 height 150
click at [396, 339] on textarea "The results of this reseach highlights the ecosystem balance." at bounding box center [785, 398] width 1149 height 150
click at [418, 345] on textarea "The results of this reseach highlights the ecosystem balance." at bounding box center [785, 398] width 1149 height 150
click at [475, 341] on textarea "The results of this reseach highlights the importance ecosystem balance." at bounding box center [785, 398] width 1149 height 150
click at [398, 337] on textarea "The results of this reseach highlights the importance of ecosystem balance." at bounding box center [785, 398] width 1149 height 150
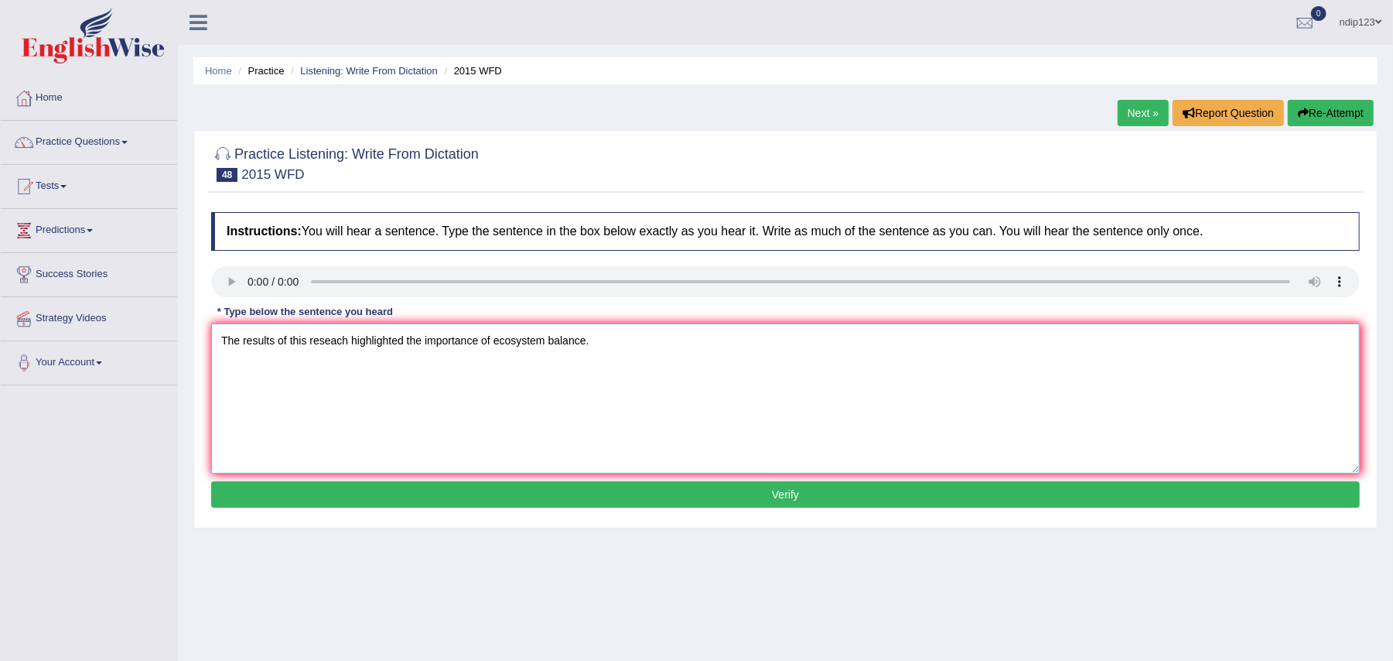
type textarea "The results of this reseach highlighted the importance of ecosystem balance."
click at [789, 498] on button "Verify" at bounding box center [785, 494] width 1149 height 26
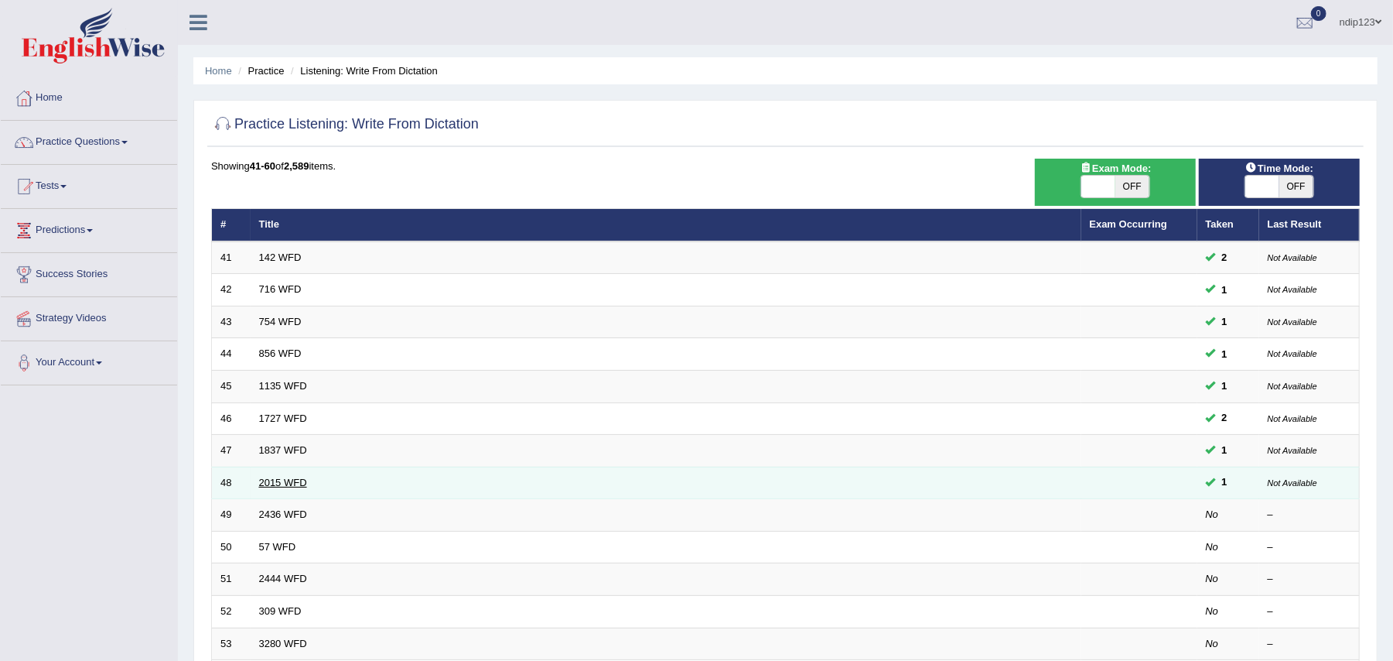
click at [289, 483] on link "2015 WFD" at bounding box center [283, 483] width 48 height 12
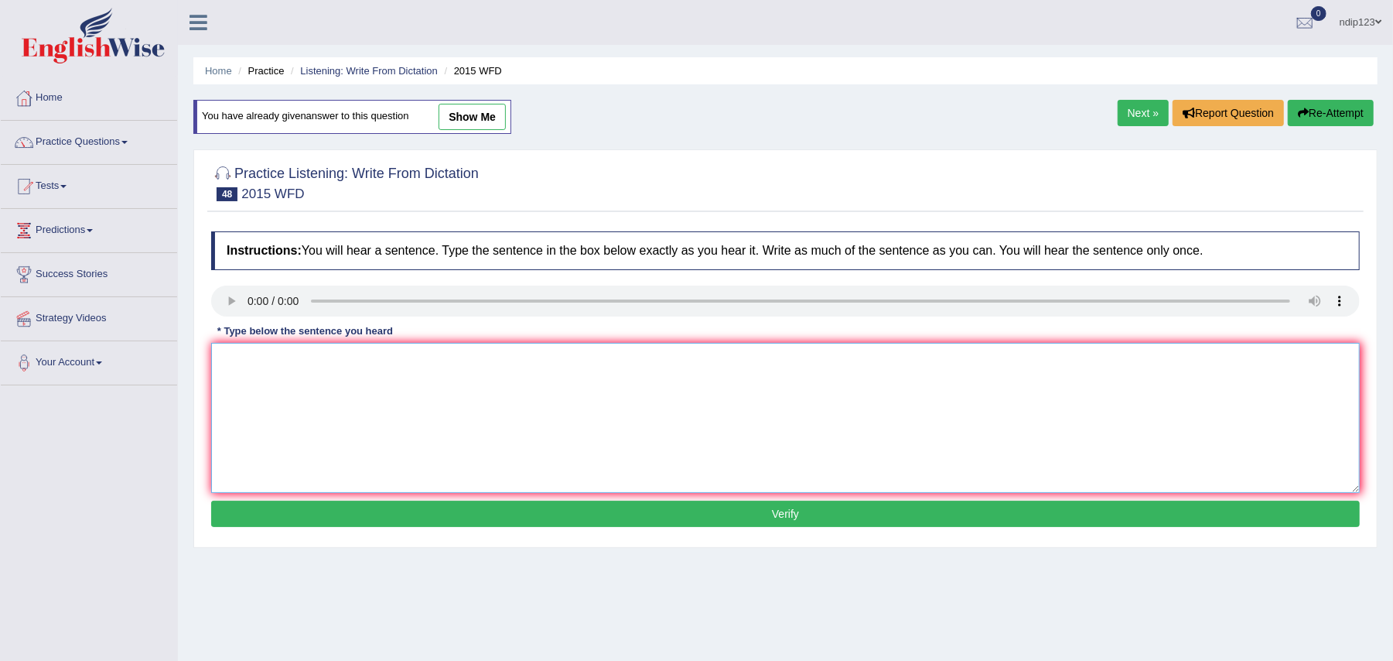
click at [374, 393] on textarea at bounding box center [785, 418] width 1149 height 150
drag, startPoint x: 591, startPoint y: 364, endPoint x: 603, endPoint y: 382, distance: 22.3
click at [592, 363] on textarea "The results of this research highlighted the importance of the ecosystem balace." at bounding box center [785, 418] width 1149 height 150
type textarea "The results of this research highlighted the importance of the ecosystem balanc…"
click at [784, 520] on button "Verify" at bounding box center [785, 513] width 1149 height 26
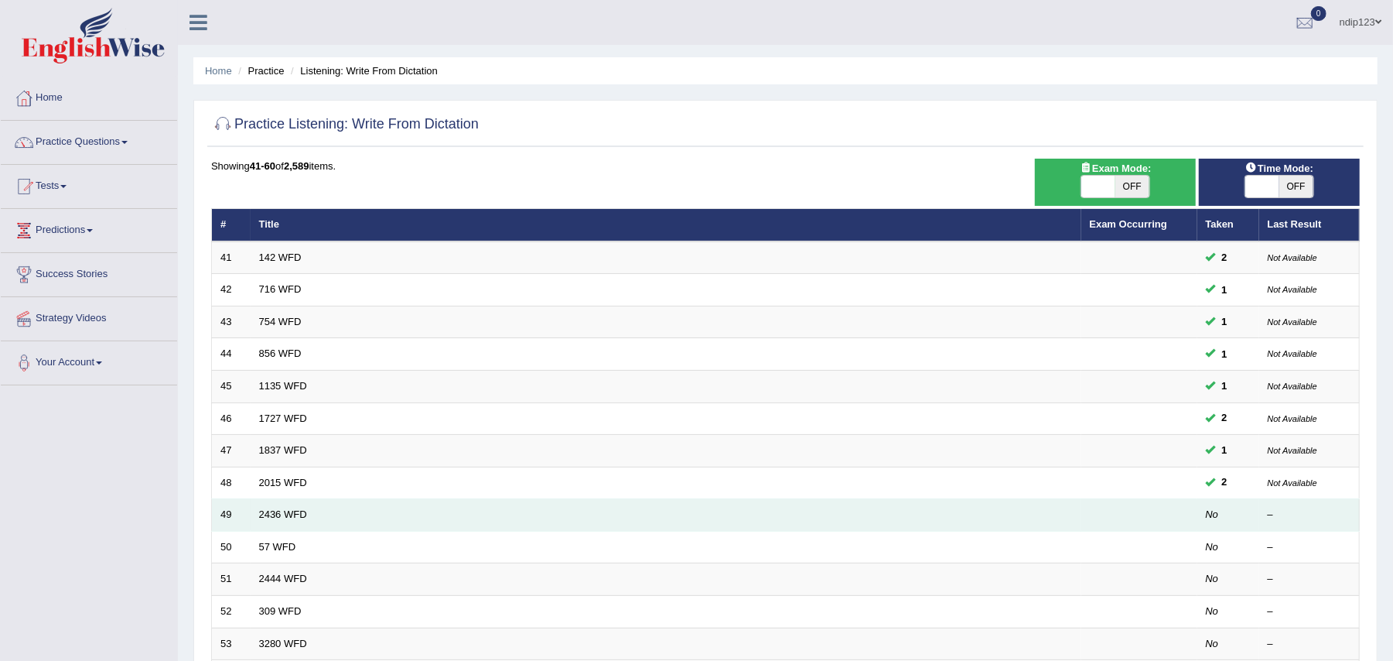
click at [289, 524] on td "2436 WFD" at bounding box center [666, 515] width 831 height 32
click at [274, 514] on link "2436 WFD" at bounding box center [283, 514] width 48 height 12
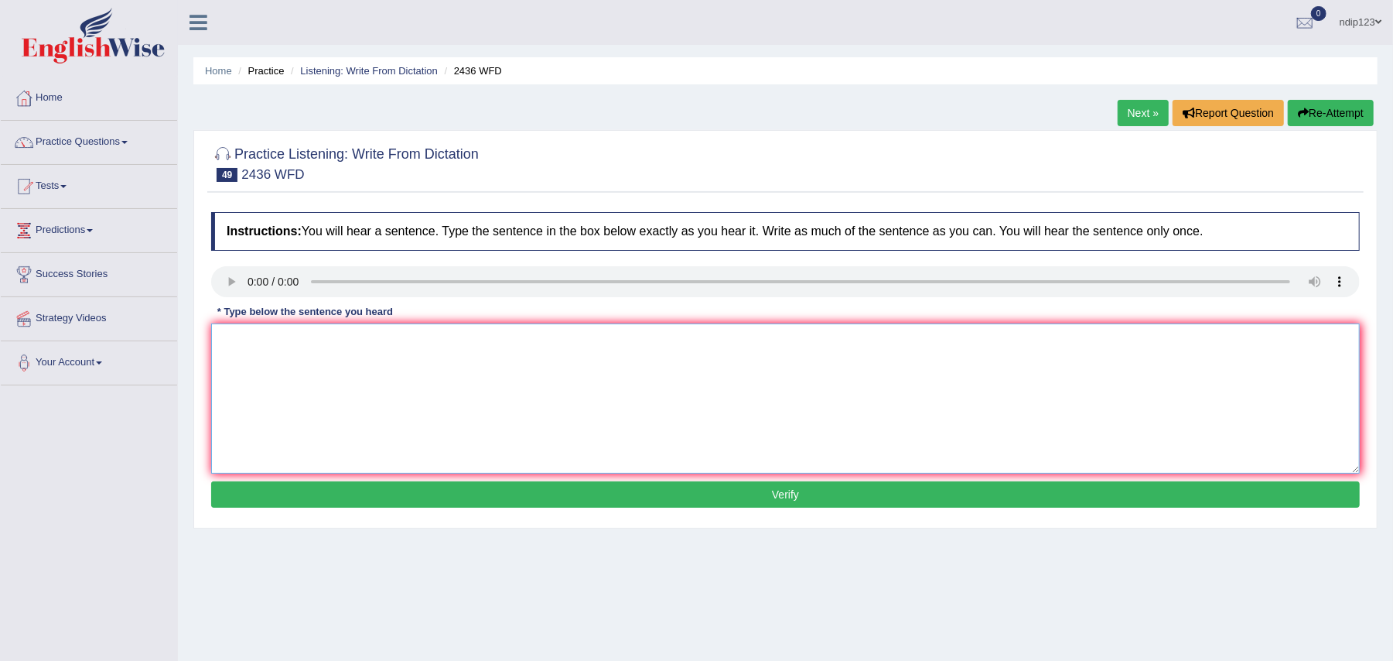
click at [264, 350] on textarea at bounding box center [785, 398] width 1149 height 150
click at [289, 343] on textarea "We encourage students to complete their applications before the deadline." at bounding box center [785, 398] width 1149 height 150
type textarea "We encouraged students to complete their applications before the deadline."
click at [801, 494] on button "Verify" at bounding box center [785, 494] width 1149 height 26
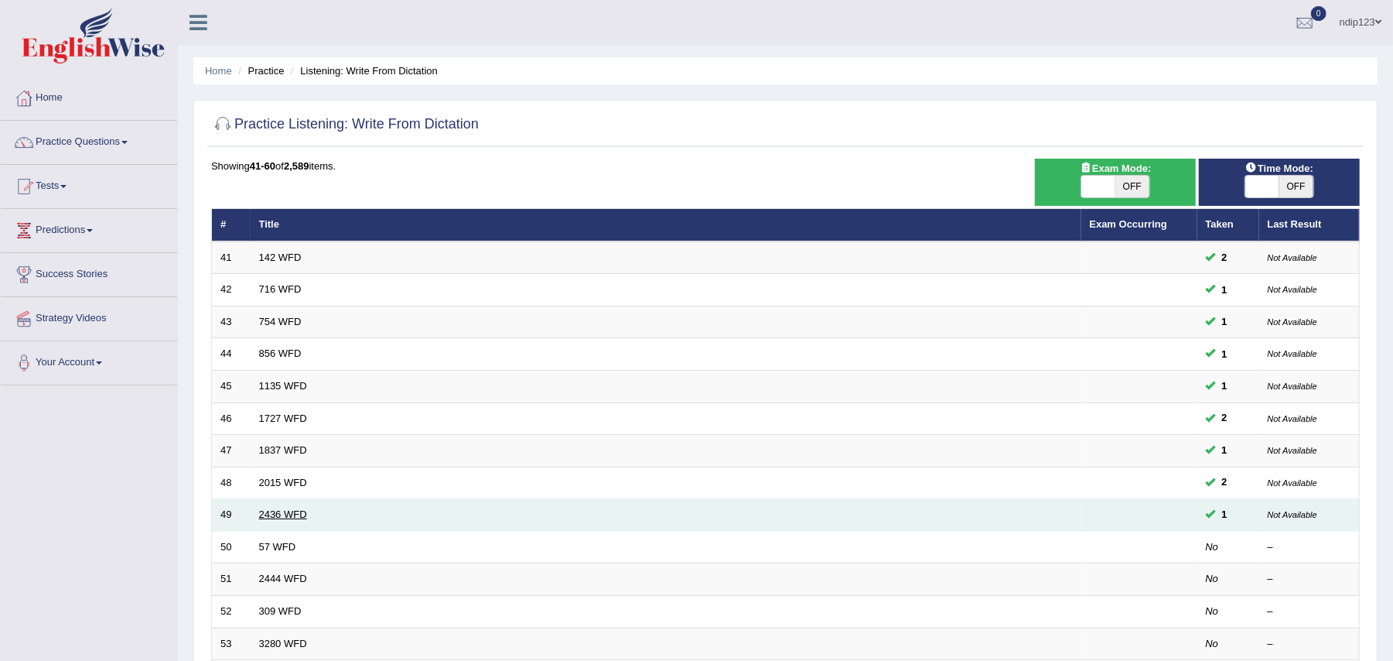
click at [288, 514] on link "2436 WFD" at bounding box center [283, 514] width 48 height 12
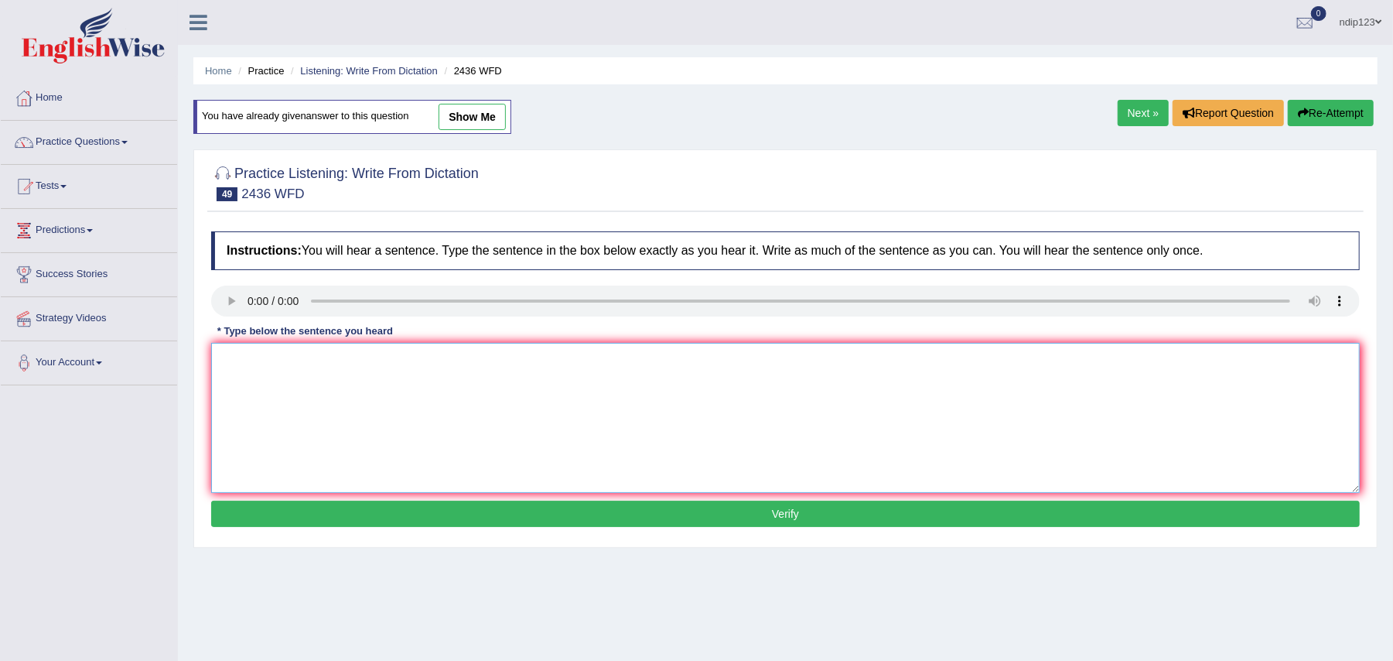
click at [273, 393] on textarea at bounding box center [785, 418] width 1149 height 150
click at [552, 360] on textarea "We encourage students to complete their applications before the dealine." at bounding box center [785, 418] width 1149 height 150
type textarea "We encourage students to complete their applications before the deadline."
click at [777, 518] on button "Verify" at bounding box center [785, 513] width 1149 height 26
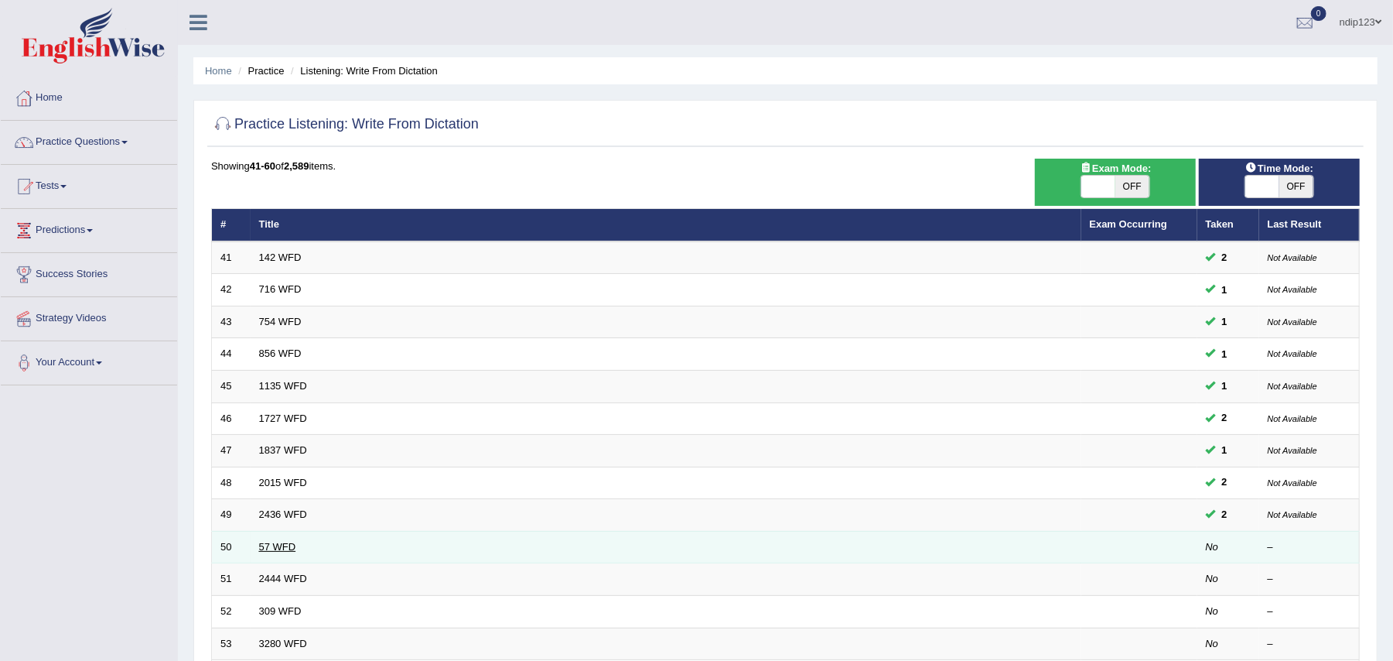
click at [270, 548] on link "57 WFD" at bounding box center [277, 547] width 37 height 12
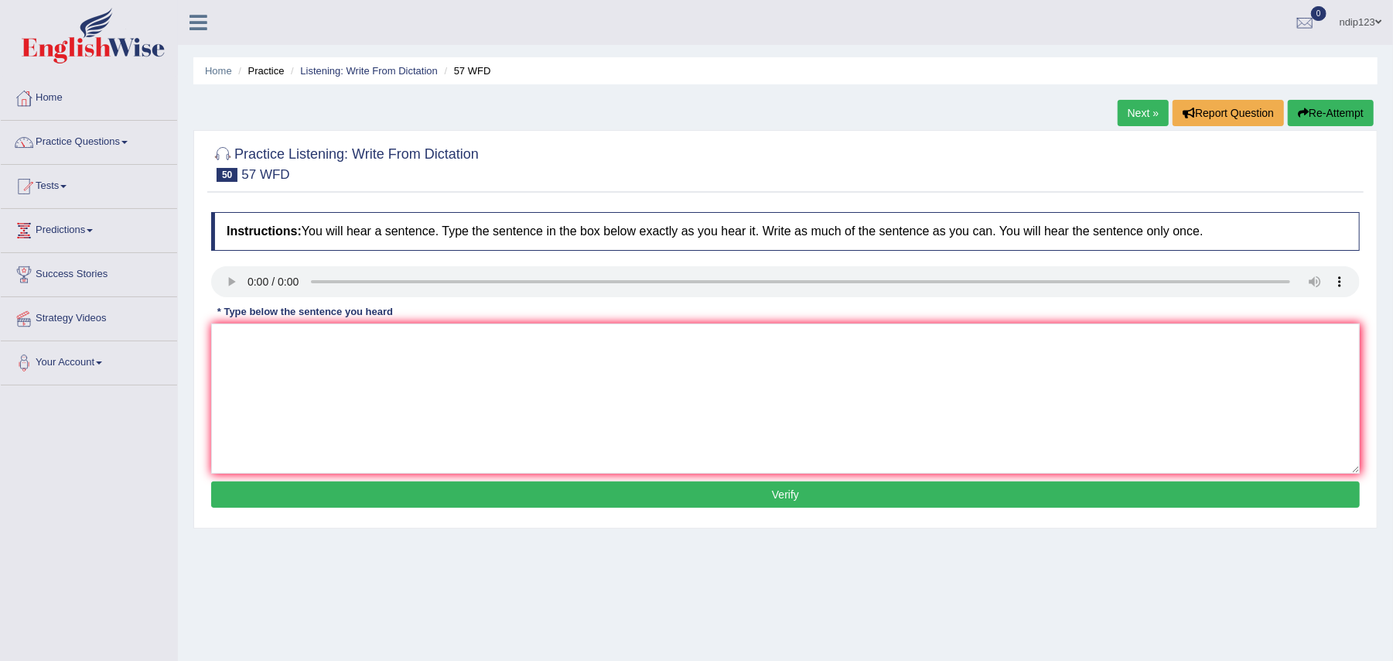
click at [272, 319] on div "* Type below the sentence you heard" at bounding box center [305, 312] width 188 height 15
click at [282, 354] on textarea at bounding box center [785, 398] width 1149 height 150
click at [350, 344] on textarea "Researchers acknowledge to creativity." at bounding box center [785, 398] width 1149 height 150
click at [425, 336] on textarea "Researchers acknowledge an experiential to creativity." at bounding box center [785, 398] width 1149 height 150
type textarea "Researchers acknowledge an experiential essential to creativity."
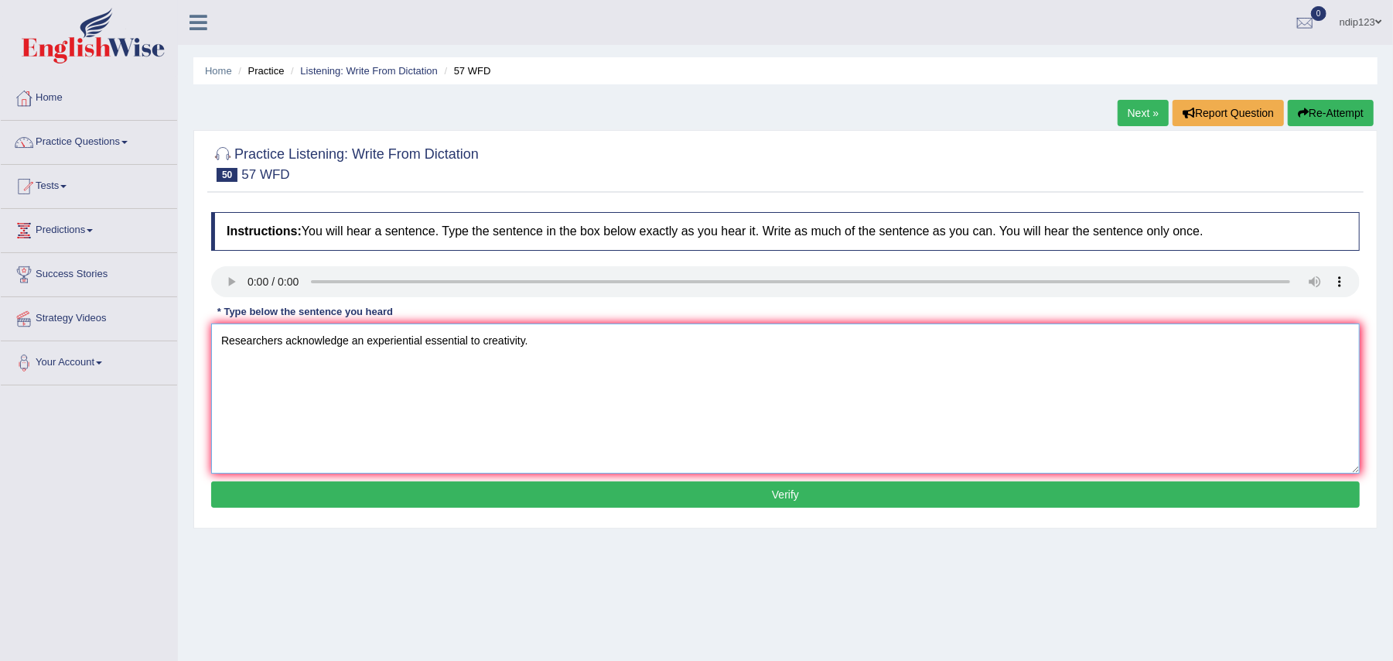
click at [292, 395] on textarea "Researchers acknowledge an experiential essential to creativity." at bounding box center [785, 398] width 1149 height 150
click at [316, 344] on textarea "Researchers acknowledge an experiential essential to creativity." at bounding box center [785, 398] width 1149 height 150
click at [569, 347] on textarea "Researchers acknowledge an experiential essential to creativity." at bounding box center [785, 398] width 1149 height 150
click at [787, 492] on button "Verify" at bounding box center [785, 494] width 1149 height 26
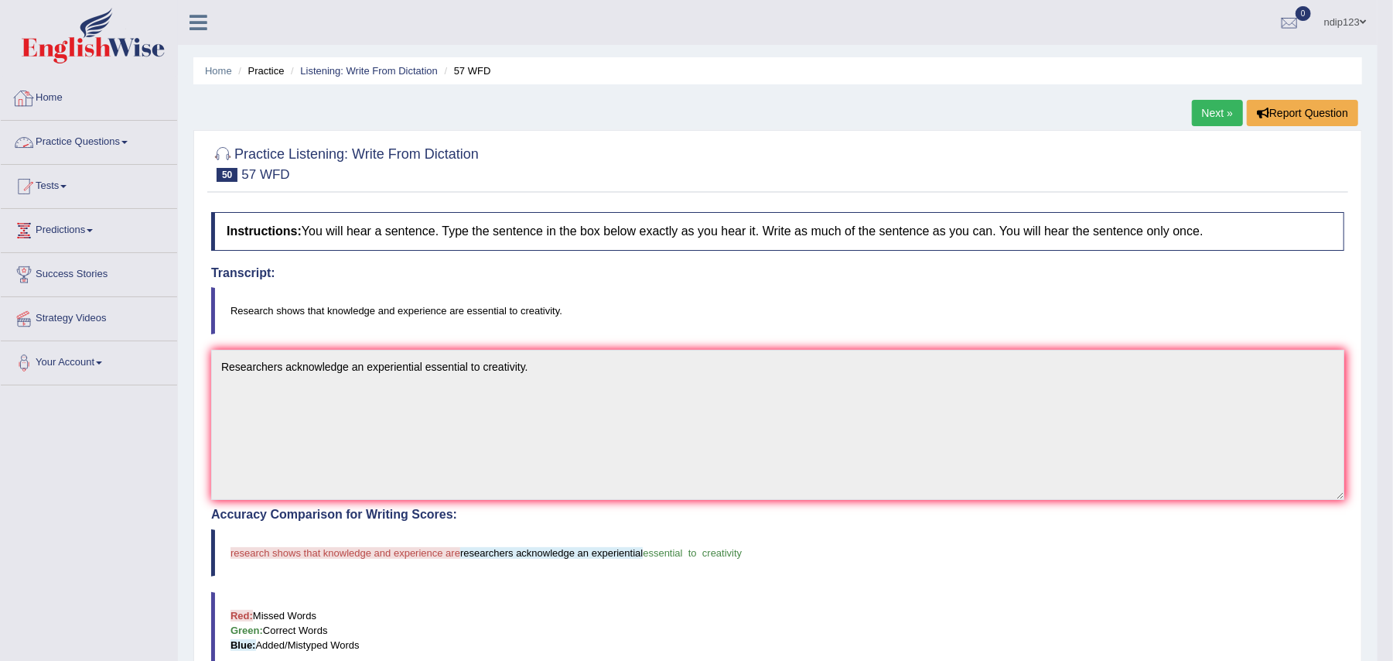
click at [119, 93] on link "Home" at bounding box center [89, 96] width 176 height 39
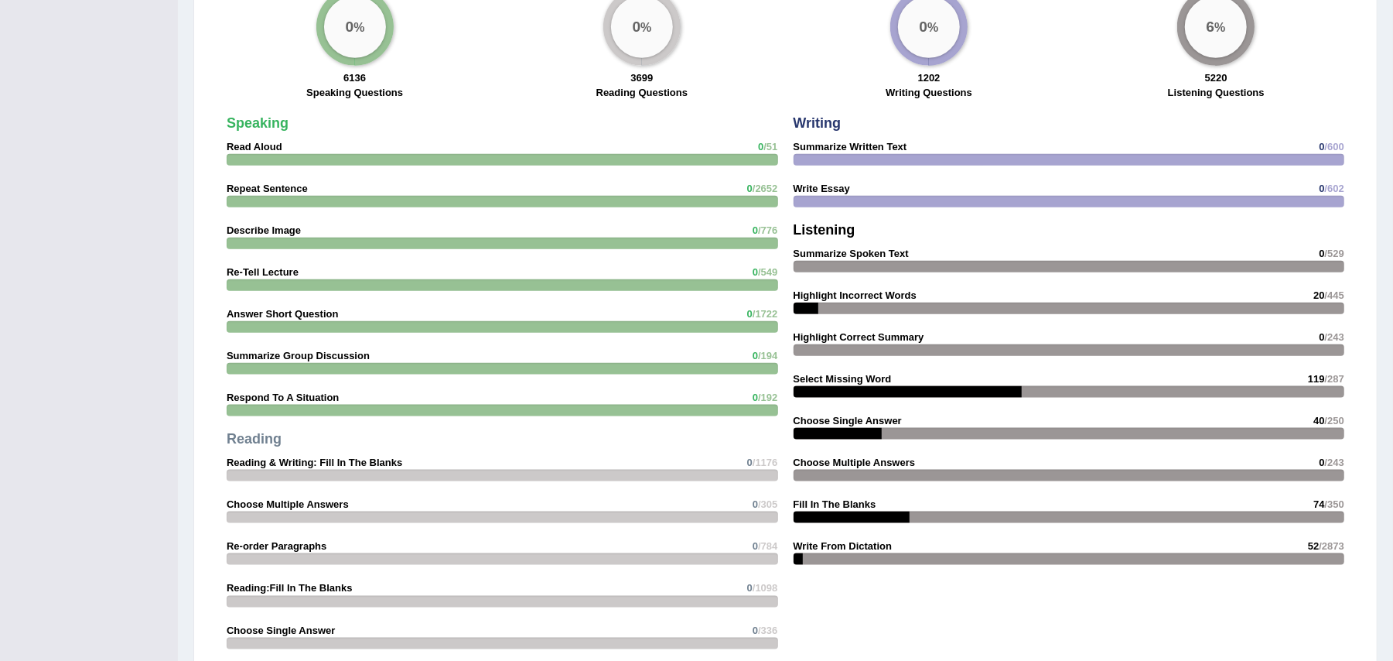
scroll to position [1238, 0]
